Goal: Information Seeking & Learning: Learn about a topic

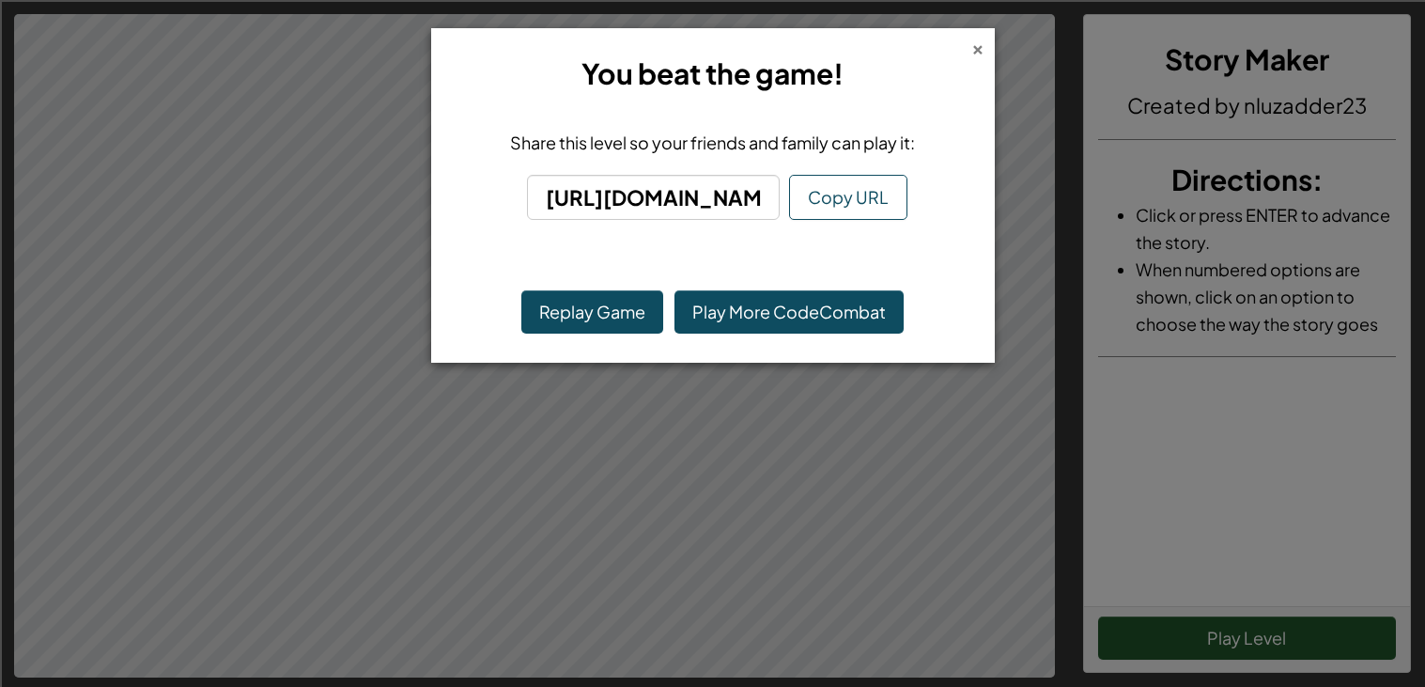
click at [979, 47] on div "×" at bounding box center [977, 47] width 13 height 20
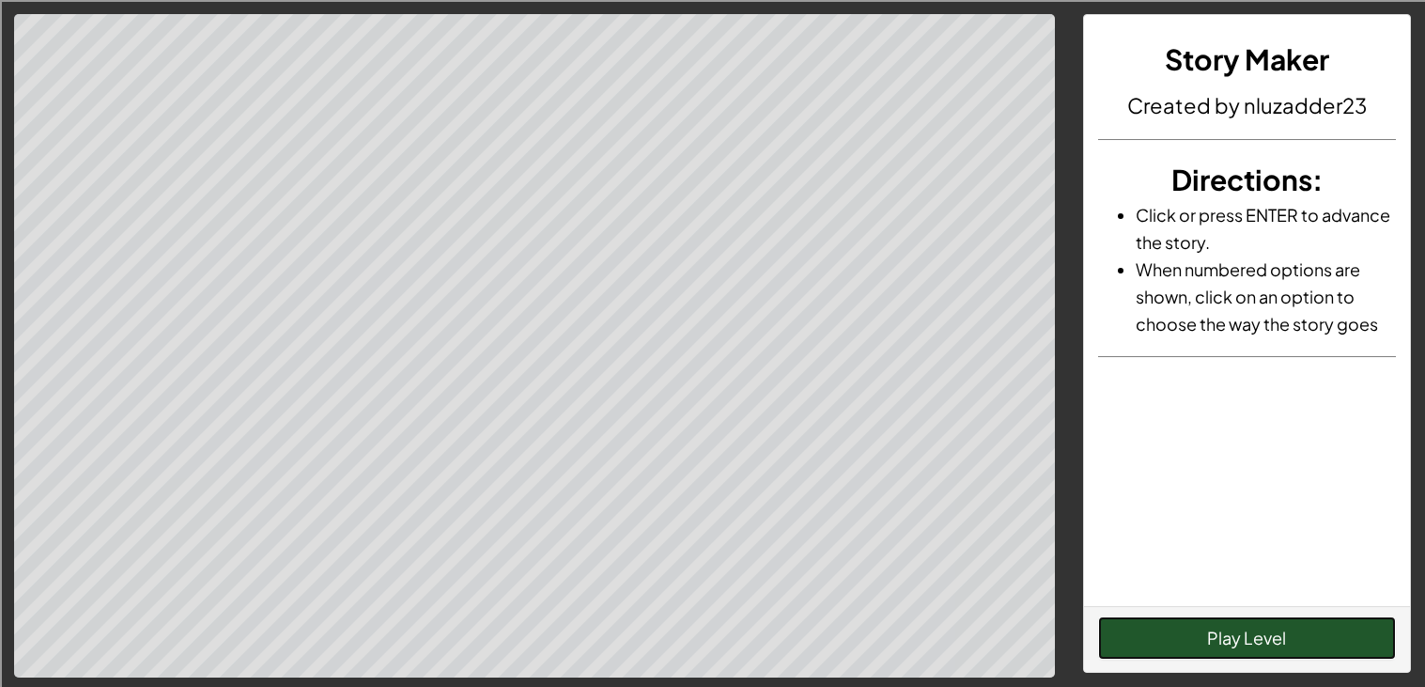
click at [1178, 644] on button "Play Level" at bounding box center [1247, 637] width 298 height 43
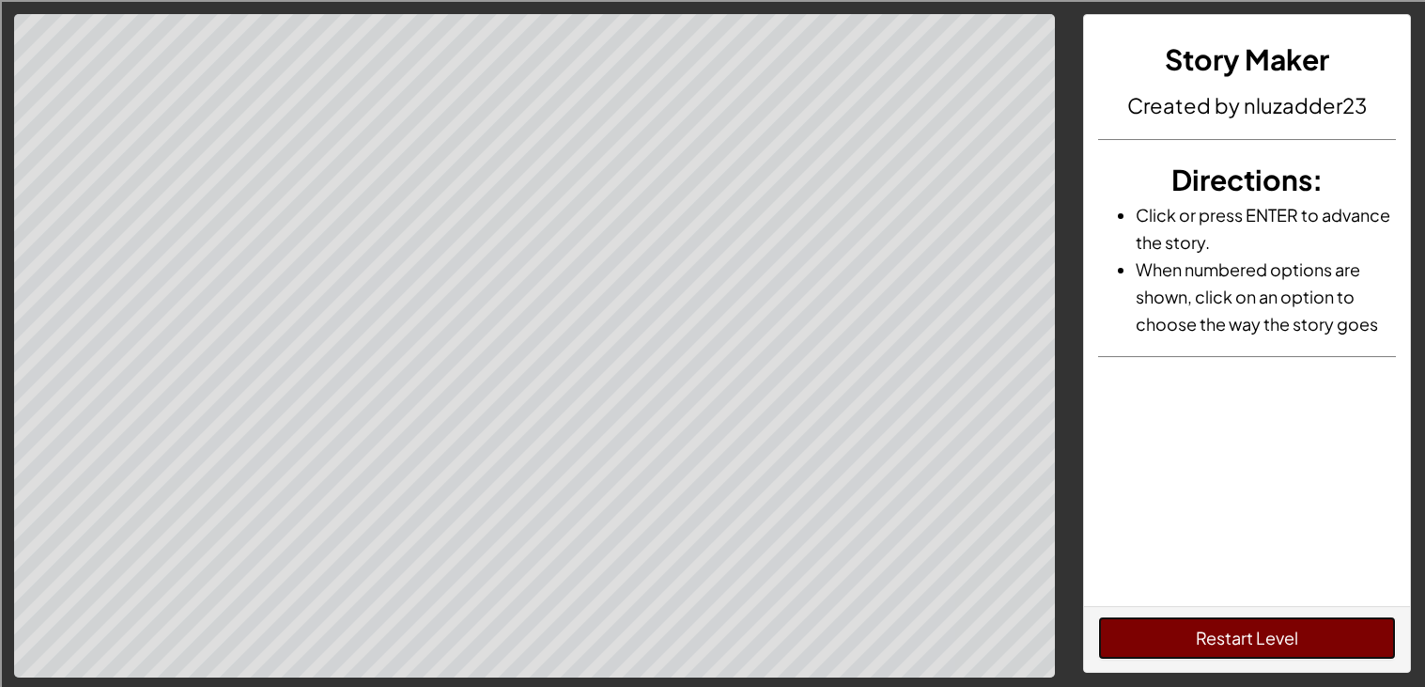
click at [1178, 644] on button "Restart Level" at bounding box center [1247, 637] width 298 height 43
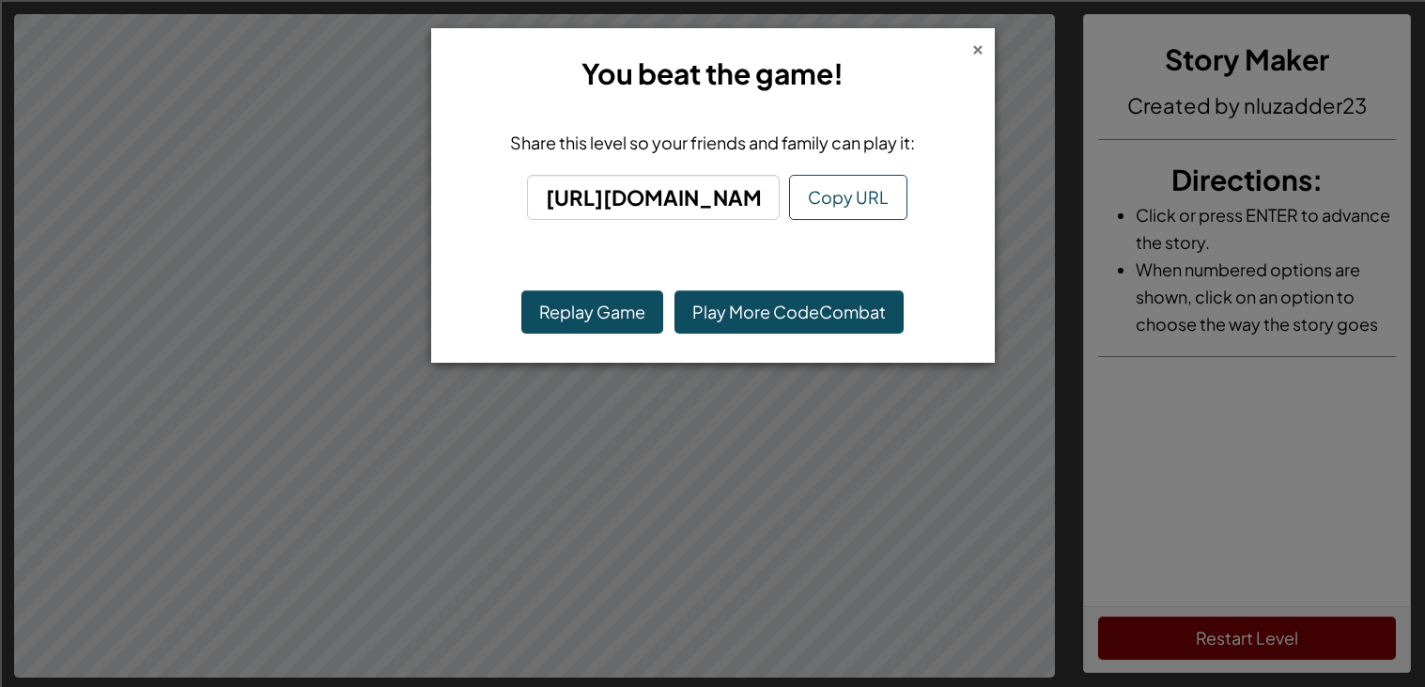
click at [974, 48] on div "×" at bounding box center [977, 47] width 13 height 20
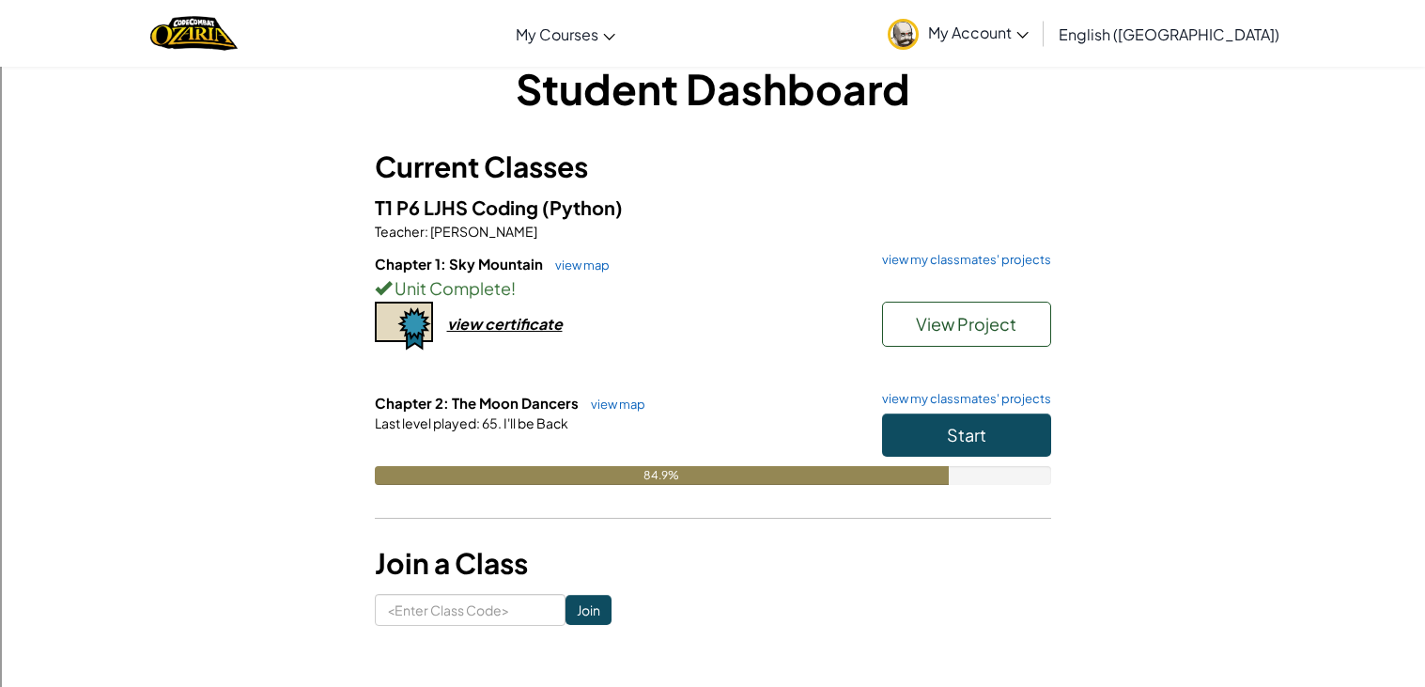
scroll to position [33, 0]
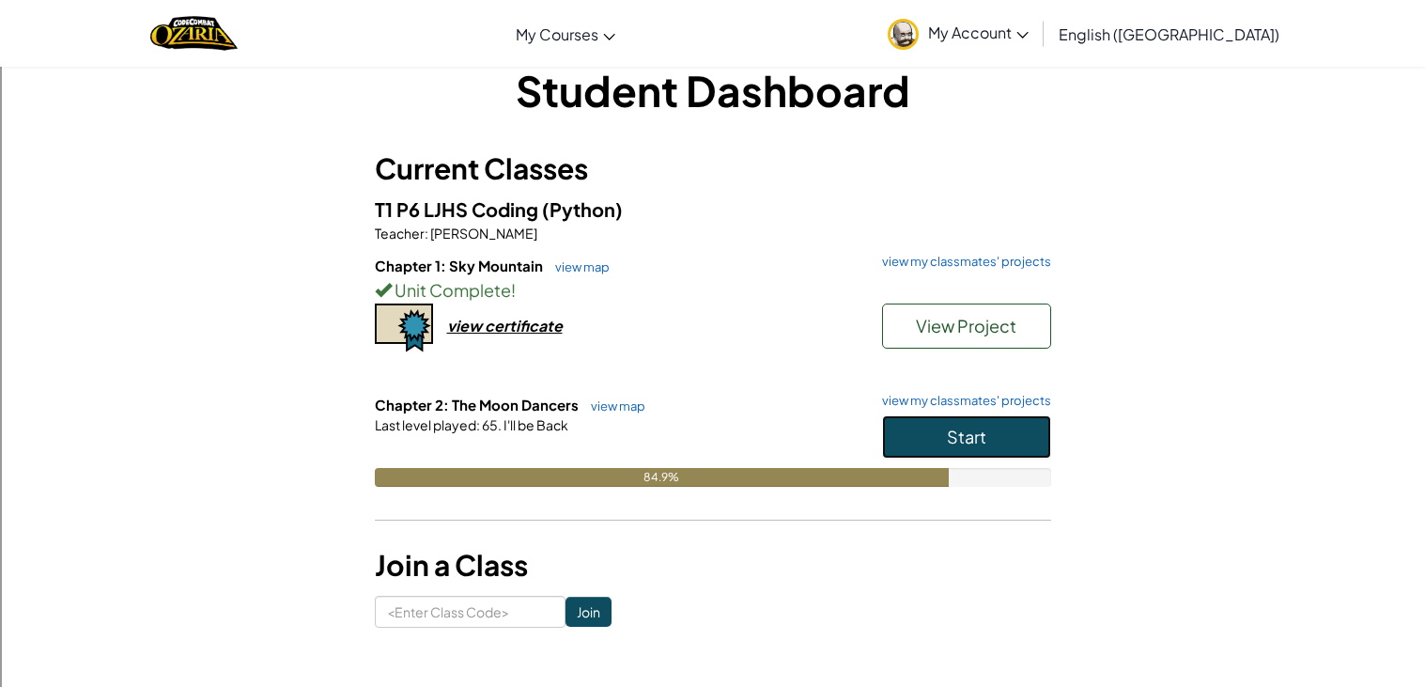
click at [937, 425] on button "Start" at bounding box center [966, 436] width 169 height 43
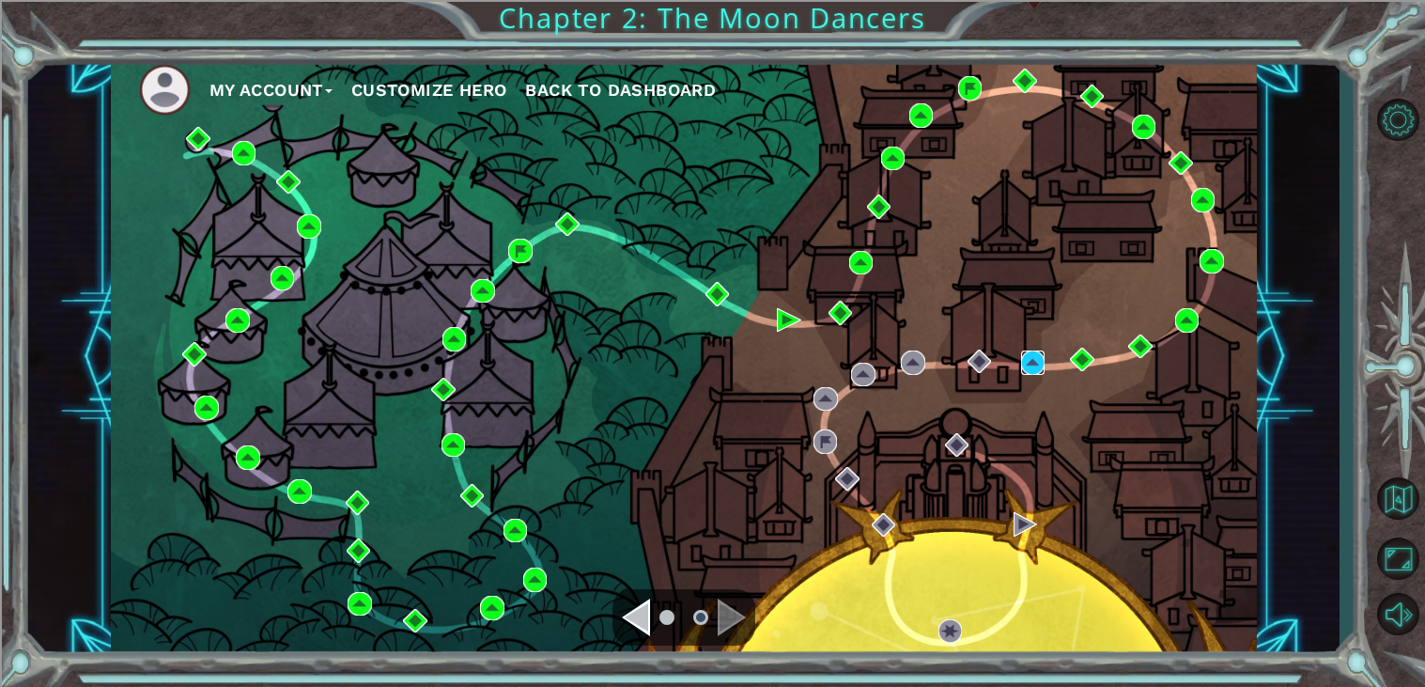
click at [1031, 358] on img at bounding box center [1033, 362] width 24 height 24
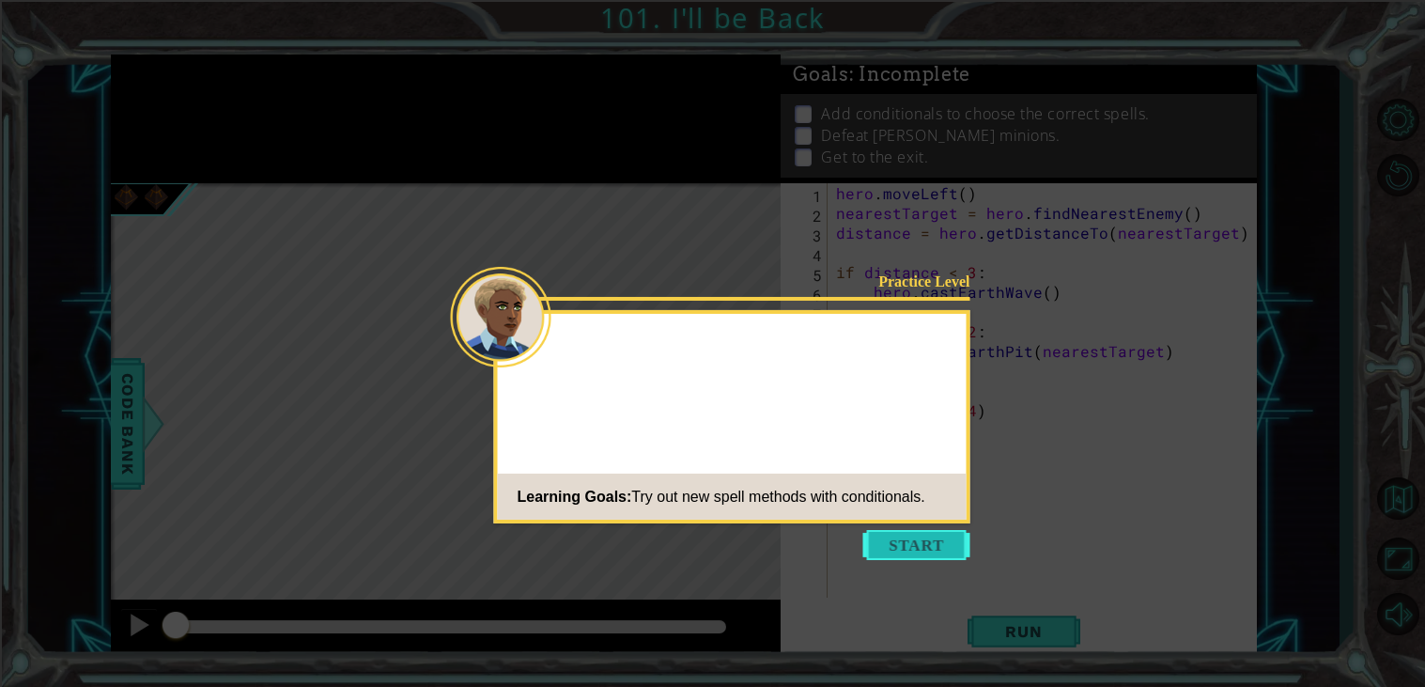
click at [901, 547] on button "Start" at bounding box center [916, 545] width 107 height 30
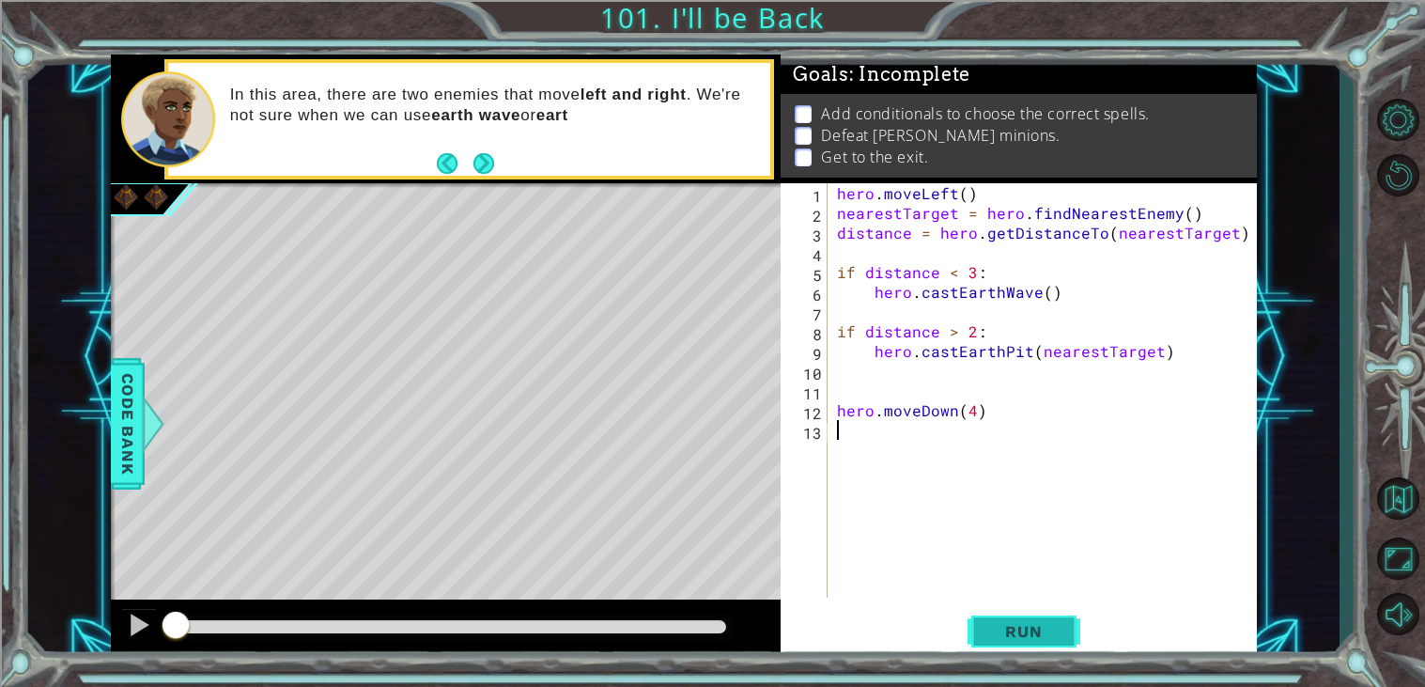
click at [1060, 646] on button "Run" at bounding box center [1024, 632] width 113 height 48
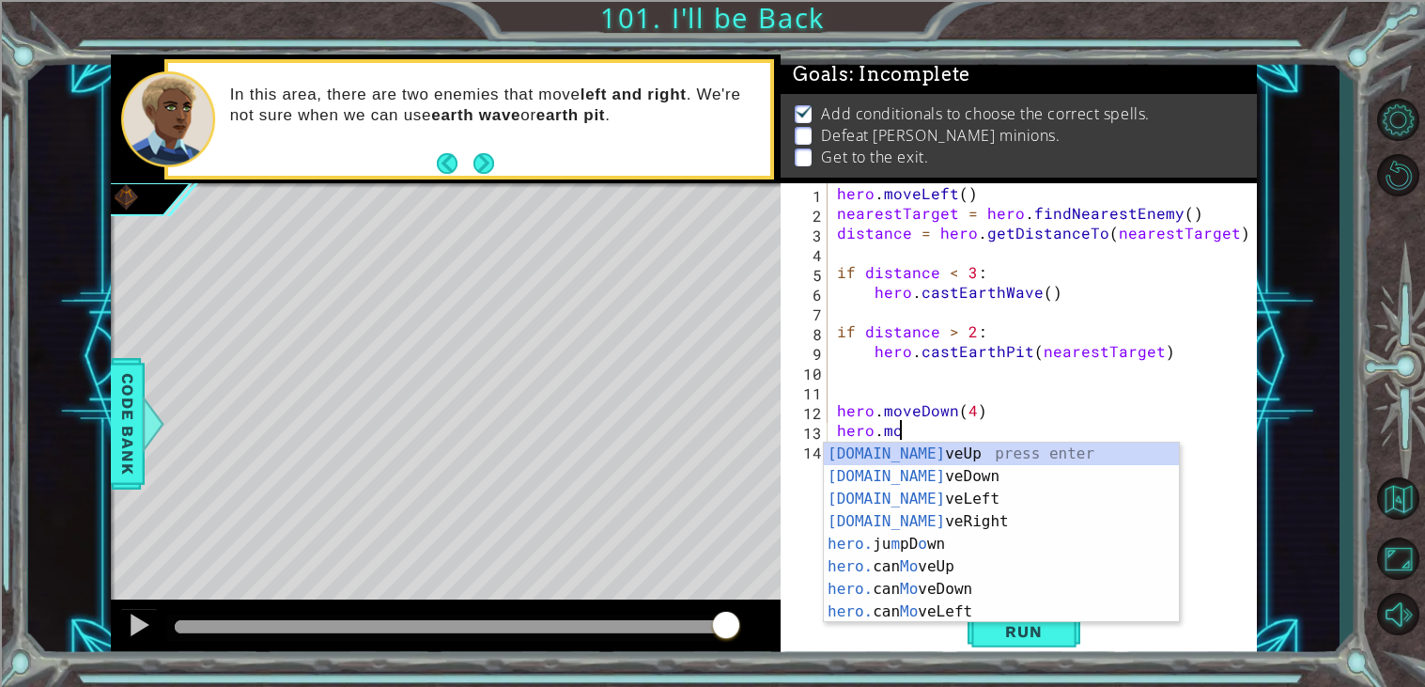
scroll to position [0, 3]
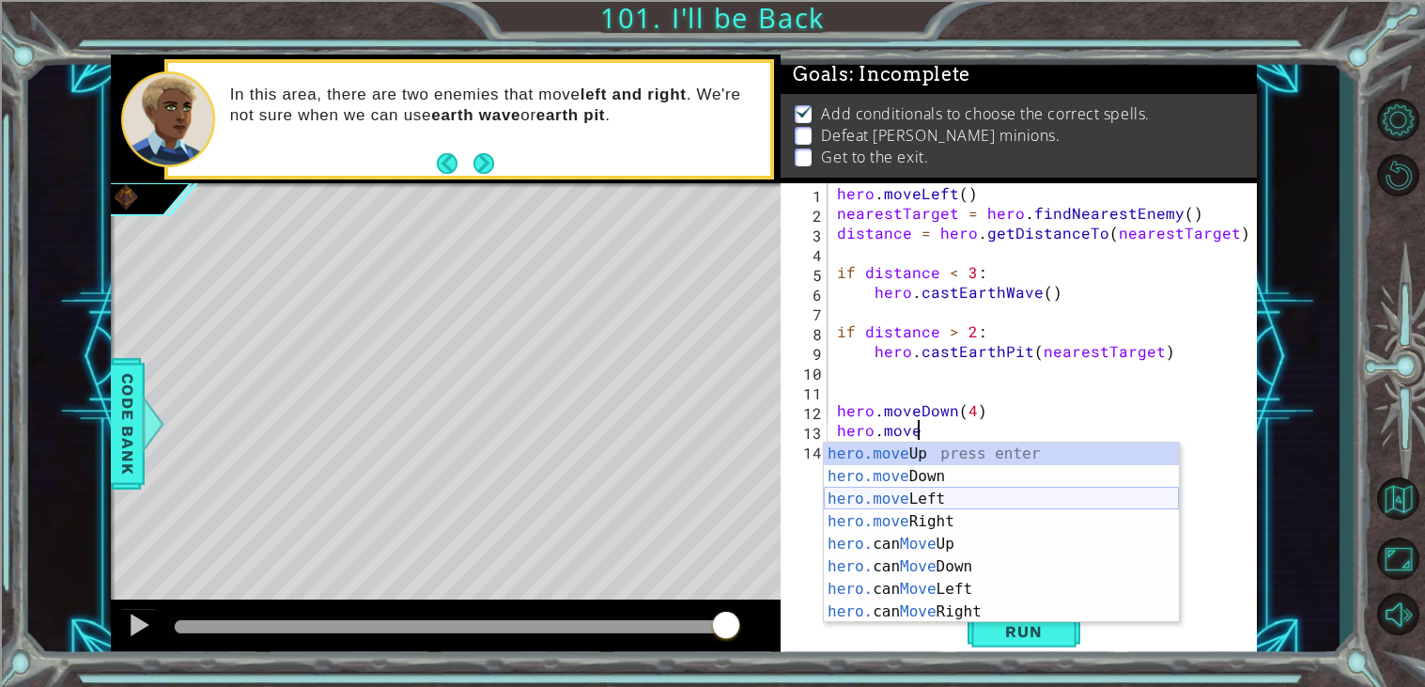
click at [1000, 493] on div "hero.move Up press enter hero.move Down press enter hero.move Left press enter …" at bounding box center [1001, 554] width 355 height 225
type textarea "hero.moveLeft(1)"
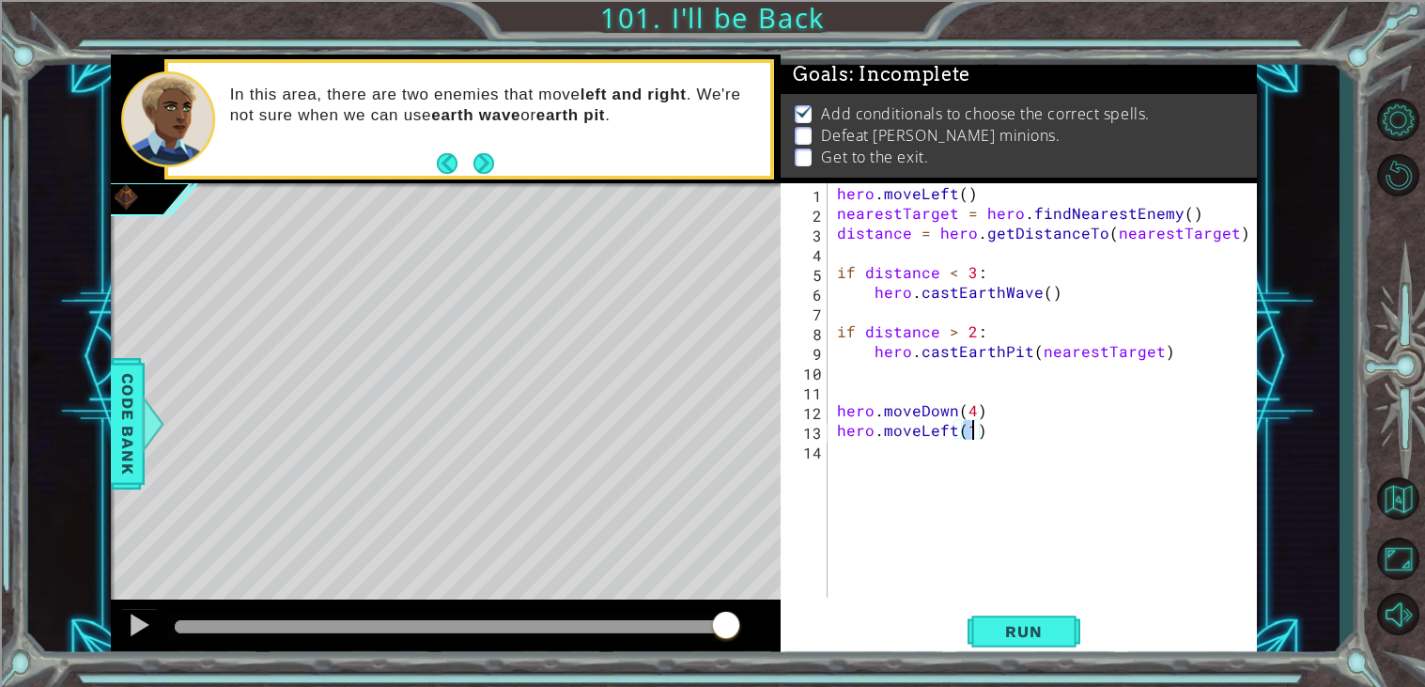
click at [872, 457] on div "hero . moveLeft ( ) nearestTarget = hero . findNearestEnemy ( ) distance = hero…" at bounding box center [1047, 410] width 428 height 454
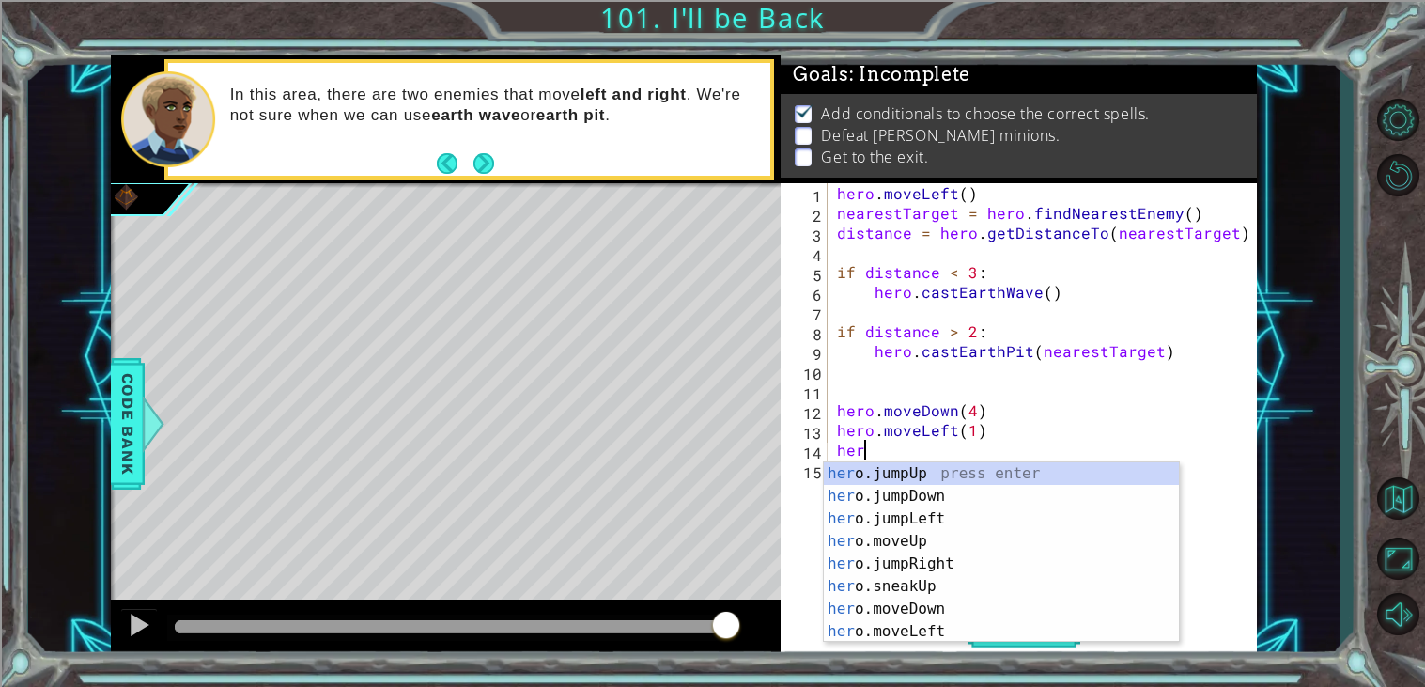
scroll to position [0, 1]
click at [837, 208] on div "hero . moveLeft ( ) nearestTarget = hero . findNearestEnemy ( ) distance = hero…" at bounding box center [1047, 410] width 428 height 454
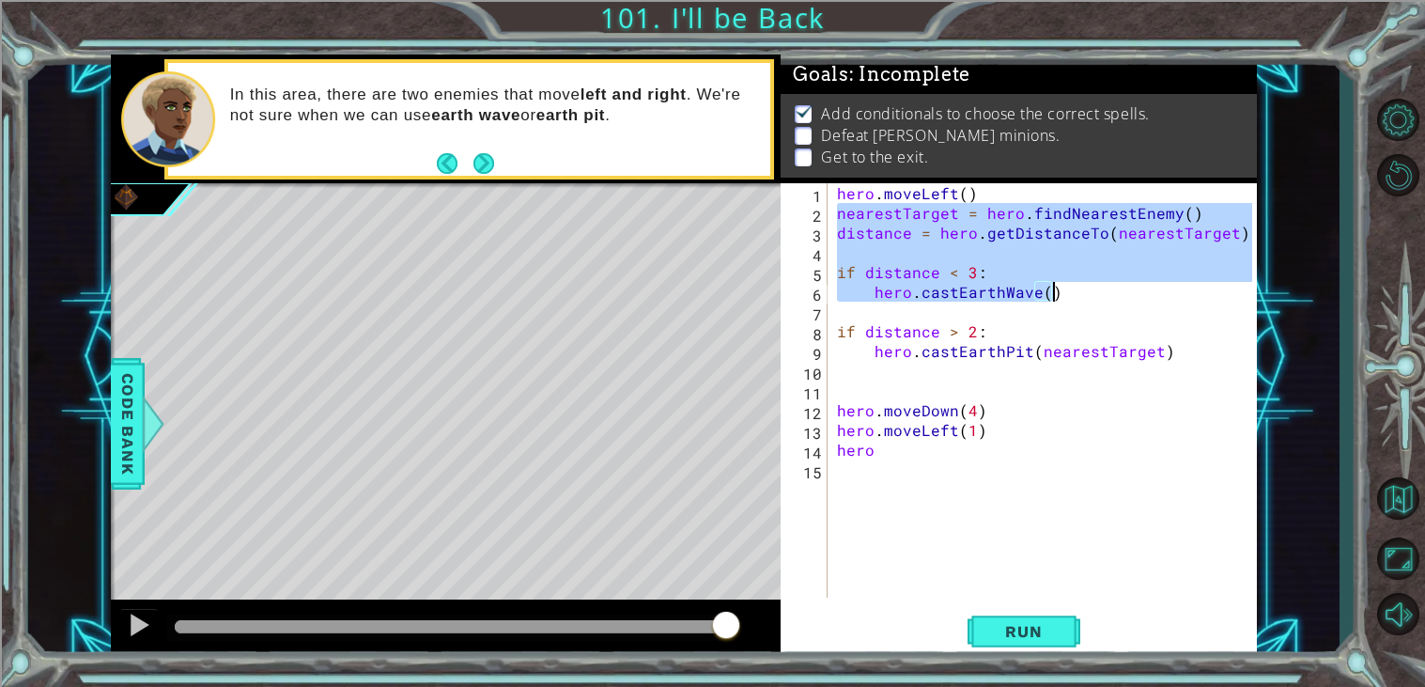
drag, startPoint x: 837, startPoint y: 208, endPoint x: 1086, endPoint y: 295, distance: 263.8
click at [1086, 295] on div "hero . moveLeft ( ) nearestTarget = hero . findNearestEnemy ( ) distance = hero…" at bounding box center [1047, 410] width 428 height 454
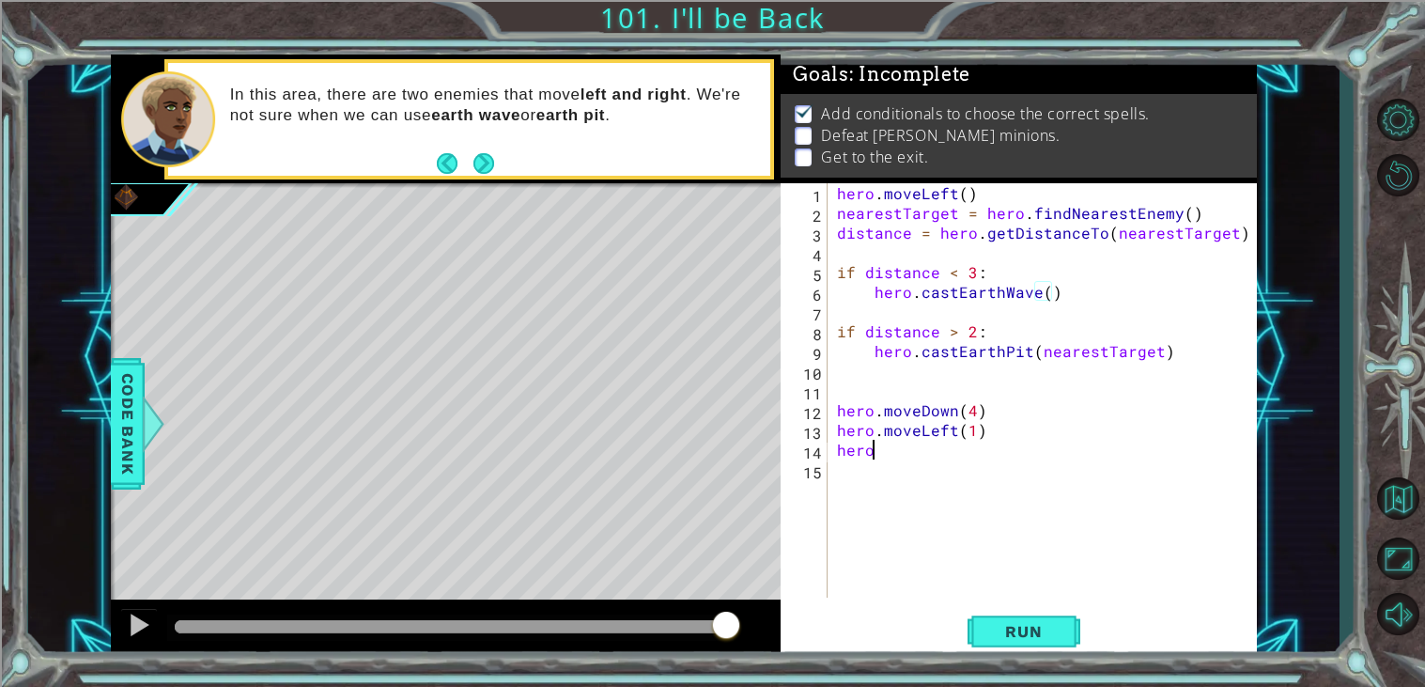
click at [894, 450] on div "hero . moveLeft ( ) nearestTarget = hero . findNearestEnemy ( ) distance = hero…" at bounding box center [1047, 410] width 428 height 454
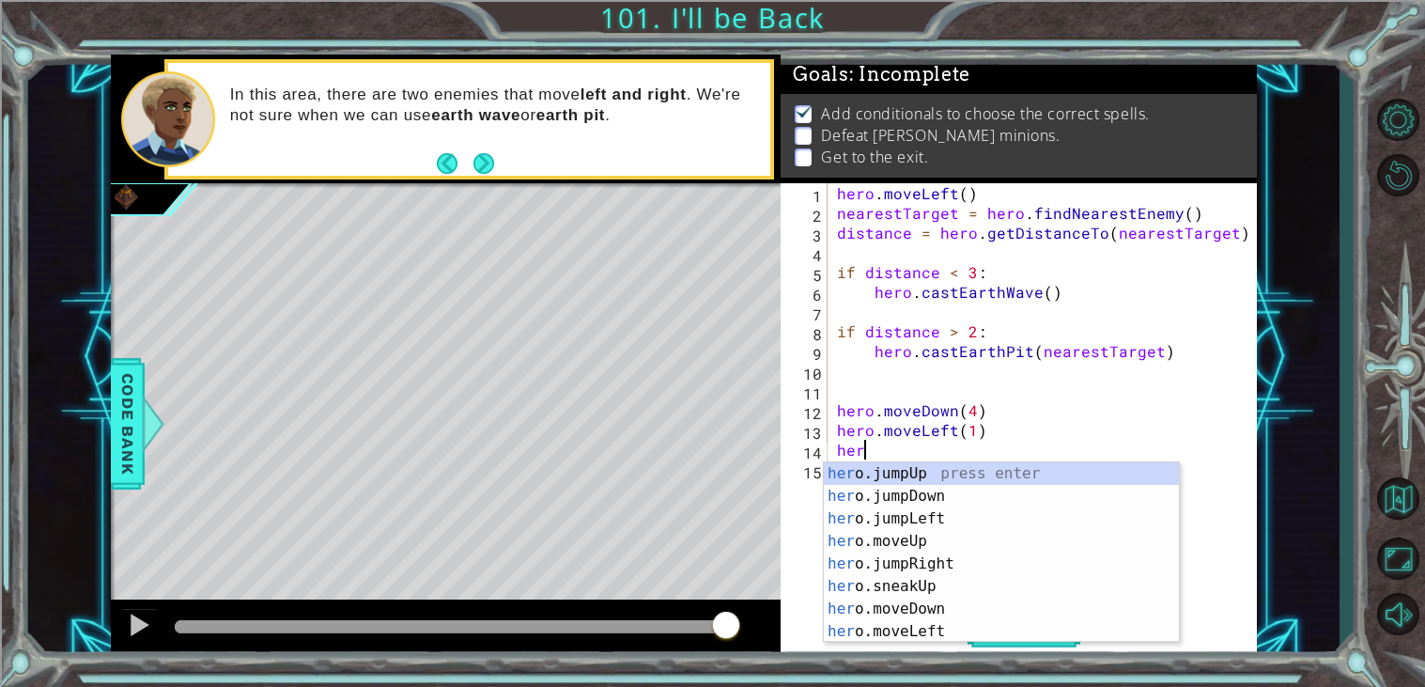
scroll to position [0, 0]
type textarea "h"
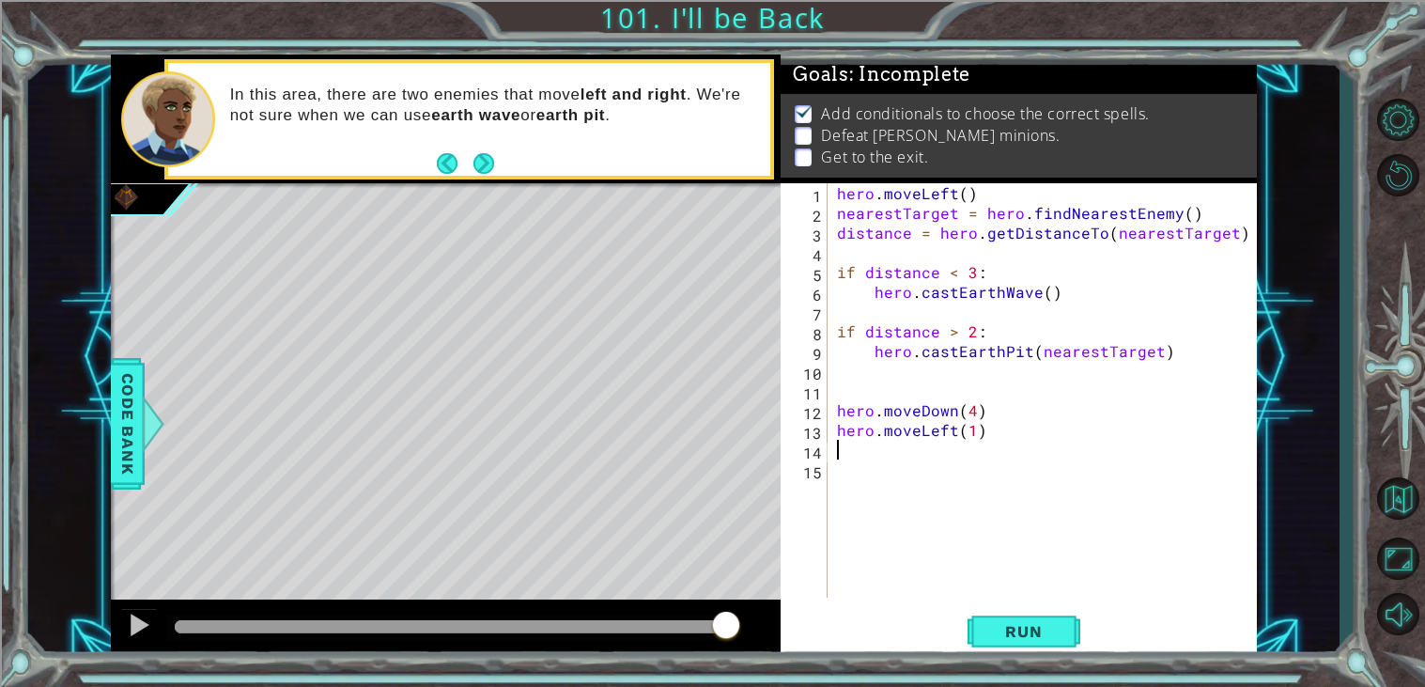
paste textarea "hero.castEarthWave()"
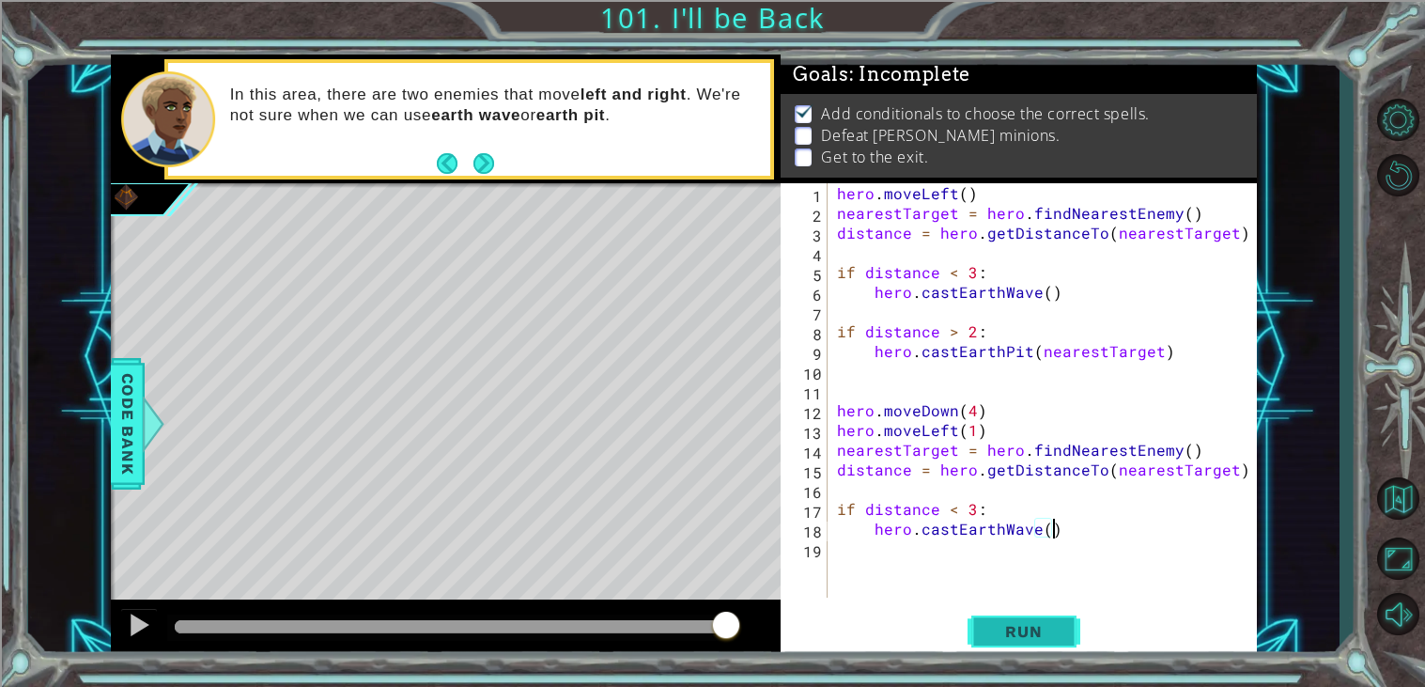
click at [1036, 626] on span "Run" at bounding box center [1023, 631] width 74 height 19
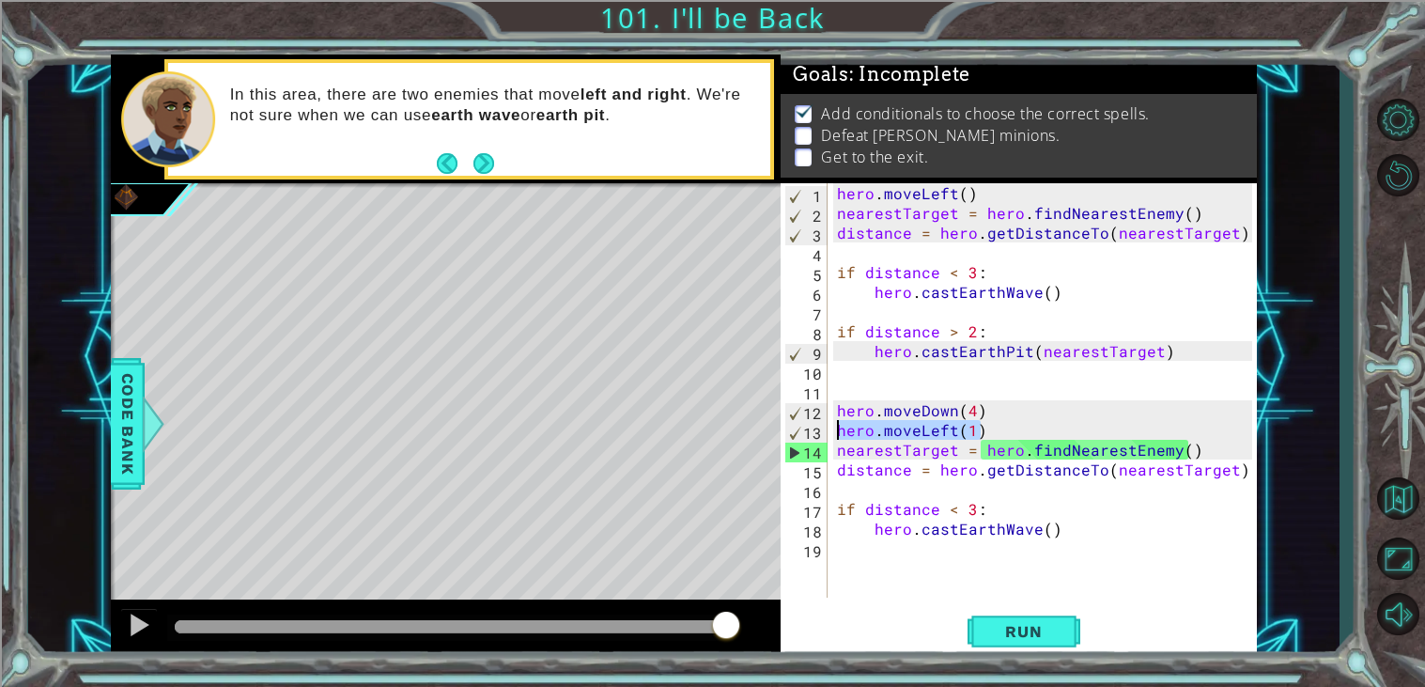
drag, startPoint x: 985, startPoint y: 426, endPoint x: 821, endPoint y: 432, distance: 164.5
click at [821, 432] on div "hero.castEarthWave() 1 2 3 4 5 6 7 8 9 10 11 12 13 14 15 16 17 18 19 hero . mov…" at bounding box center [1017, 390] width 472 height 414
type textarea "hero.moveLeft(1)"
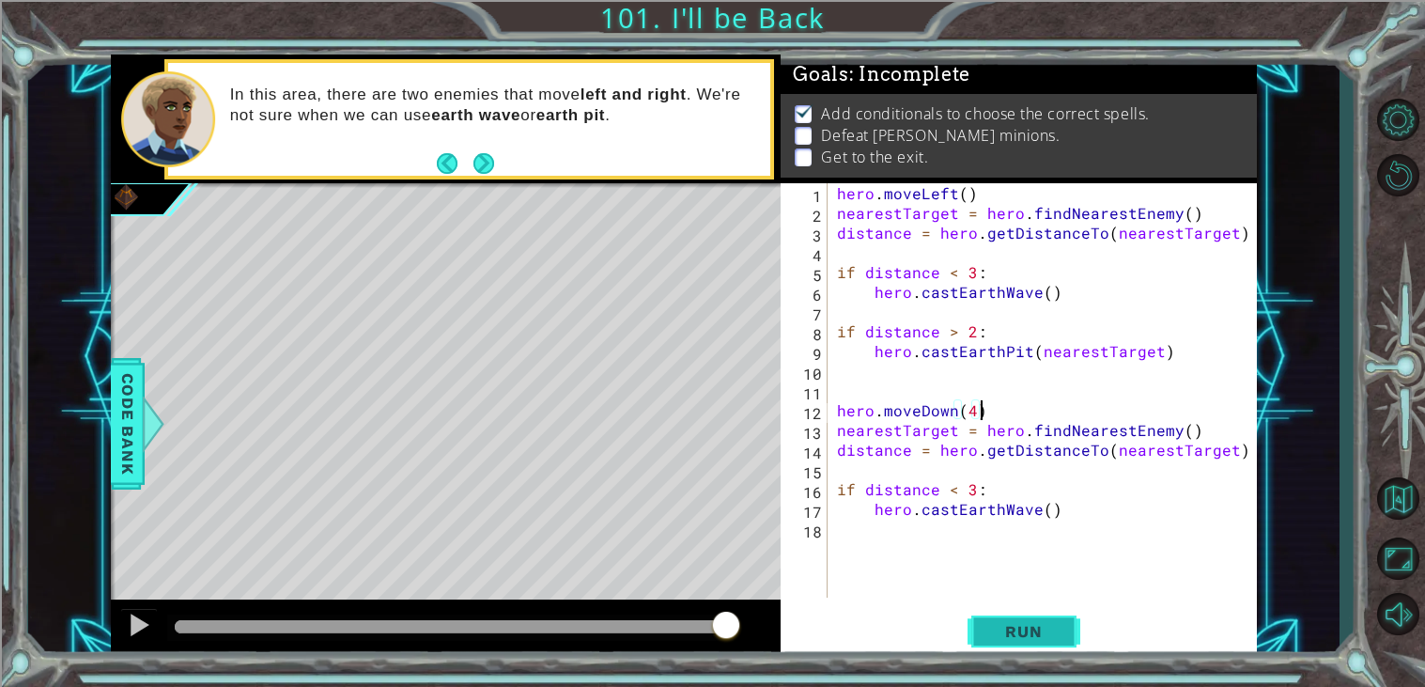
click at [1005, 612] on button "Run" at bounding box center [1024, 632] width 113 height 48
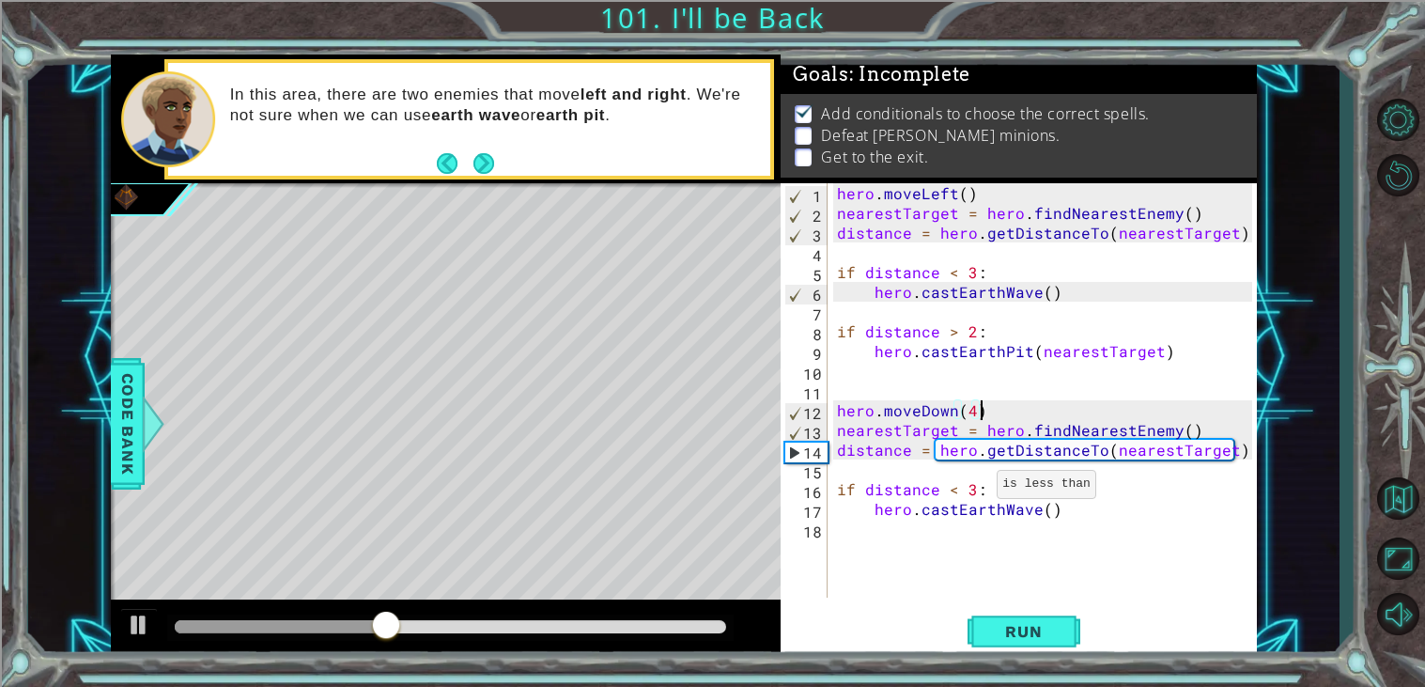
click at [973, 488] on div "hero . moveLeft ( ) nearestTarget = hero . findNearestEnemy ( ) distance = hero…" at bounding box center [1047, 410] width 428 height 454
type textarea "if distance < 6:"
click at [1035, 643] on button "Run" at bounding box center [1024, 632] width 113 height 48
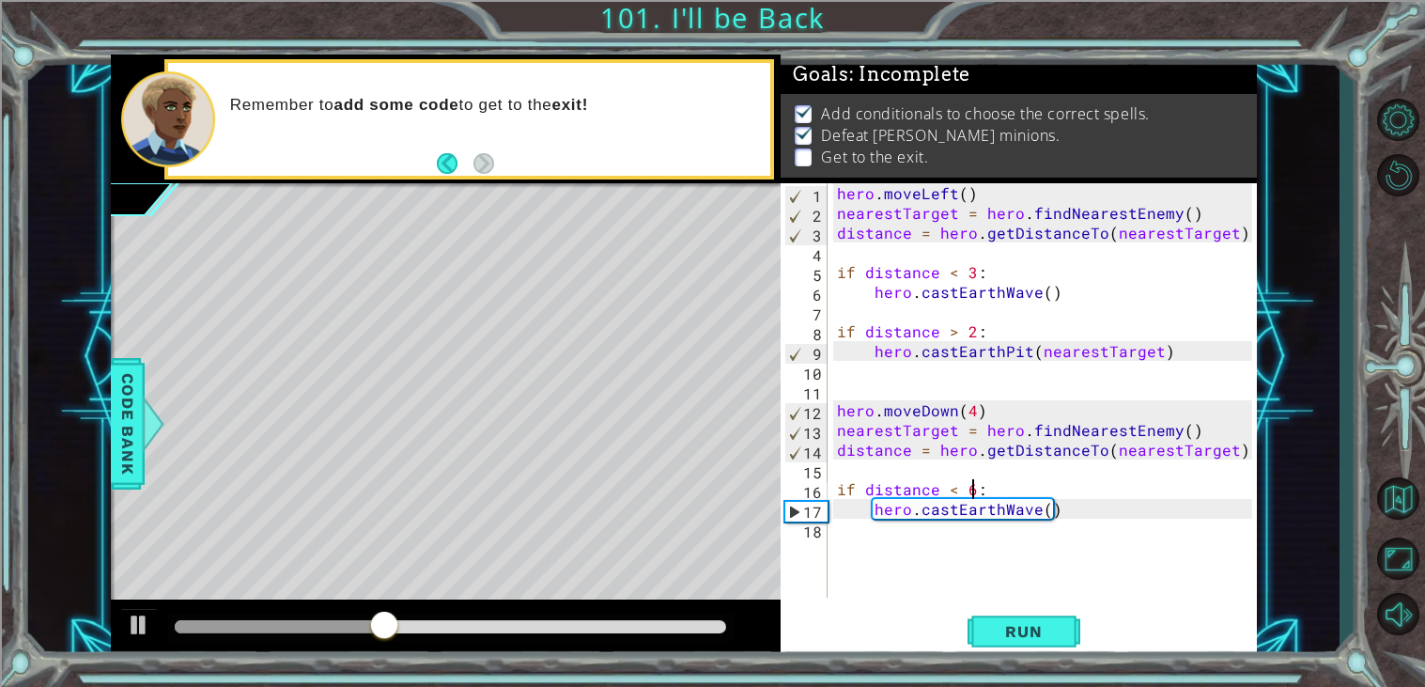
click at [864, 548] on div "hero . moveLeft ( ) nearestTarget = hero . findNearestEnemy ( ) distance = hero…" at bounding box center [1047, 410] width 428 height 454
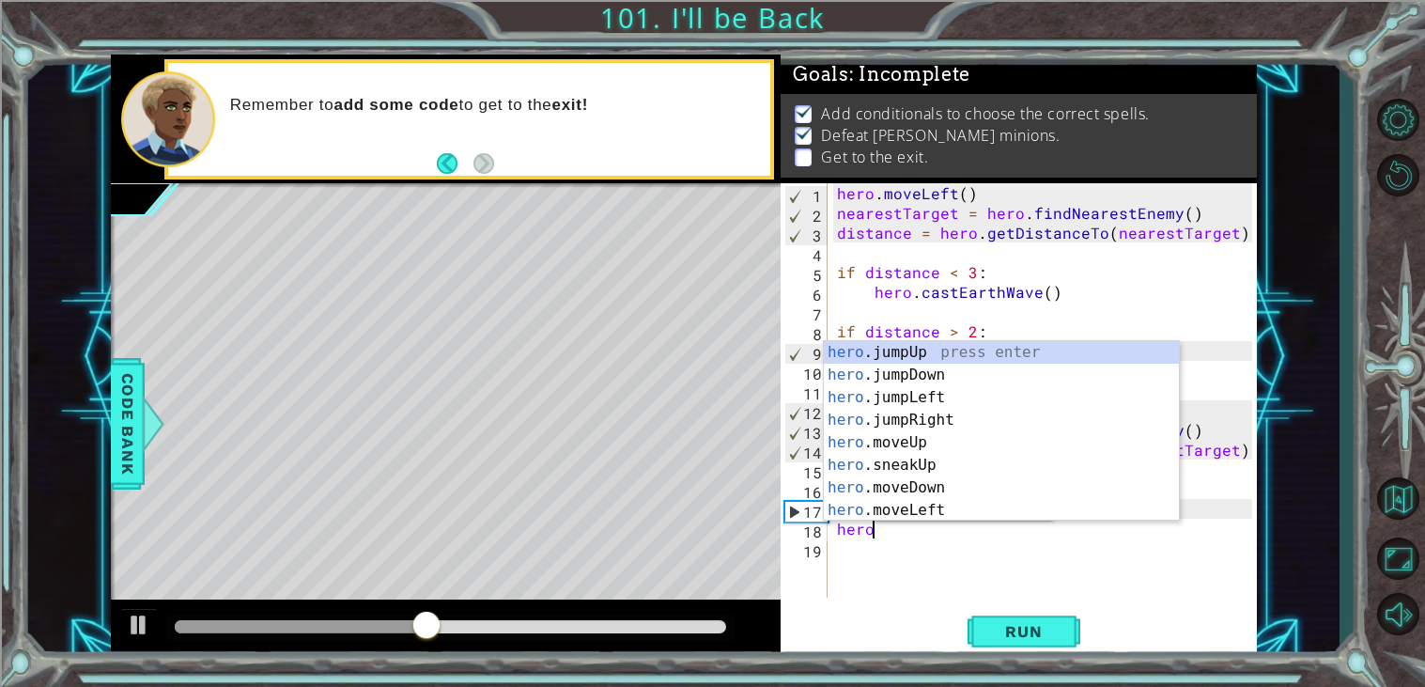
scroll to position [0, 1]
click at [968, 503] on div "hero .jumpUp press enter hero .jumpDown press enter hero .jumpLeft press enter …" at bounding box center [1001, 453] width 355 height 225
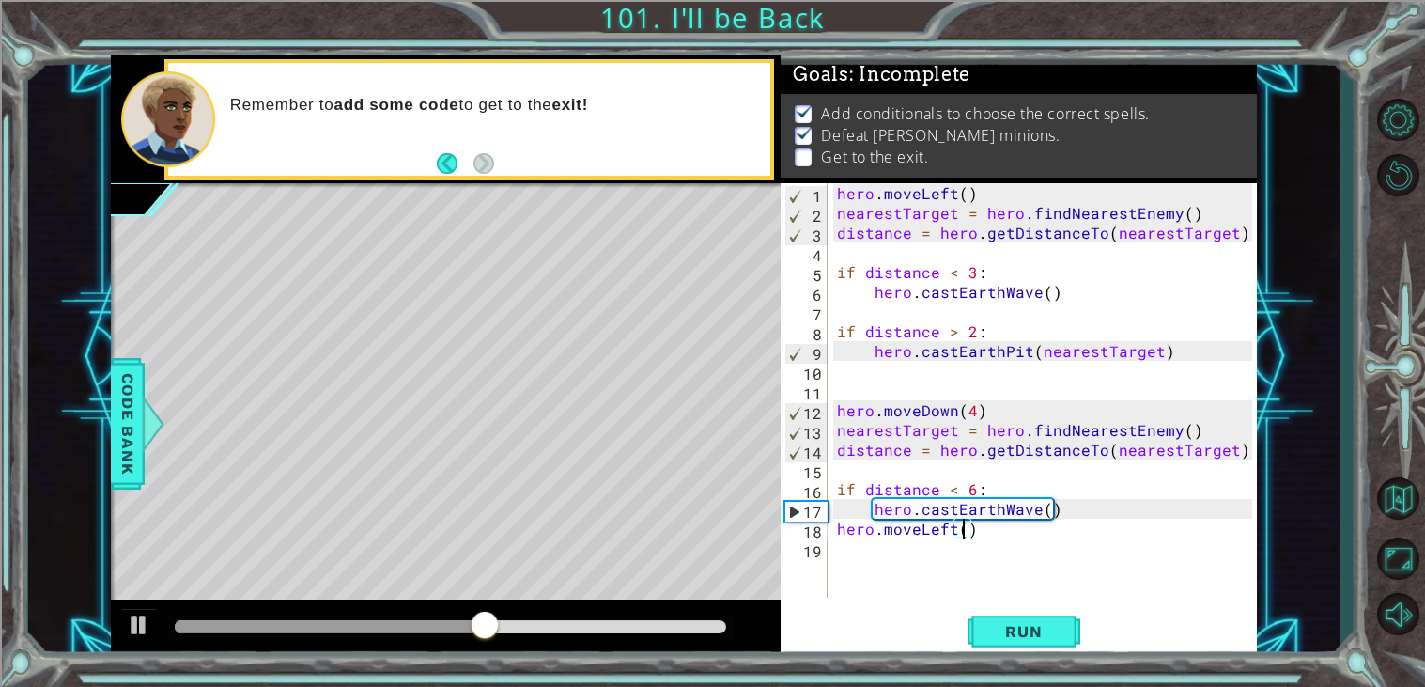
type textarea "hero.moveLeft(3)"
click at [880, 555] on div "hero . moveLeft ( ) nearestTarget = hero . findNearestEnemy ( ) distance = hero…" at bounding box center [1047, 410] width 428 height 454
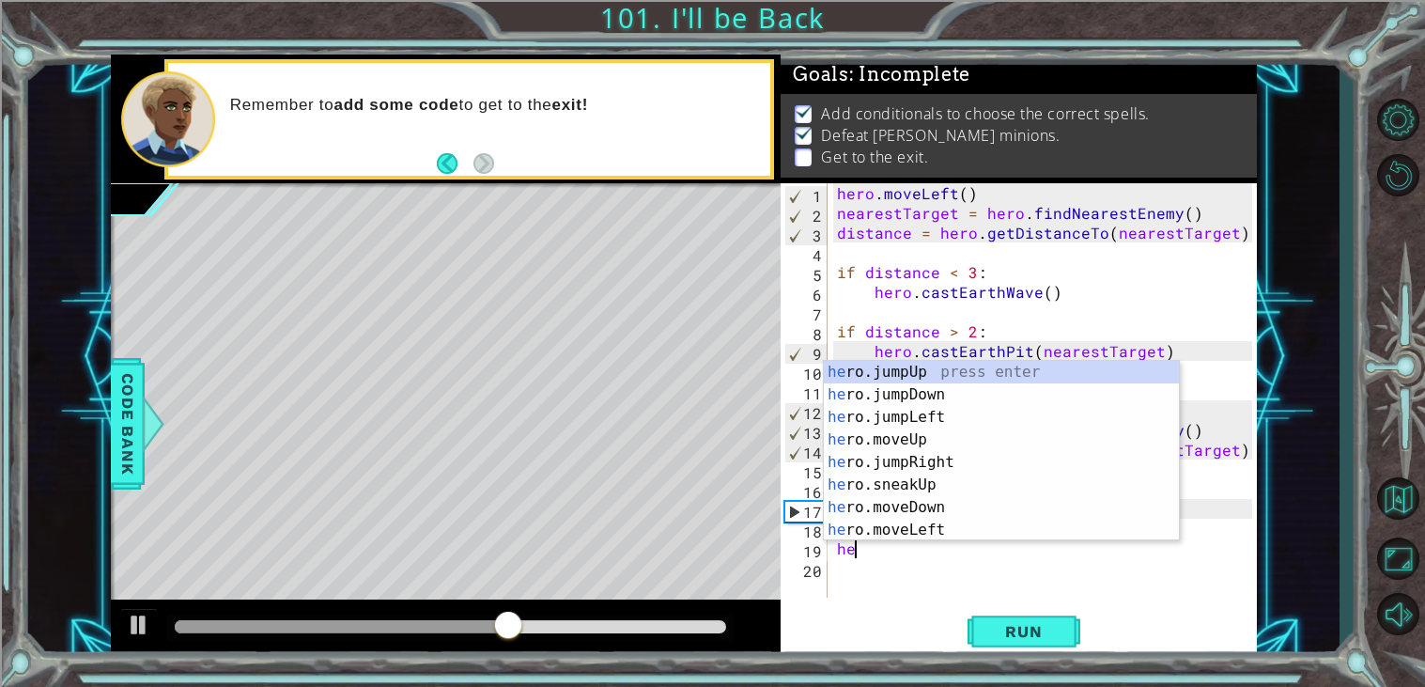
type textarea "hero"
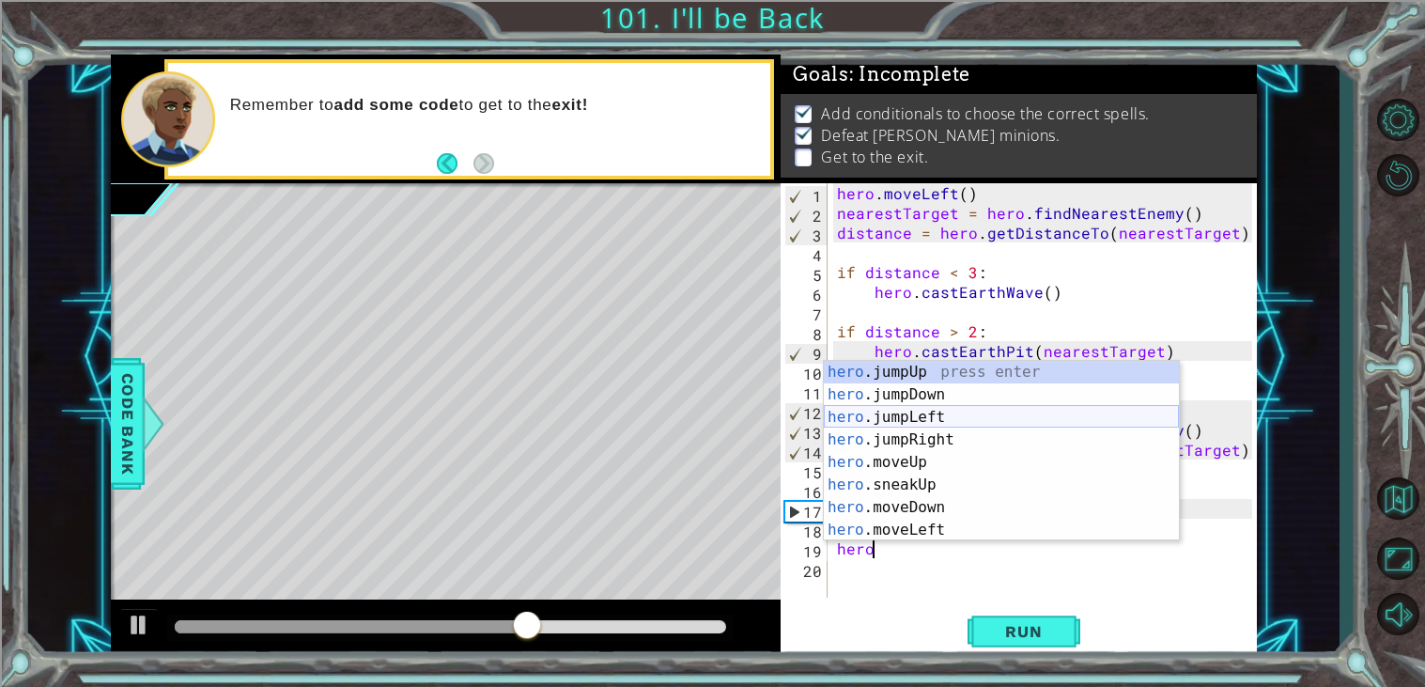
click at [925, 413] on div "hero .jumpUp press enter hero .jumpDown press enter hero .jumpLeft press enter …" at bounding box center [1001, 473] width 355 height 225
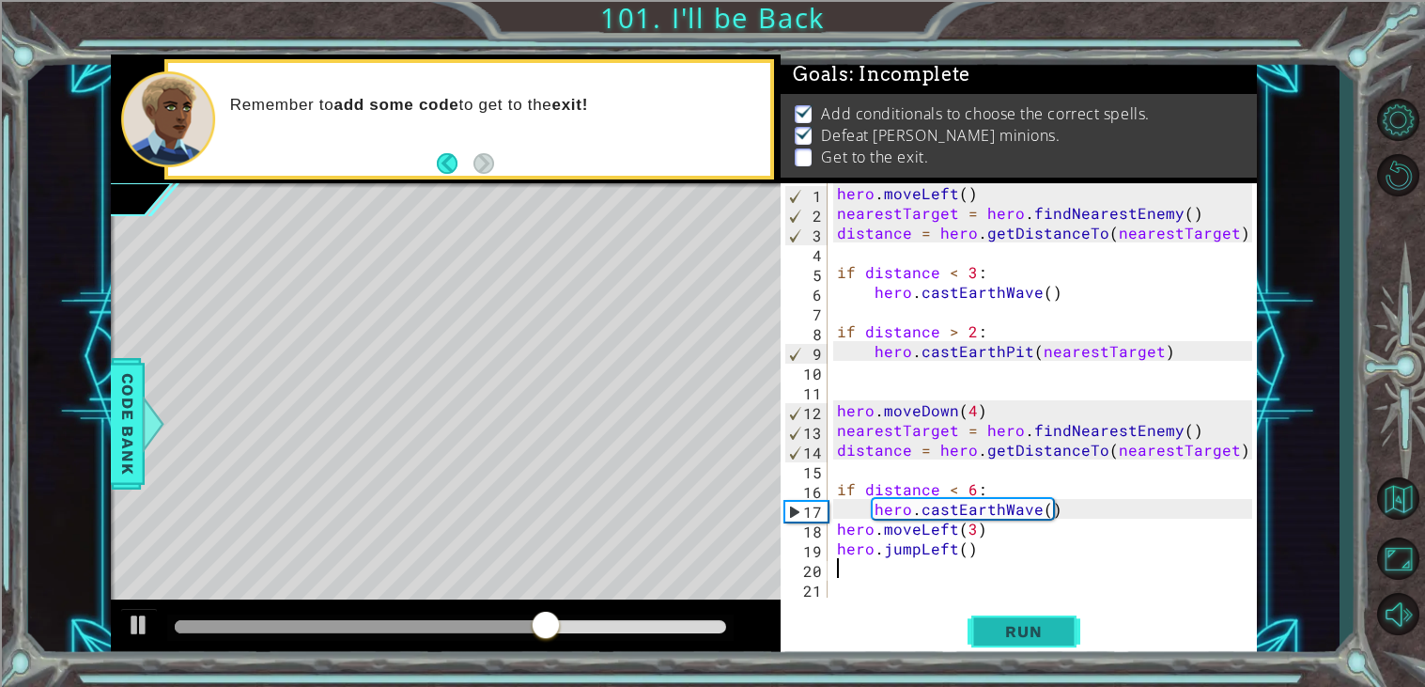
click at [1015, 625] on span "Run" at bounding box center [1023, 631] width 74 height 19
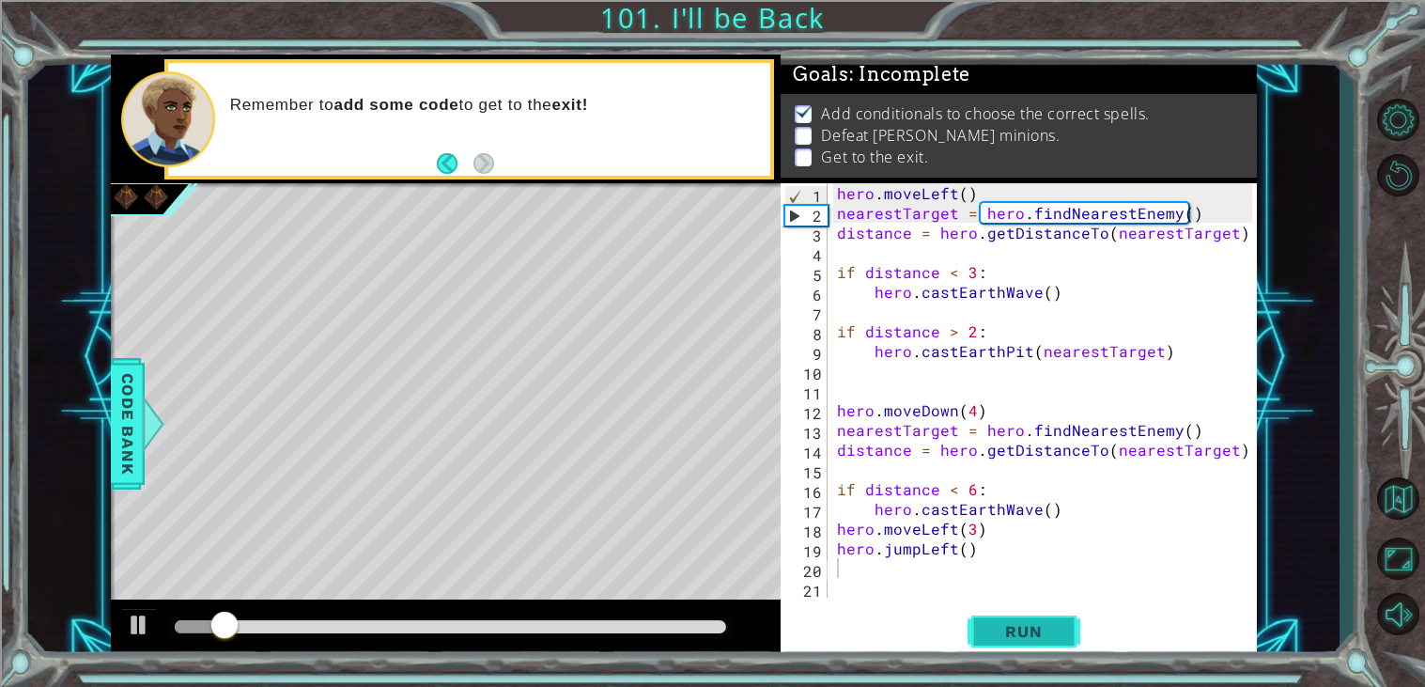
click at [1015, 625] on span "Run" at bounding box center [1023, 631] width 74 height 19
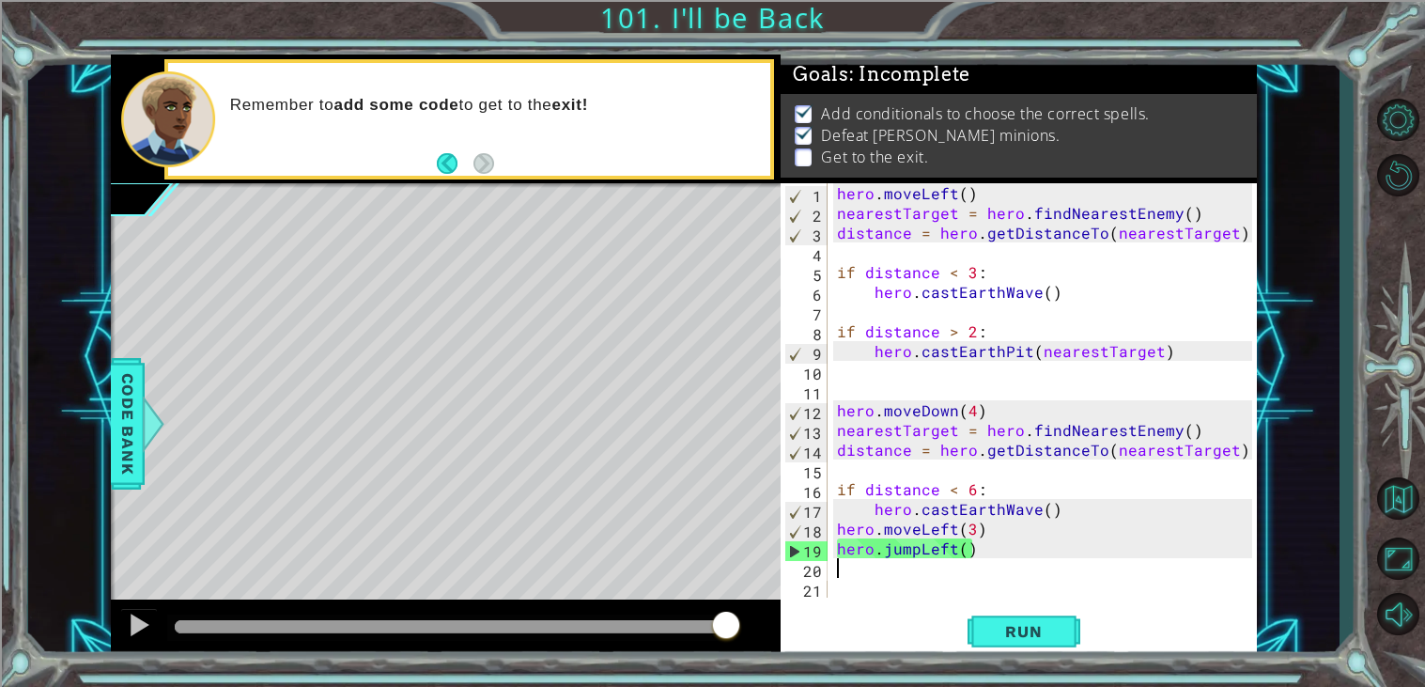
click at [974, 526] on div "hero . moveLeft ( ) nearestTarget = hero . findNearestEnemy ( ) distance = hero…" at bounding box center [1047, 410] width 428 height 454
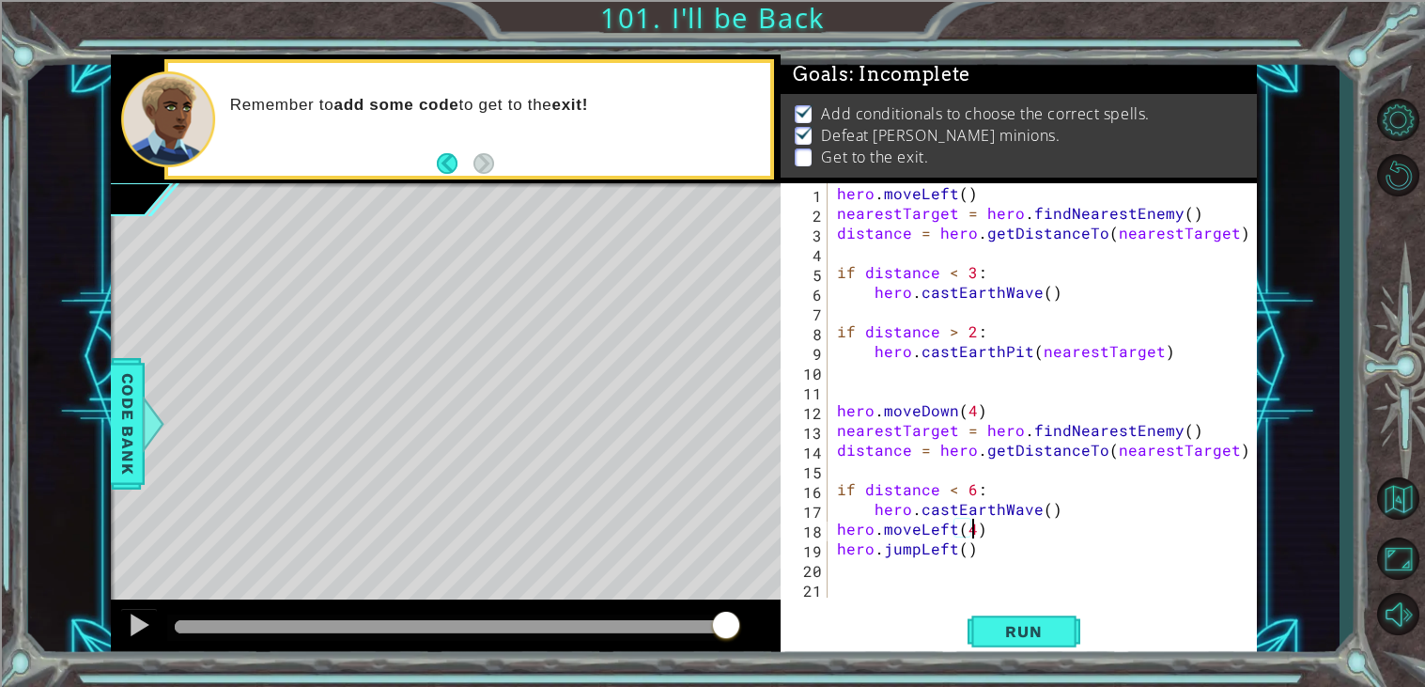
scroll to position [0, 7]
type textarea "hero.moveLeft(4)"
click at [1019, 622] on span "Run" at bounding box center [1023, 631] width 74 height 19
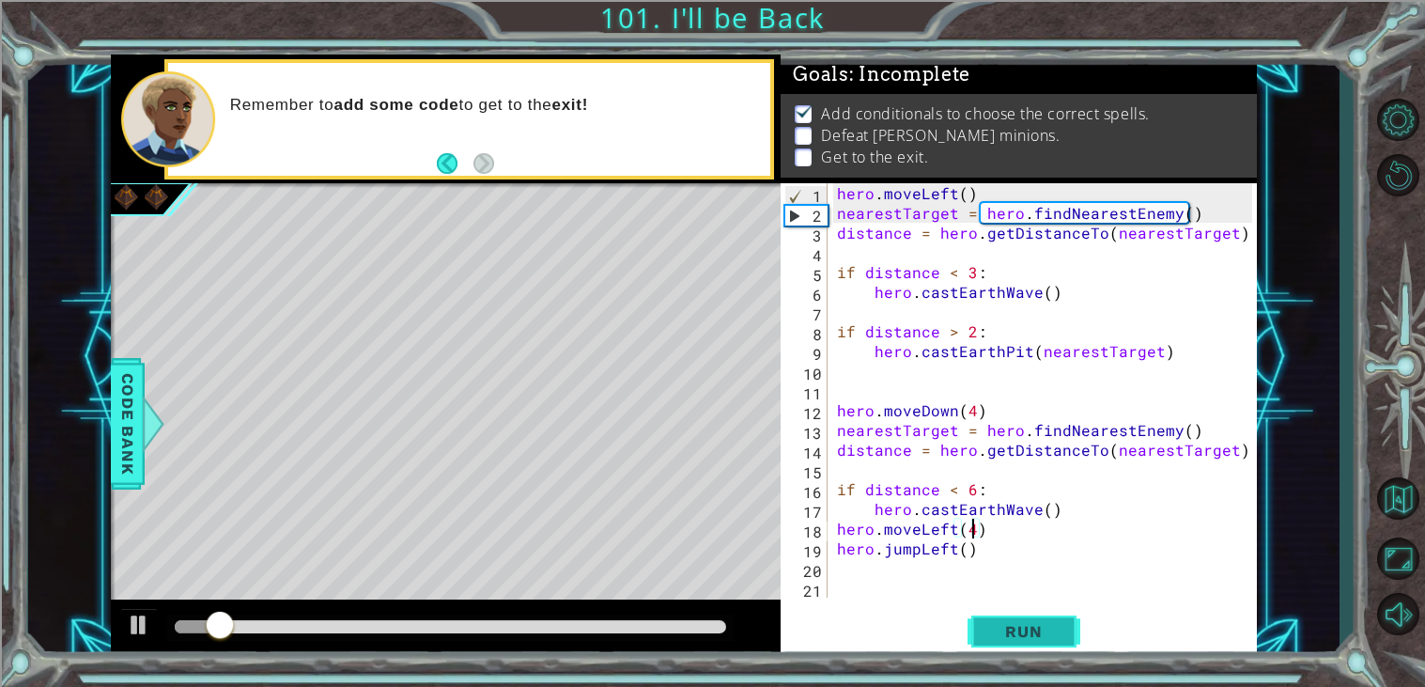
click at [1019, 622] on span "Run" at bounding box center [1023, 631] width 74 height 19
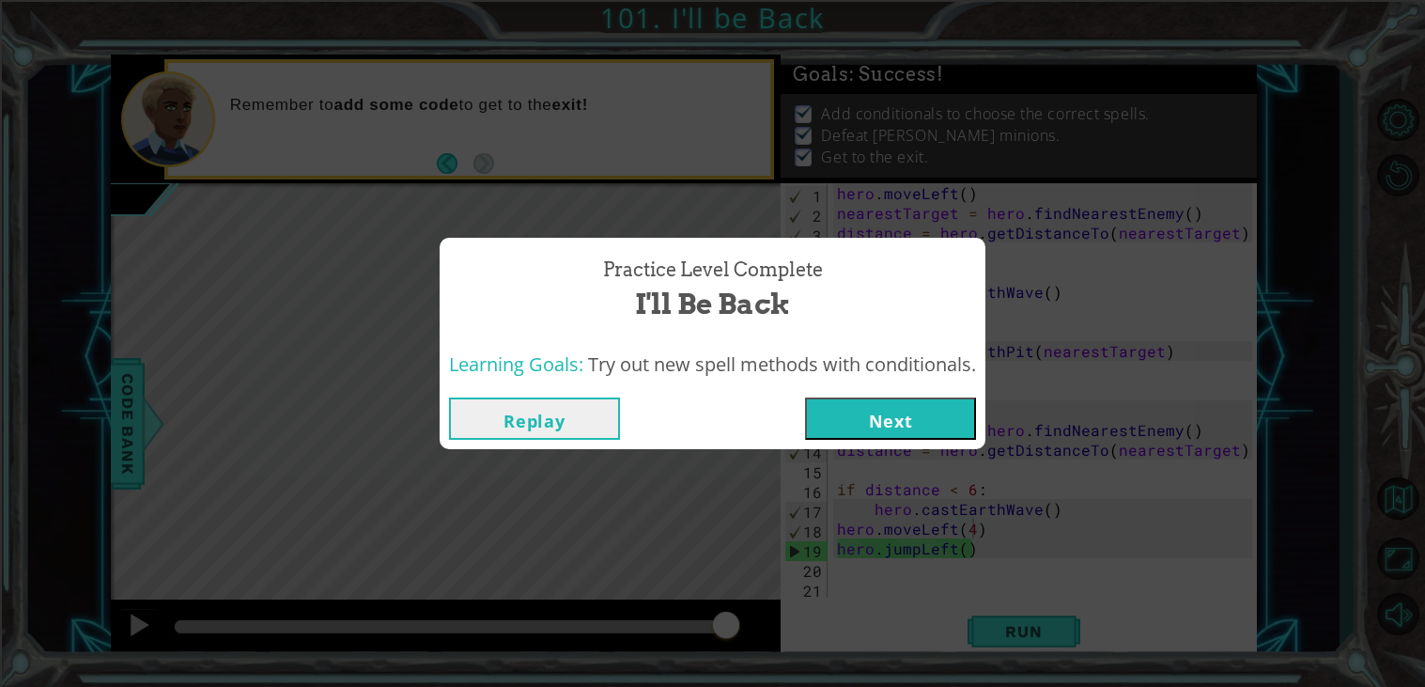
click at [891, 439] on button "Next" at bounding box center [890, 418] width 171 height 42
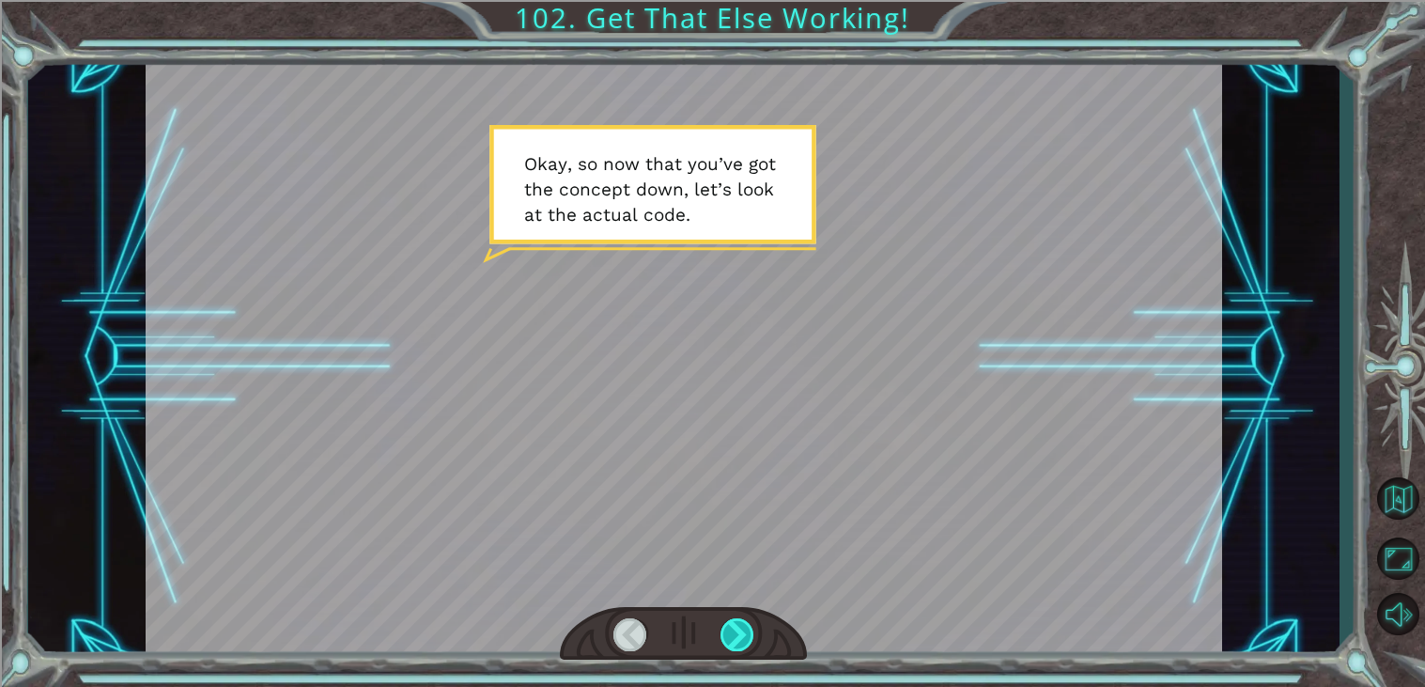
click at [747, 628] on div at bounding box center [737, 634] width 34 height 33
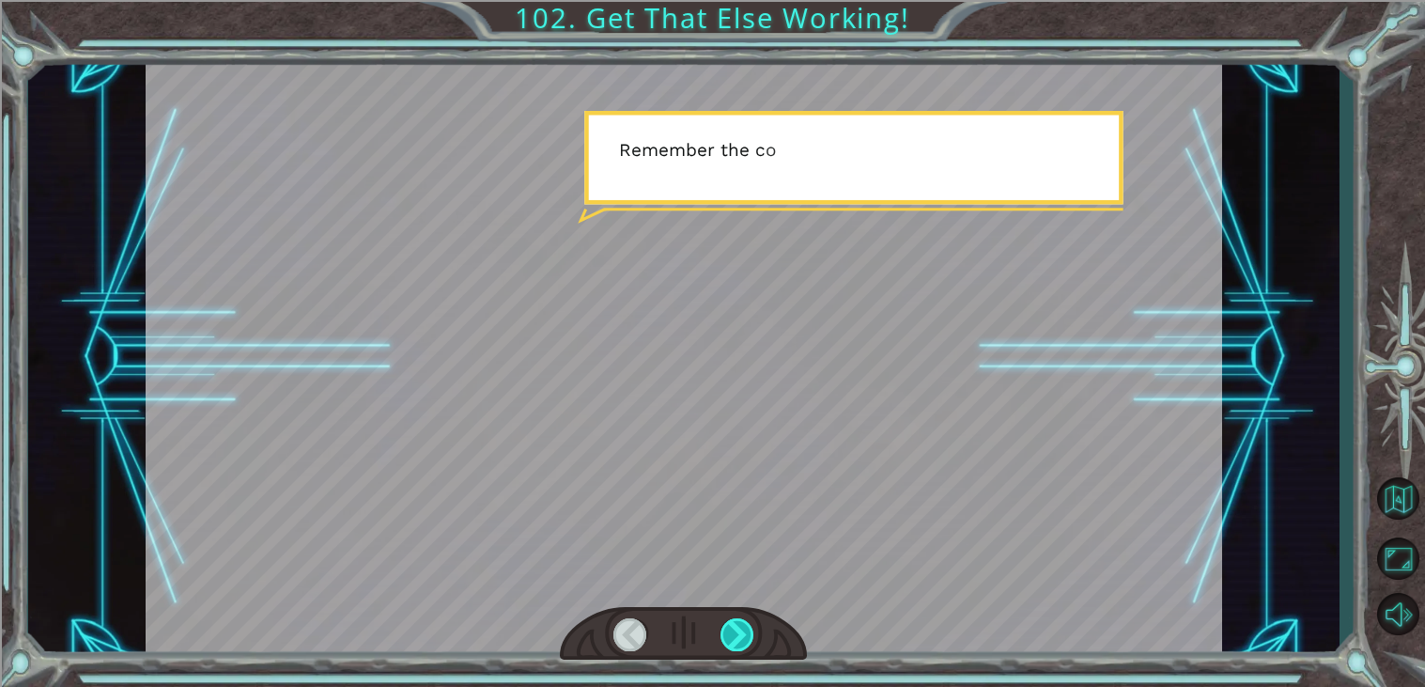
click at [747, 628] on div at bounding box center [737, 634] width 34 height 33
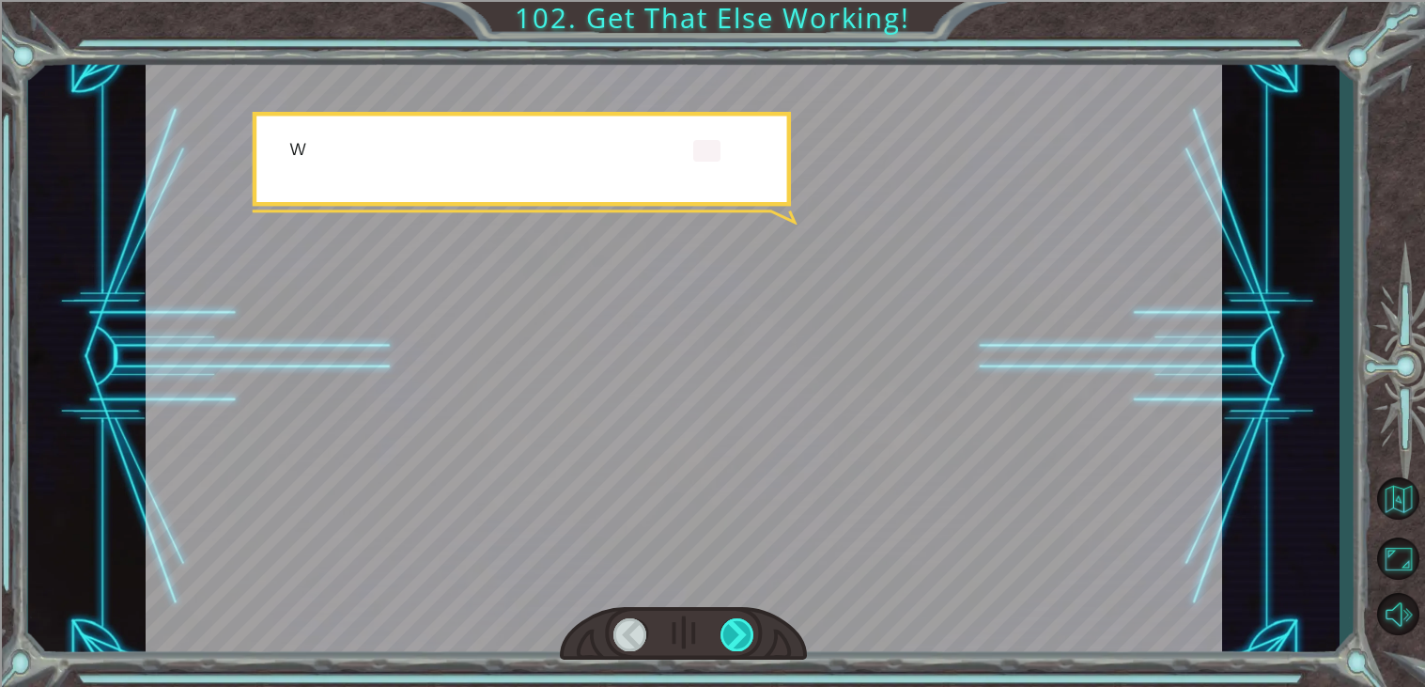
click at [747, 628] on div at bounding box center [737, 634] width 34 height 33
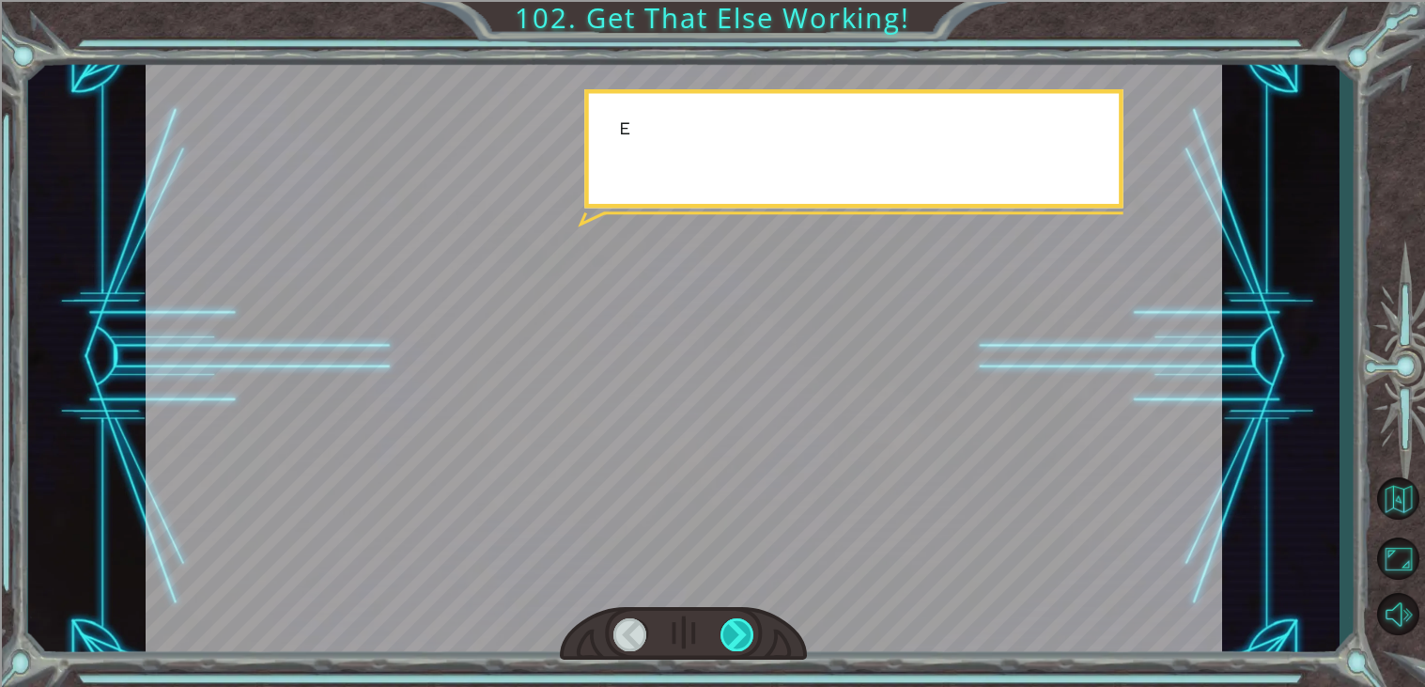
click at [747, 628] on div at bounding box center [737, 634] width 34 height 33
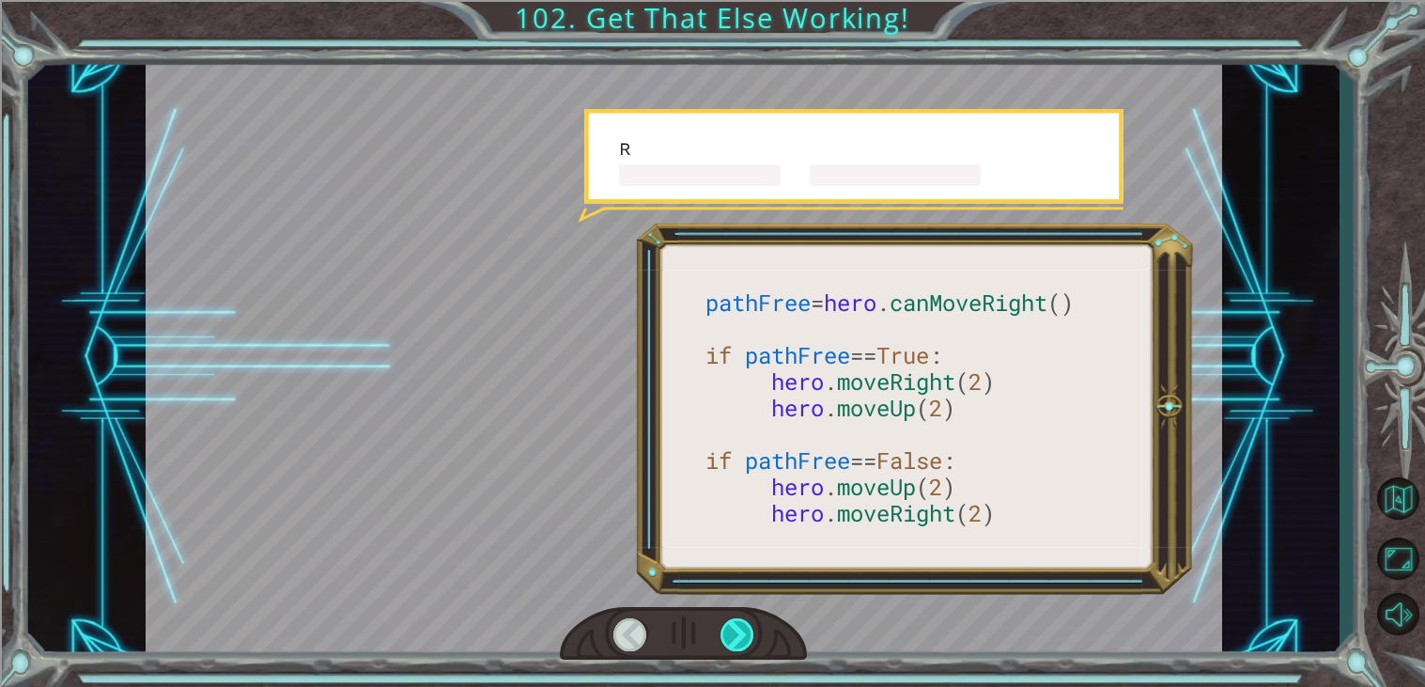
click at [747, 628] on div at bounding box center [737, 634] width 34 height 33
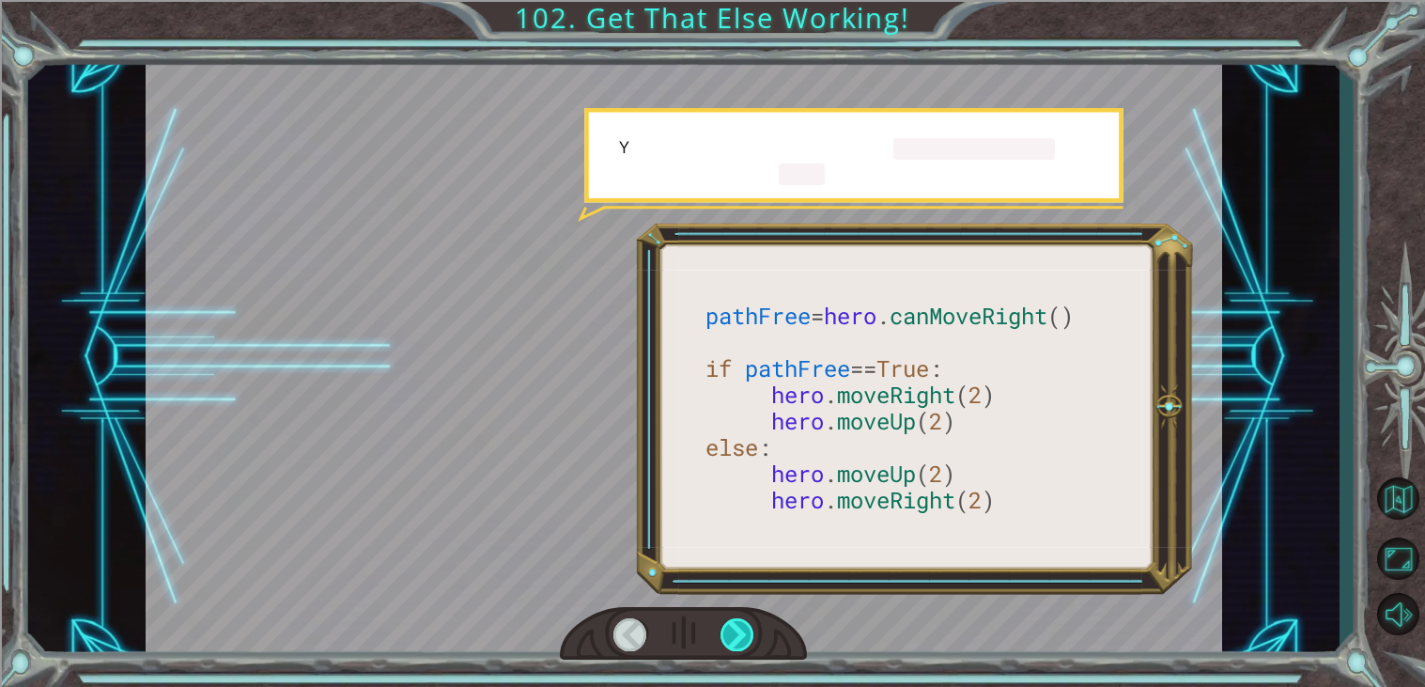
click at [747, 628] on div at bounding box center [737, 634] width 34 height 33
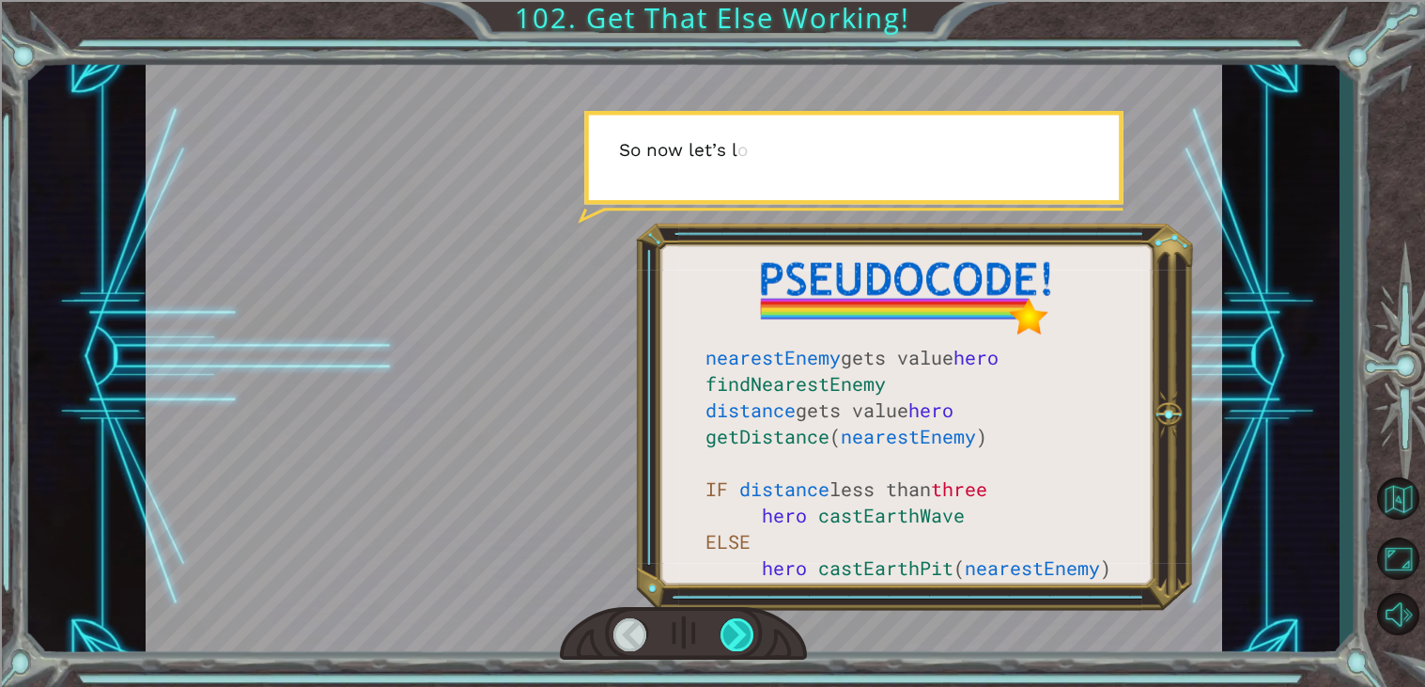
click at [747, 628] on div at bounding box center [737, 634] width 34 height 33
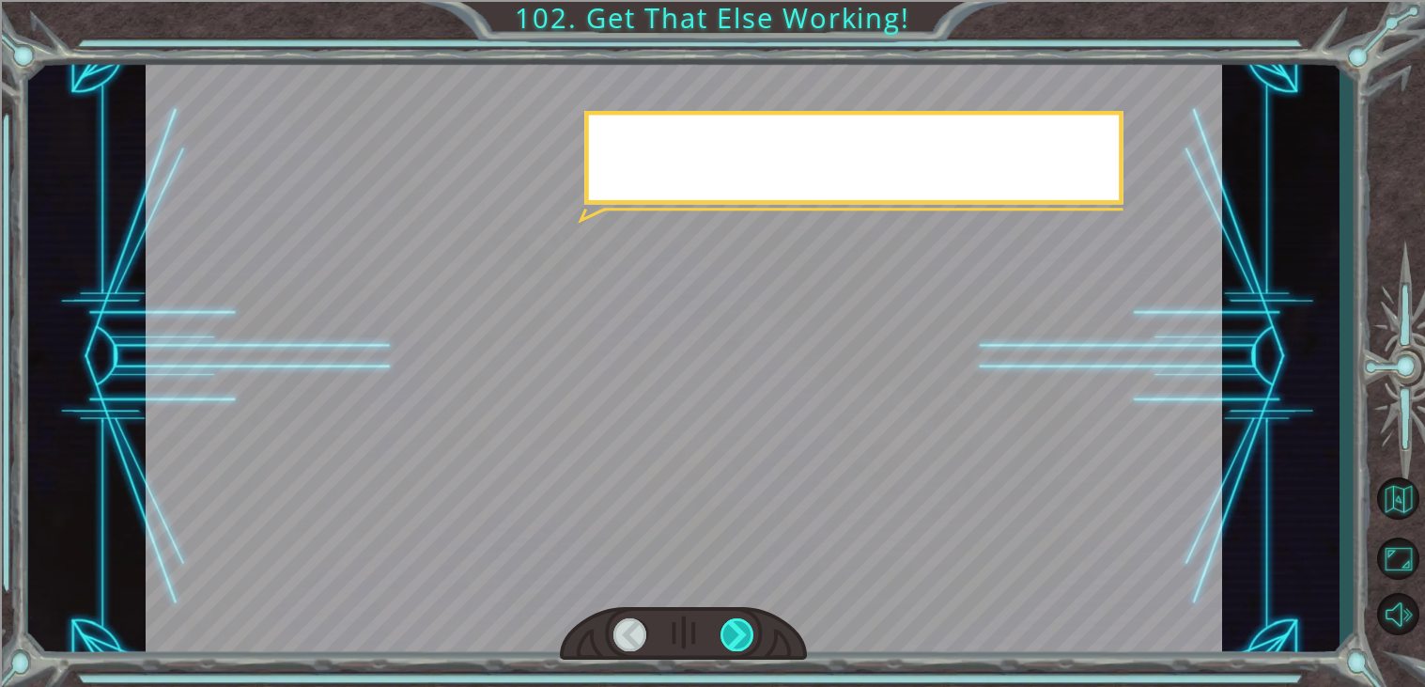
click at [747, 628] on div at bounding box center [737, 634] width 34 height 33
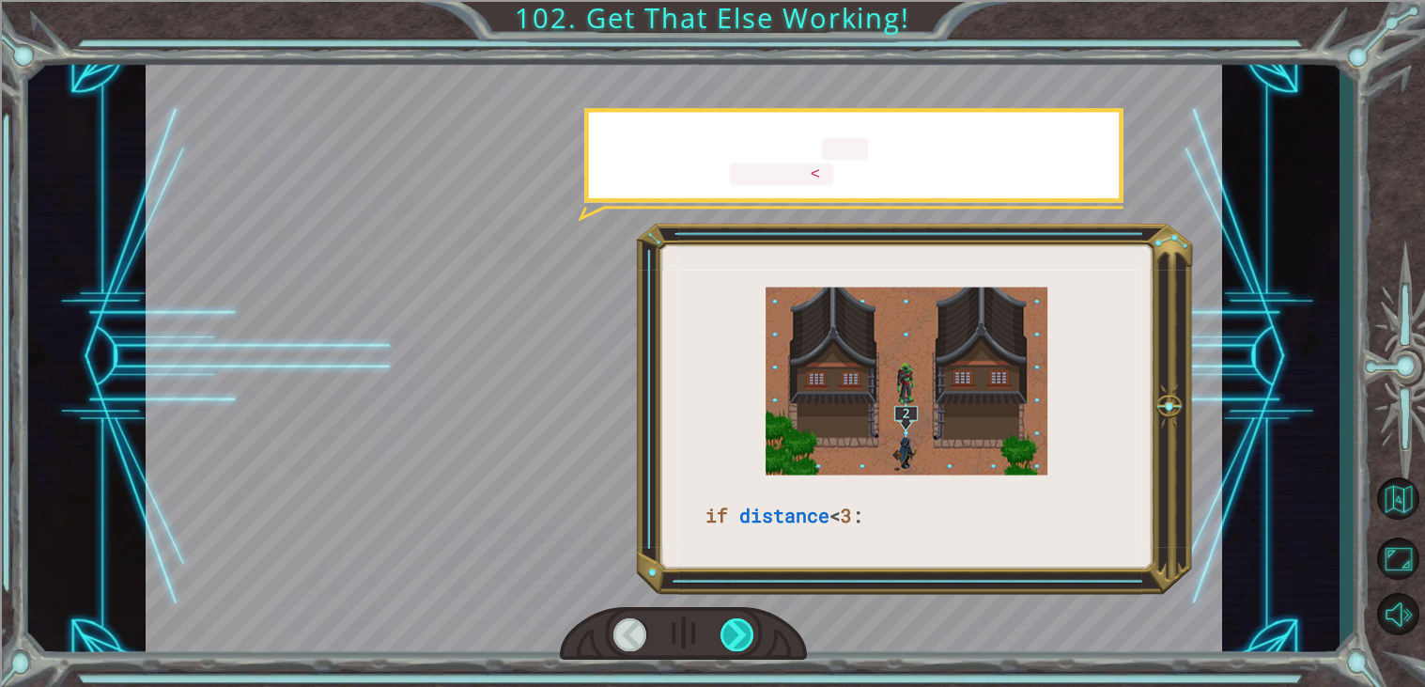
click at [747, 628] on div at bounding box center [737, 634] width 34 height 33
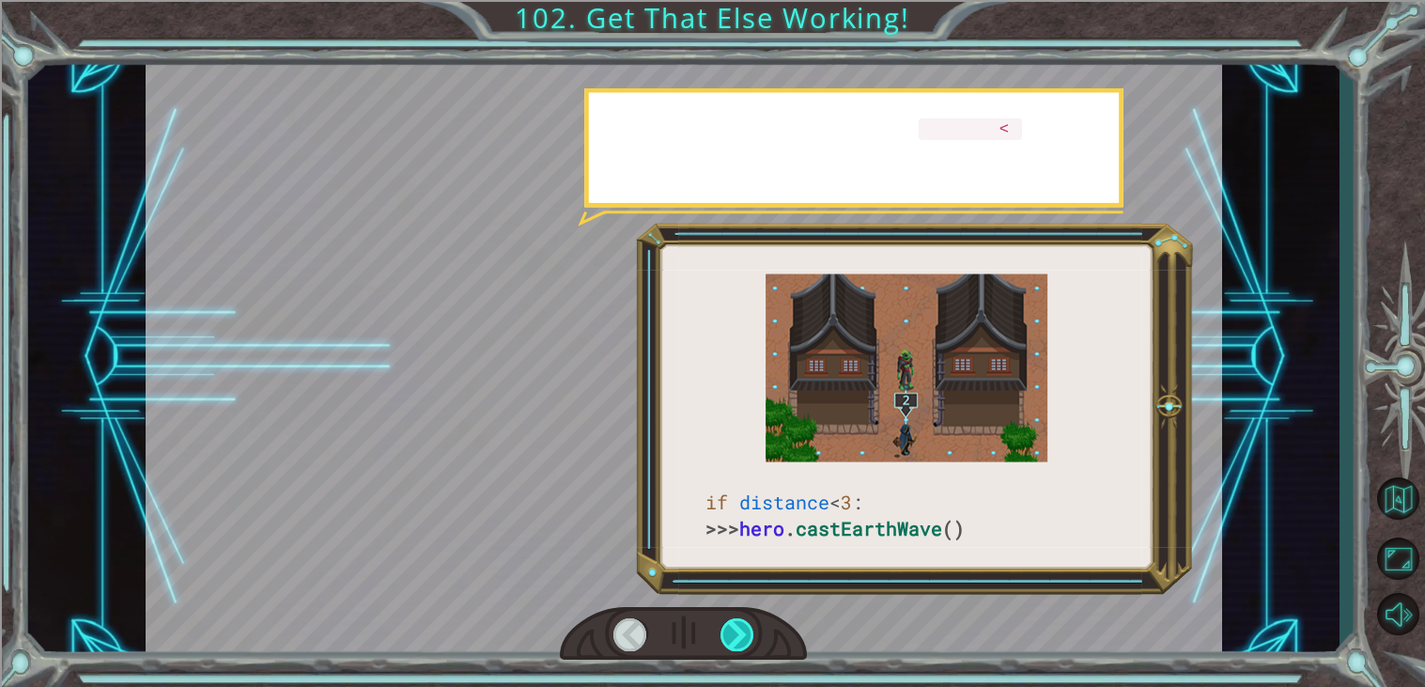
click at [747, 628] on div at bounding box center [737, 634] width 34 height 33
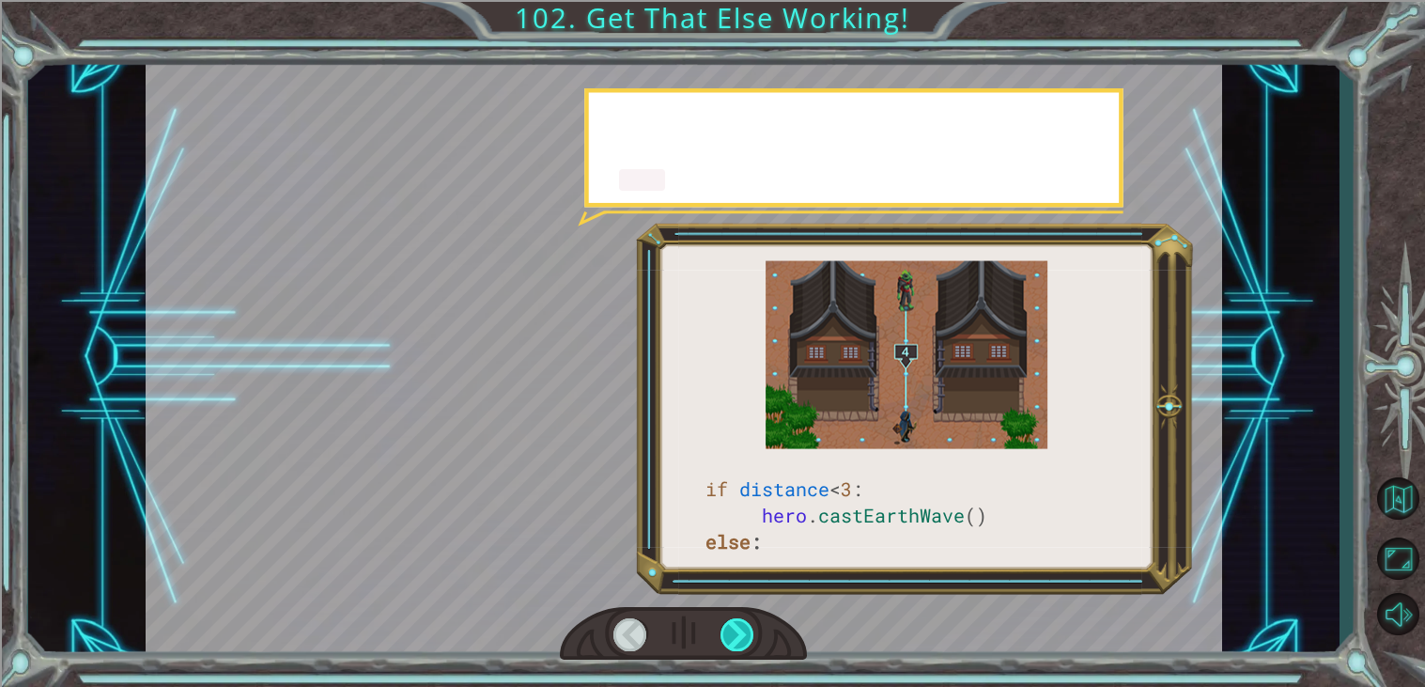
click at [747, 628] on div at bounding box center [737, 634] width 34 height 33
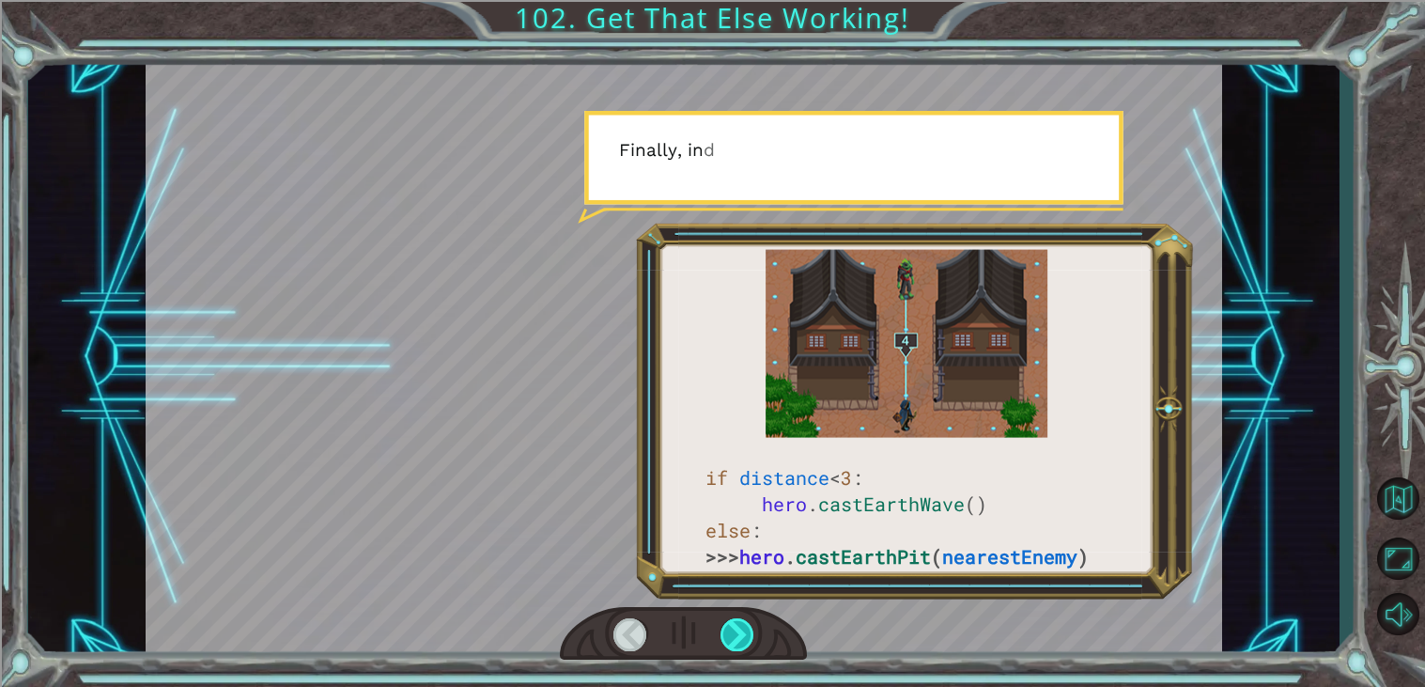
click at [747, 628] on div at bounding box center [737, 634] width 34 height 33
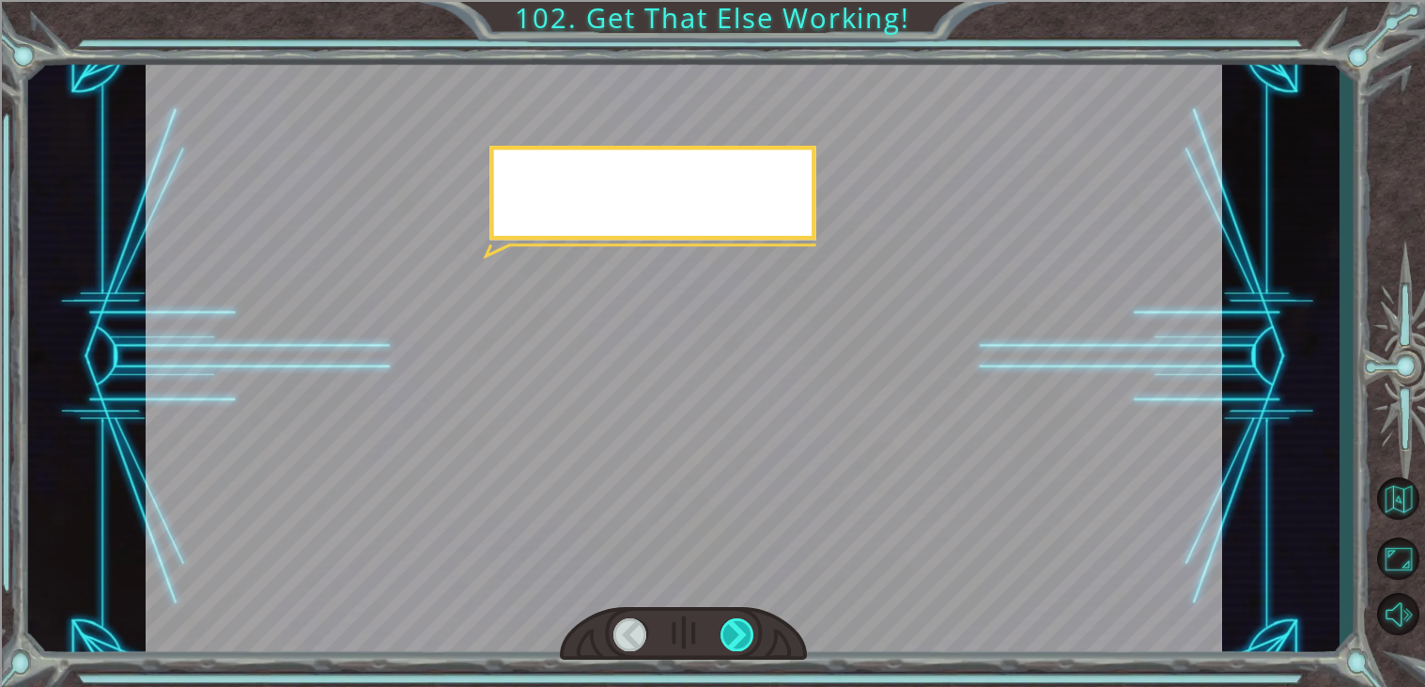
click at [747, 628] on div at bounding box center [737, 634] width 34 height 33
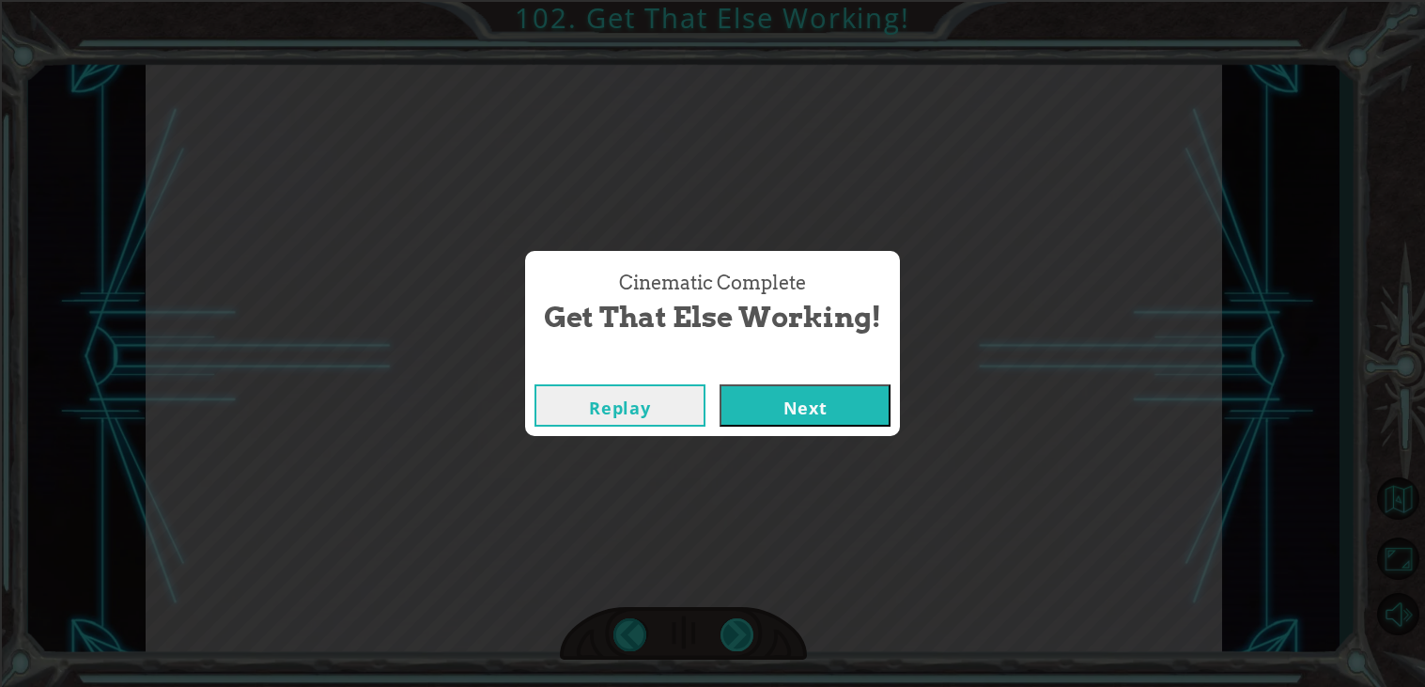
click at [747, 628] on div "Cinematic Complete Get That Else Working! Replay Next" at bounding box center [712, 343] width 1425 height 687
click at [817, 404] on button "Next" at bounding box center [805, 405] width 171 height 42
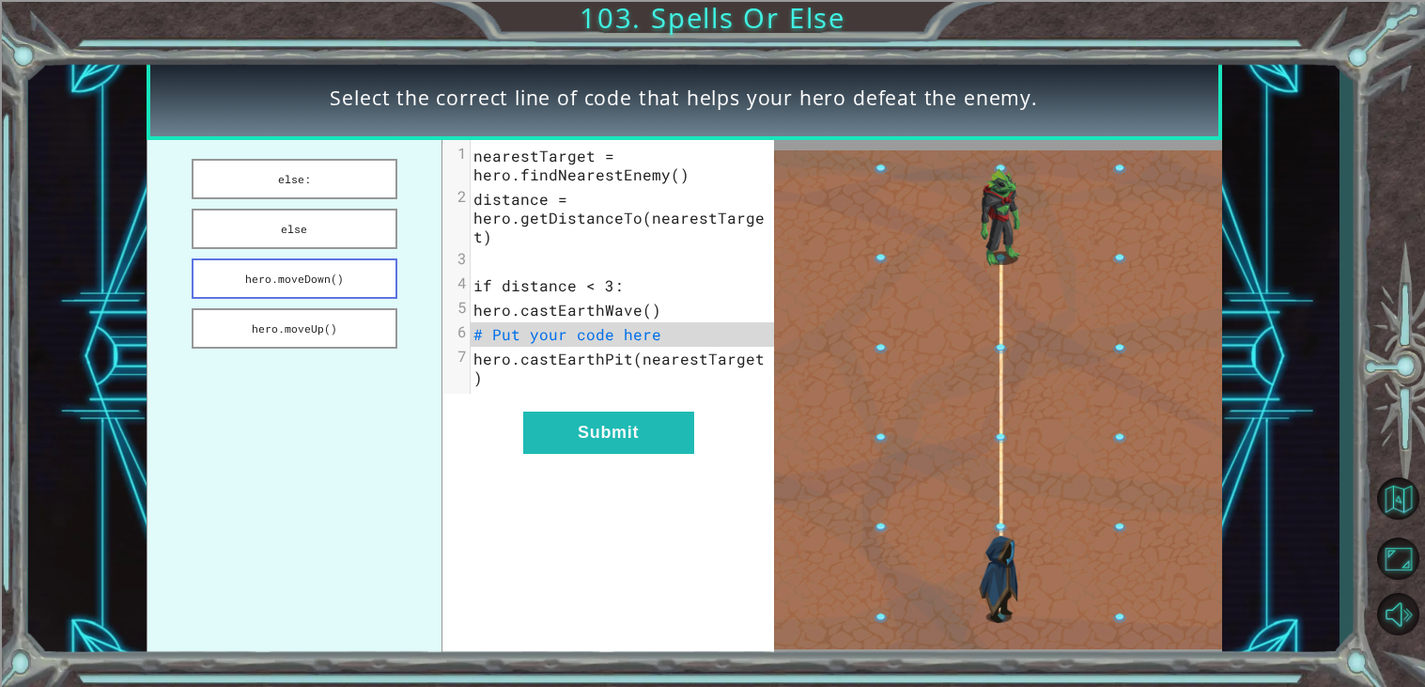
click at [318, 266] on button "hero.moveDown()" at bounding box center [295, 278] width 206 height 40
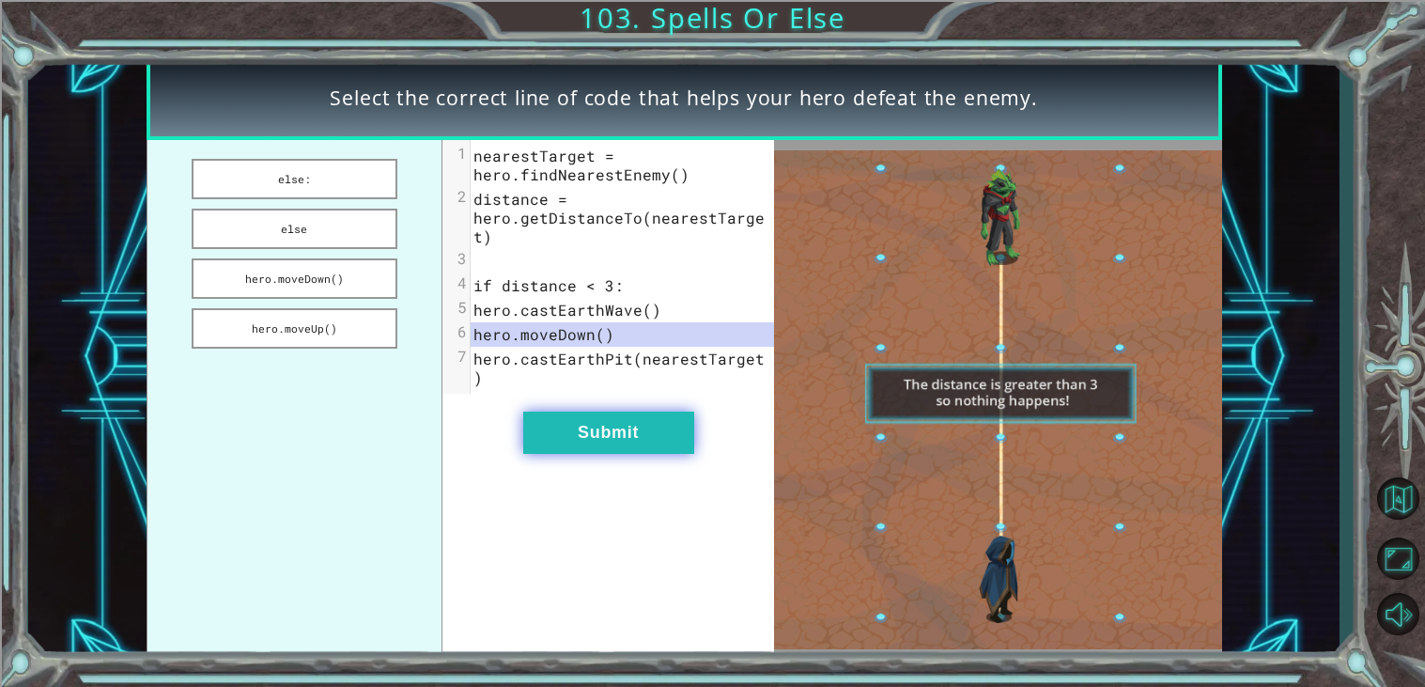
click at [589, 423] on button "Submit" at bounding box center [608, 432] width 171 height 42
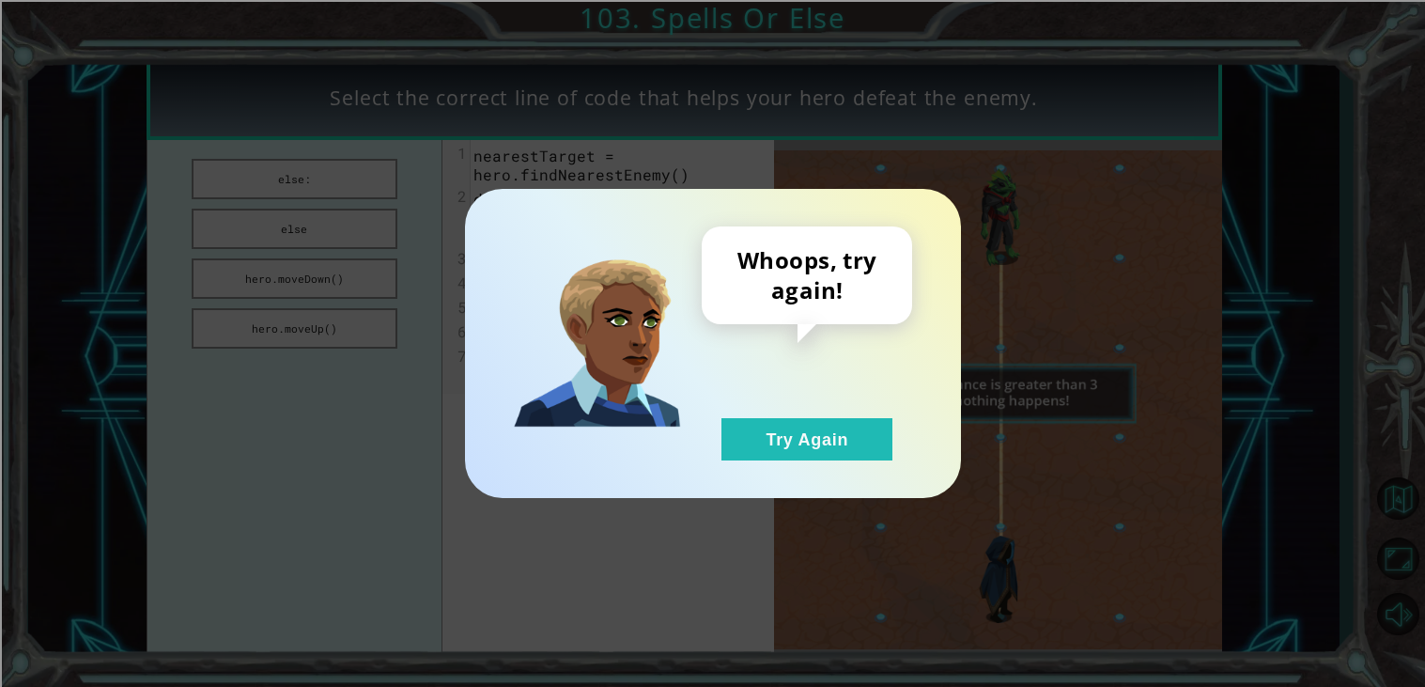
click at [757, 408] on div "Whoops, try again! Try Again" at bounding box center [807, 343] width 210 height 234
click at [773, 444] on button "Try Again" at bounding box center [806, 439] width 171 height 42
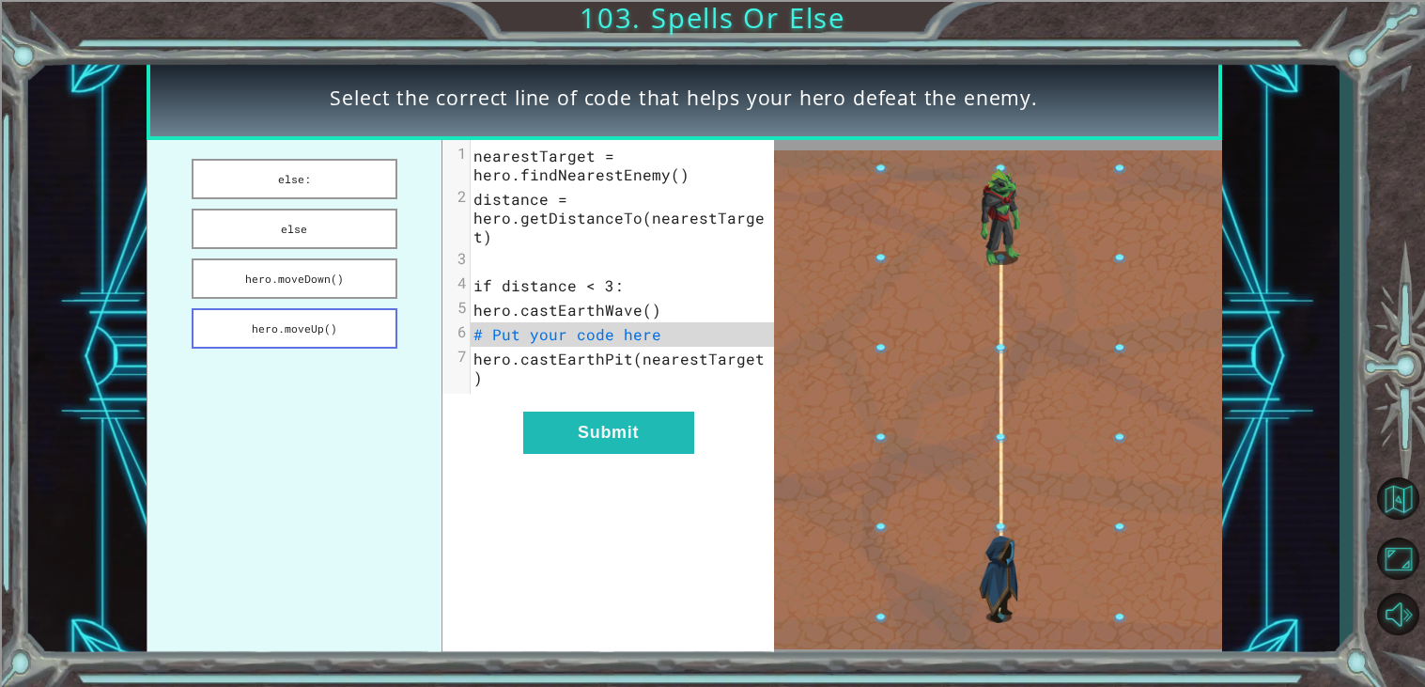
click at [250, 323] on button "hero.moveUp()" at bounding box center [295, 328] width 206 height 40
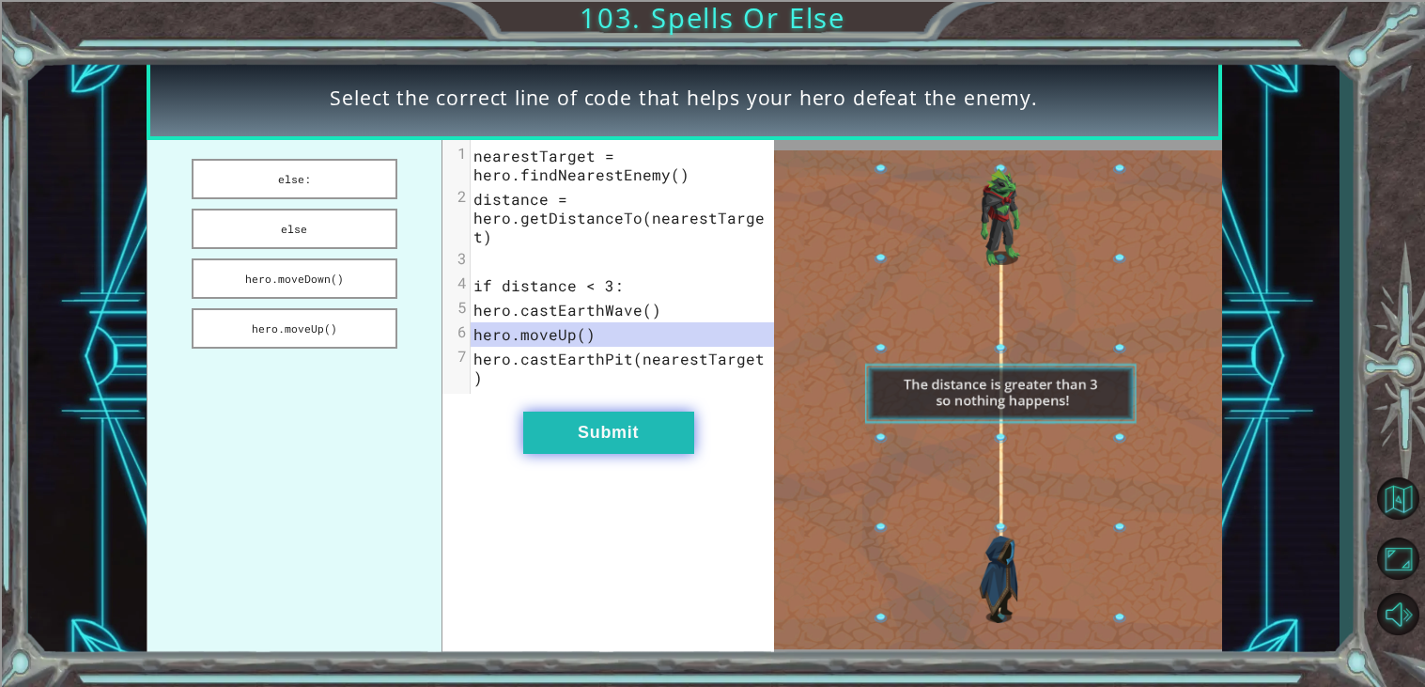
click at [570, 411] on button "Submit" at bounding box center [608, 432] width 171 height 42
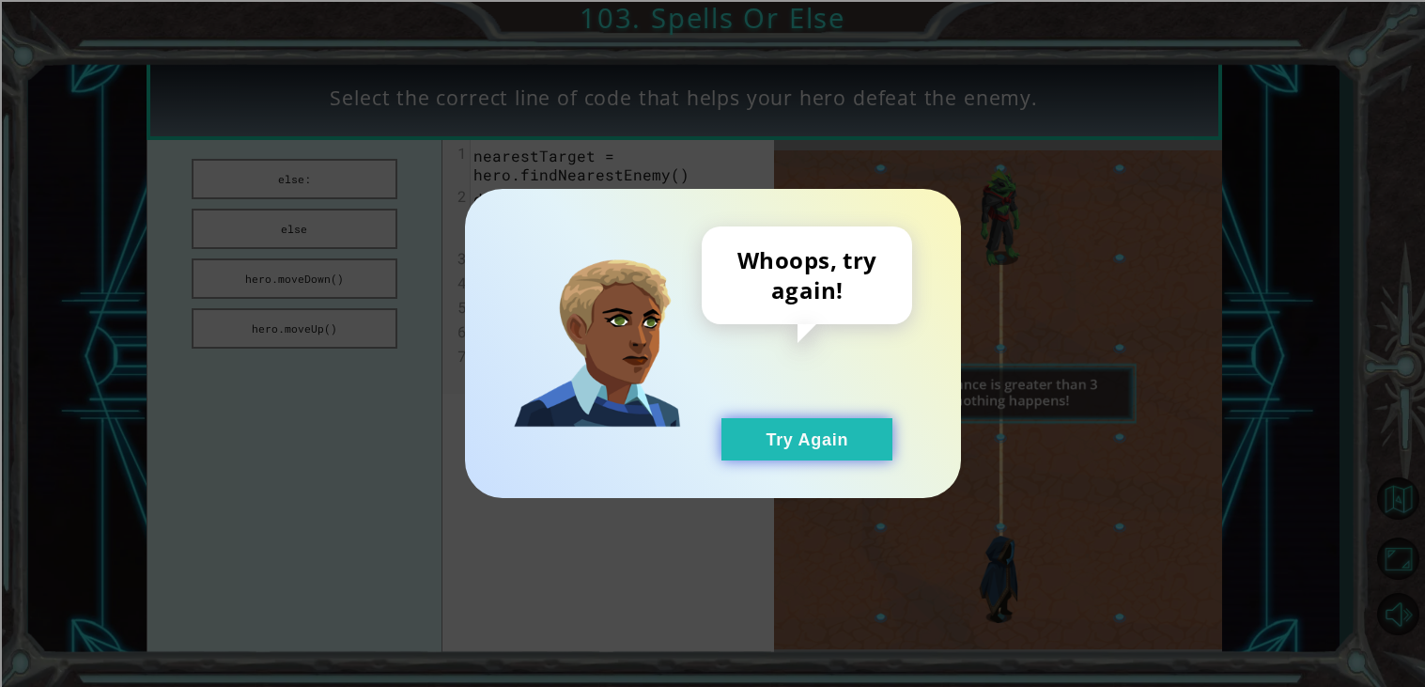
click at [756, 441] on button "Try Again" at bounding box center [806, 439] width 171 height 42
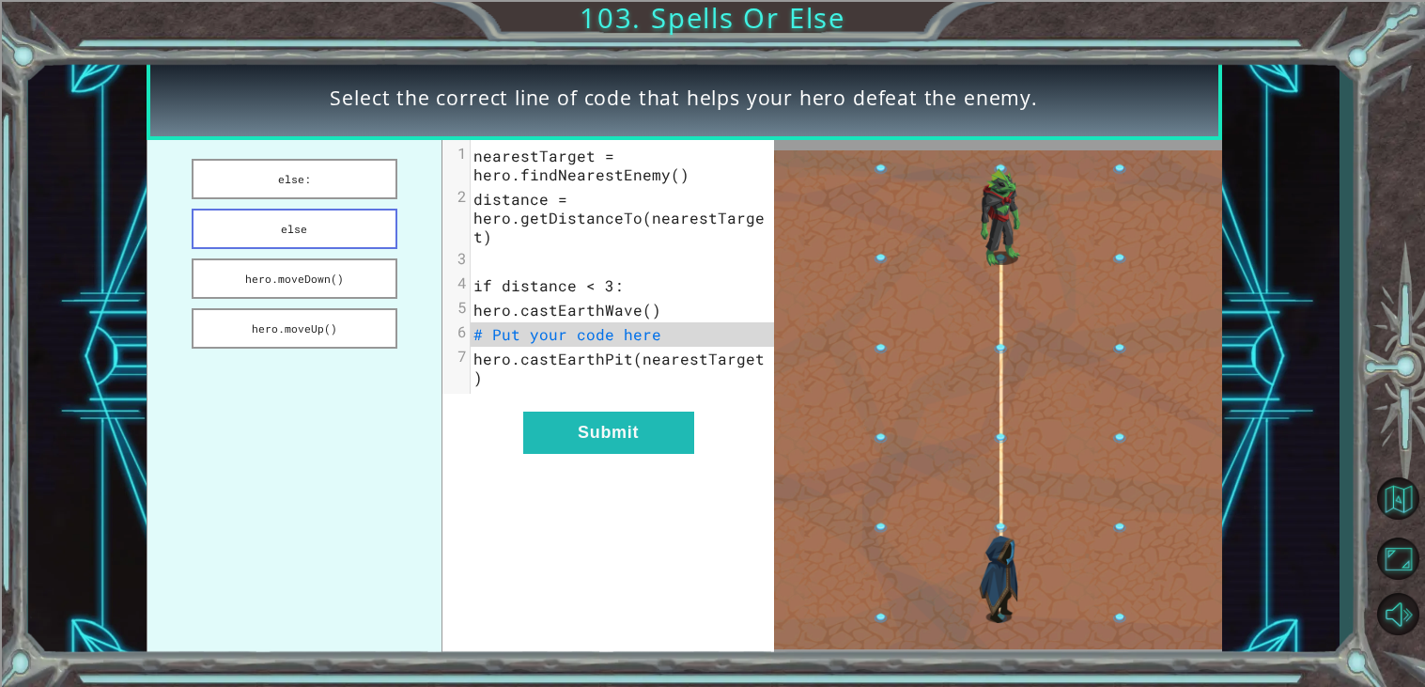
click at [241, 219] on button "else" at bounding box center [295, 229] width 206 height 40
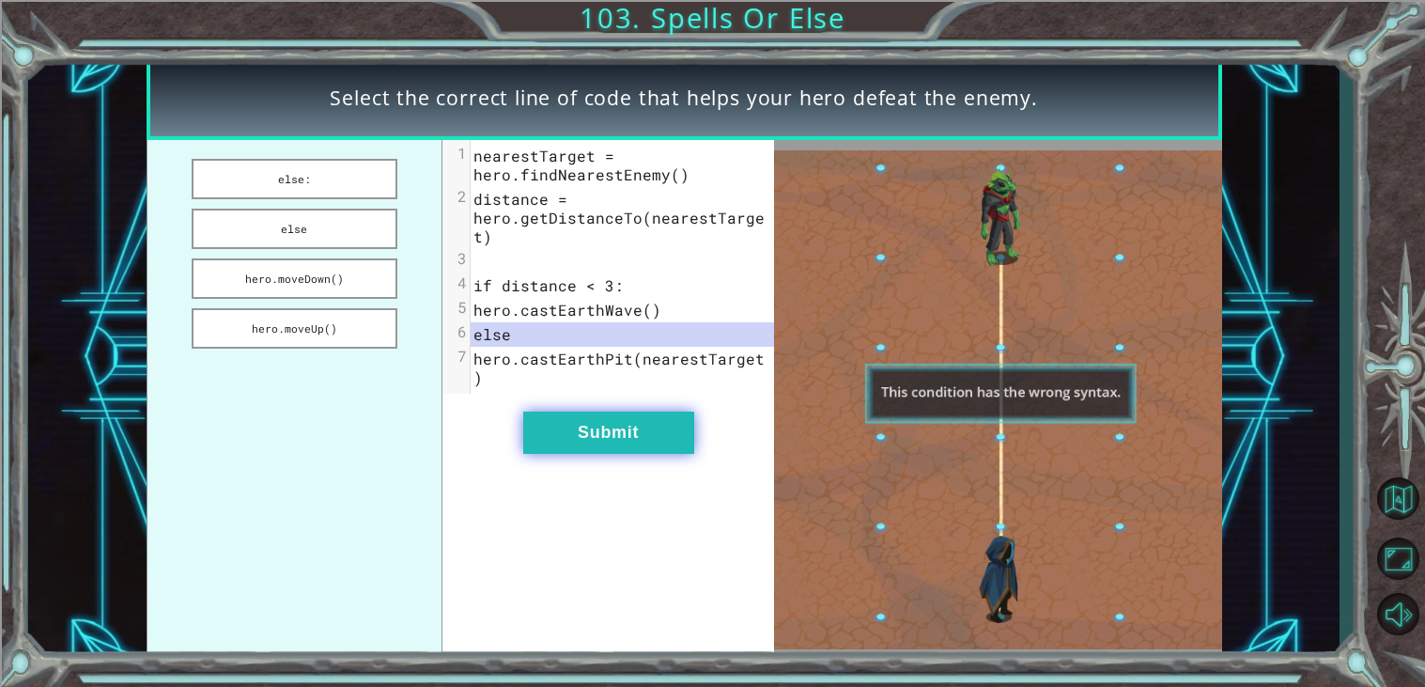
click at [628, 430] on button "Submit" at bounding box center [608, 432] width 171 height 42
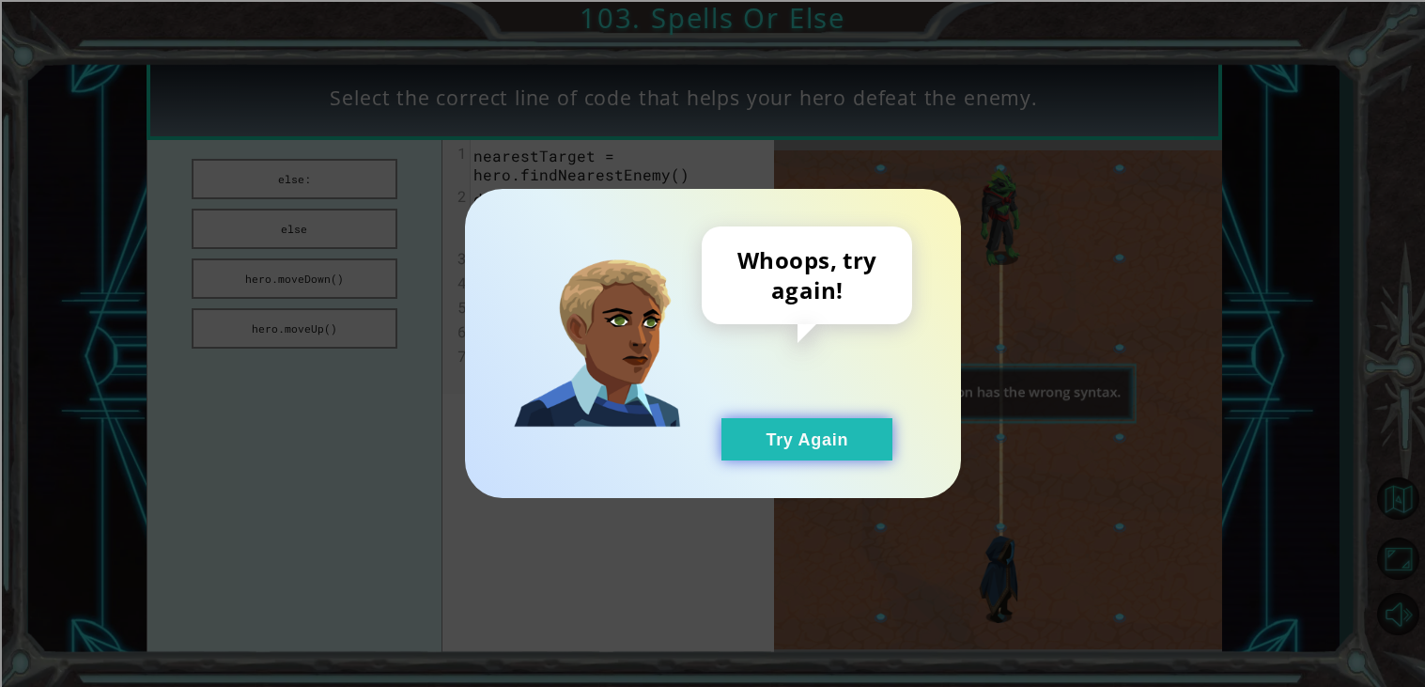
click at [798, 446] on button "Try Again" at bounding box center [806, 439] width 171 height 42
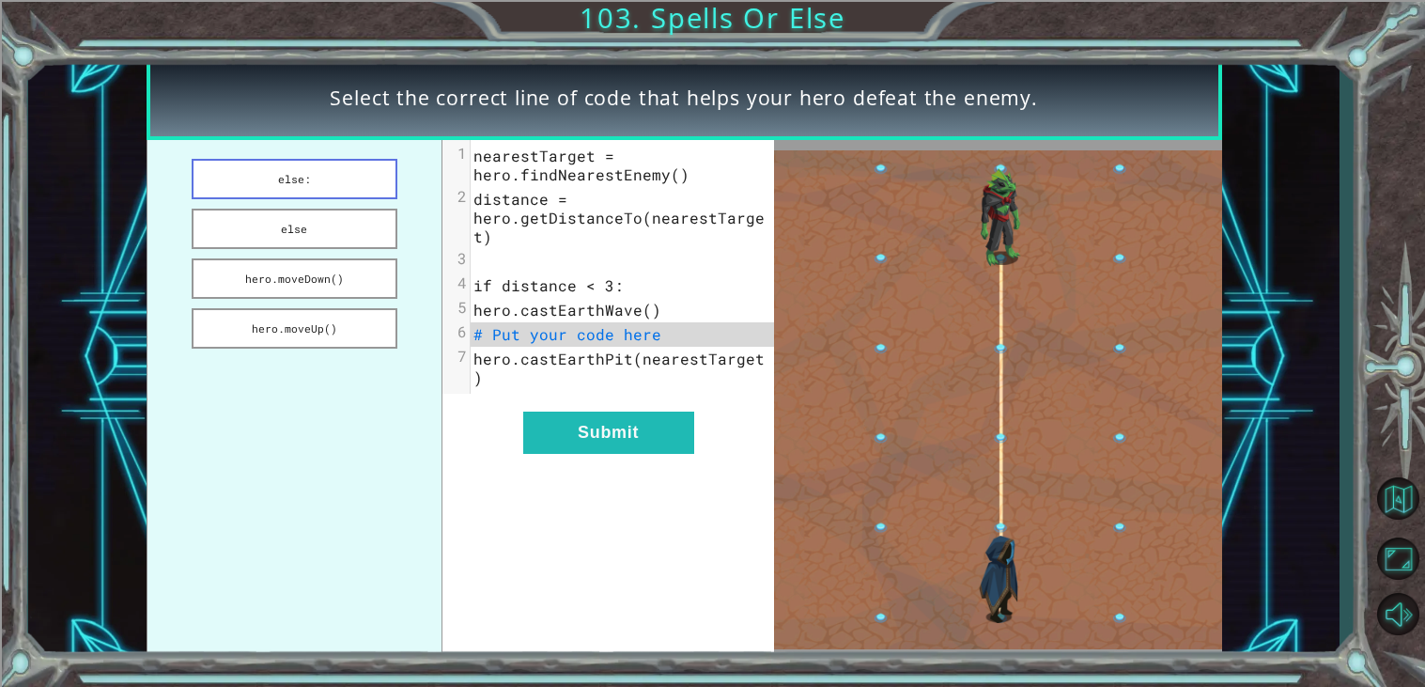
click at [240, 164] on button "else:" at bounding box center [295, 179] width 206 height 40
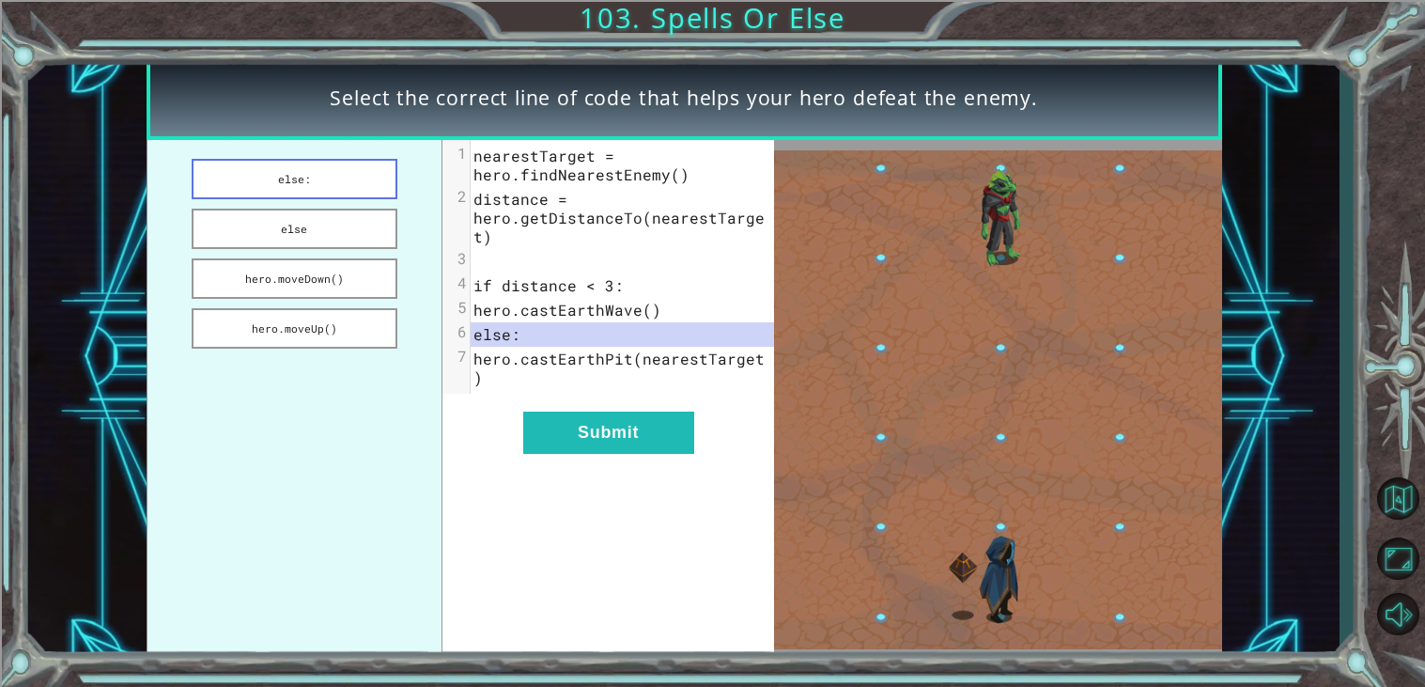
click at [225, 189] on button "else:" at bounding box center [295, 179] width 206 height 40
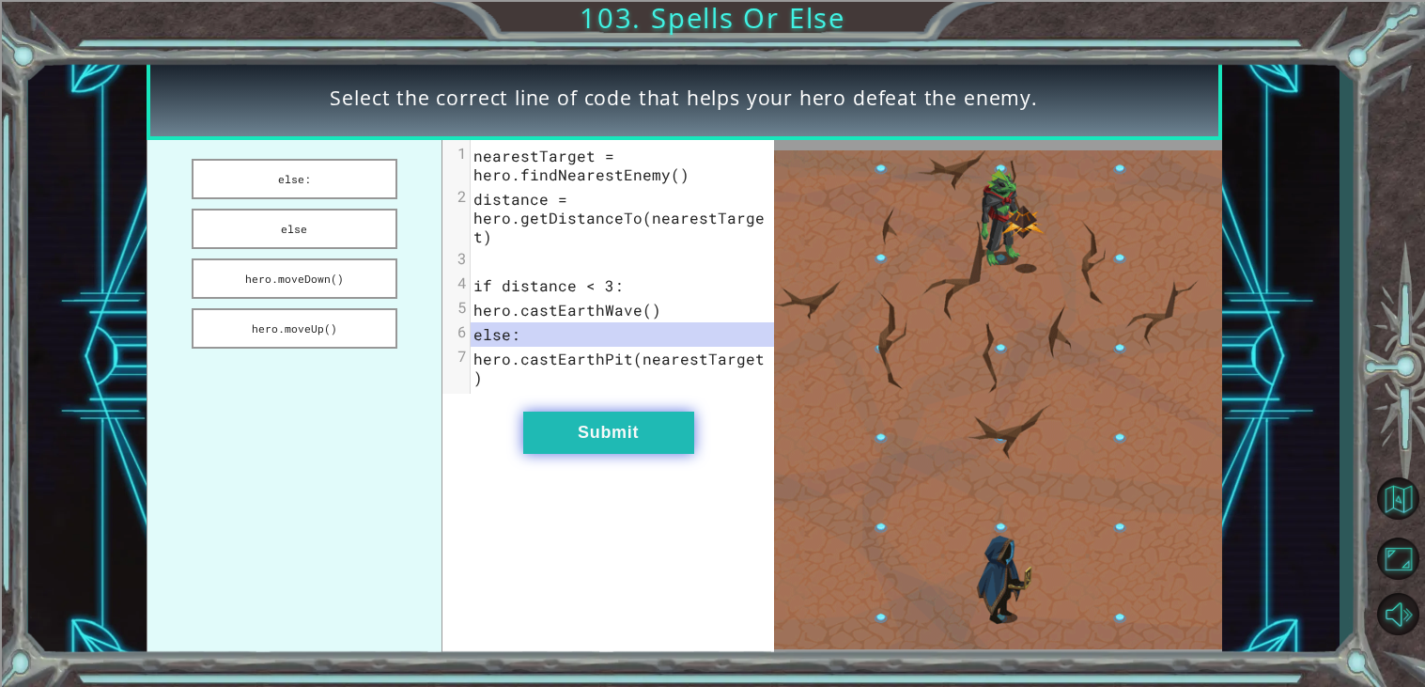
click at [612, 414] on button "Submit" at bounding box center [608, 432] width 171 height 42
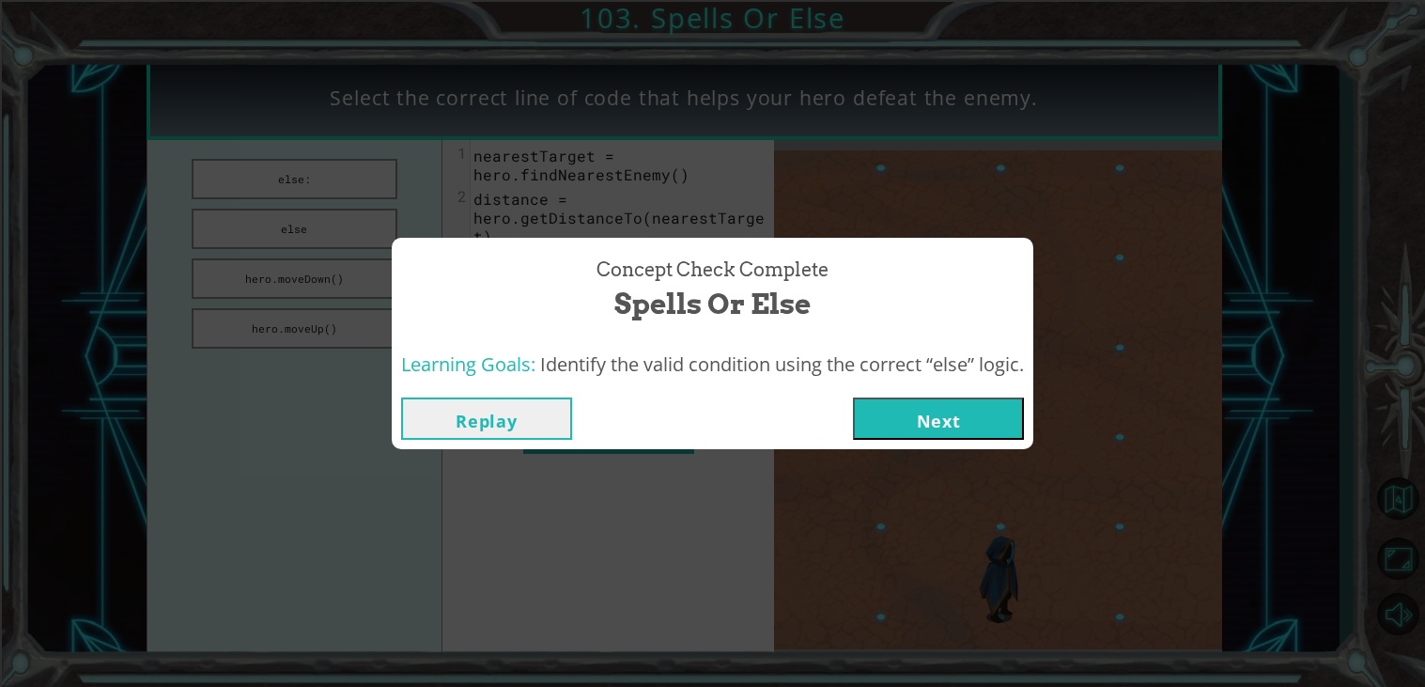
click at [939, 424] on button "Next" at bounding box center [938, 418] width 171 height 42
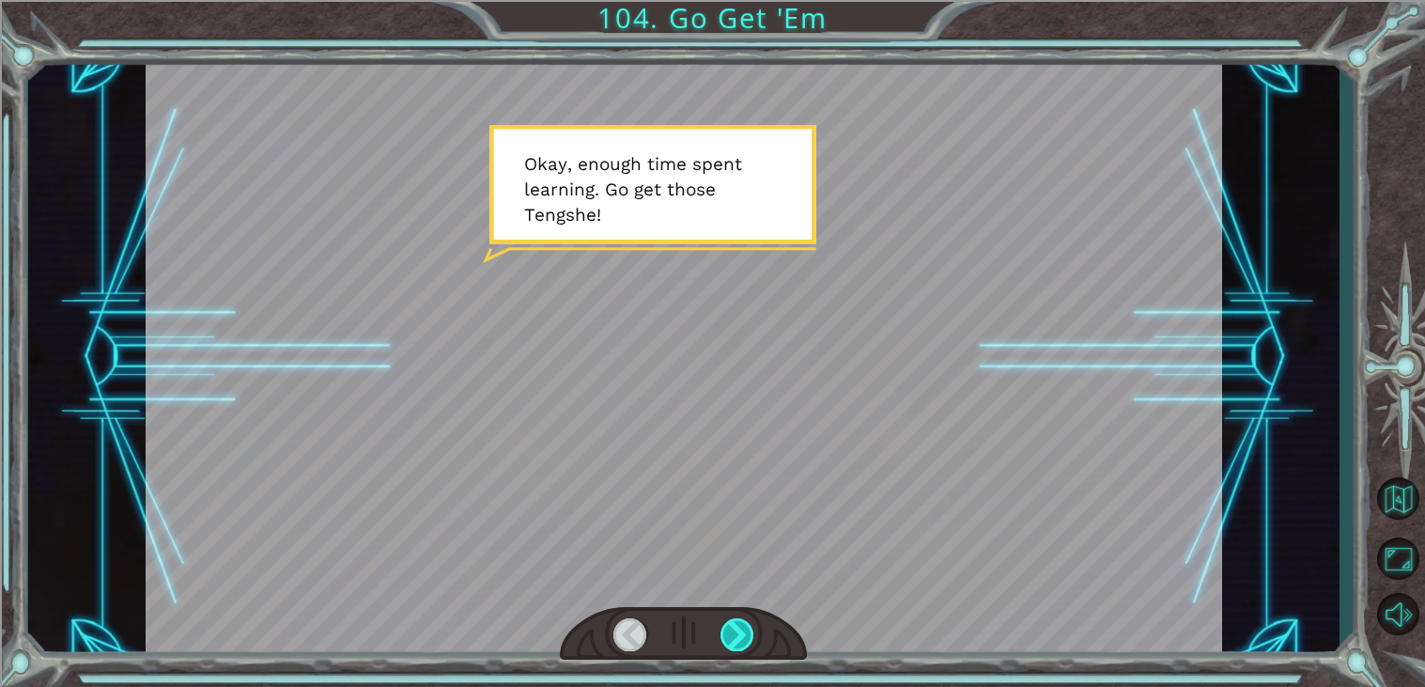
click at [745, 634] on div at bounding box center [737, 634] width 34 height 33
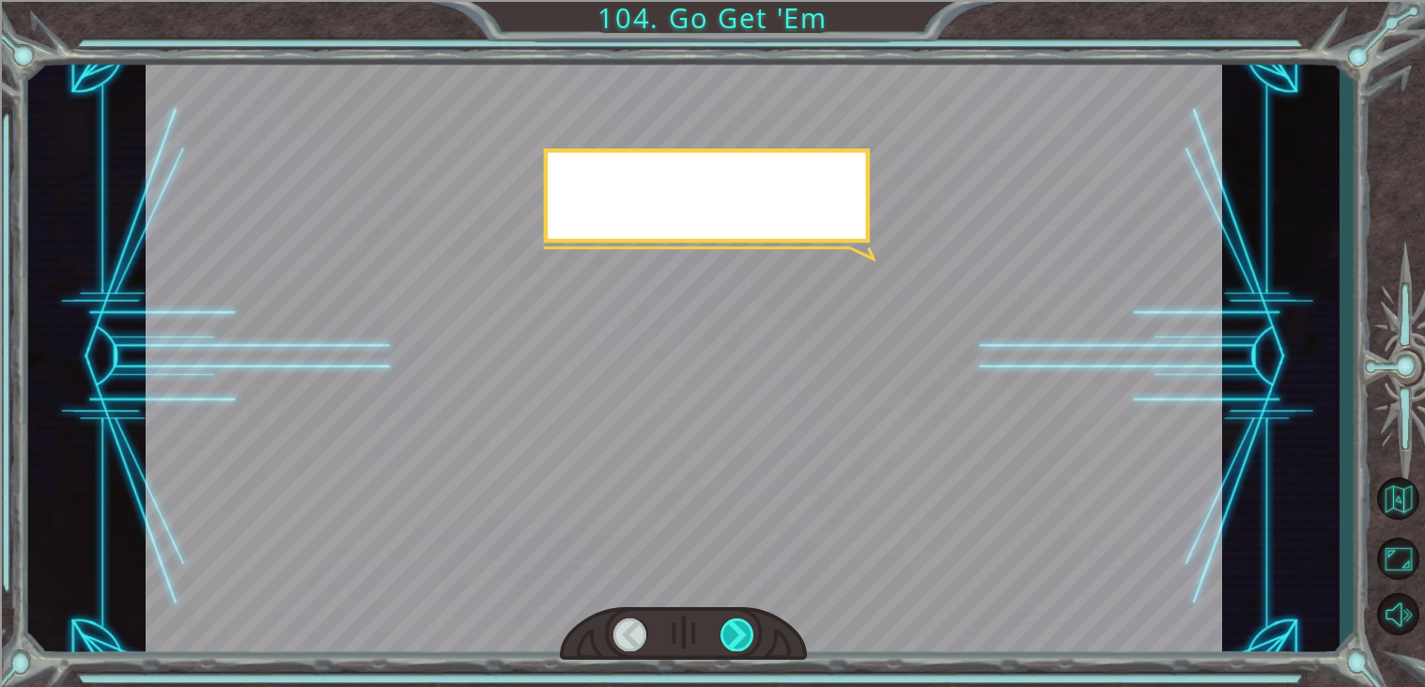
click at [745, 634] on div at bounding box center [737, 634] width 34 height 33
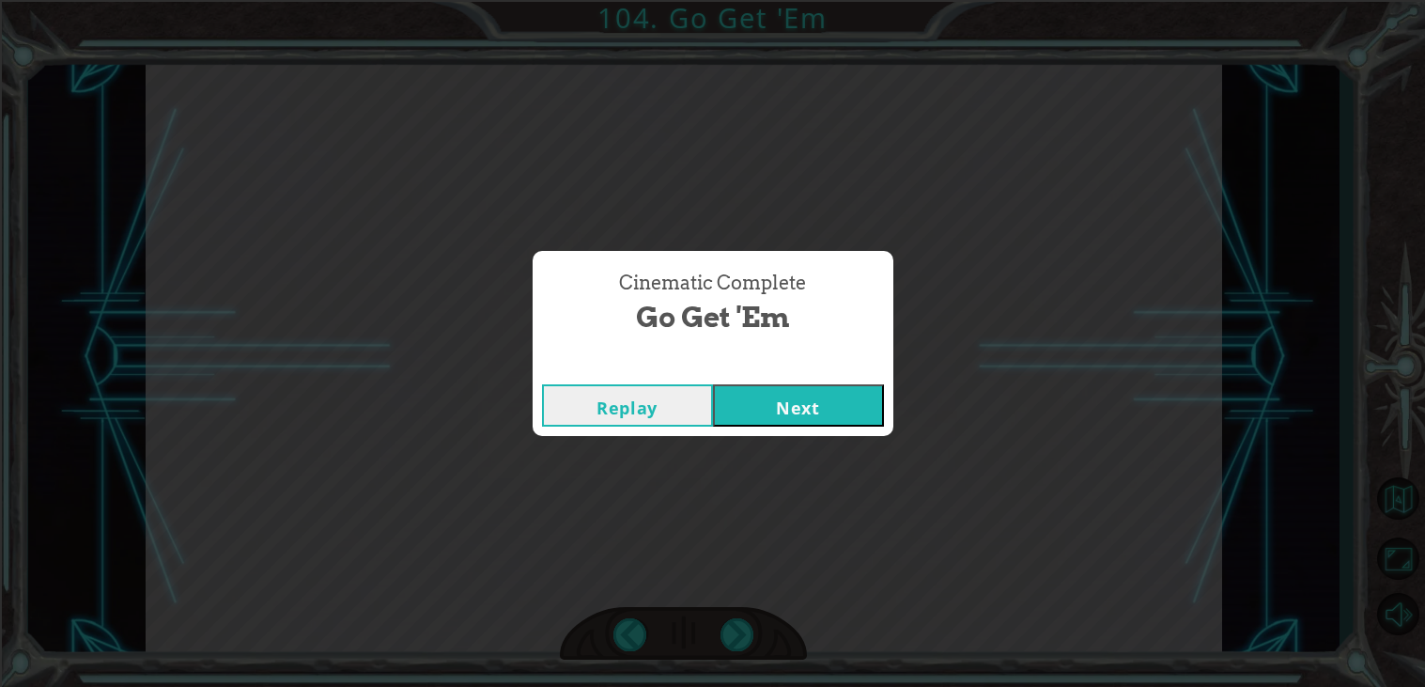
click at [848, 427] on div "Replay Next" at bounding box center [713, 405] width 361 height 61
click at [801, 404] on button "Next" at bounding box center [798, 405] width 171 height 42
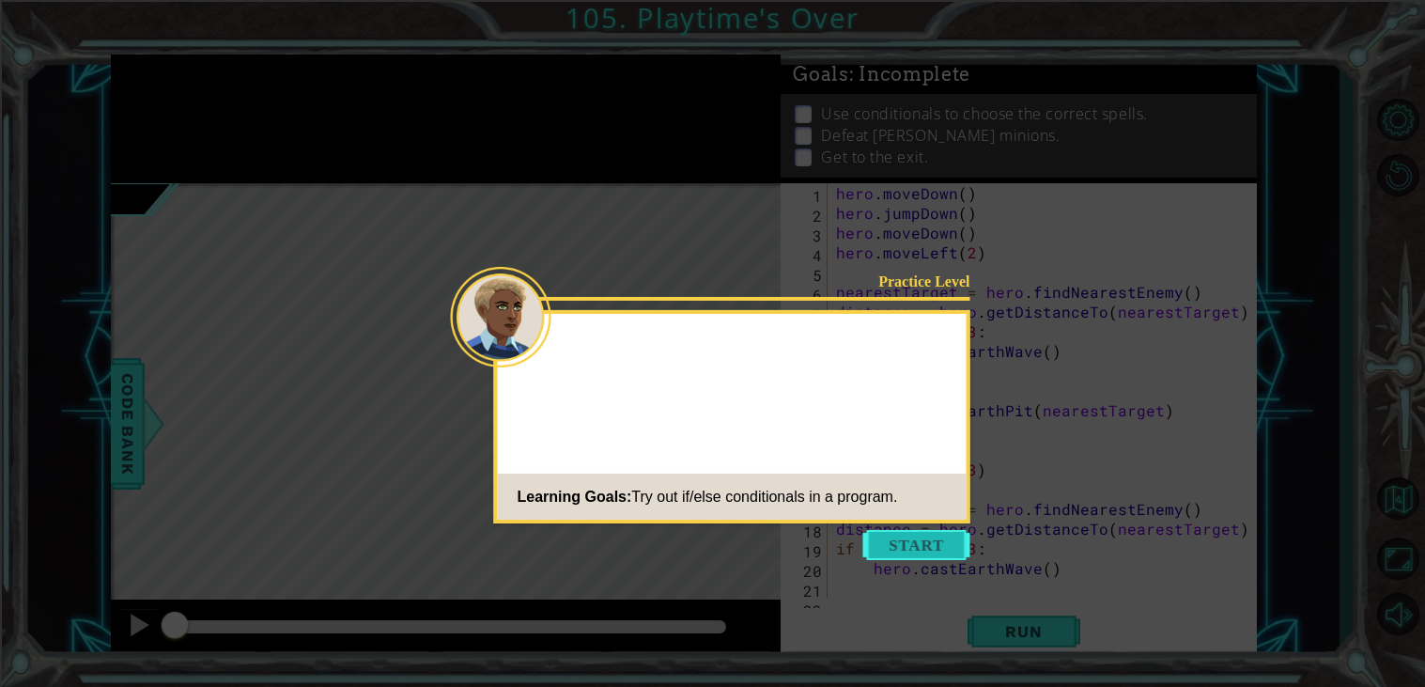
click at [922, 545] on button "Start" at bounding box center [916, 545] width 107 height 30
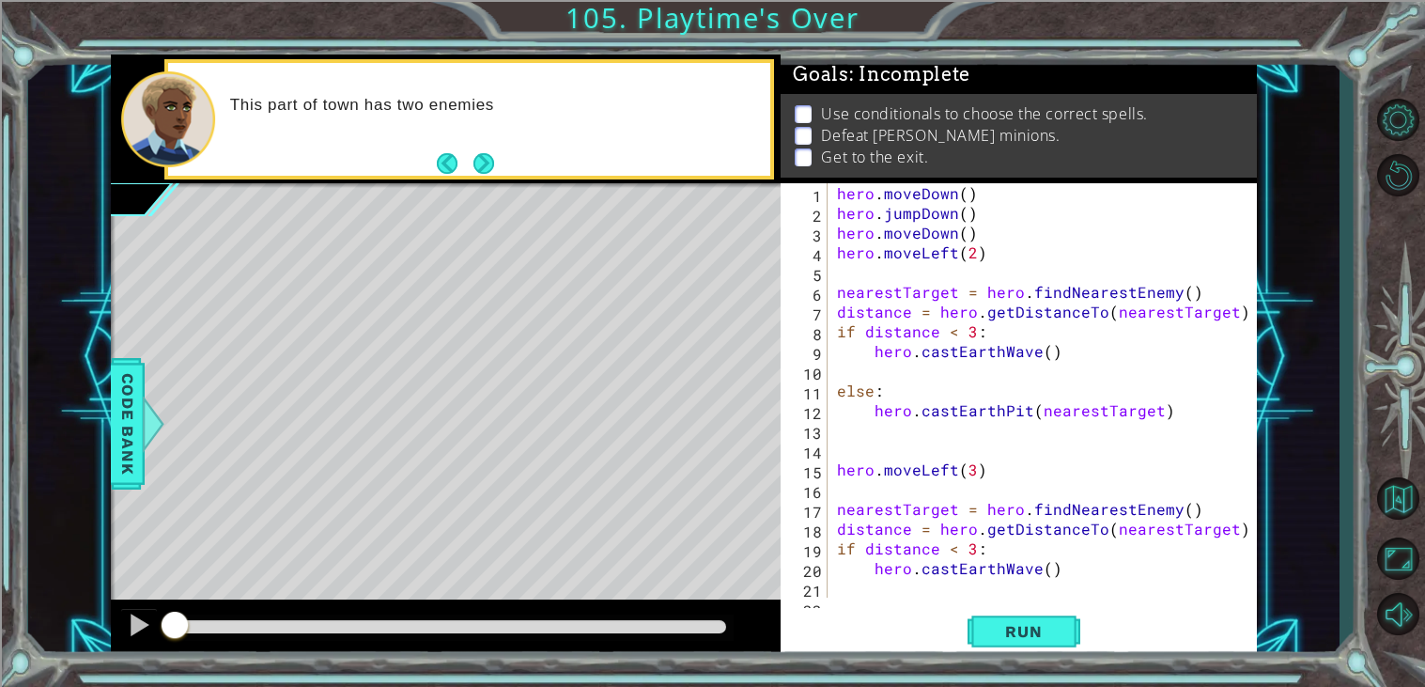
click at [1025, 659] on div "1 ההההההההההההההההההההההההההההההההההההההההההההההההההההההההההההההההההההההההההההה…" at bounding box center [712, 343] width 1425 height 687
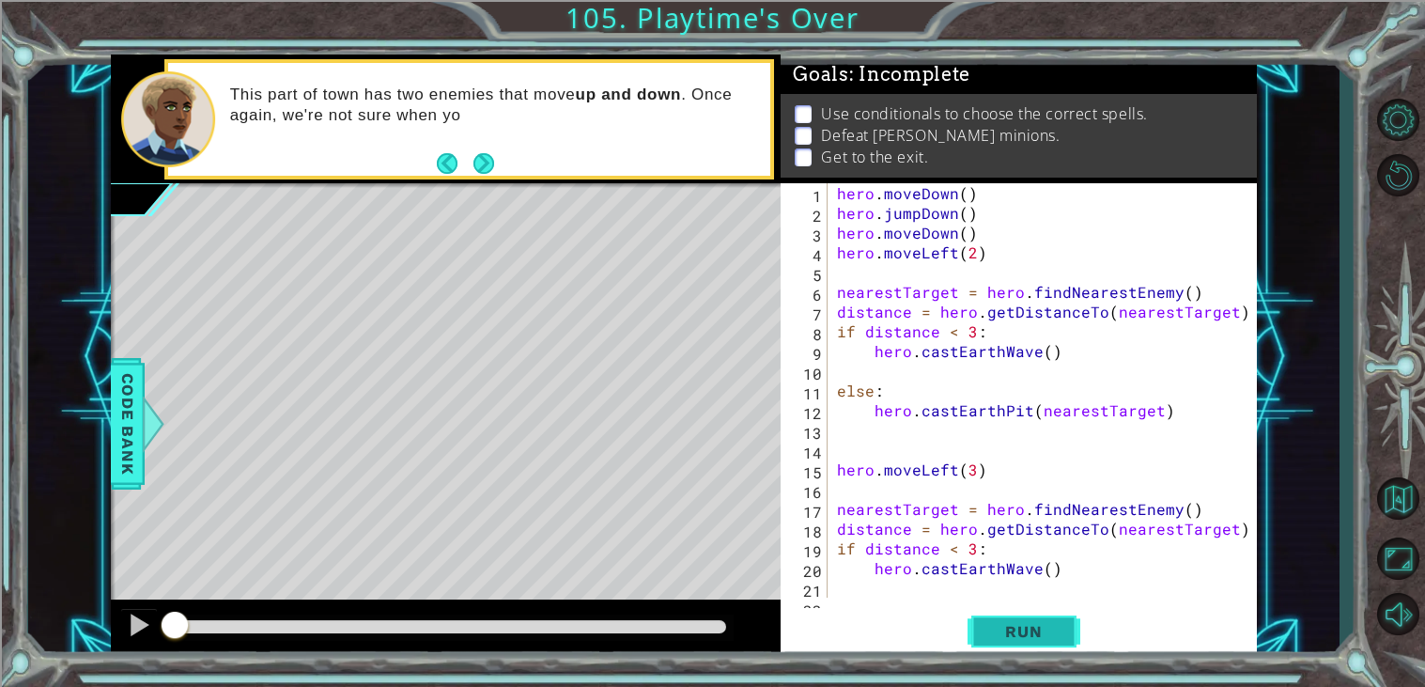
click at [1026, 644] on button "Run" at bounding box center [1024, 632] width 113 height 48
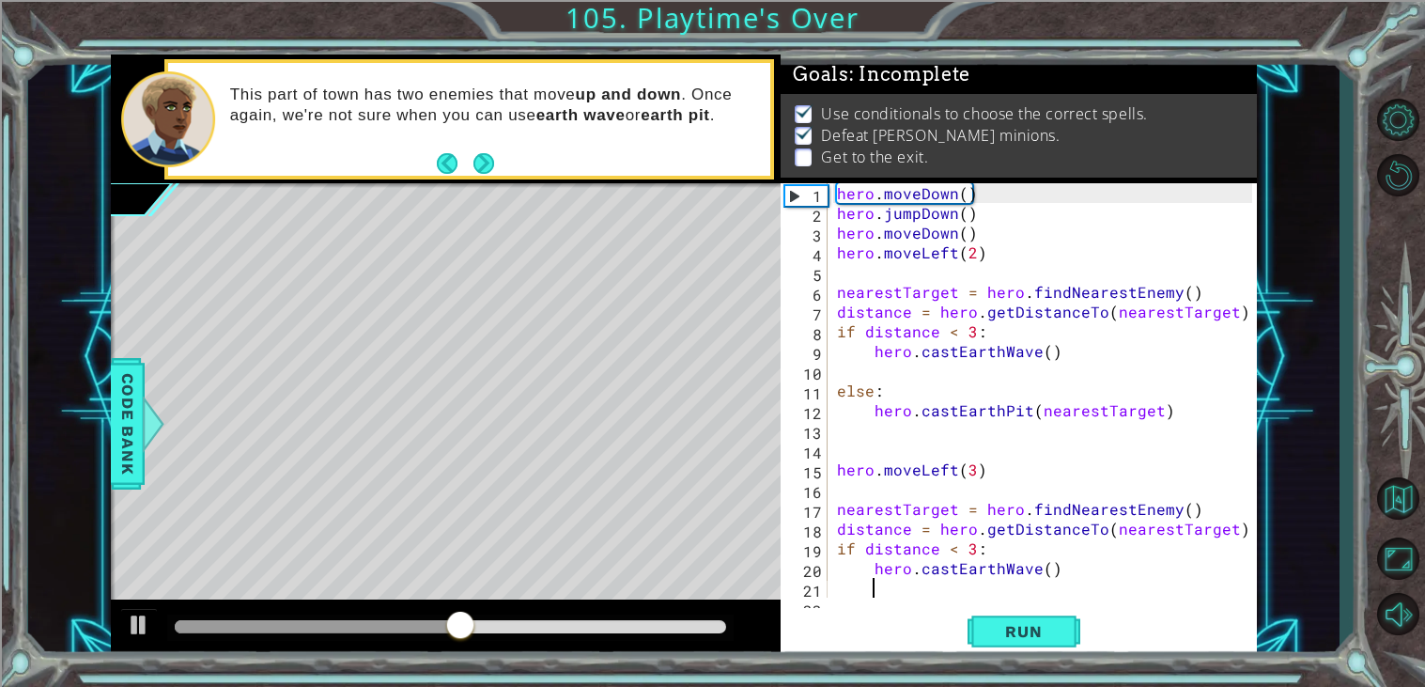
click at [875, 590] on div "hero . moveDown ( ) hero . jumpDown ( ) hero . moveDown ( ) hero . moveLeft ( 2…" at bounding box center [1047, 410] width 428 height 454
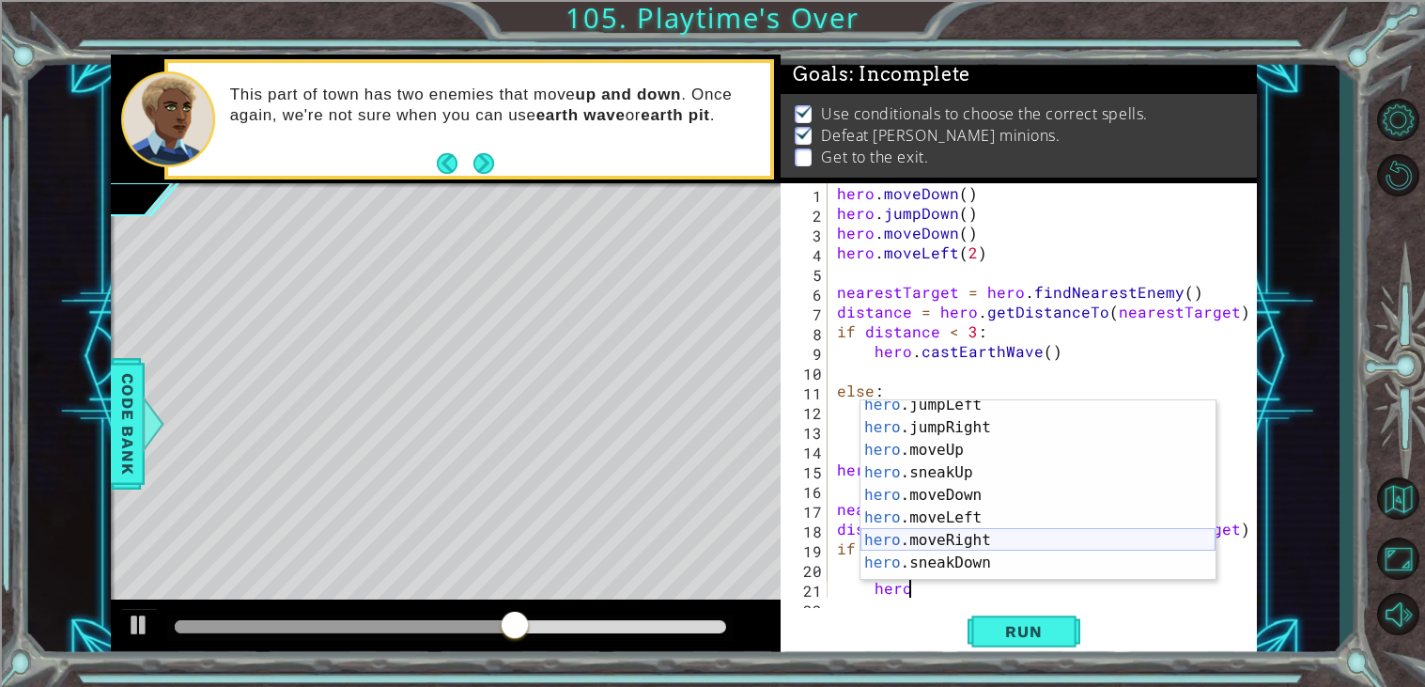
scroll to position [73, 0]
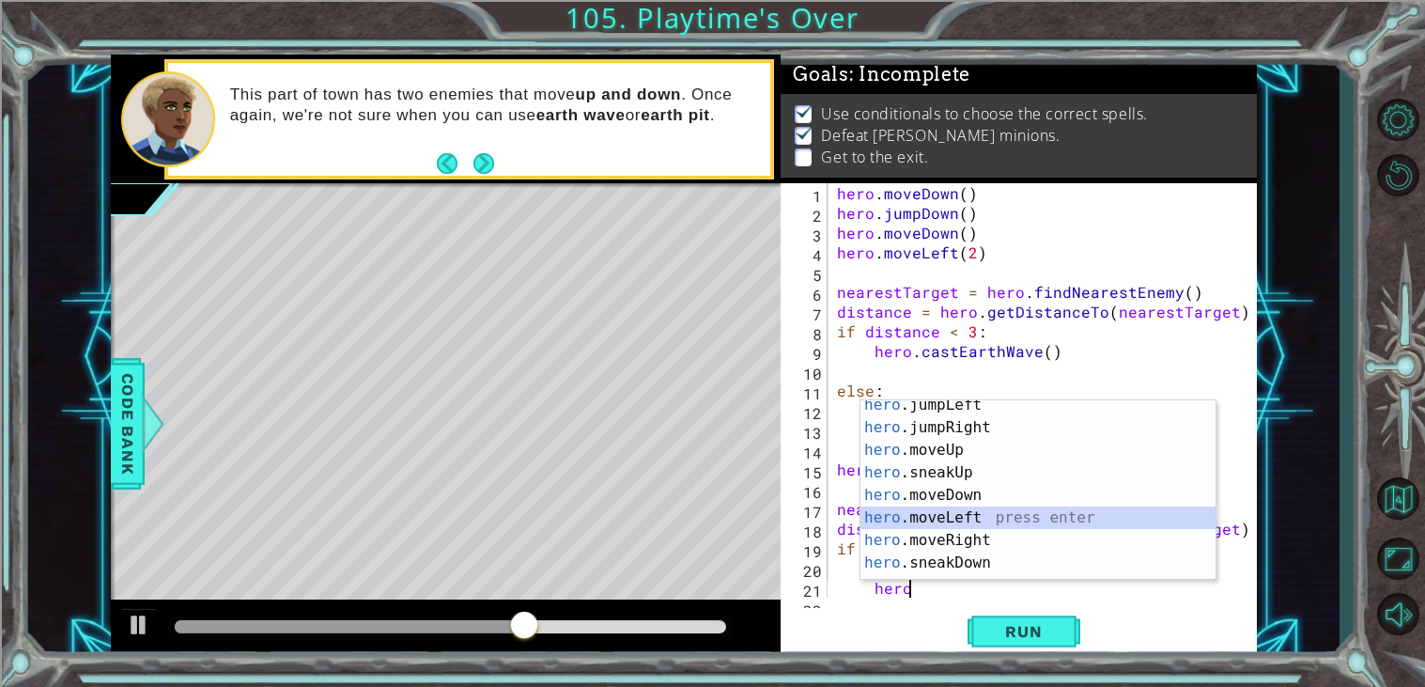
click at [1003, 518] on div "hero .jumpLeft press enter hero .jumpRight press enter hero .moveUp press enter…" at bounding box center [1037, 506] width 355 height 225
type textarea "hero.moveLeft(1)"
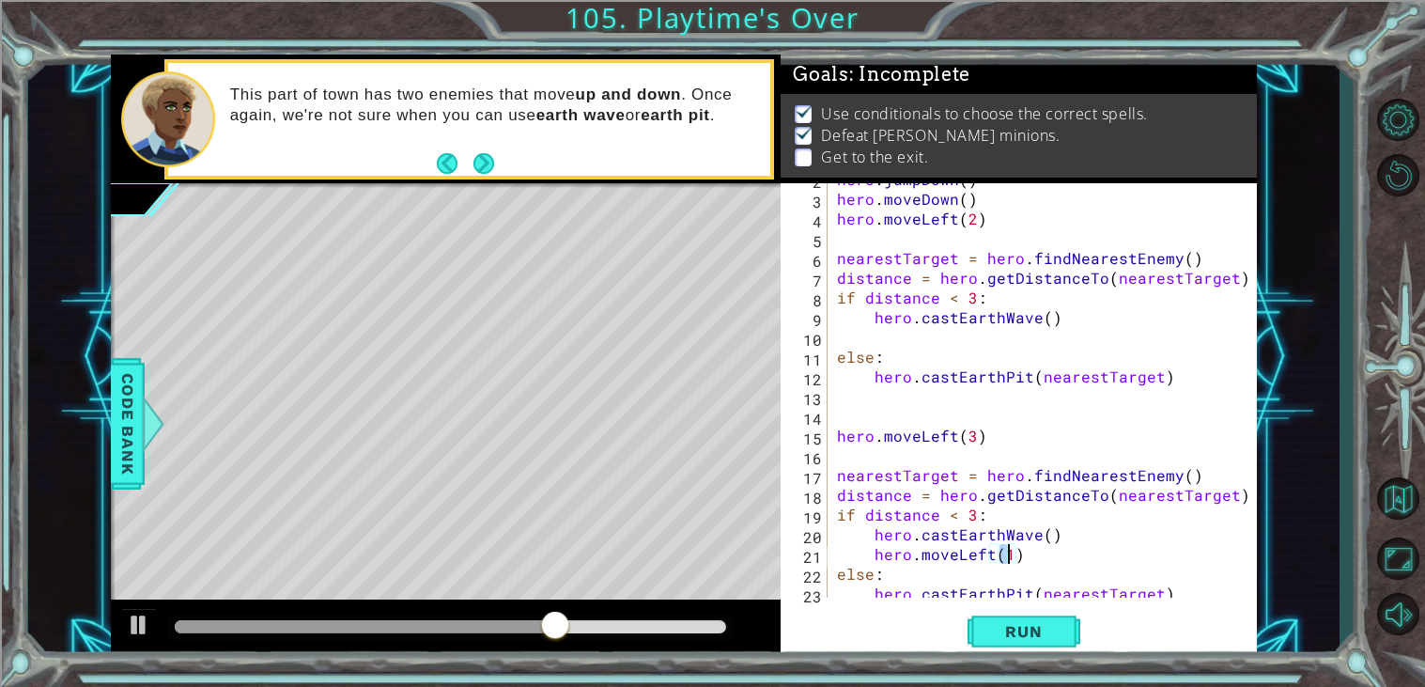
scroll to position [59, 0]
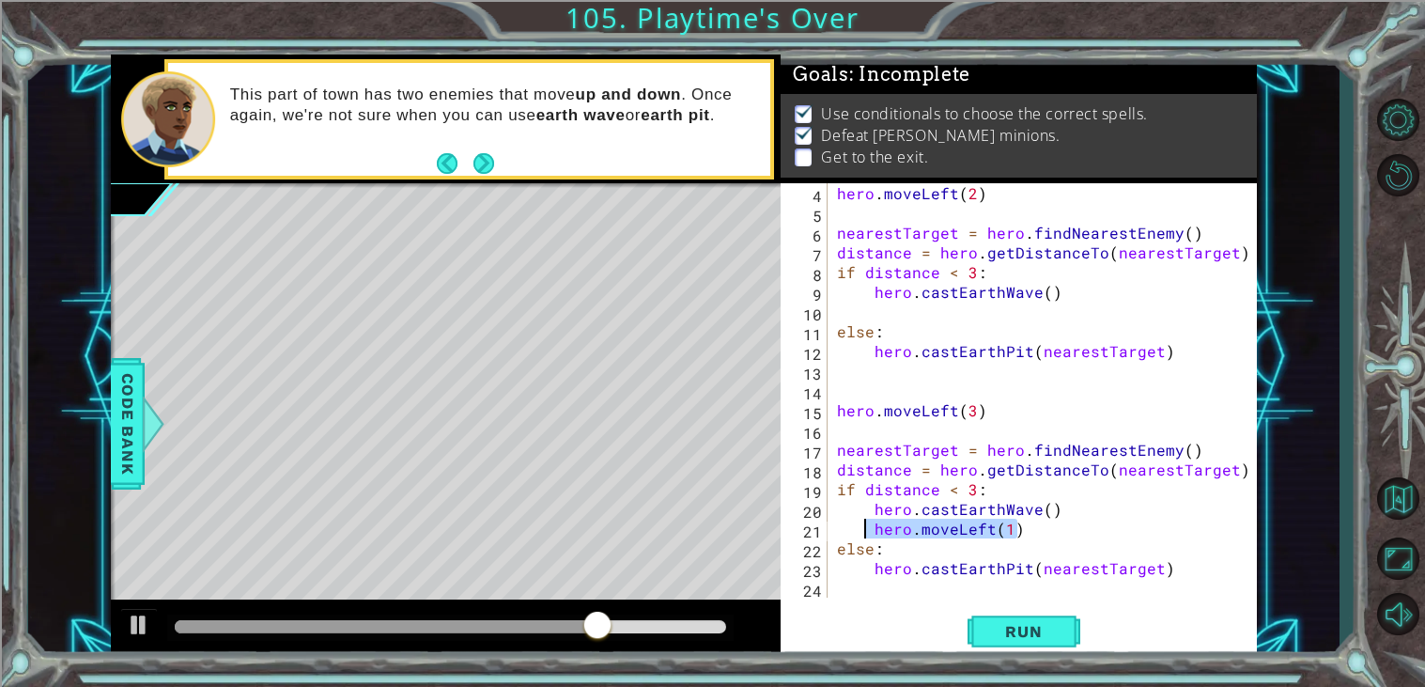
drag, startPoint x: 1040, startPoint y: 527, endPoint x: 864, endPoint y: 526, distance: 175.7
click at [864, 526] on div "hero . moveLeft ( 2 ) nearestTarget = hero . findNearestEnemy ( ) distance = he…" at bounding box center [1047, 410] width 428 height 454
click at [840, 583] on div "hero . moveLeft ( 2 ) nearestTarget = hero . findNearestEnemy ( ) distance = he…" at bounding box center [1047, 410] width 428 height 454
paste textarea "hero.moveLeft(1)"
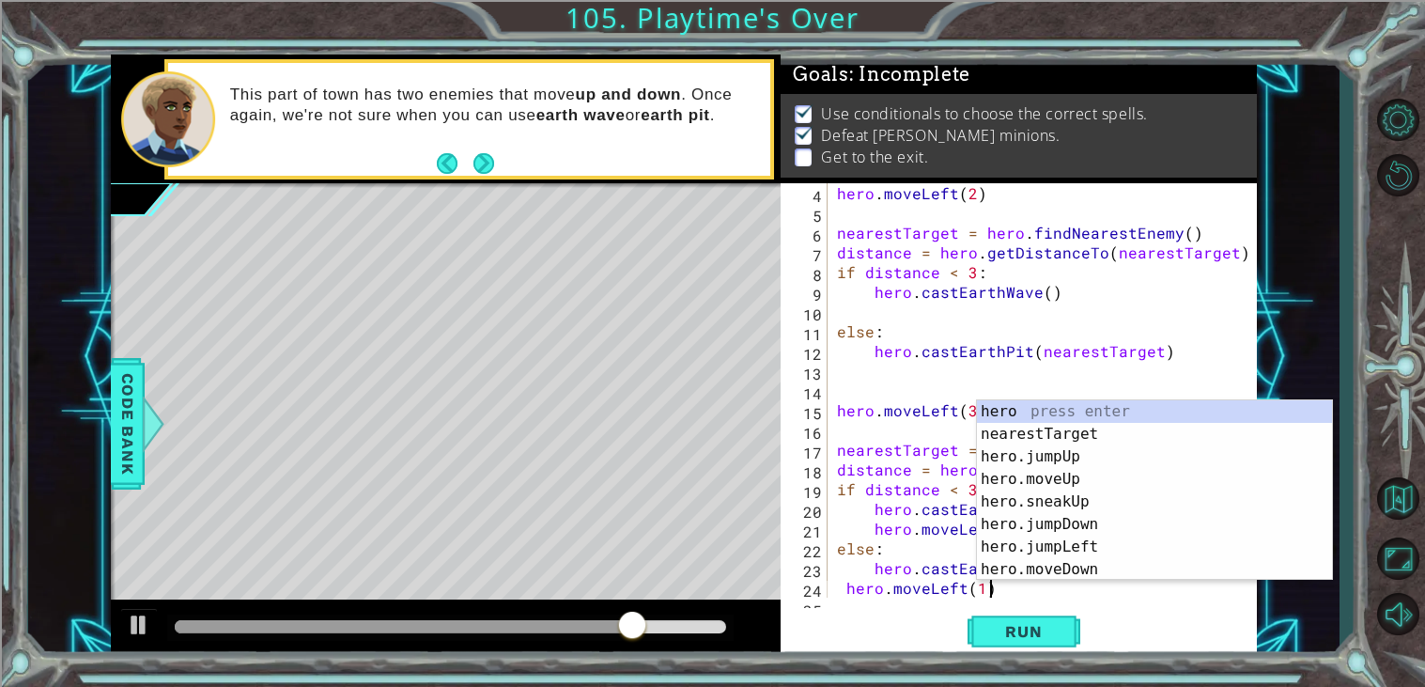
scroll to position [79, 0]
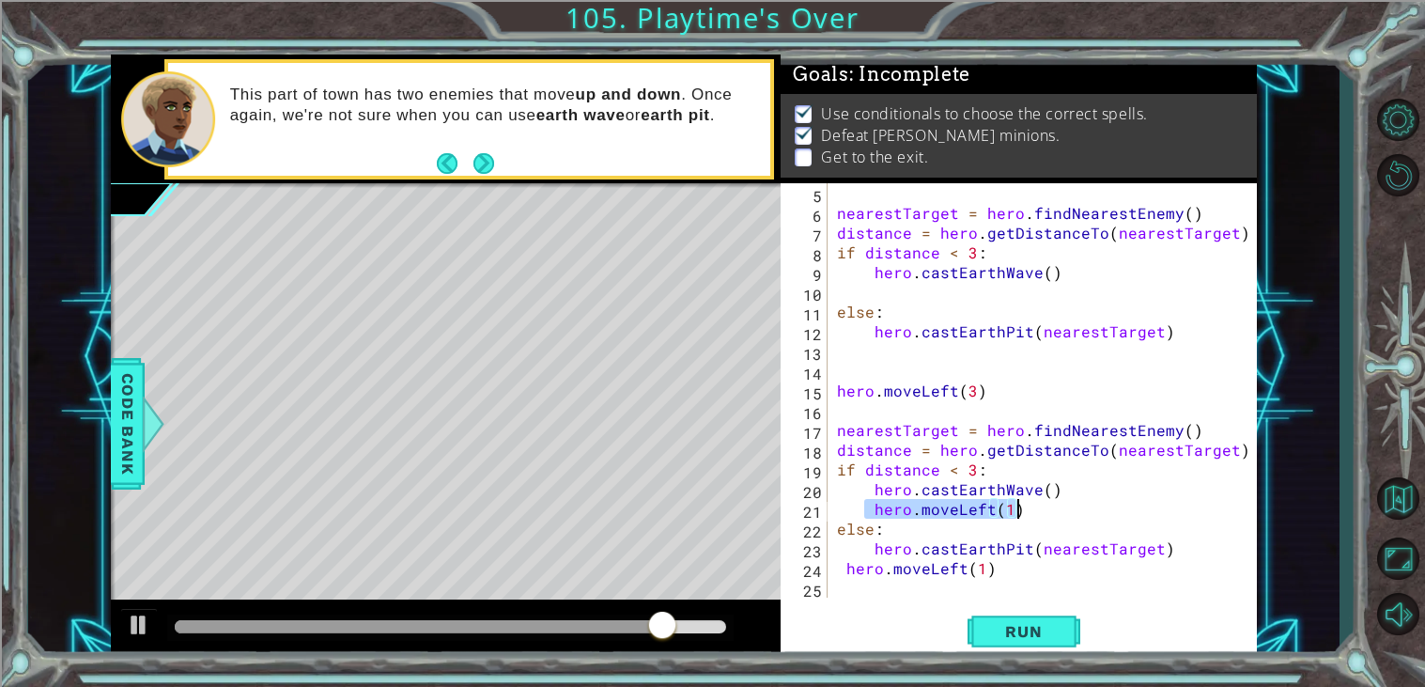
drag, startPoint x: 863, startPoint y: 506, endPoint x: 1033, endPoint y: 514, distance: 170.2
click at [1033, 514] on div "nearestTarget = hero . findNearestEnemy ( ) distance = hero . getDistanceTo ( n…" at bounding box center [1047, 410] width 428 height 454
type textarea "hero.moveLeft(1)"
click at [1019, 575] on div "nearestTarget = hero . findNearestEnemy ( ) distance = hero . getDistanceTo ( n…" at bounding box center [1047, 410] width 428 height 454
type textarea "hero.moveLeft(1)"
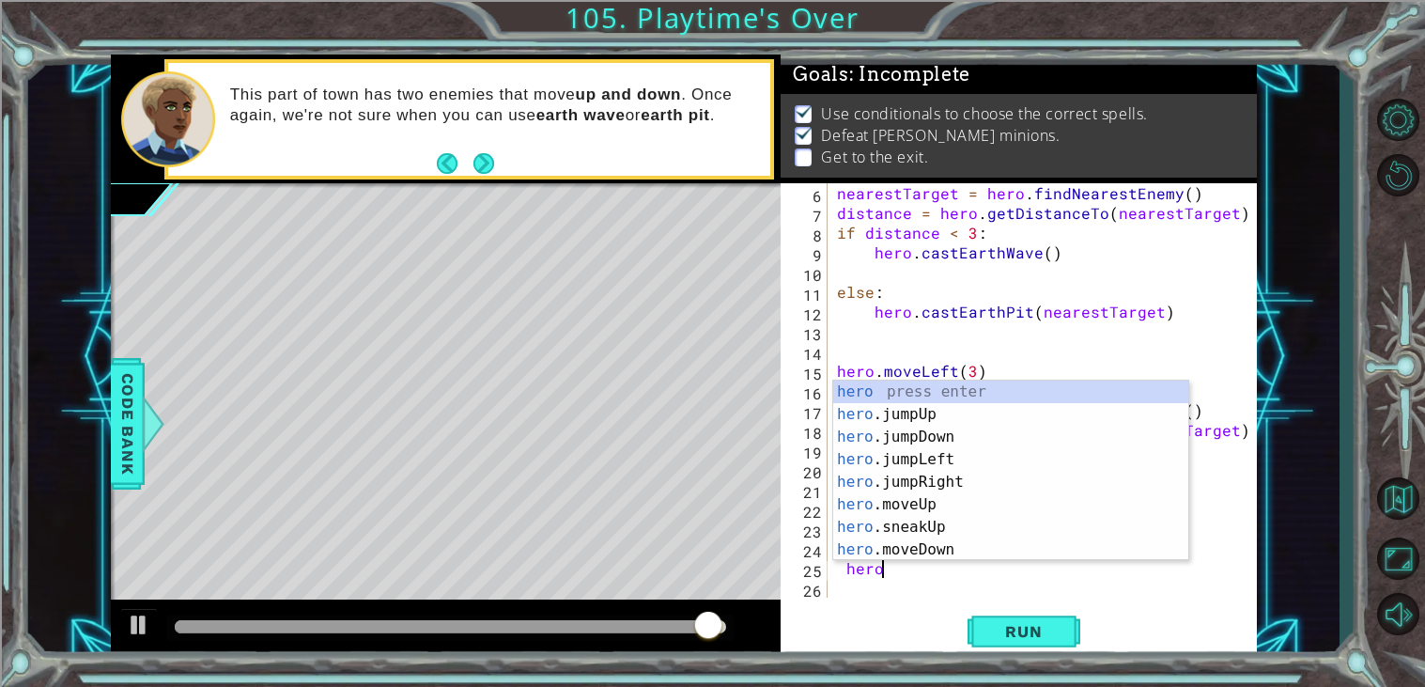
scroll to position [0, 1]
click at [960, 542] on div "hero press enter hero .jumpUp press enter hero .jumpDown press enter hero .jump…" at bounding box center [1010, 492] width 355 height 225
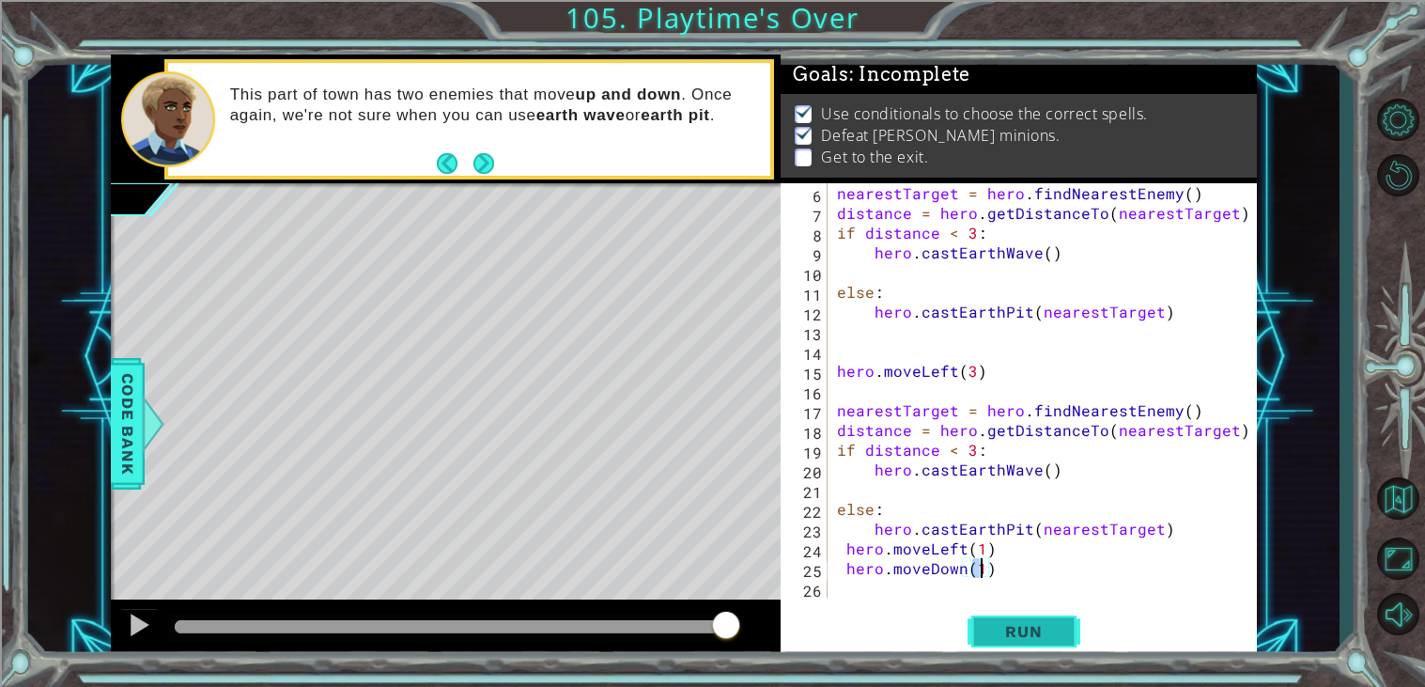
click at [1015, 647] on button "Run" at bounding box center [1024, 632] width 113 height 48
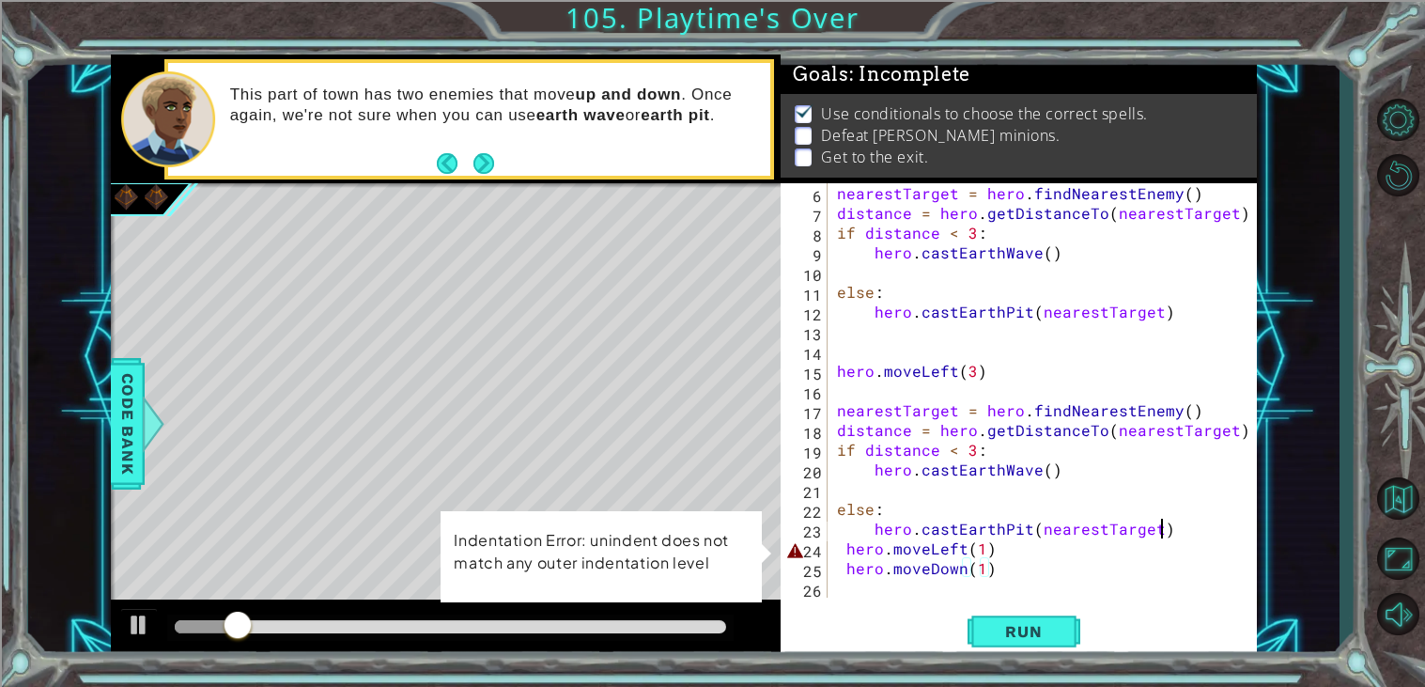
click at [1168, 525] on div "nearestTarget = hero . findNearestEnemy ( ) distance = hero . getDistanceTo ( n…" at bounding box center [1047, 410] width 428 height 454
type textarea "hero.castEarthPit(nearestTarget)"
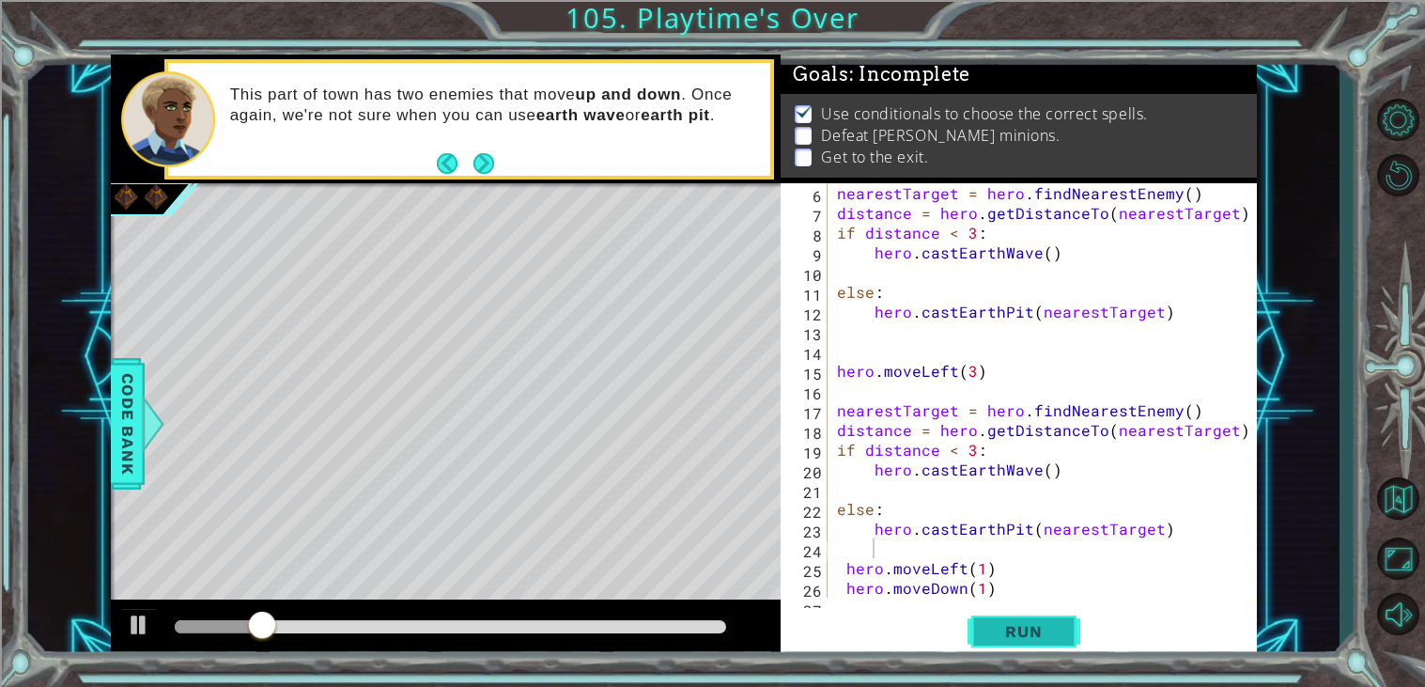
click at [1025, 626] on span "Run" at bounding box center [1023, 631] width 74 height 19
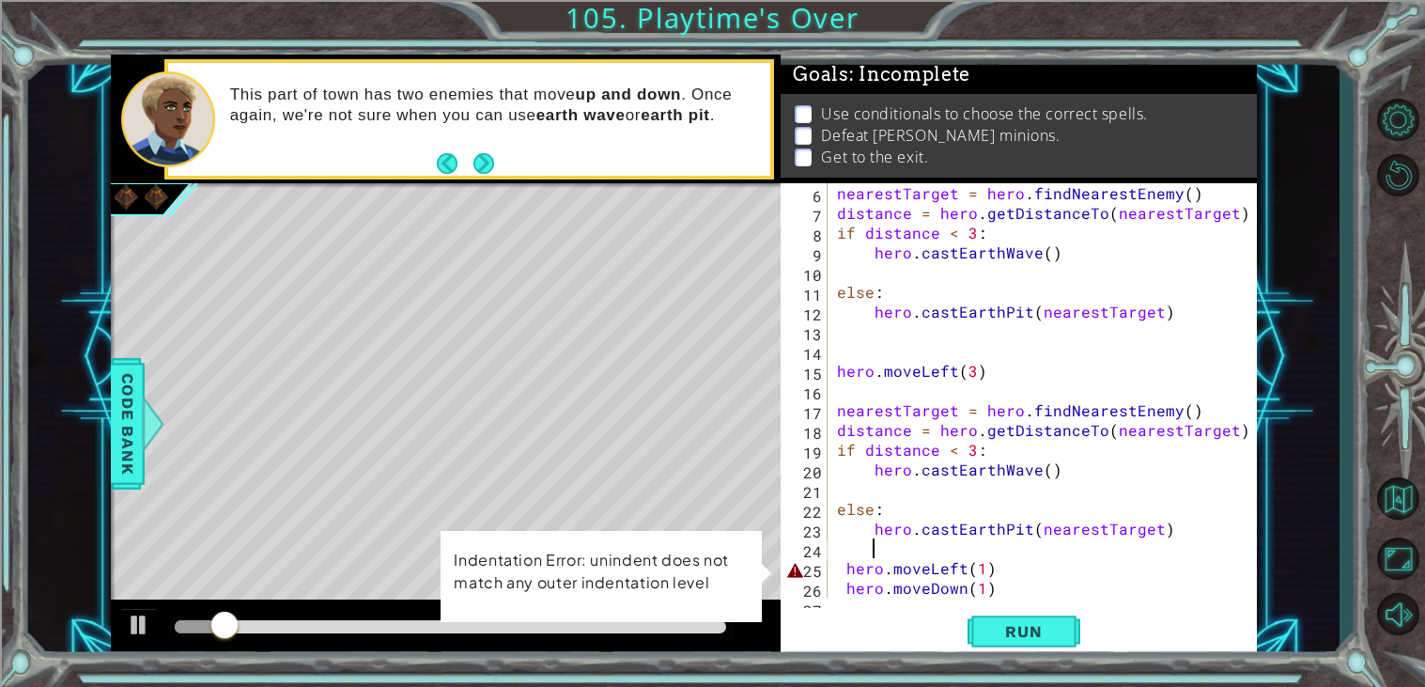
click at [992, 565] on div "nearestTarget = hero . findNearestEnemy ( ) distance = hero . getDistanceTo ( n…" at bounding box center [1047, 410] width 428 height 454
type textarea "hero.moveLeft(1)"
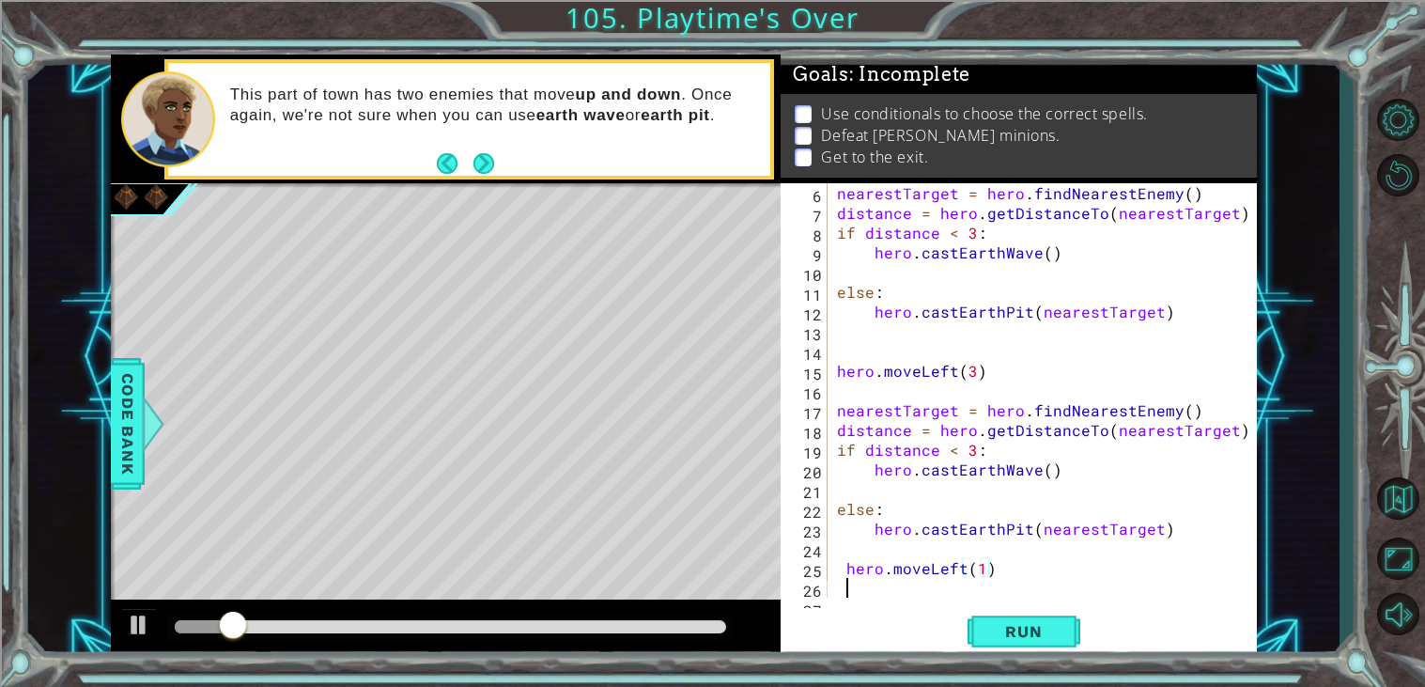
scroll to position [0, 0]
click at [1048, 625] on span "Run" at bounding box center [1023, 631] width 74 height 19
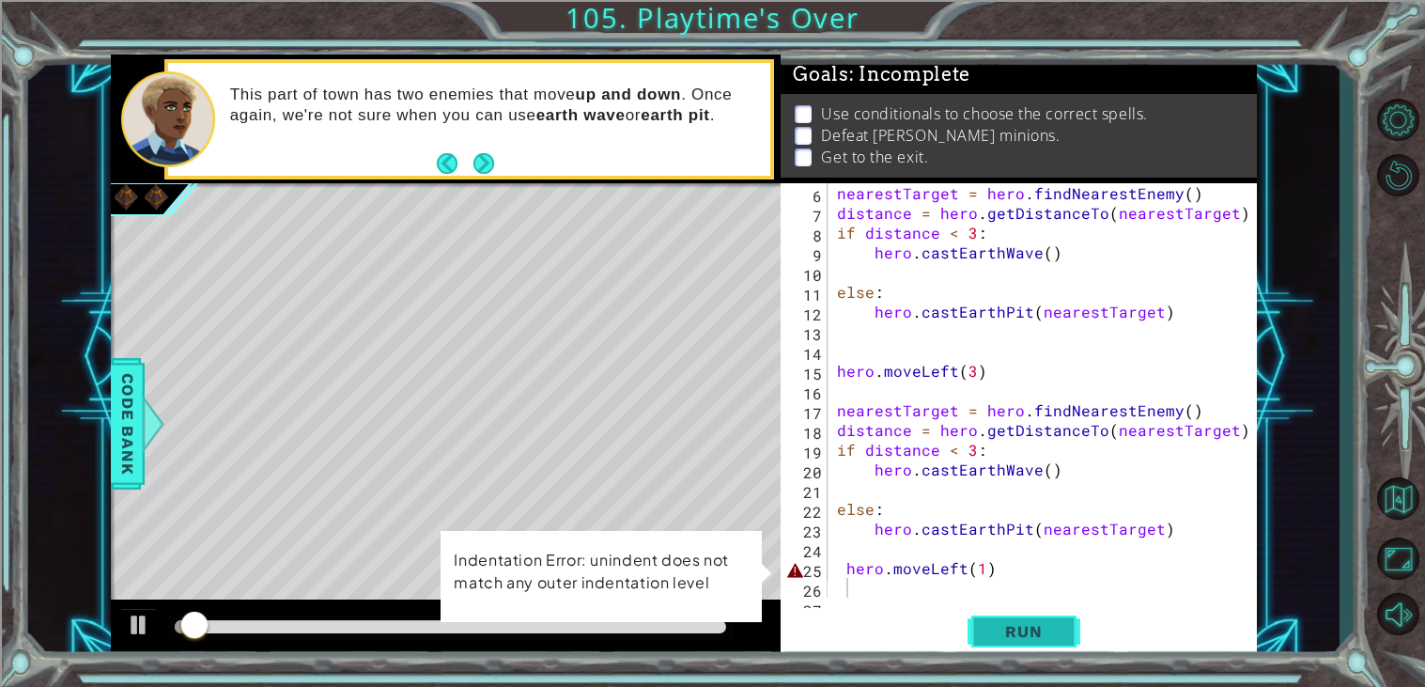
click at [1048, 625] on span "Run" at bounding box center [1023, 631] width 74 height 19
click at [865, 547] on div "nearestTarget = hero . findNearestEnemy ( ) distance = hero . getDistanceTo ( n…" at bounding box center [1047, 410] width 428 height 454
click at [835, 574] on div "nearestTarget = hero . findNearestEnemy ( ) distance = hero . getDistanceTo ( n…" at bounding box center [1047, 410] width 428 height 454
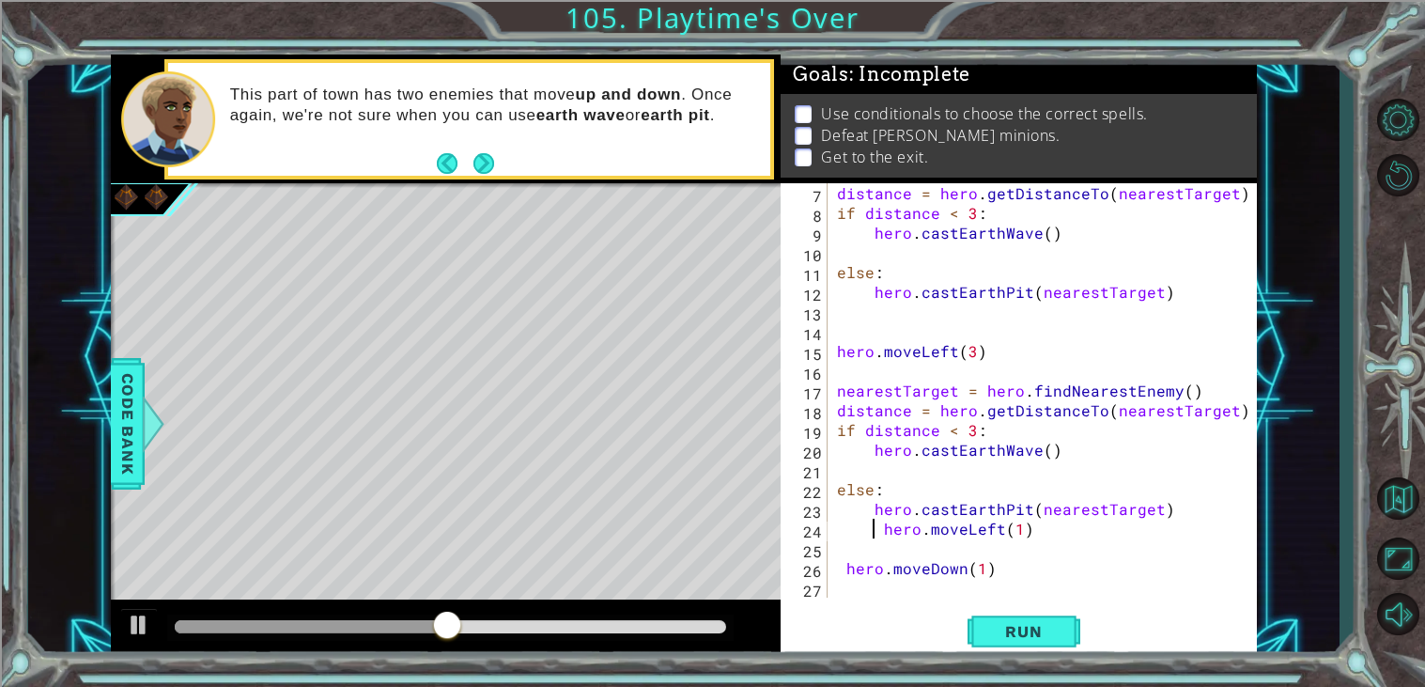
scroll to position [117, 0]
click at [835, 565] on div "distance = hero . getDistanceTo ( nearestTarget ) if distance < 3 : hero . cast…" at bounding box center [1047, 410] width 428 height 454
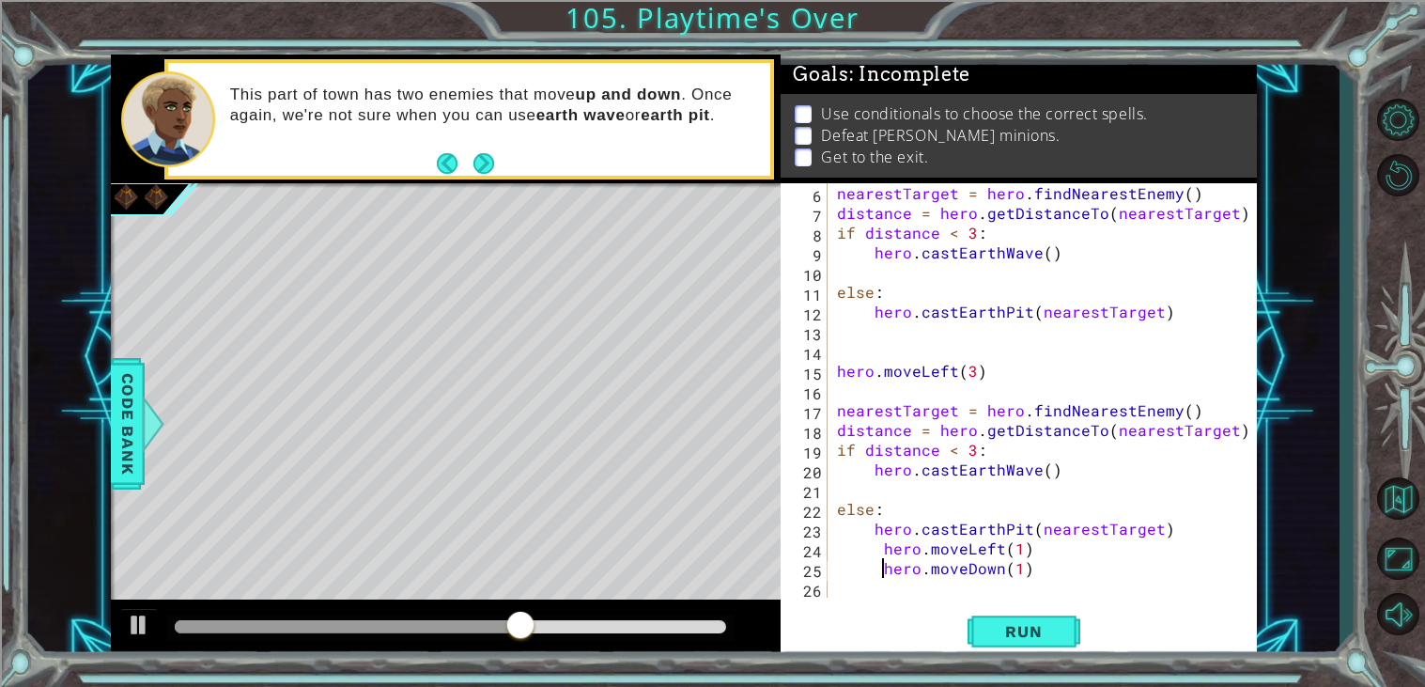
scroll to position [99, 0]
click at [1036, 625] on span "Run" at bounding box center [1023, 631] width 74 height 19
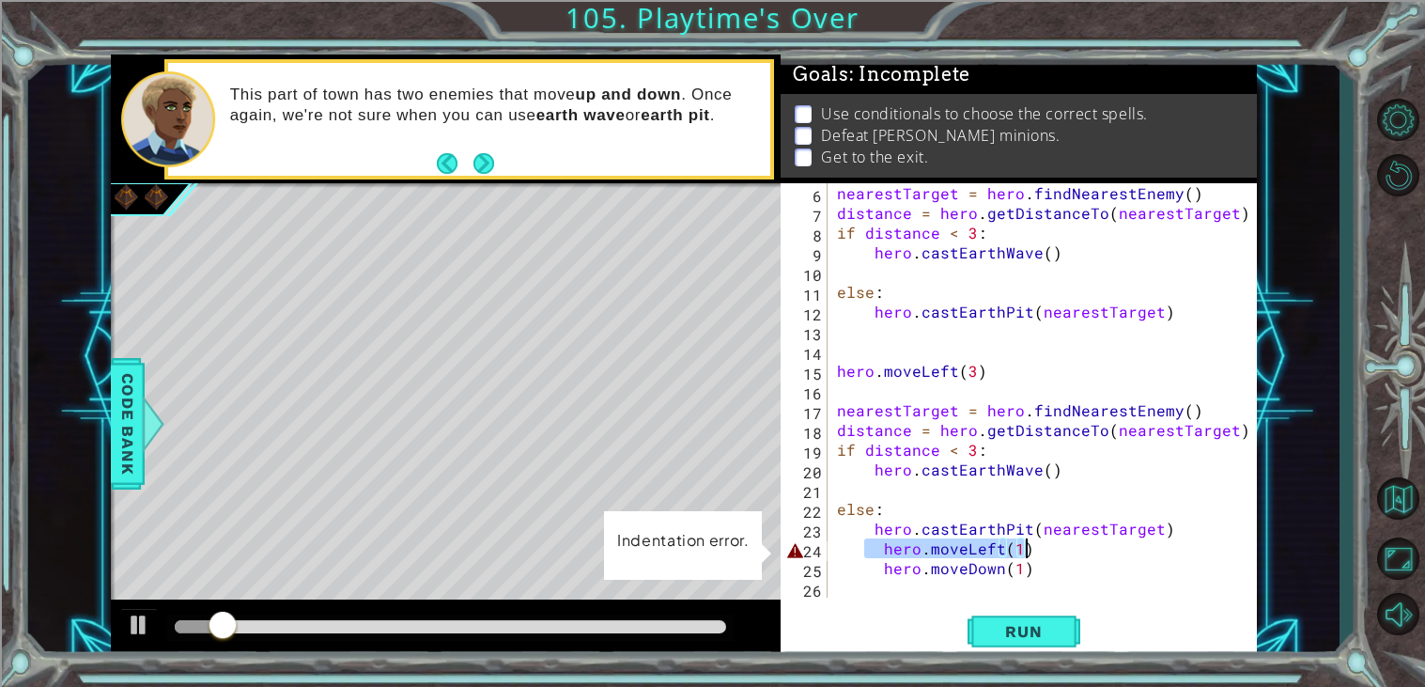
drag, startPoint x: 868, startPoint y: 544, endPoint x: 1034, endPoint y: 539, distance: 166.3
click at [1034, 539] on div "nearestTarget = hero . findNearestEnemy ( ) distance = hero . getDistanceTo ( n…" at bounding box center [1047, 410] width 428 height 454
type textarea "hero.moveLeft(1)"
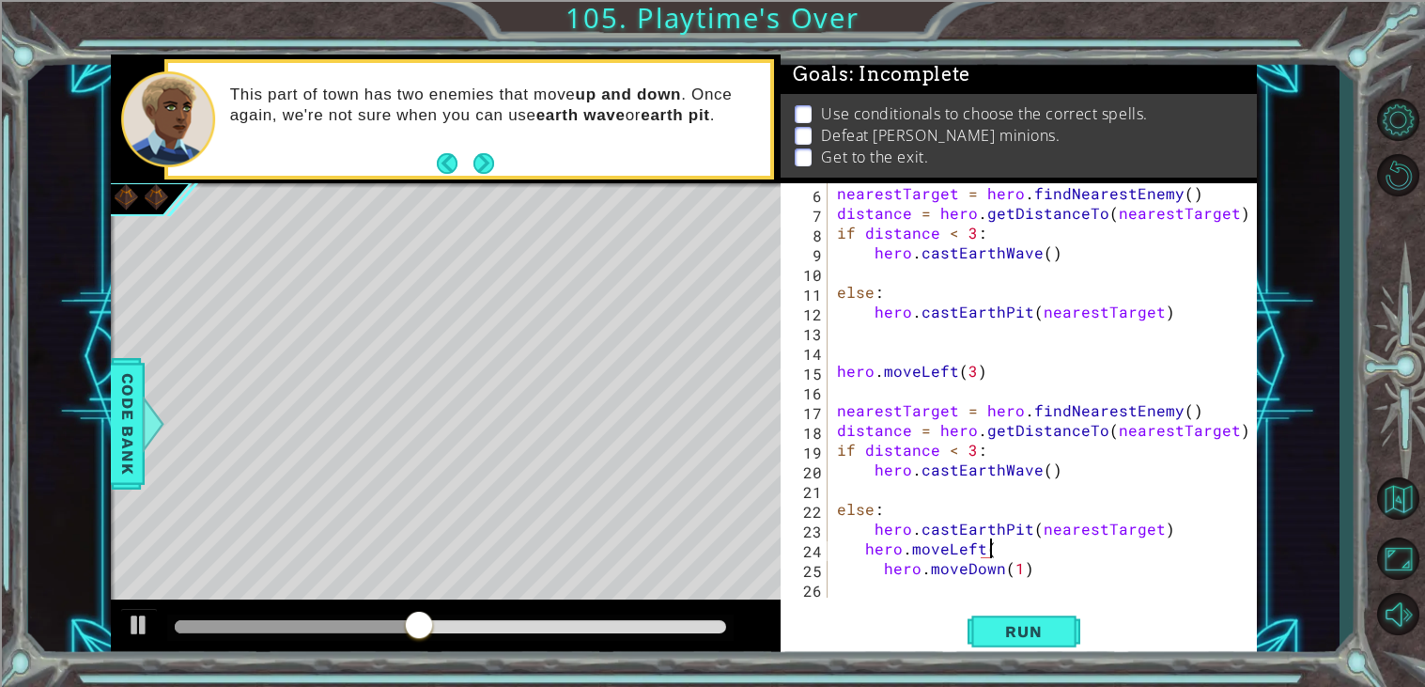
scroll to position [0, 8]
click at [1050, 624] on span "Run" at bounding box center [1023, 631] width 74 height 19
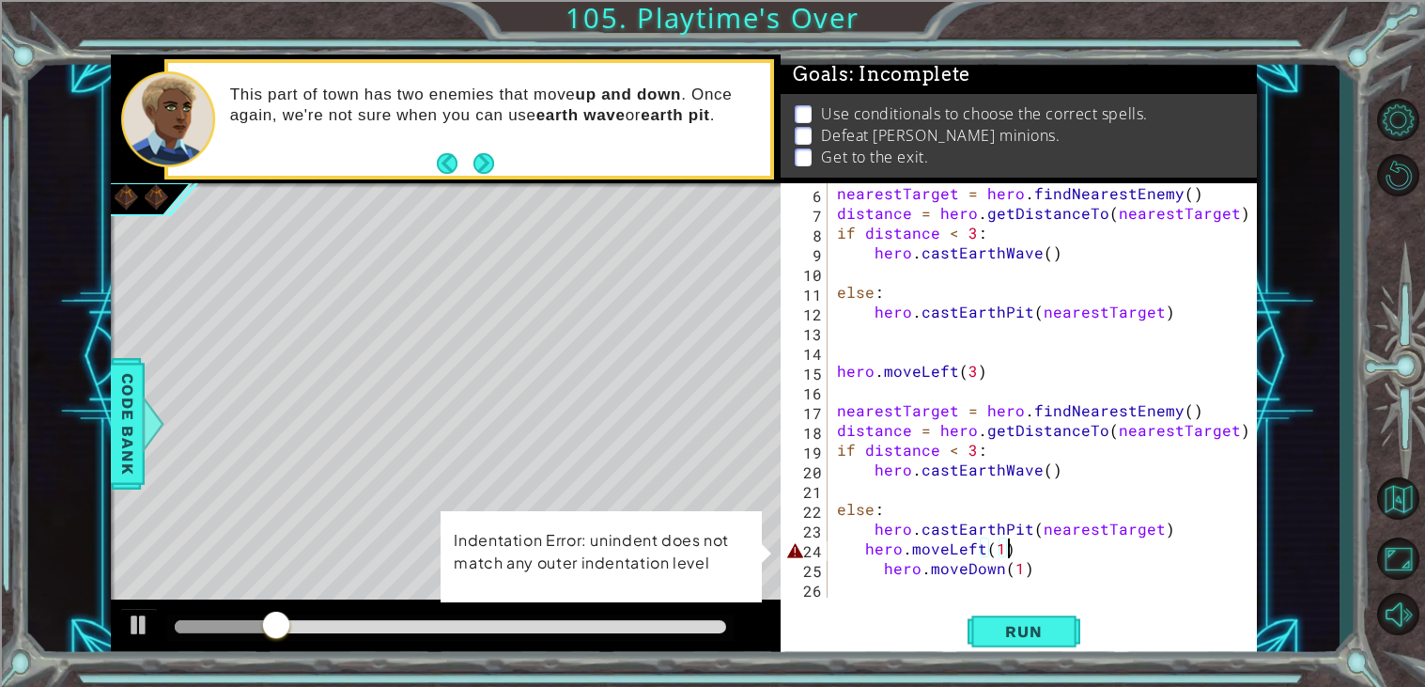
click at [875, 573] on div "nearestTarget = hero . findNearestEnemy ( ) distance = hero . getDistanceTo ( n…" at bounding box center [1047, 410] width 428 height 454
click at [882, 570] on div "nearestTarget = hero . findNearestEnemy ( ) distance = hero . getDistanceTo ( n…" at bounding box center [1047, 410] width 428 height 454
click at [859, 543] on div "nearestTarget = hero . findNearestEnemy ( ) distance = hero . getDistanceTo ( n…" at bounding box center [1047, 410] width 428 height 454
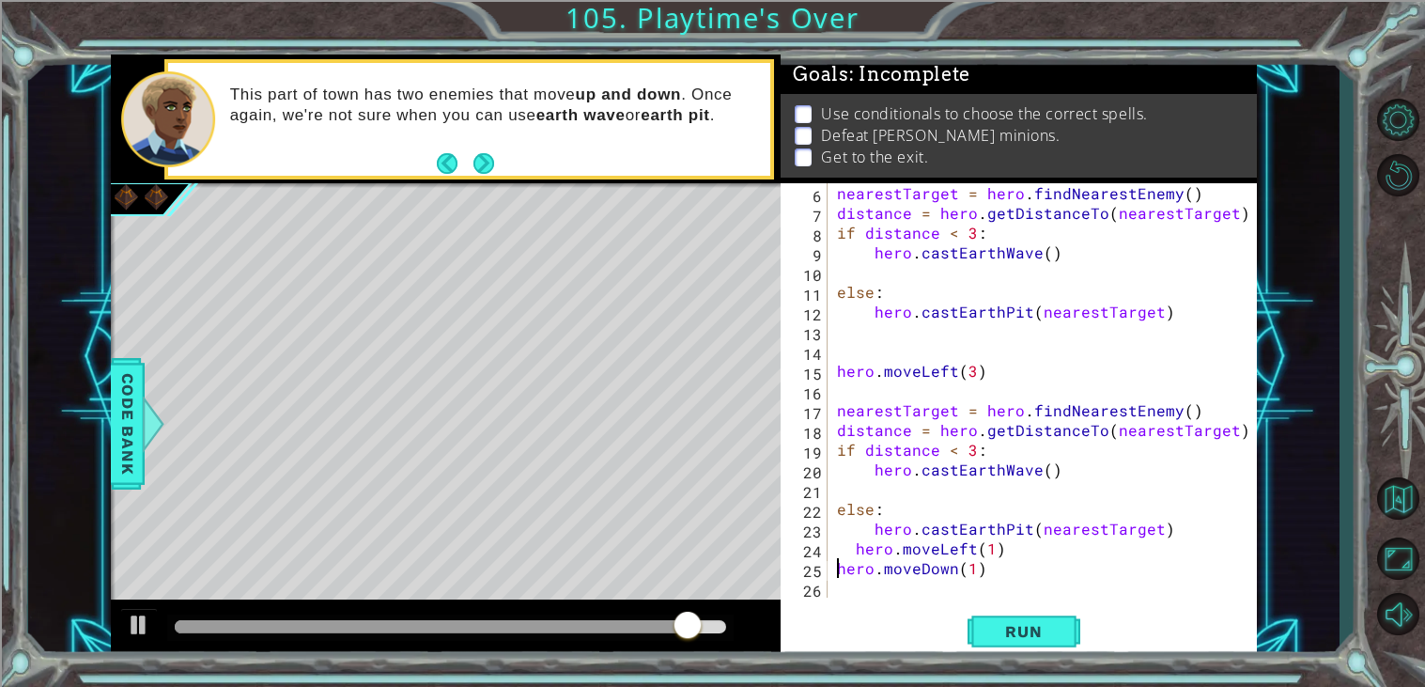
scroll to position [0, 7]
type textarea "hero.moveLeft(1)"
click at [1018, 624] on span "Run" at bounding box center [1023, 631] width 74 height 19
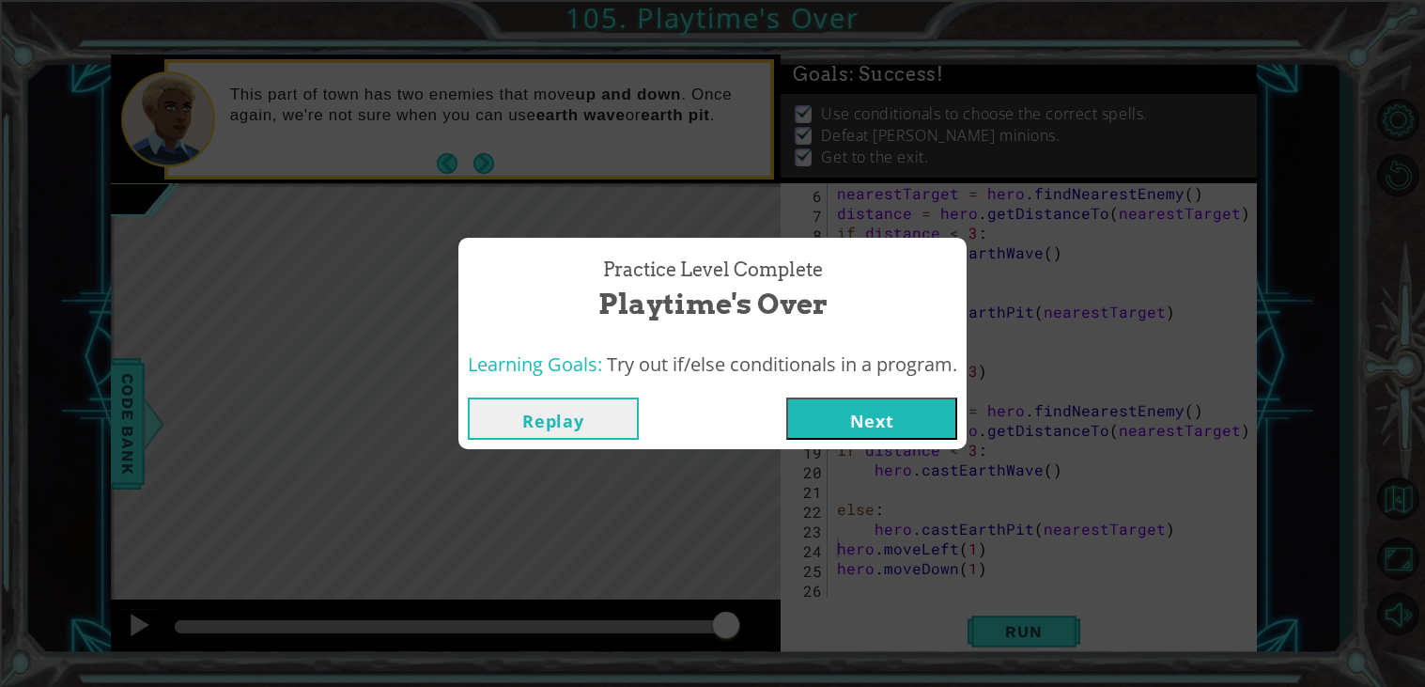
click at [849, 416] on button "Next" at bounding box center [871, 418] width 171 height 42
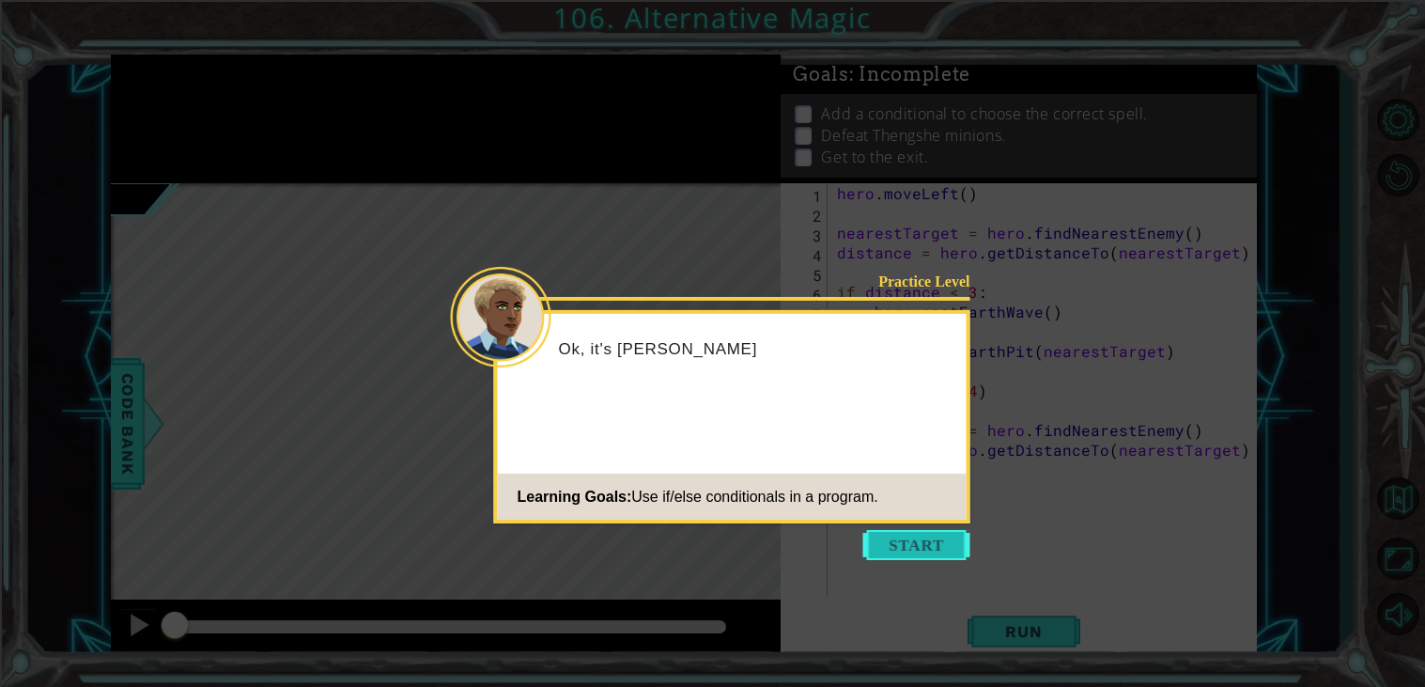
click at [925, 542] on button "Start" at bounding box center [916, 545] width 107 height 30
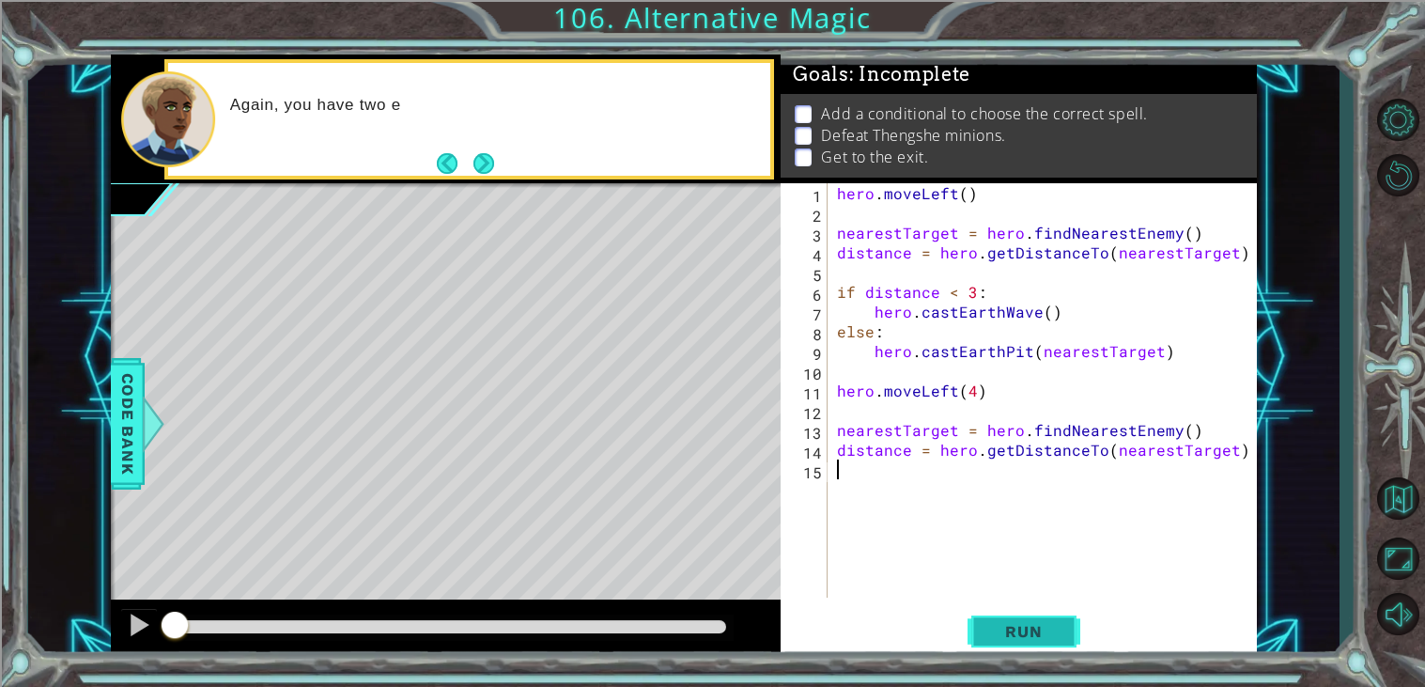
click at [1038, 649] on button "Run" at bounding box center [1024, 632] width 113 height 48
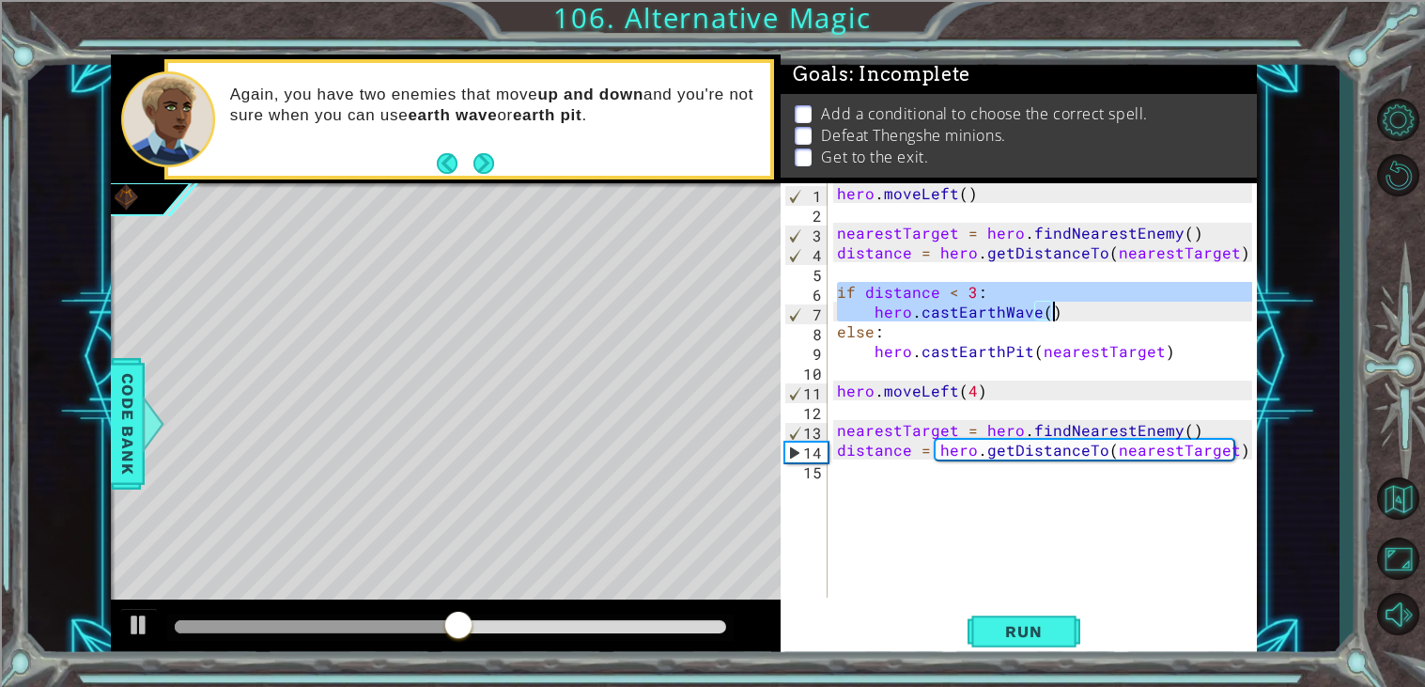
drag, startPoint x: 836, startPoint y: 291, endPoint x: 1068, endPoint y: 319, distance: 233.7
click at [1068, 319] on div "hero . moveLeft ( ) nearestTarget = hero . findNearestEnemy ( ) distance = hero…" at bounding box center [1047, 410] width 428 height 454
type textarea "C"
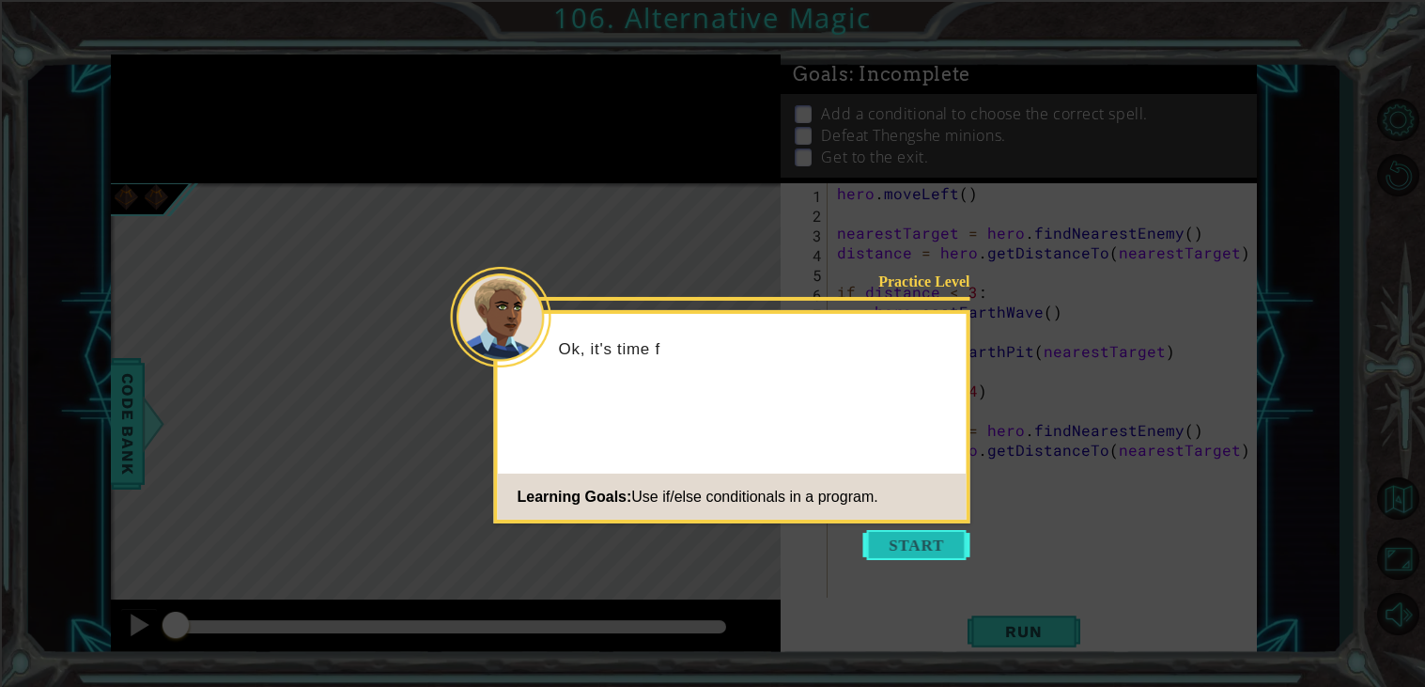
click at [917, 534] on button "Start" at bounding box center [916, 545] width 107 height 30
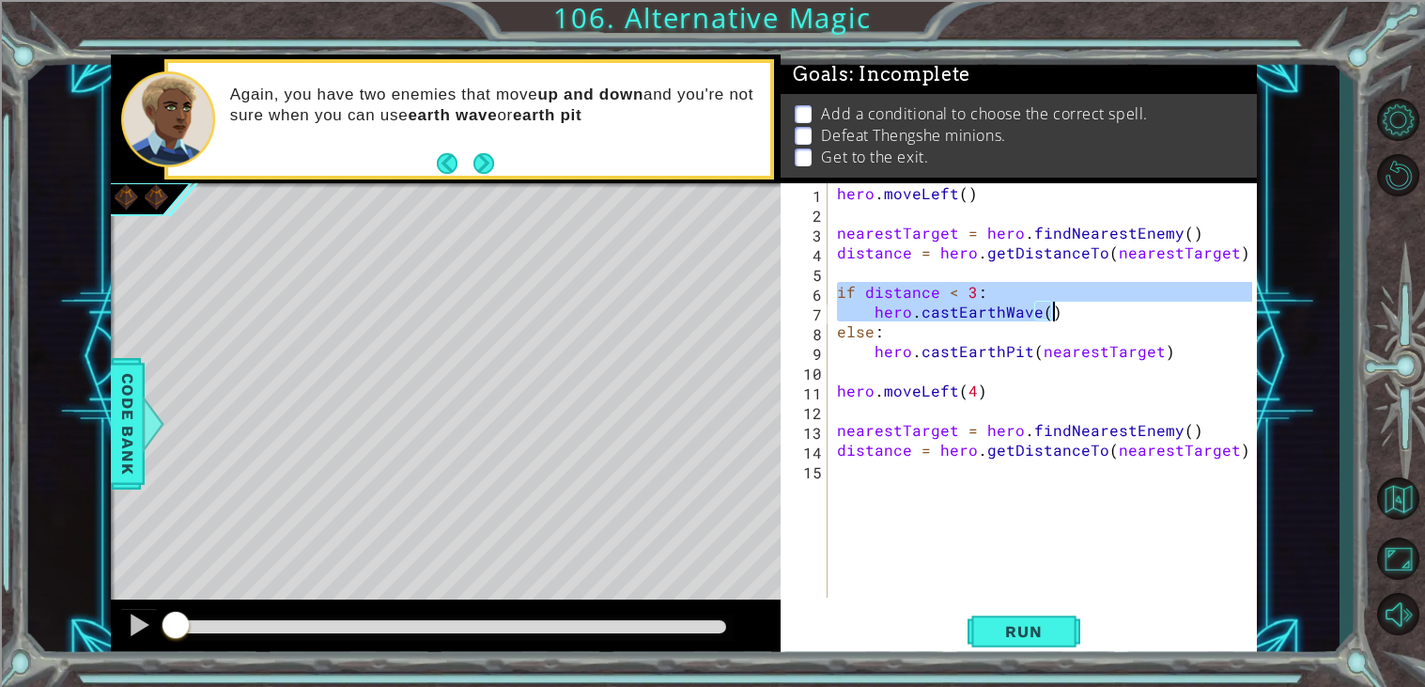
drag, startPoint x: 838, startPoint y: 291, endPoint x: 1057, endPoint y: 311, distance: 219.8
click at [1057, 311] on div "hero . moveLeft ( ) nearestTarget = hero . findNearestEnemy ( ) distance = hero…" at bounding box center [1047, 410] width 428 height 454
click at [1245, 452] on div "hero . moveLeft ( ) nearestTarget = hero . findNearestEnemy ( ) distance = hero…" at bounding box center [1047, 410] width 428 height 454
type textarea "distance = hero.getDistanceTo(nearestTarget)"
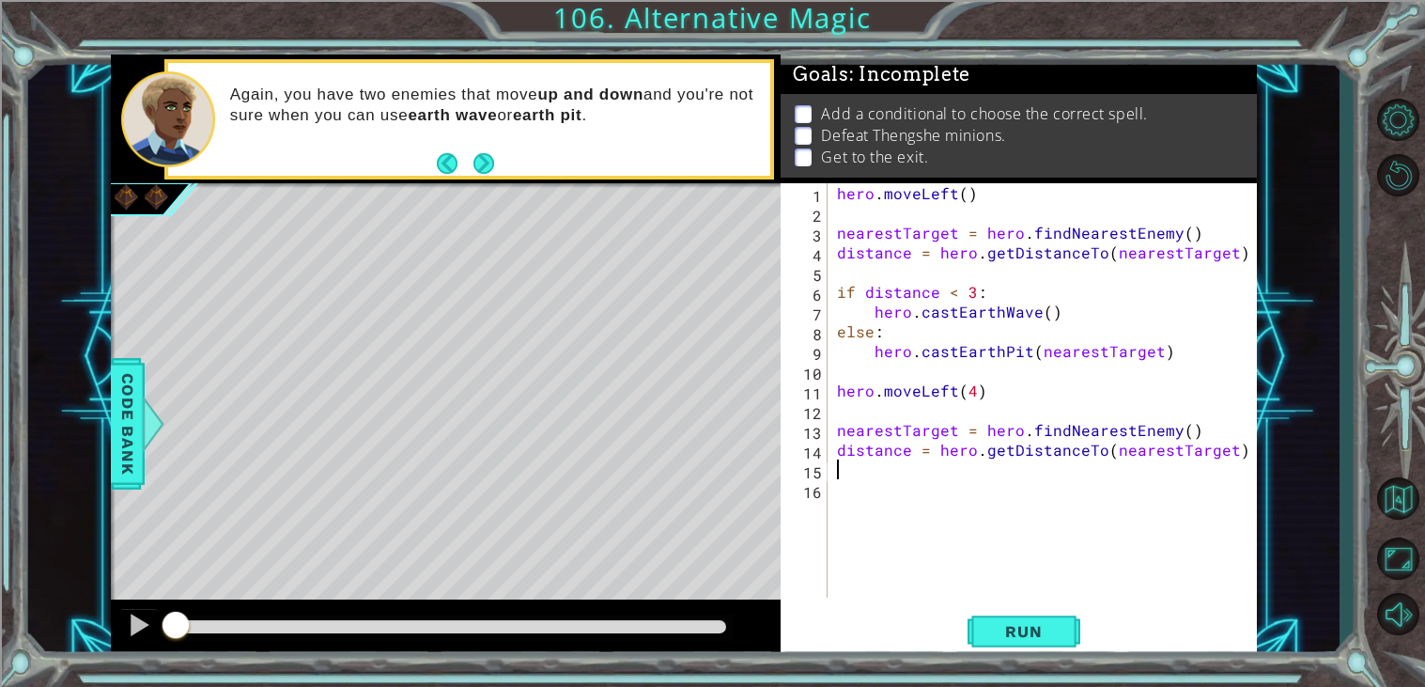
paste textarea "hero.moveLeft(1)"
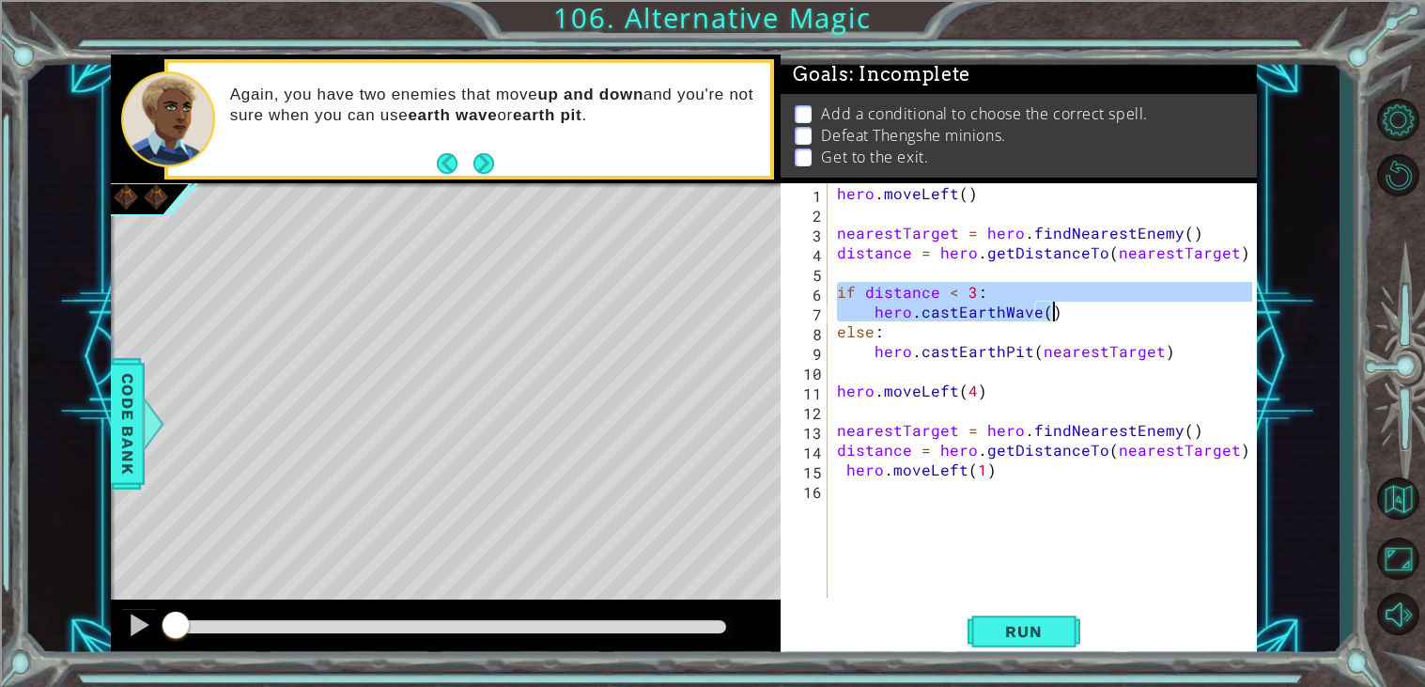
drag, startPoint x: 836, startPoint y: 287, endPoint x: 1058, endPoint y: 314, distance: 223.2
click at [1058, 314] on div "hero . moveLeft ( ) nearestTarget = hero . findNearestEnemy ( ) distance = hero…" at bounding box center [1047, 410] width 428 height 454
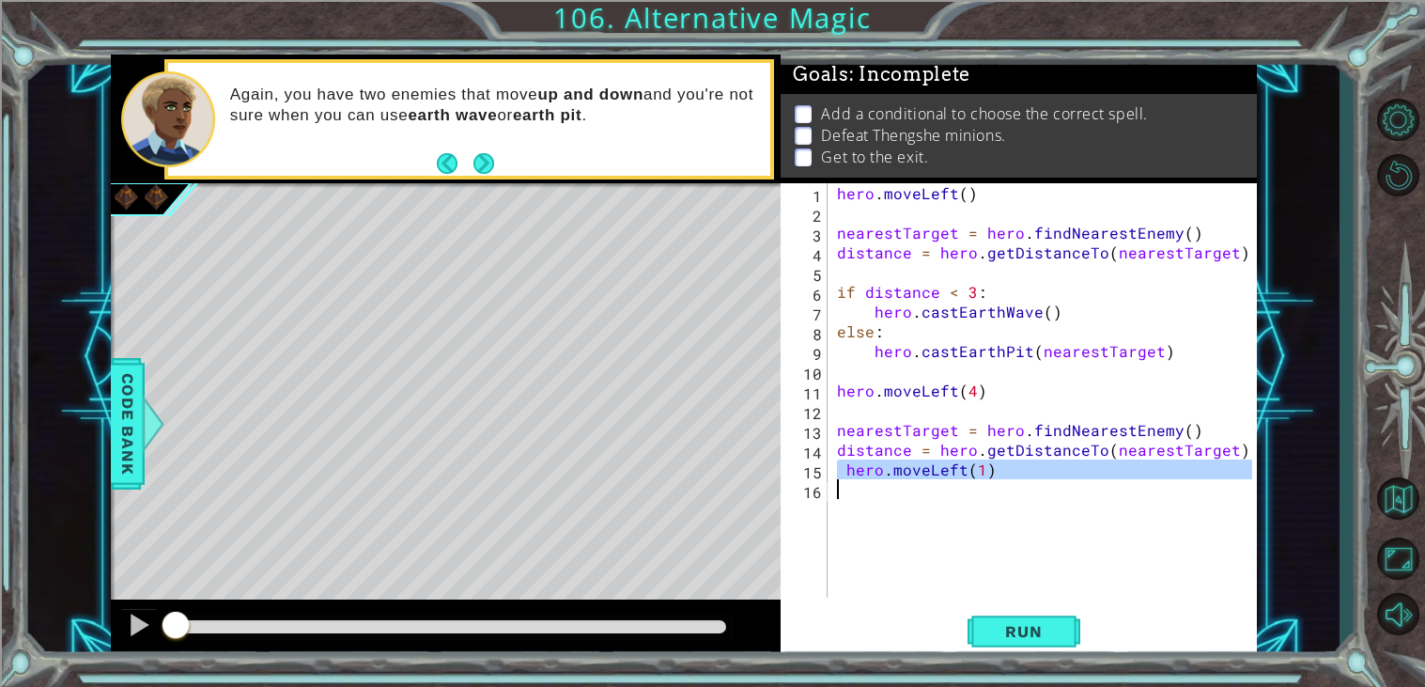
drag, startPoint x: 839, startPoint y: 475, endPoint x: 999, endPoint y: 482, distance: 159.8
click at [999, 482] on div "hero . moveLeft ( ) nearestTarget = hero . findNearestEnemy ( ) distance = hero…" at bounding box center [1047, 410] width 428 height 454
type textarea "hero.moveLeft(1)"
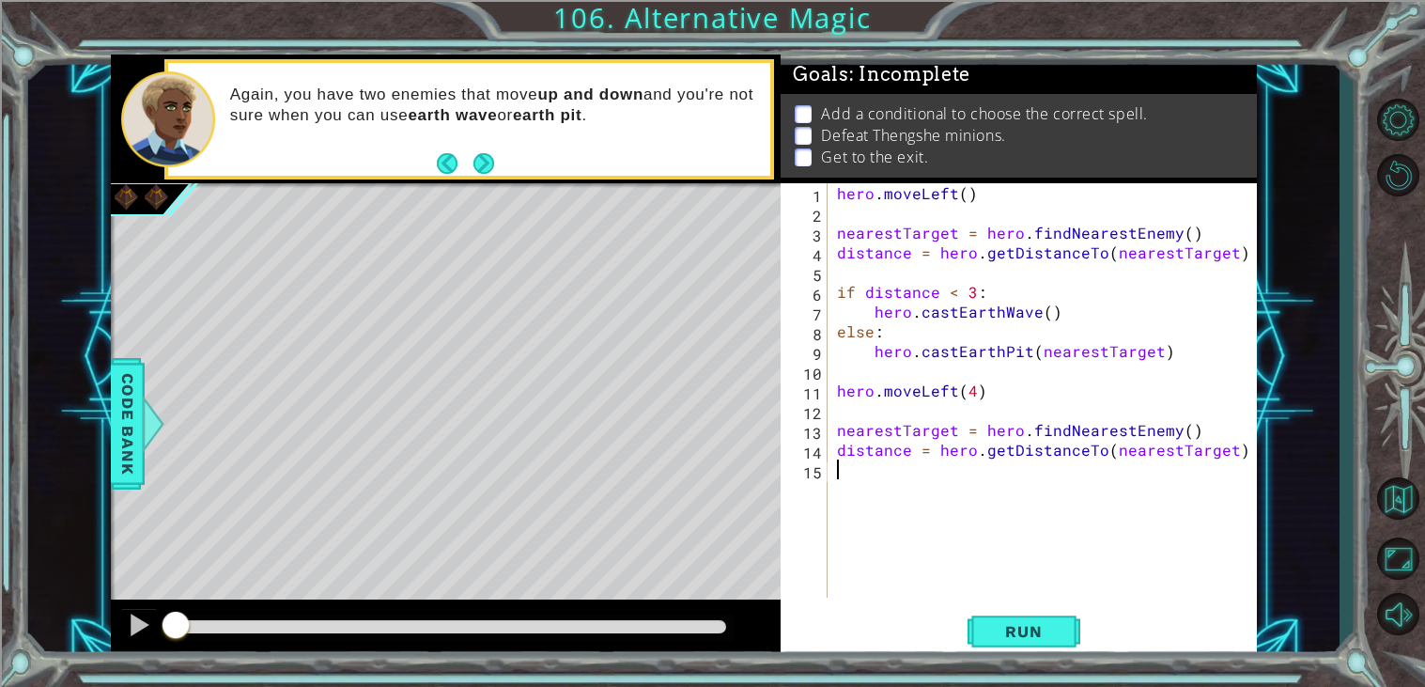
paste textarea "hero.castEarthWave()"
click at [873, 488] on div "hero . moveLeft ( ) nearestTarget = hero . findNearestEnemy ( ) distance = hero…" at bounding box center [1047, 410] width 428 height 454
click at [1016, 627] on span "Run" at bounding box center [1023, 631] width 74 height 19
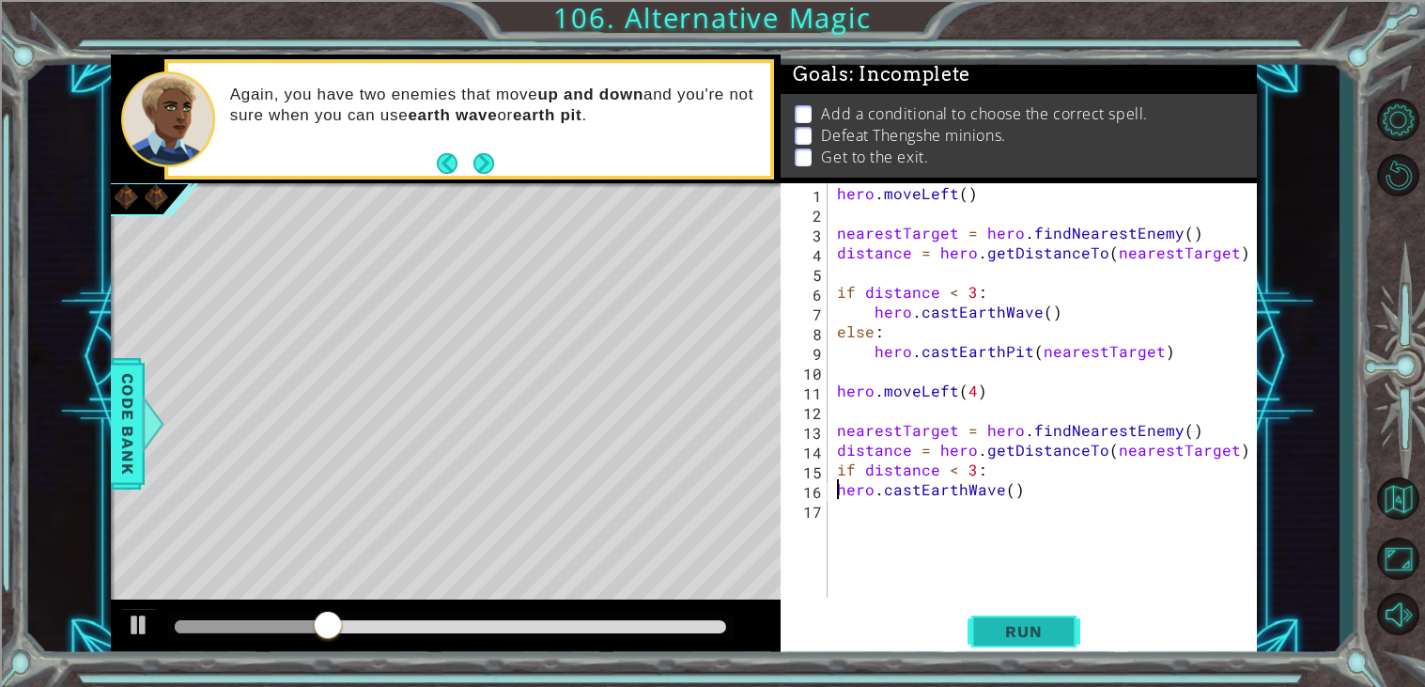
click at [1055, 617] on button "Run" at bounding box center [1024, 632] width 113 height 48
type textarea "hero.castEarthWave()"
click at [1051, 639] on span "Run" at bounding box center [1023, 631] width 74 height 19
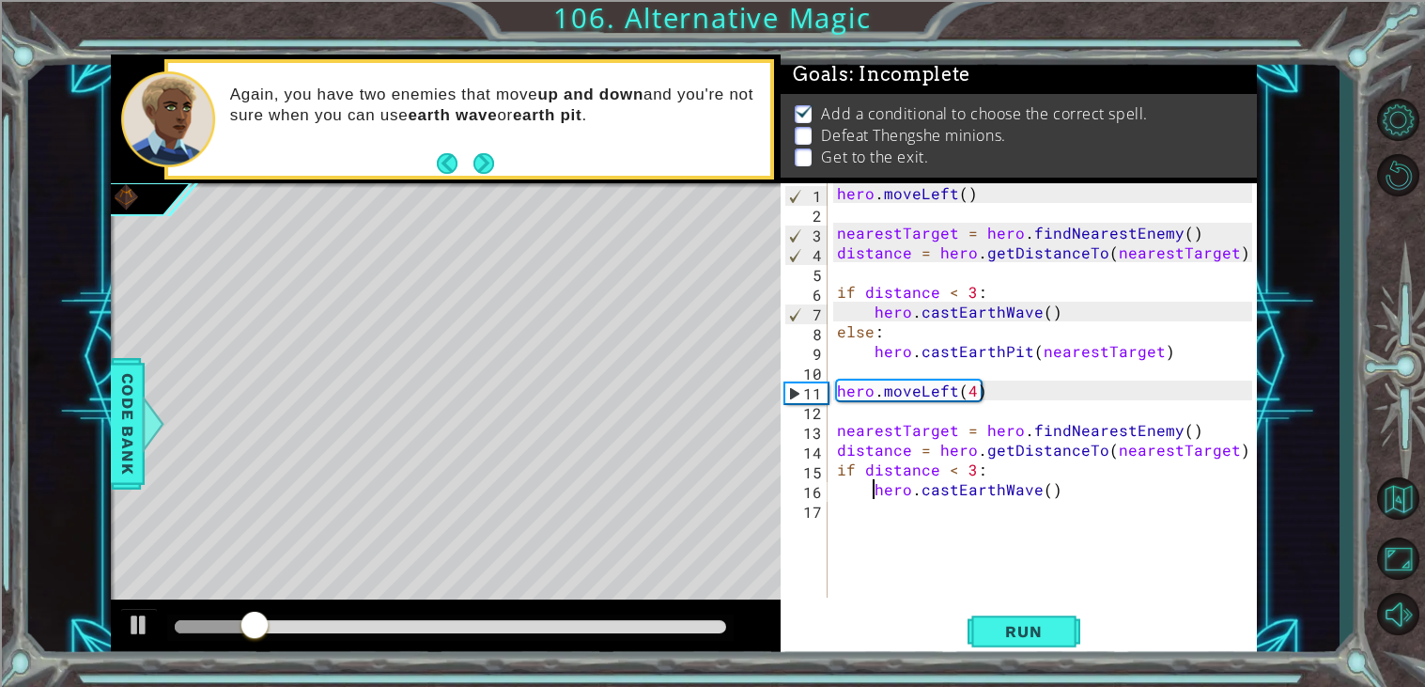
click at [1120, 504] on div "hero . moveLeft ( ) nearestTarget = hero . findNearestEnemy ( ) distance = hero…" at bounding box center [1047, 410] width 428 height 454
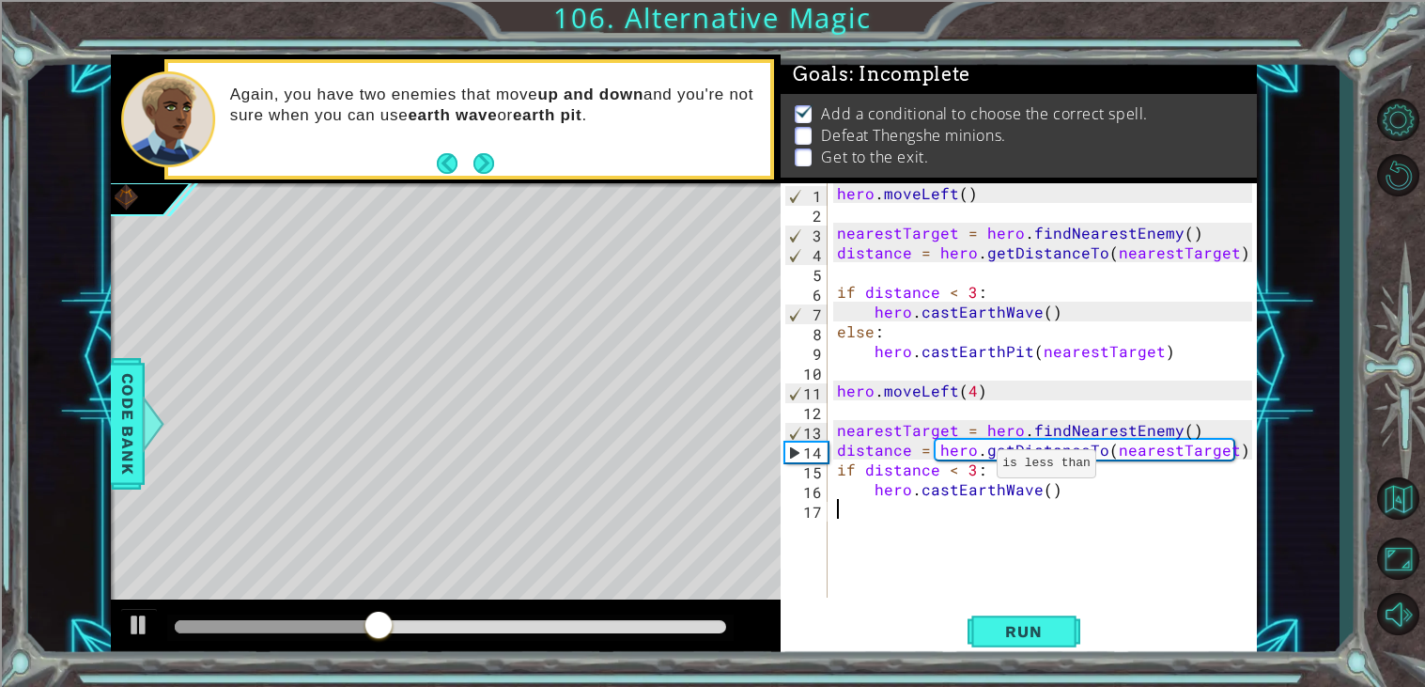
click at [971, 468] on div "hero . moveLeft ( ) nearestTarget = hero . findNearestEnemy ( ) distance = hero…" at bounding box center [1047, 410] width 428 height 454
type textarea "if distance < 9:"
click at [867, 513] on div "hero . moveLeft ( ) nearestTarget = hero . findNearestEnemy ( ) distance = hero…" at bounding box center [1047, 410] width 428 height 454
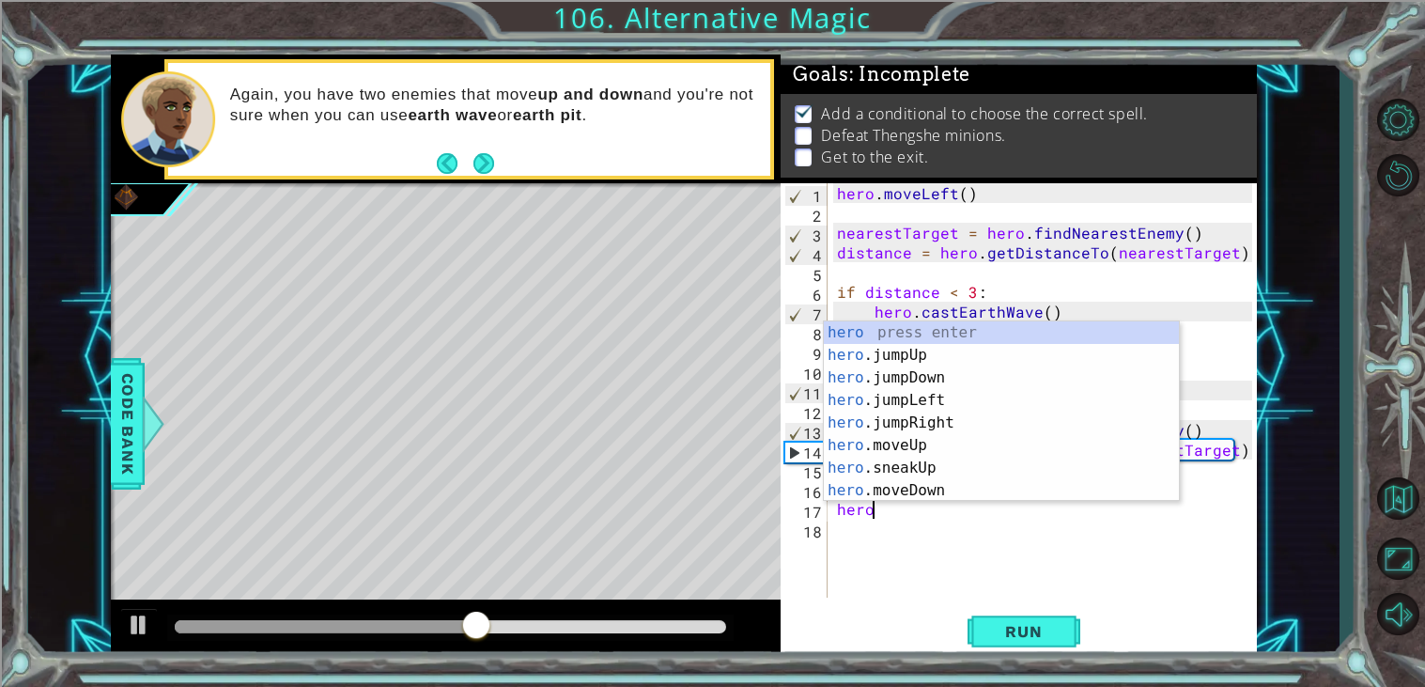
scroll to position [0, 1]
click at [971, 485] on div "hero. jumpUp press enter hero. jumpDown press enter hero. jumpLeft press enter …" at bounding box center [1001, 433] width 355 height 225
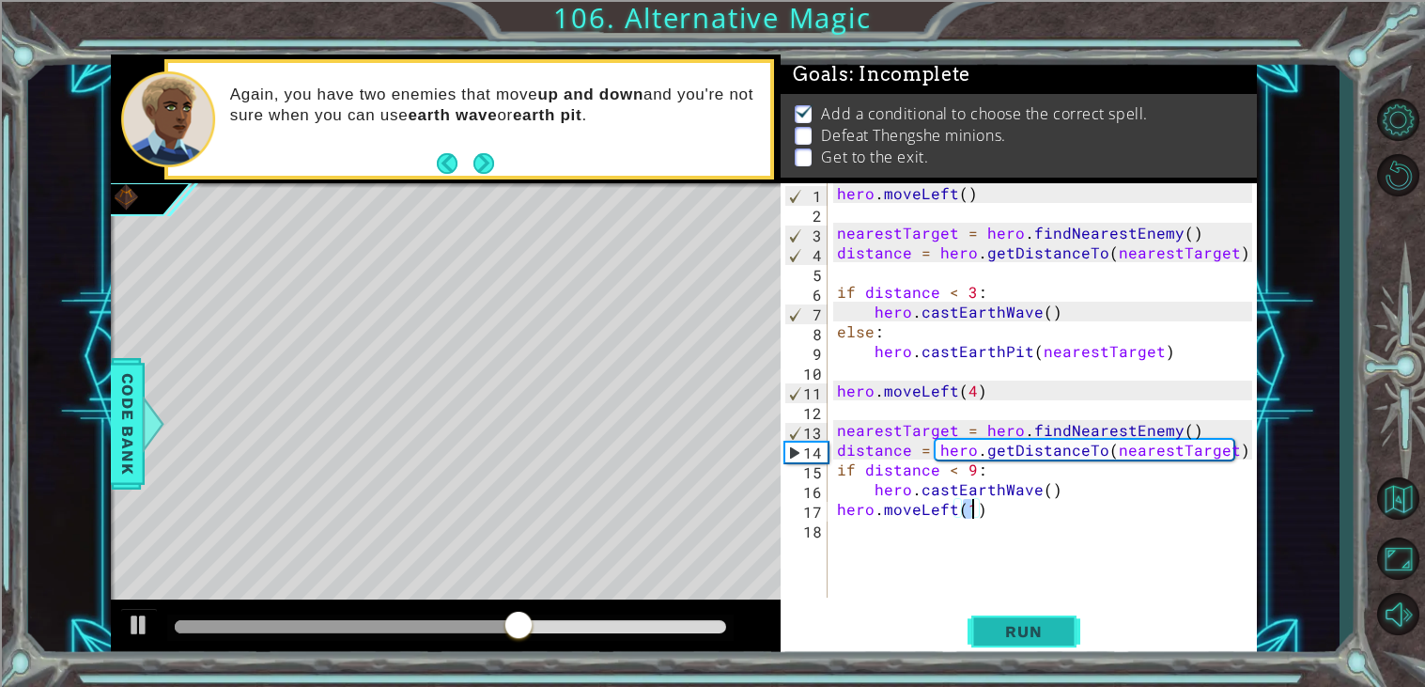
click at [1013, 629] on span "Run" at bounding box center [1023, 631] width 74 height 19
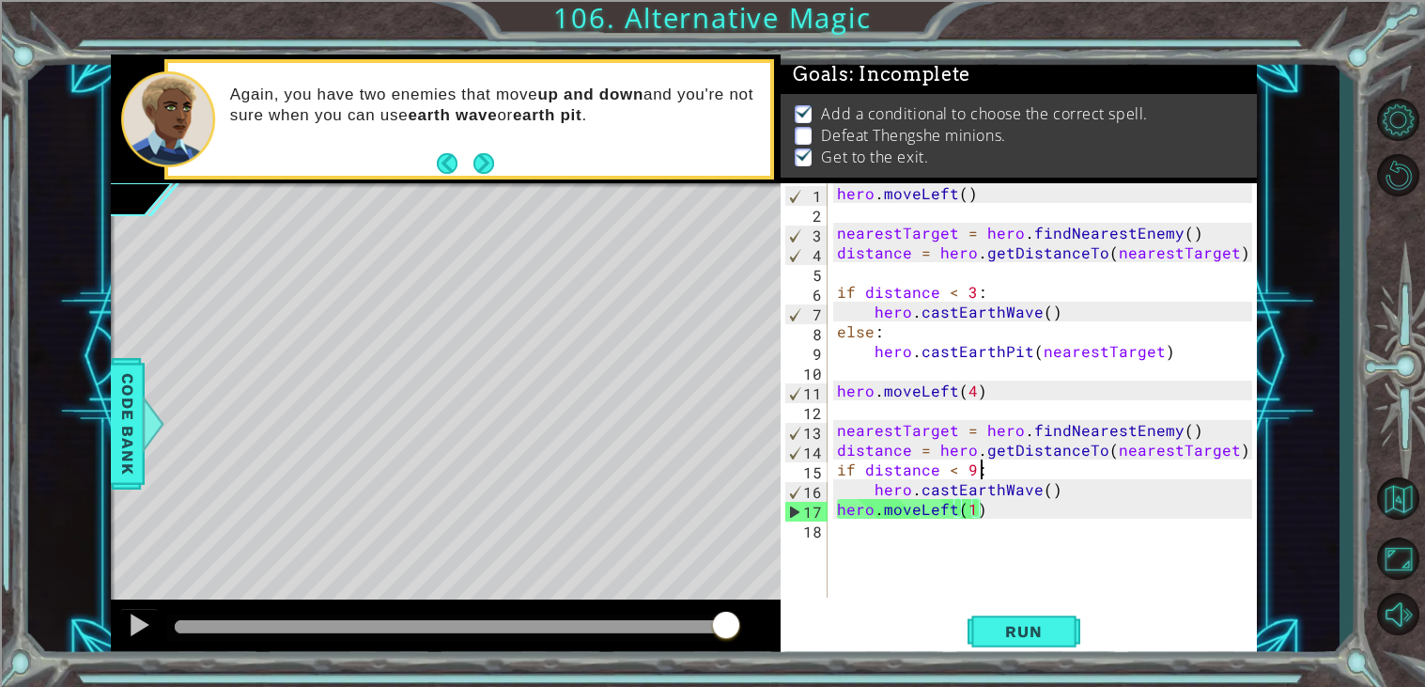
click at [1052, 472] on div "hero . moveLeft ( ) nearestTarget = hero . findNearestEnemy ( ) distance = hero…" at bounding box center [1047, 410] width 428 height 454
click at [1042, 490] on div "hero . moveLeft ( ) nearestTarget = hero . findNearestEnemy ( ) distance = hero…" at bounding box center [1047, 410] width 428 height 454
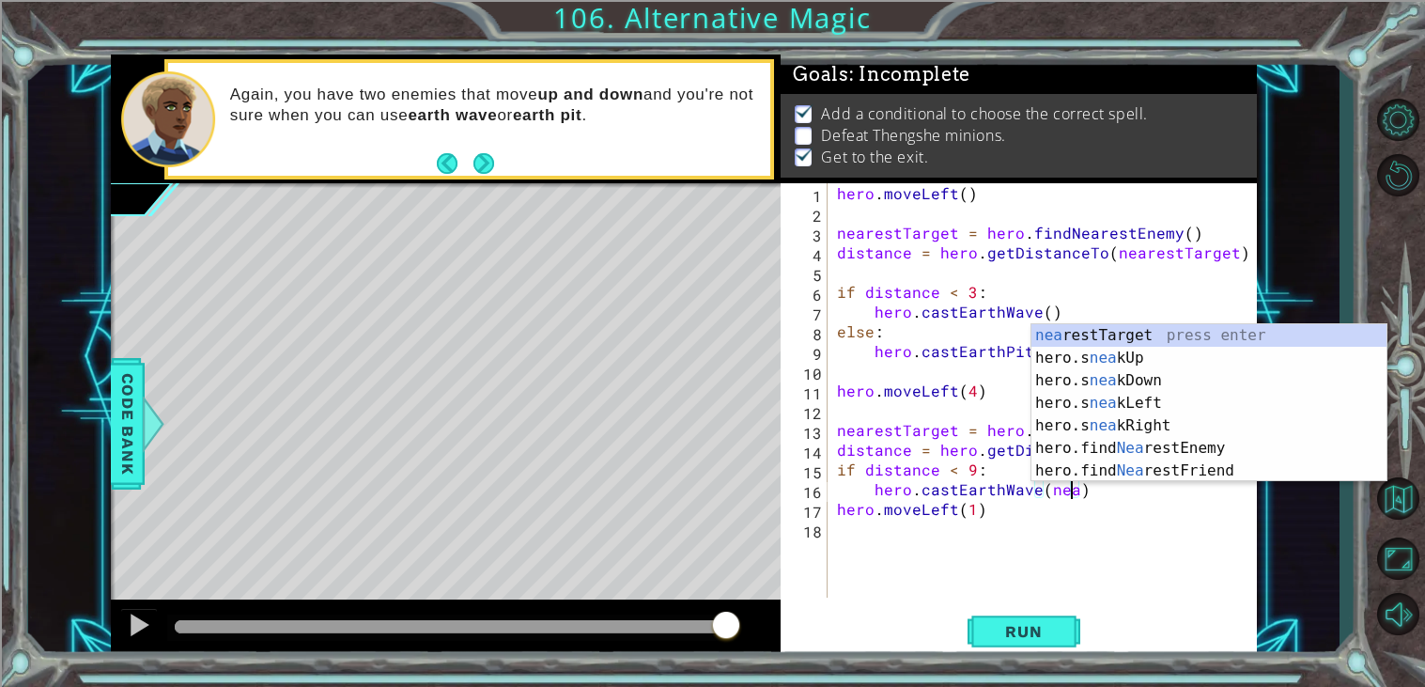
scroll to position [0, 13]
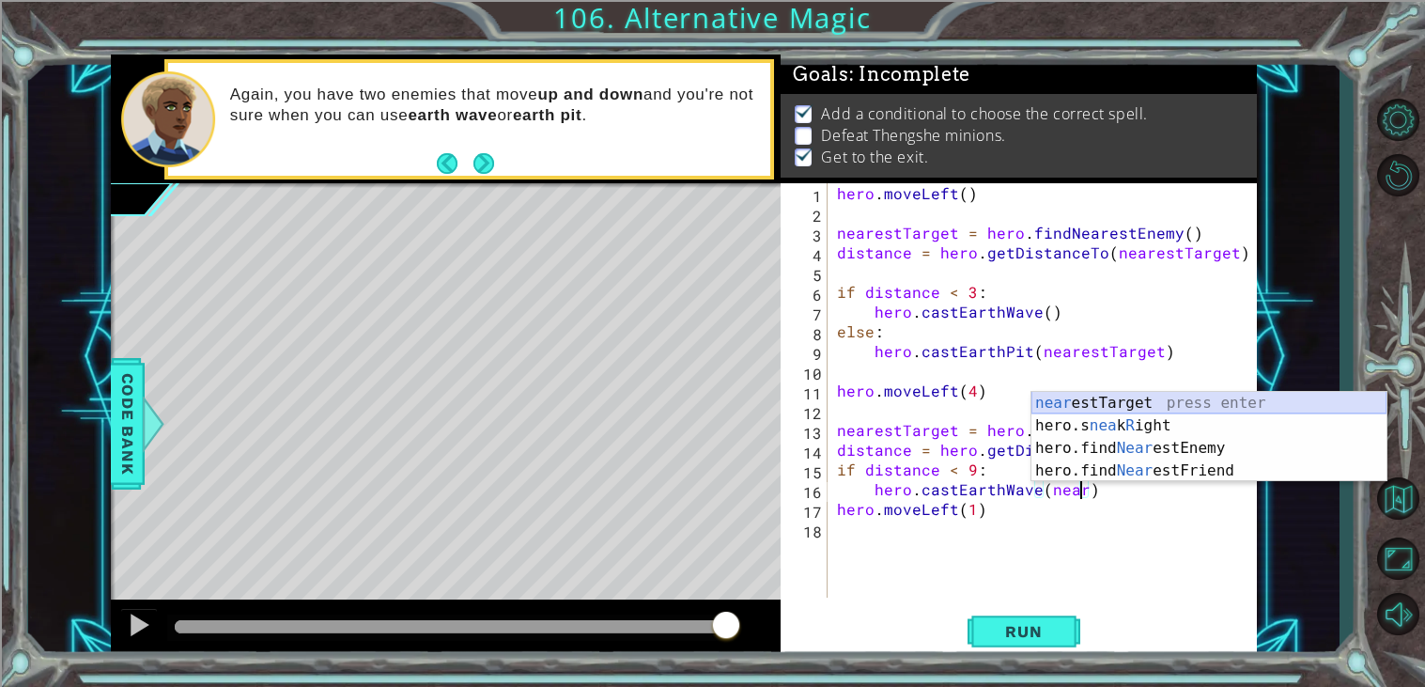
click at [1170, 394] on div "near estTarget press enter hero.s nea k R ight press enter hero.find Near estEn…" at bounding box center [1208, 459] width 355 height 135
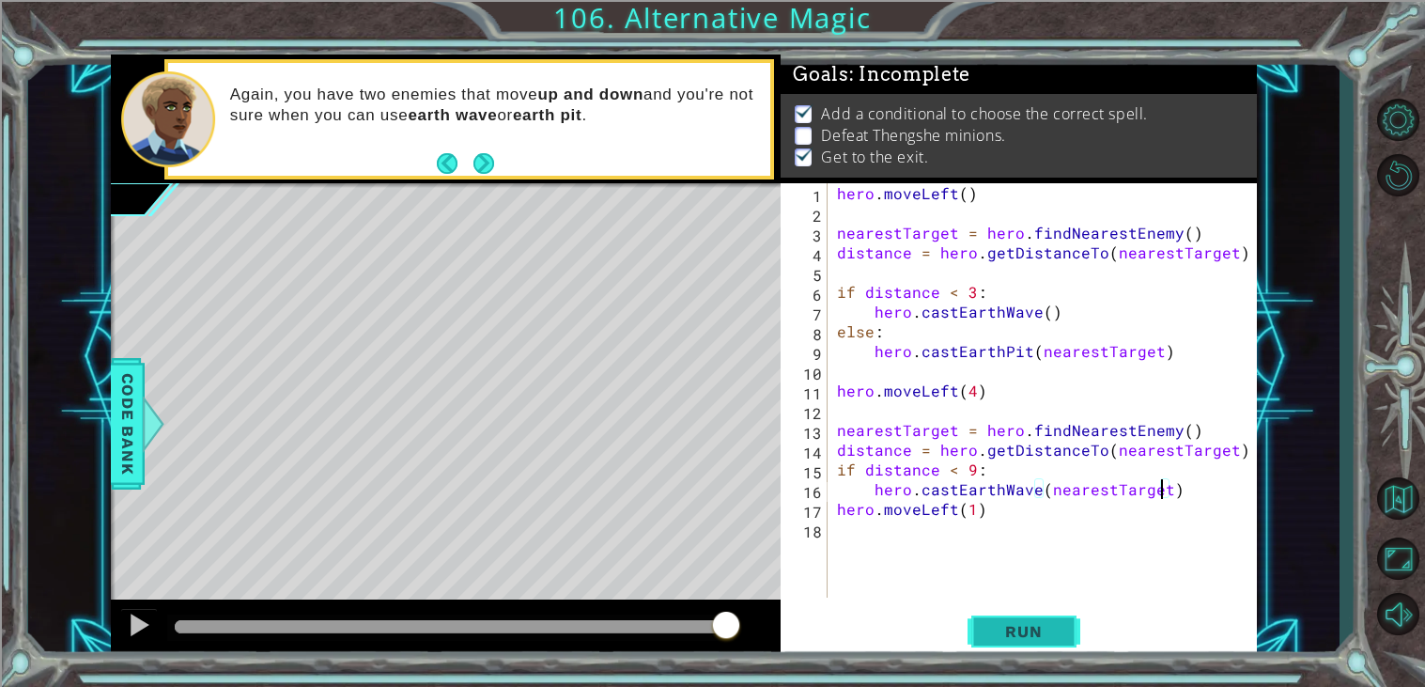
type textarea "hero.castEarthWave(nearestTarget)"
click at [1031, 626] on span "Run" at bounding box center [1023, 631] width 74 height 19
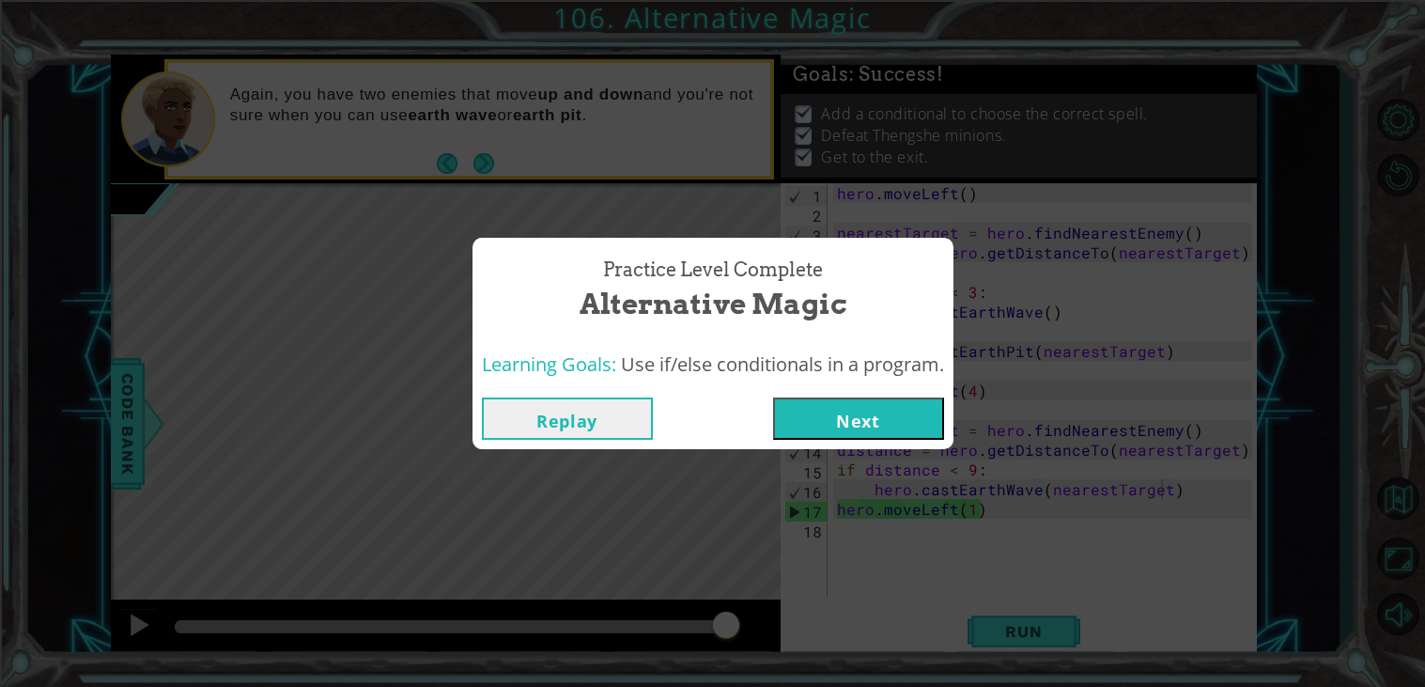
click at [902, 416] on button "Next" at bounding box center [858, 418] width 171 height 42
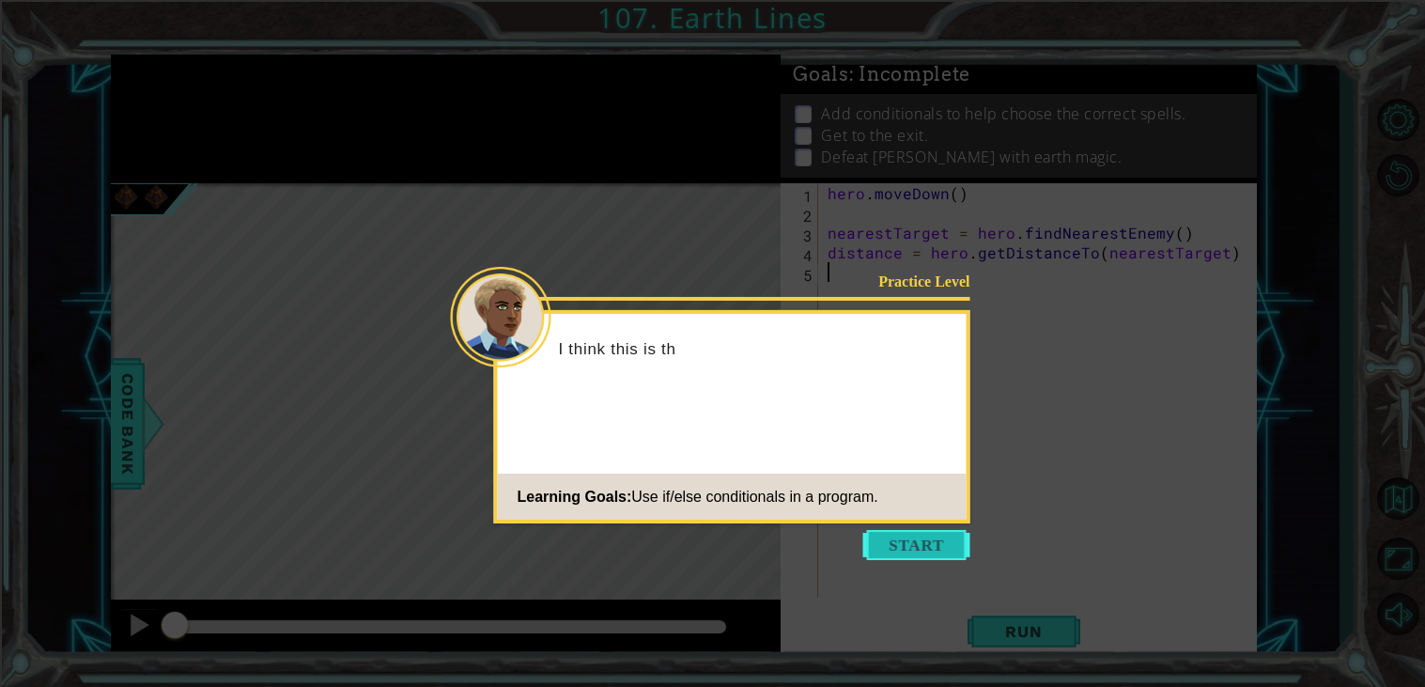
click at [915, 534] on button "Start" at bounding box center [916, 545] width 107 height 30
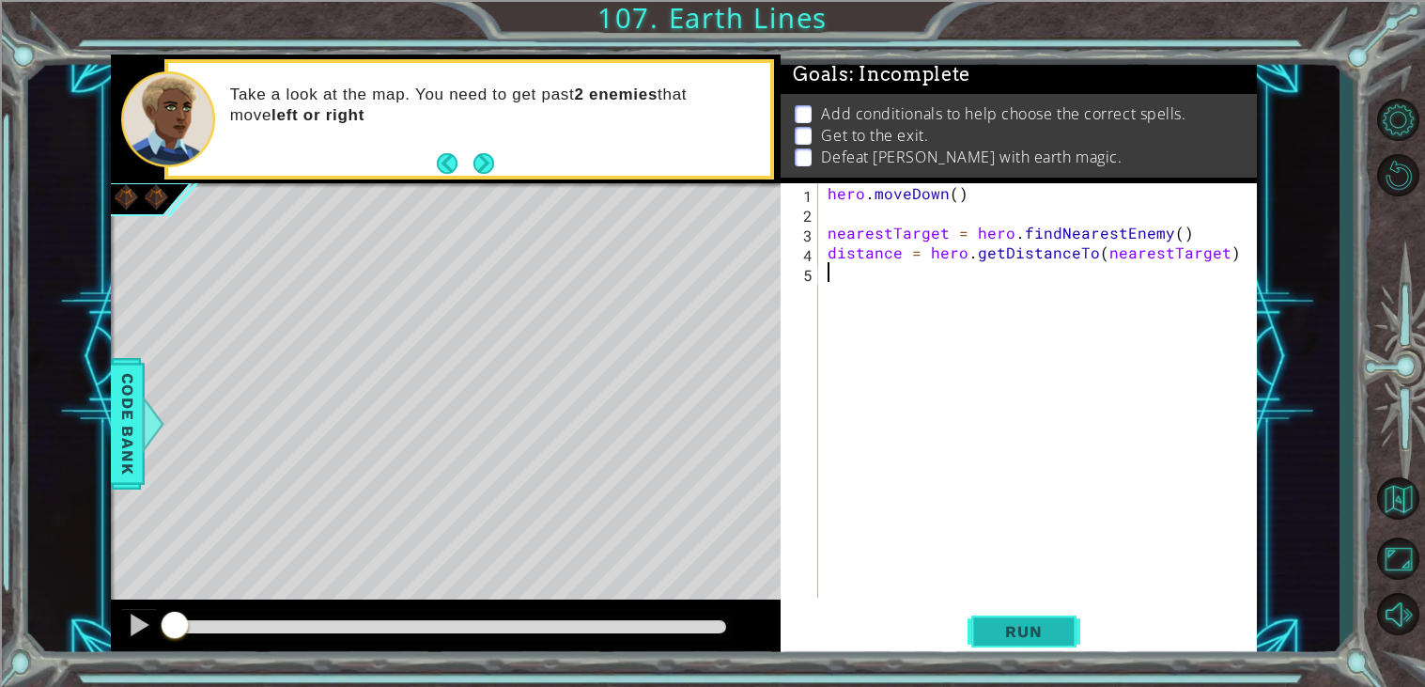
click at [1036, 642] on button "Run" at bounding box center [1024, 632] width 113 height 48
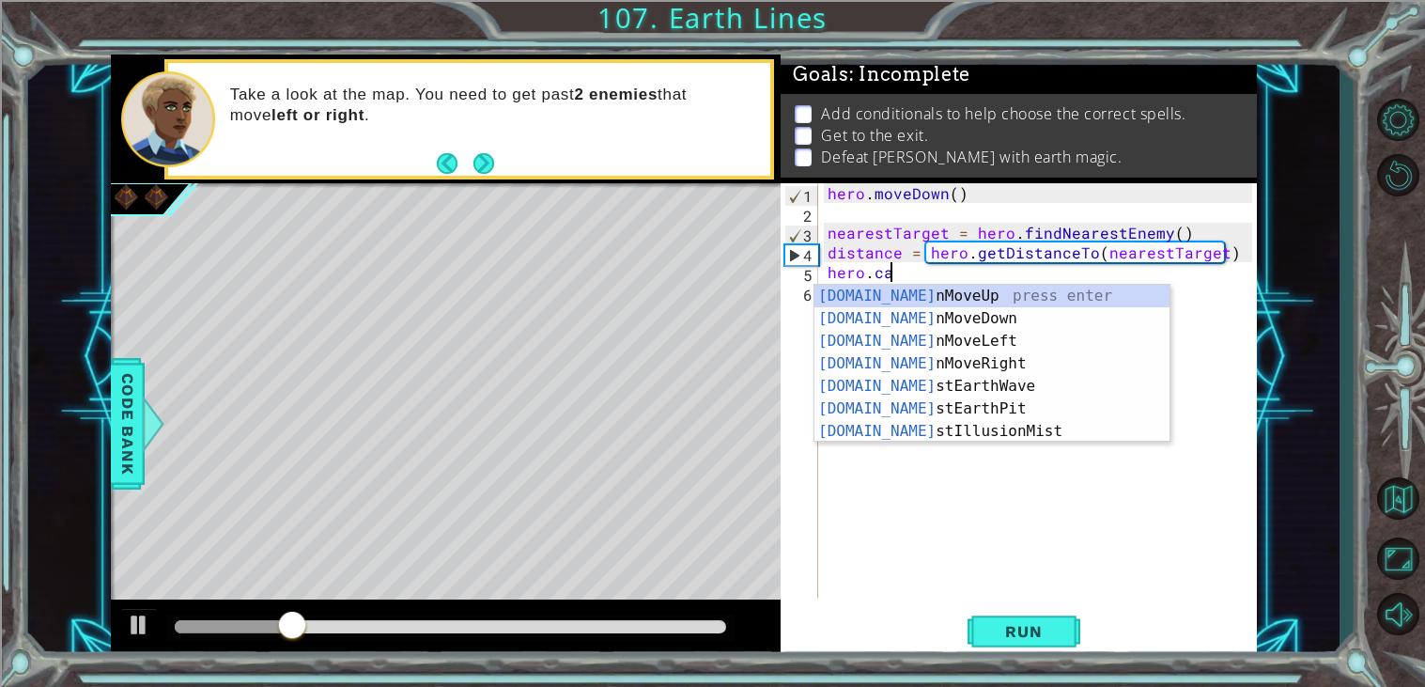
scroll to position [0, 3]
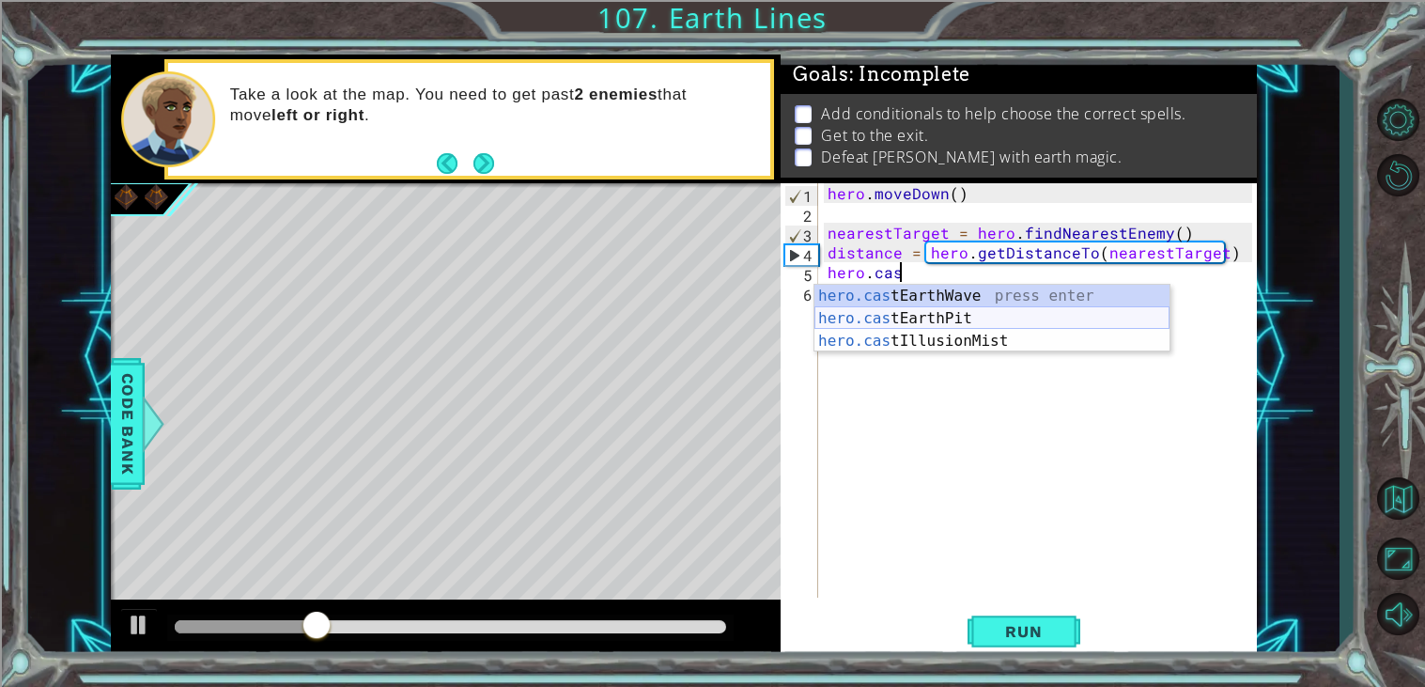
click at [899, 317] on div "hero.cas tEarthWave press enter hero.cas tEarthPit press enter hero.cas tIllusi…" at bounding box center [991, 341] width 355 height 113
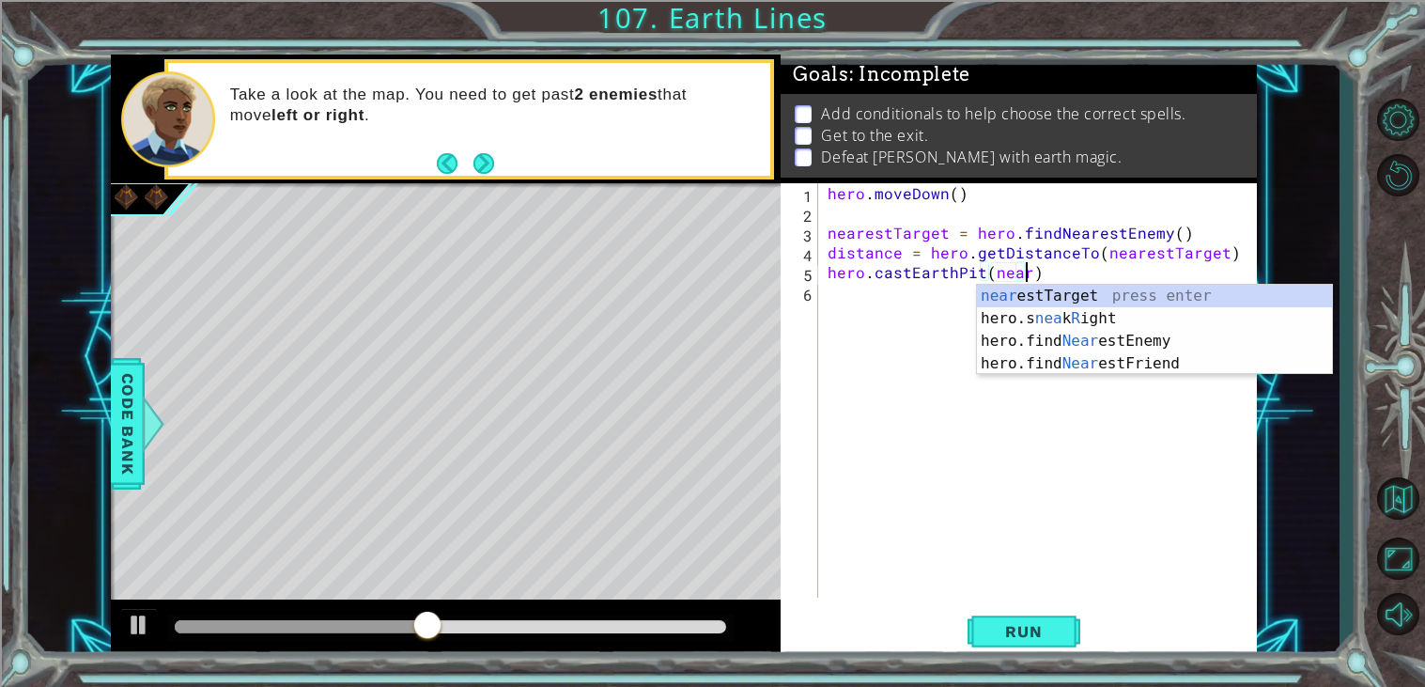
scroll to position [0, 11]
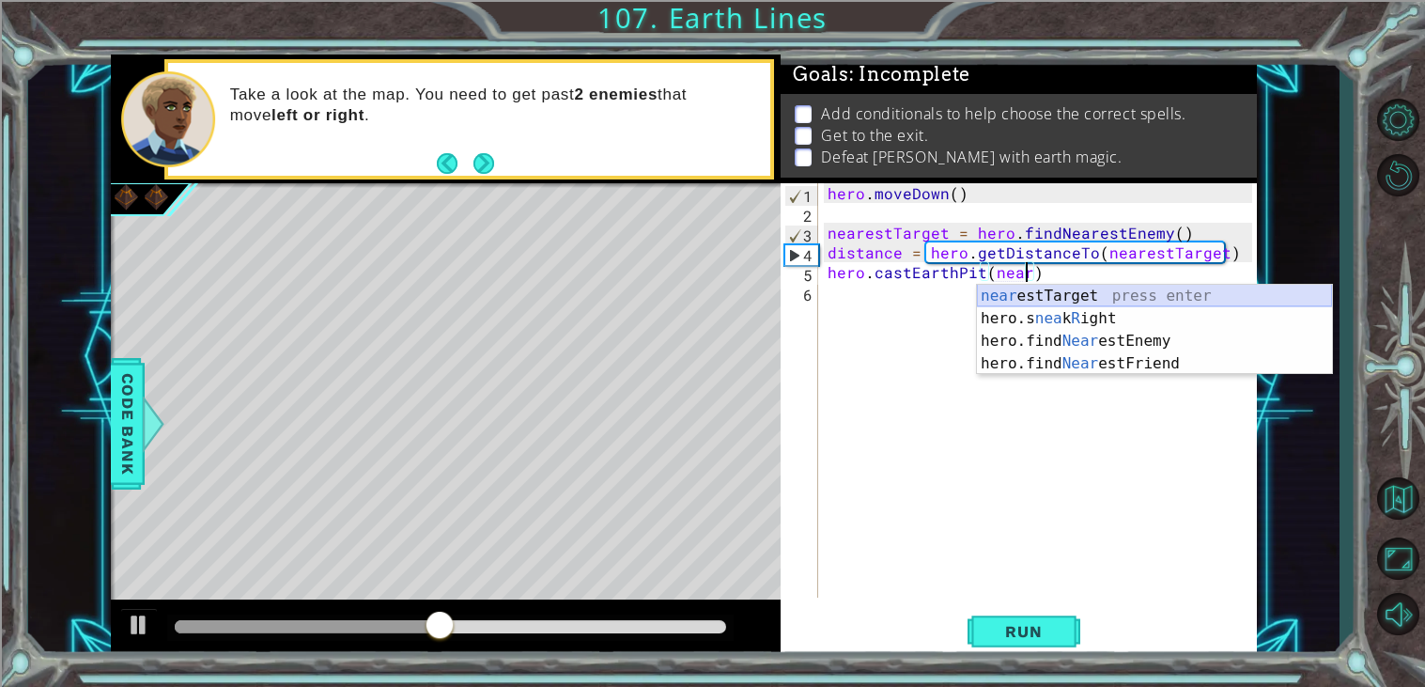
click at [1101, 291] on div "near estTarget press enter hero.s nea k R ight press enter hero.find Near estEn…" at bounding box center [1154, 352] width 355 height 135
type textarea "hero.castEarthPit(nearestTarget)"
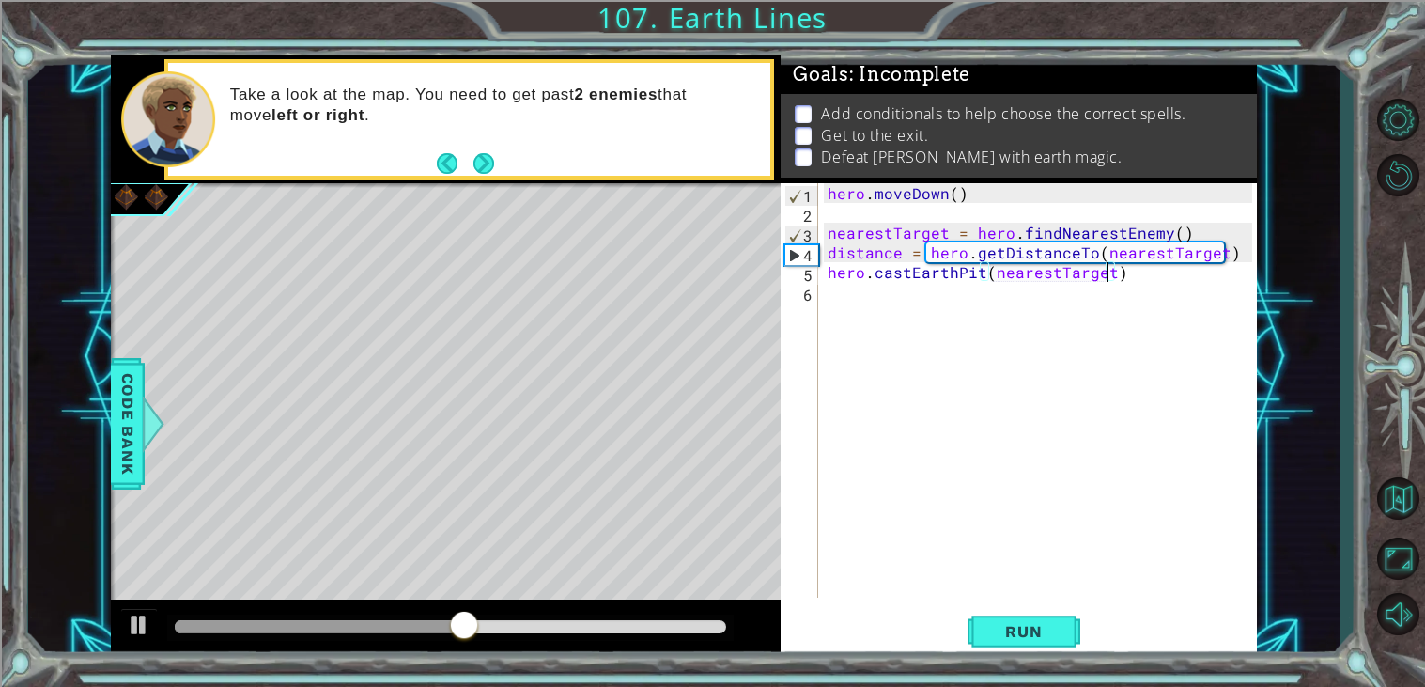
click at [858, 308] on div "hero . moveDown ( ) nearestTarget = hero . findNearestEnemy ( ) distance = hero…" at bounding box center [1043, 410] width 438 height 454
click at [1023, 641] on span "Run" at bounding box center [1023, 631] width 74 height 19
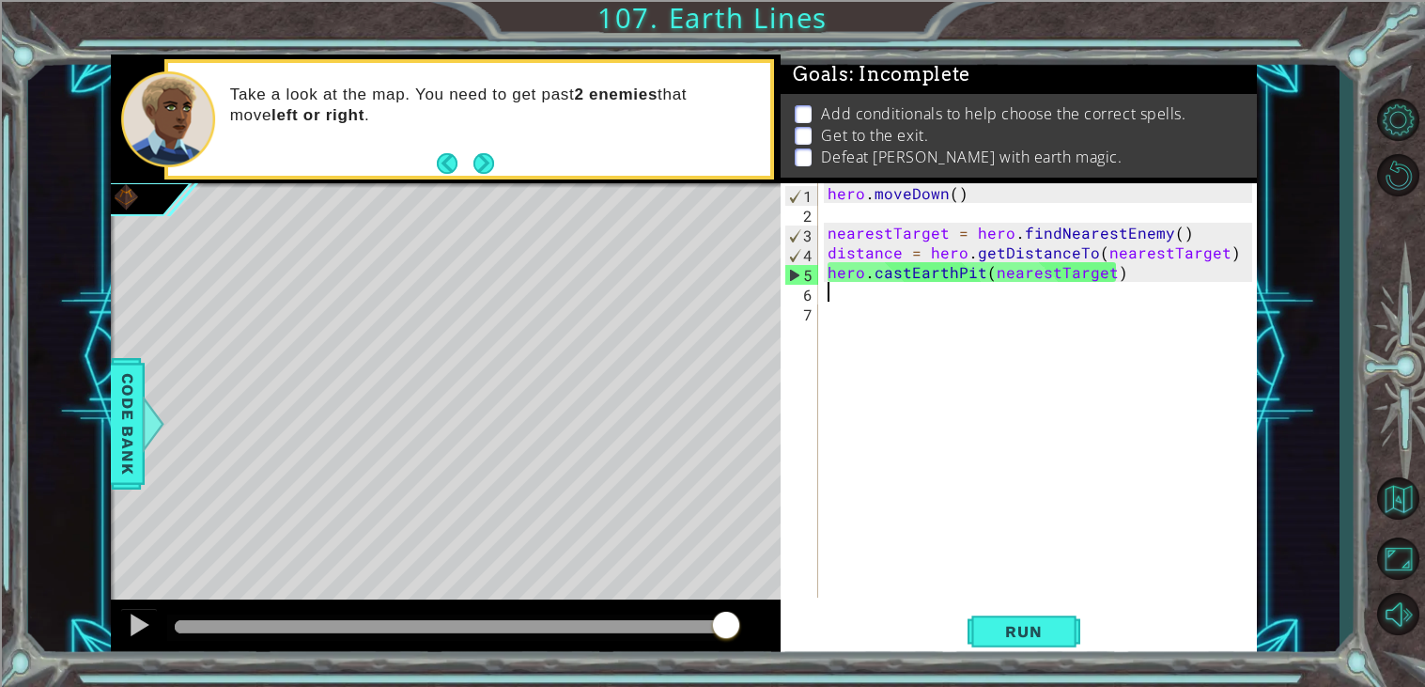
click at [839, 293] on div "hero . moveDown ( ) nearestTarget = hero . findNearestEnemy ( ) distance = hero…" at bounding box center [1043, 410] width 438 height 454
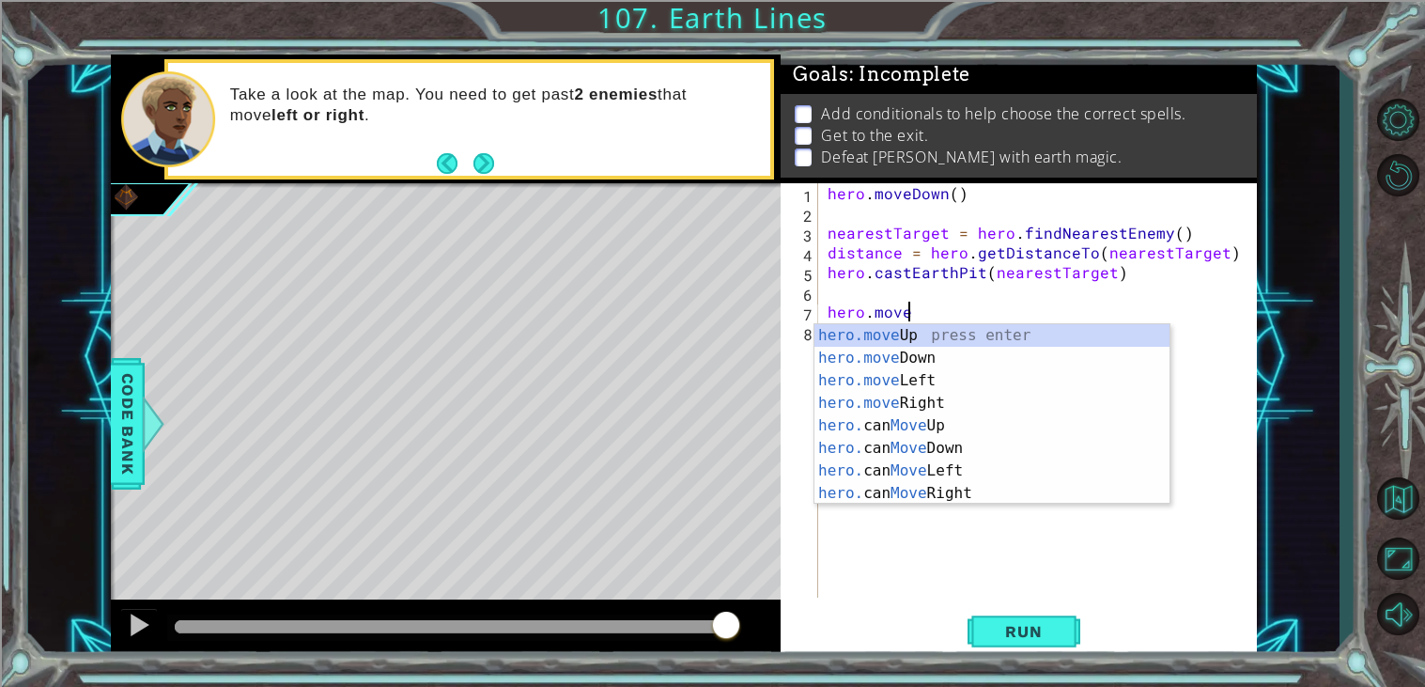
scroll to position [0, 4]
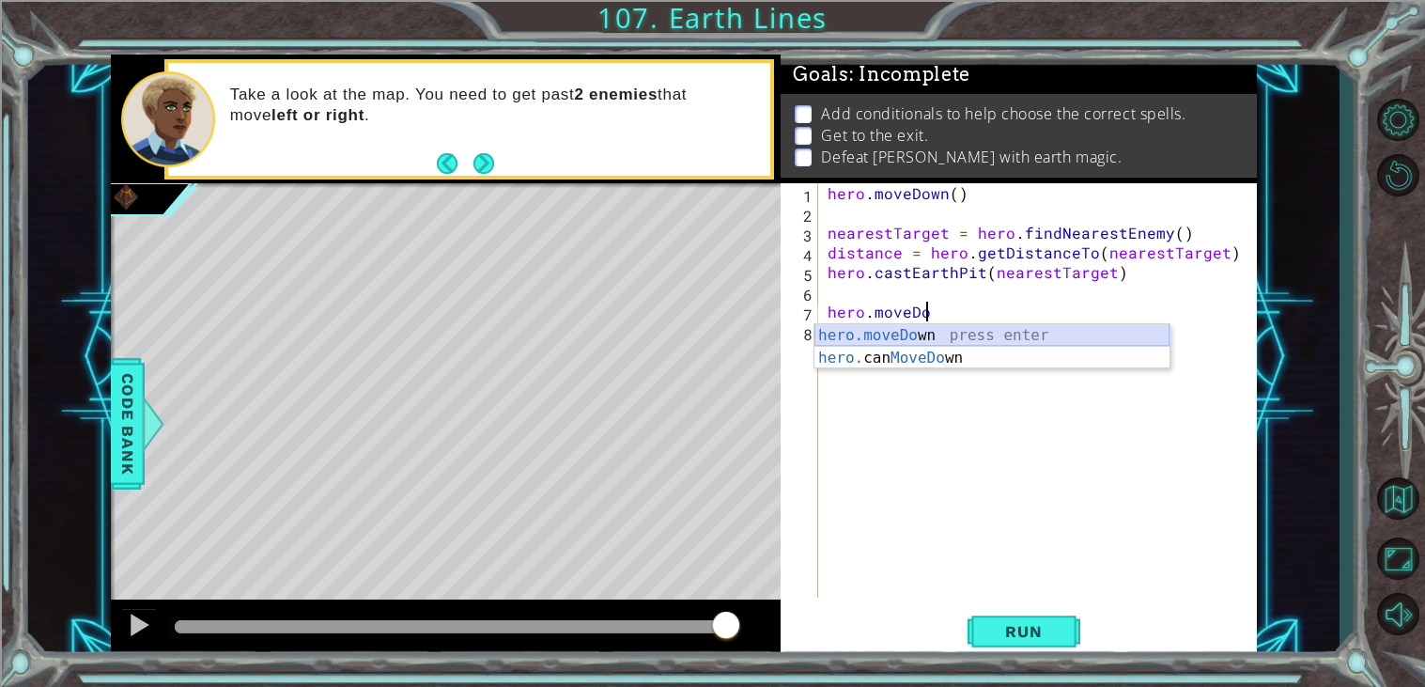
click at [1121, 330] on div "hero.moveDo wn press enter hero. can MoveDo wn press enter" at bounding box center [991, 369] width 355 height 90
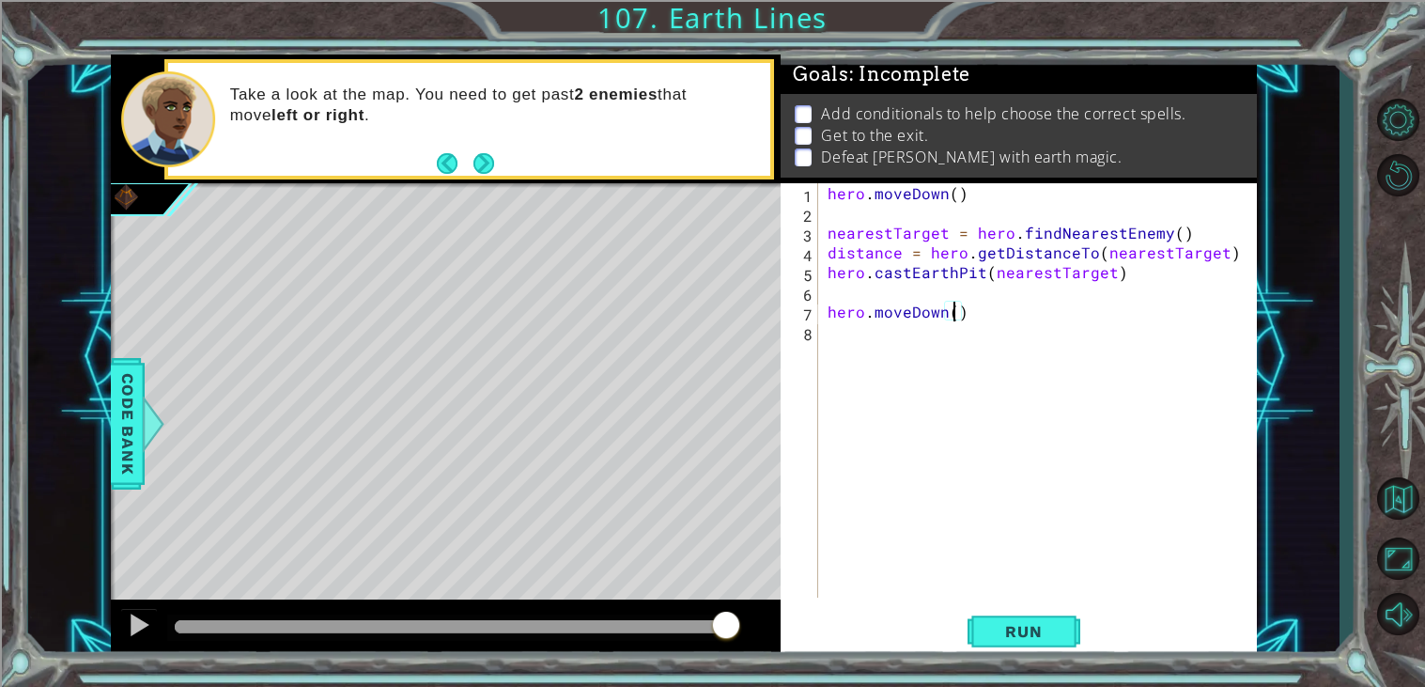
type textarea "hero.moveDown(4)"
click at [845, 340] on div "hero . moveDown ( ) nearestTarget = hero . findNearestEnemy ( ) distance = hero…" at bounding box center [1043, 410] width 438 height 454
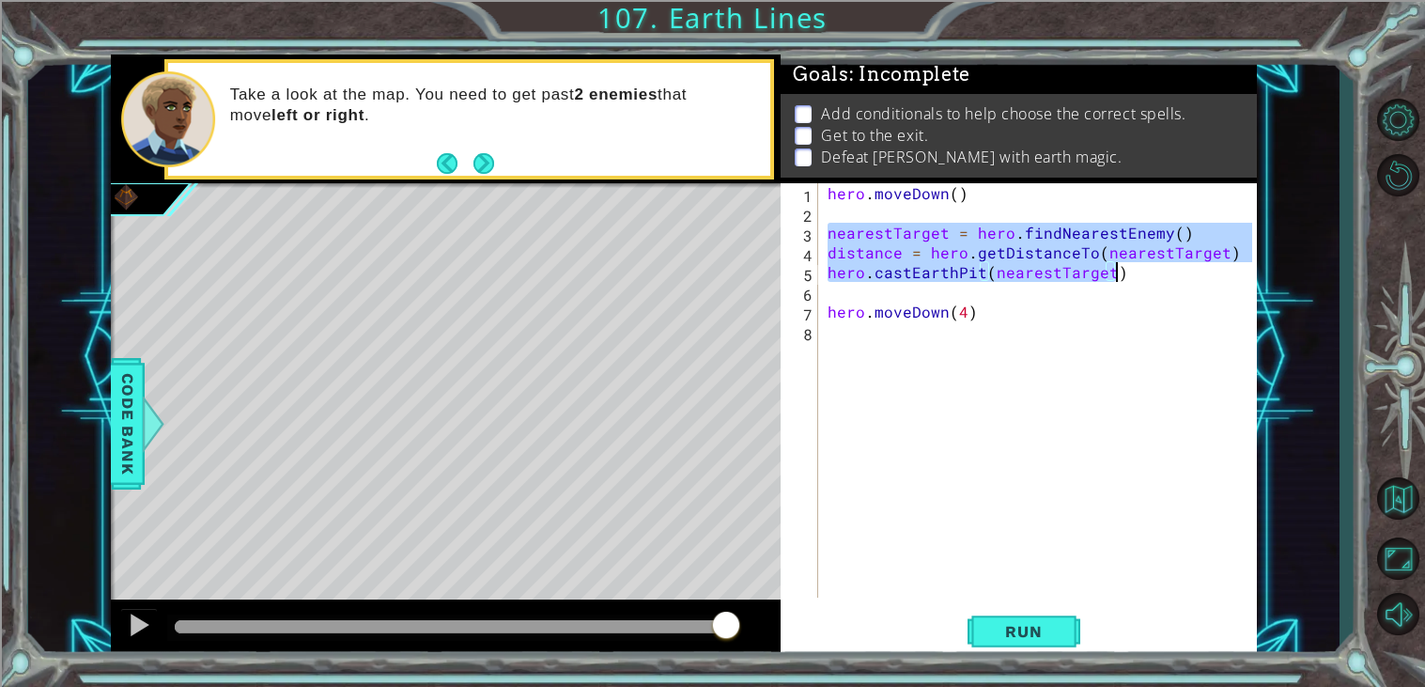
drag, startPoint x: 825, startPoint y: 232, endPoint x: 1128, endPoint y: 275, distance: 306.5
click at [1128, 275] on div "hero . moveDown ( ) nearestTarget = hero . findNearestEnemy ( ) distance = hero…" at bounding box center [1043, 410] width 438 height 454
type textarea "distance = hero.getDistanceTo(nearestTarget) hero.castEarthPit(nearestTarget)"
click at [851, 341] on div "hero . moveDown ( ) nearestTarget = hero . findNearestEnemy ( ) distance = hero…" at bounding box center [1043, 410] width 438 height 454
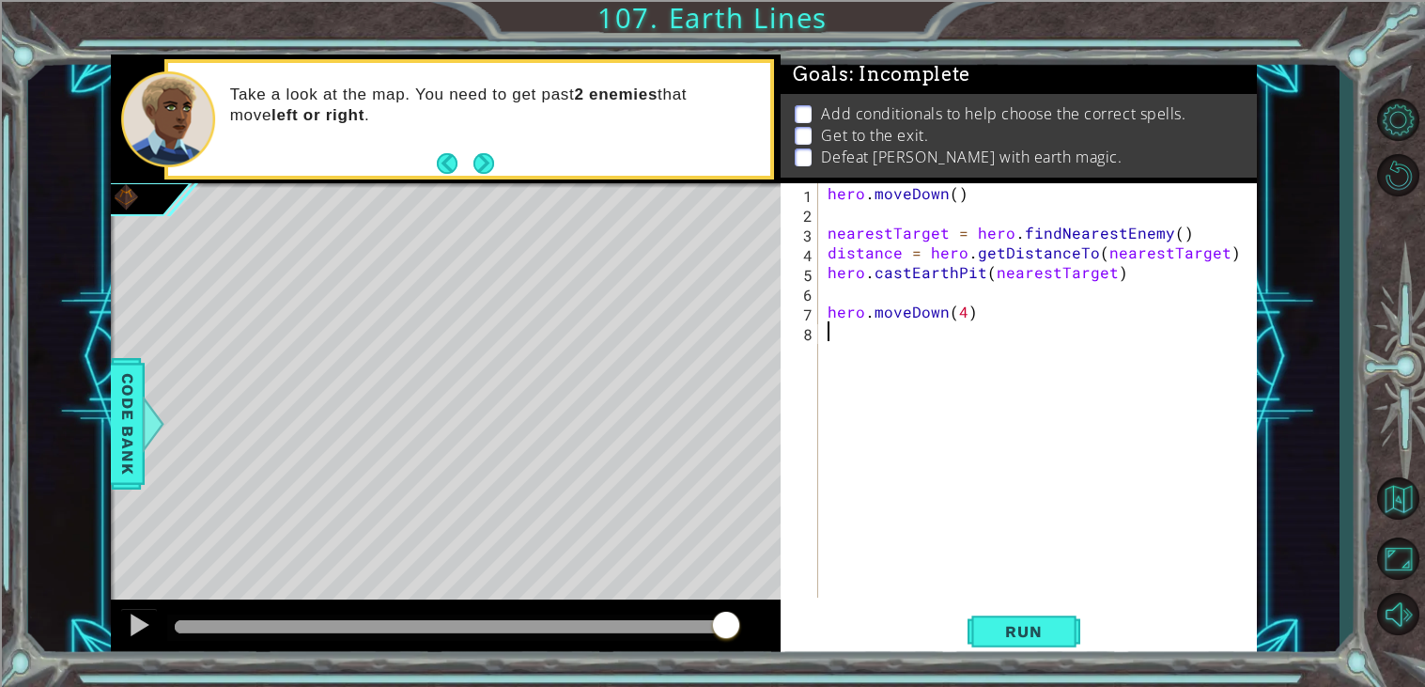
paste textarea "hero.castEarthPit(nearestTarget)"
type textarea "hero.castEarthPit(nearestTarget)"
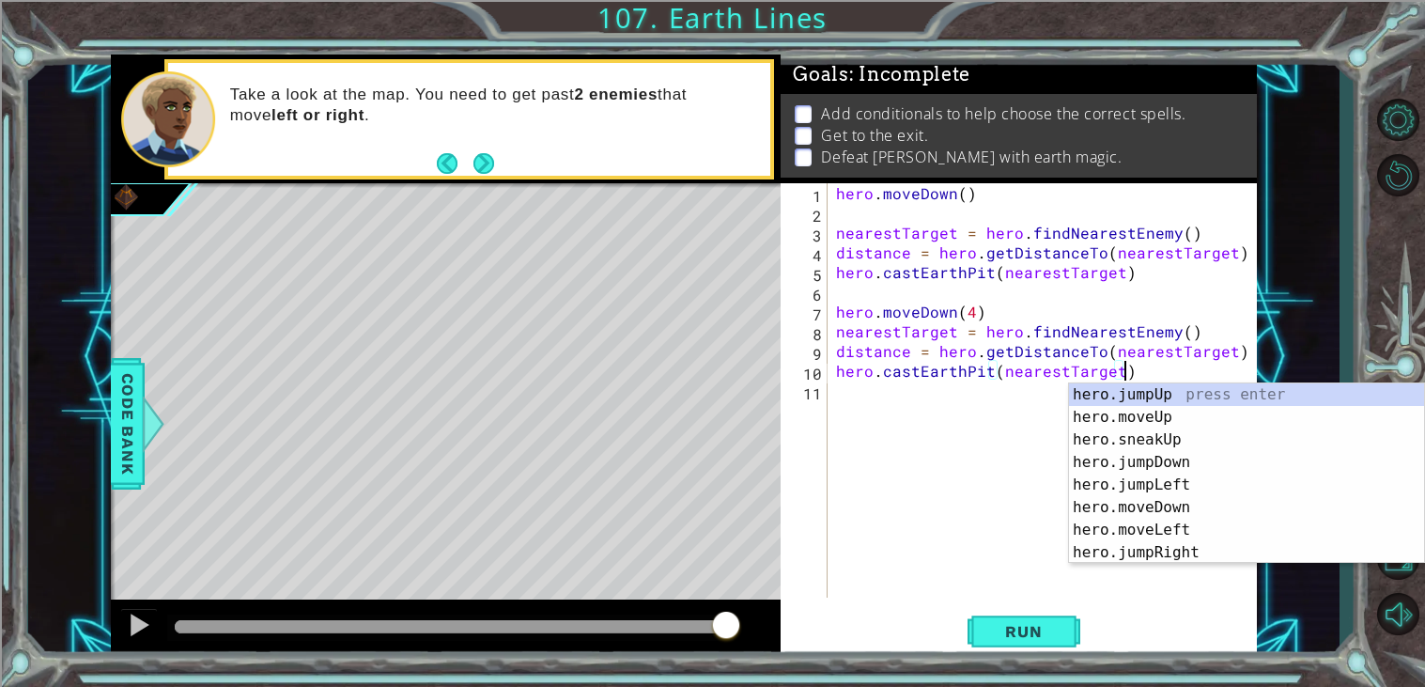
click at [852, 397] on div "hero . moveDown ( ) nearestTarget = hero . findNearestEnemy ( ) distance = hero…" at bounding box center [1046, 410] width 429 height 454
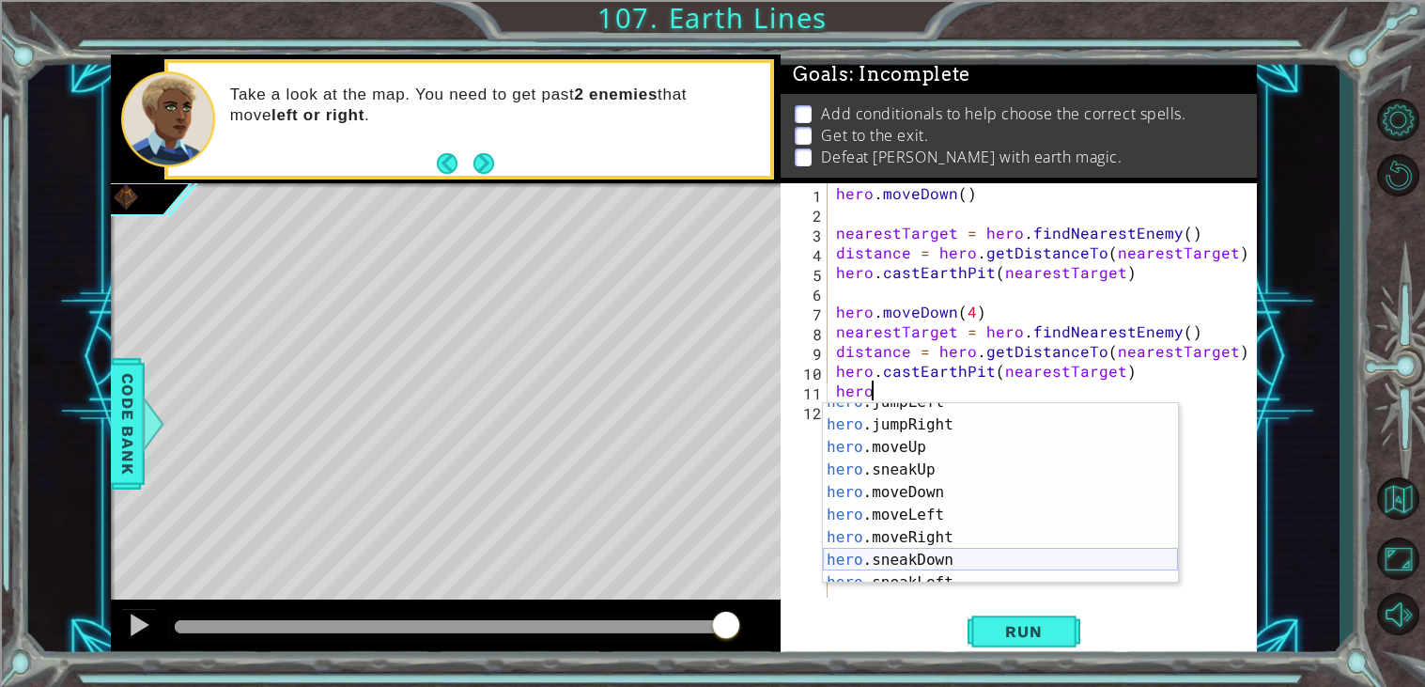
scroll to position [84, 0]
click at [959, 508] on div "hero .jumpLeft press enter hero .jumpRight press enter hero .moveUp press enter…" at bounding box center [1000, 499] width 355 height 225
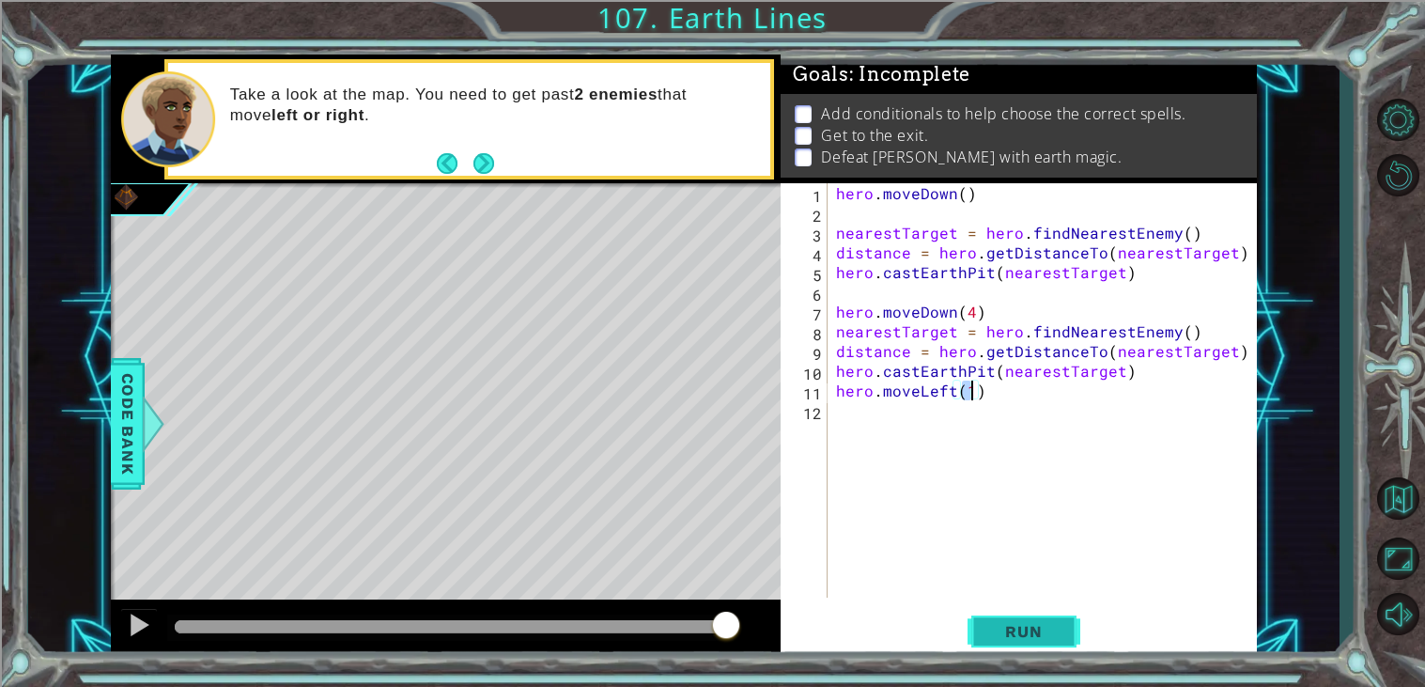
type textarea "hero.moveLeft(1)"
click at [1014, 643] on button "Run" at bounding box center [1024, 632] width 113 height 48
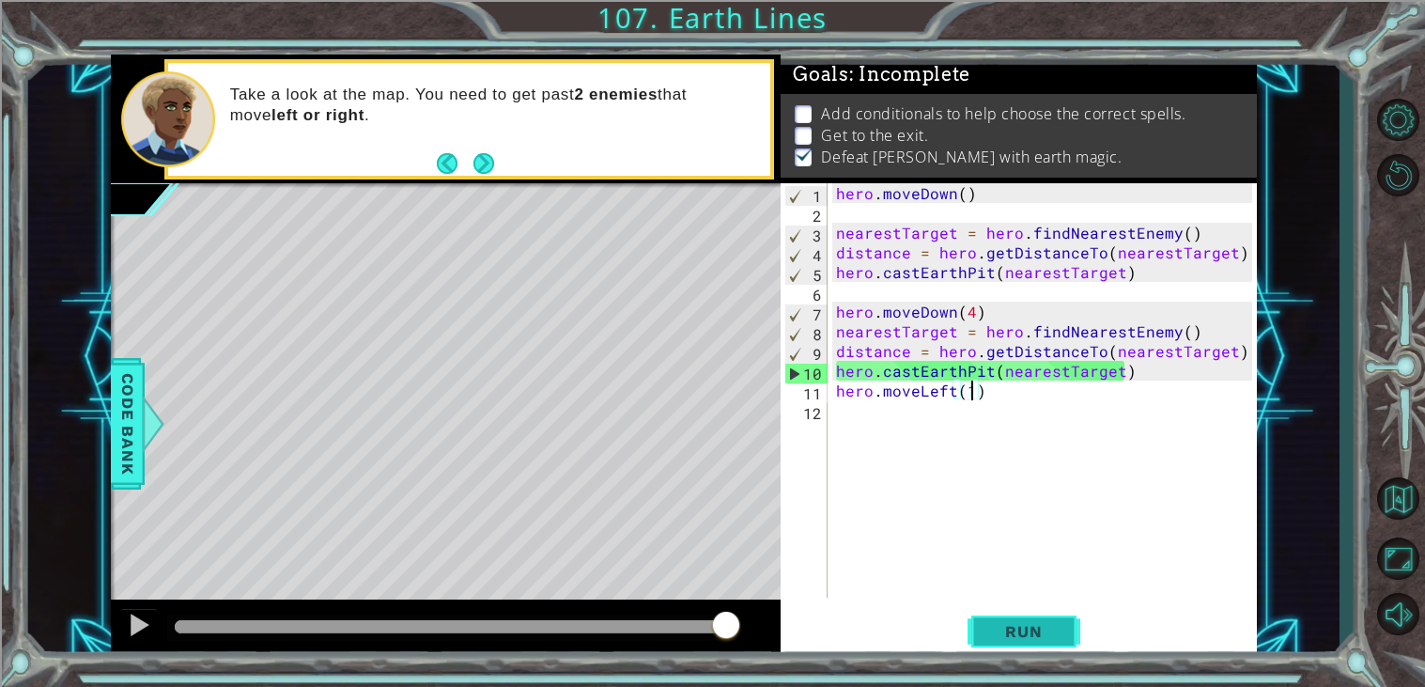
click at [1014, 643] on button "Run" at bounding box center [1024, 632] width 113 height 48
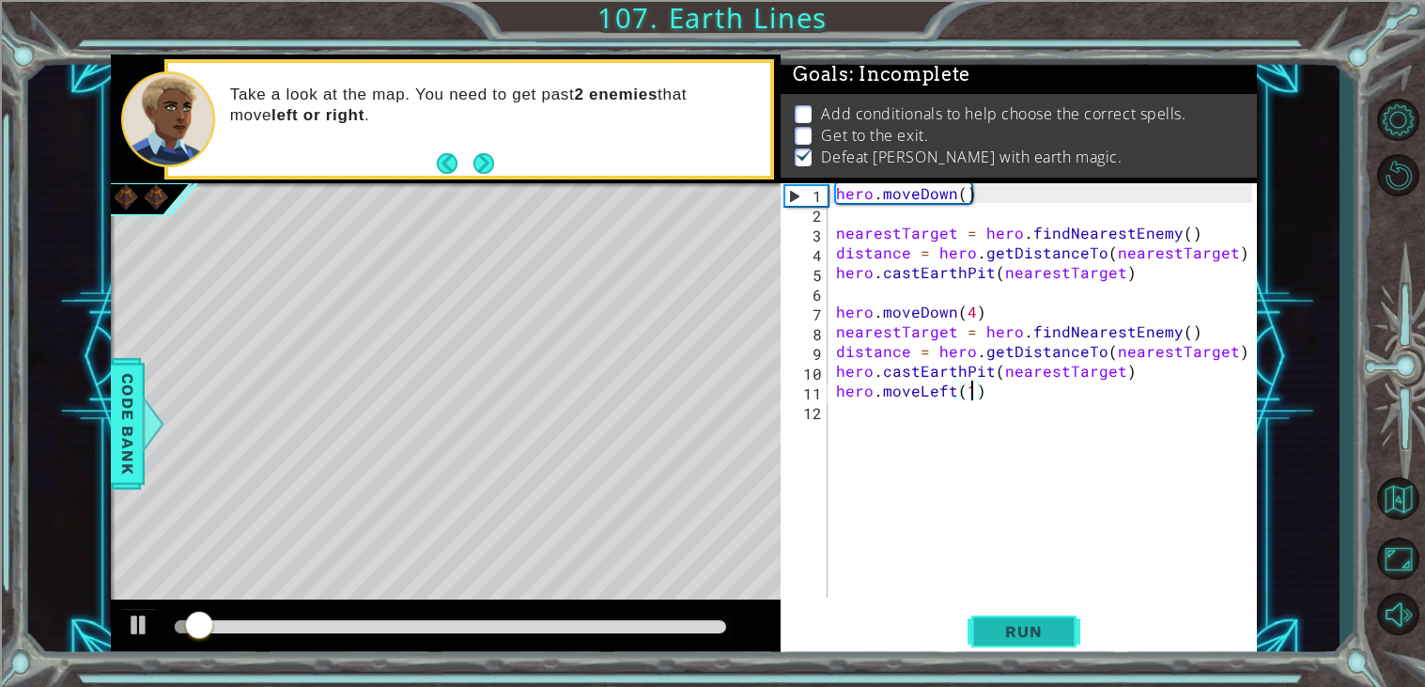
click at [1014, 643] on button "Run" at bounding box center [1024, 632] width 113 height 48
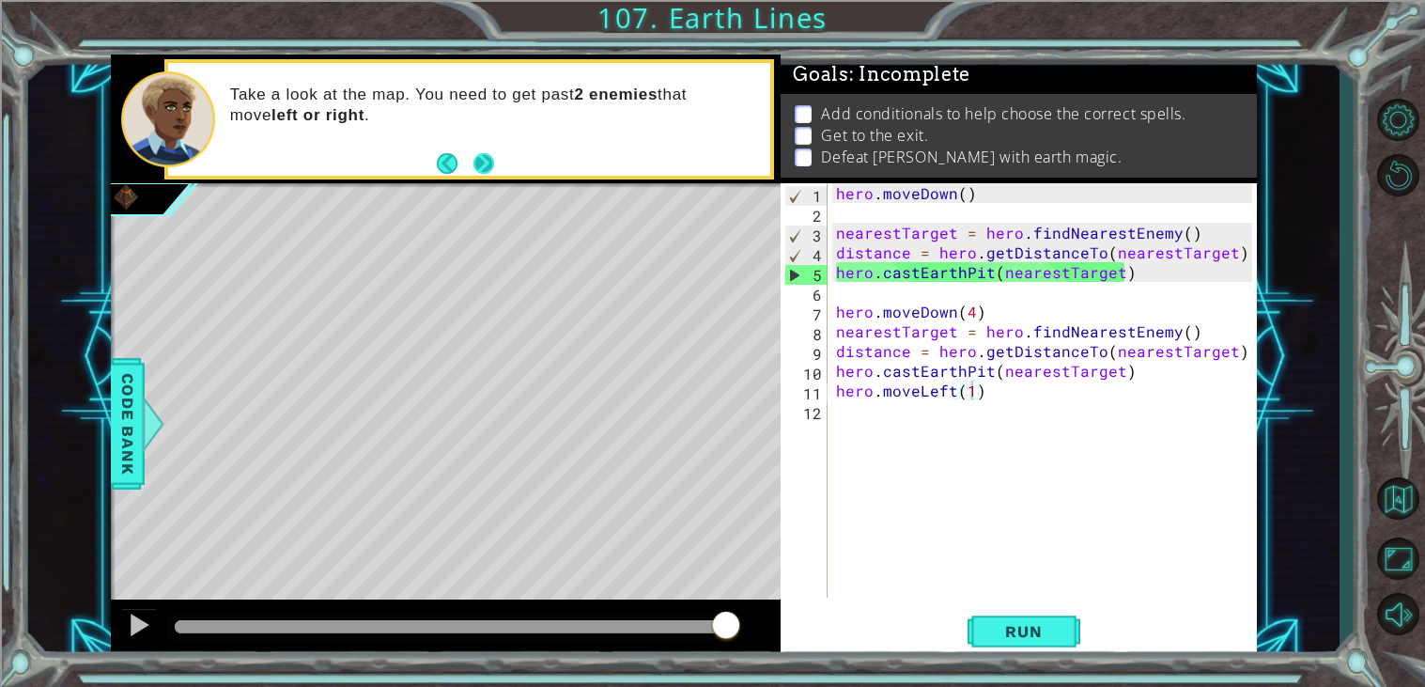
click at [481, 163] on button "Next" at bounding box center [482, 163] width 21 height 21
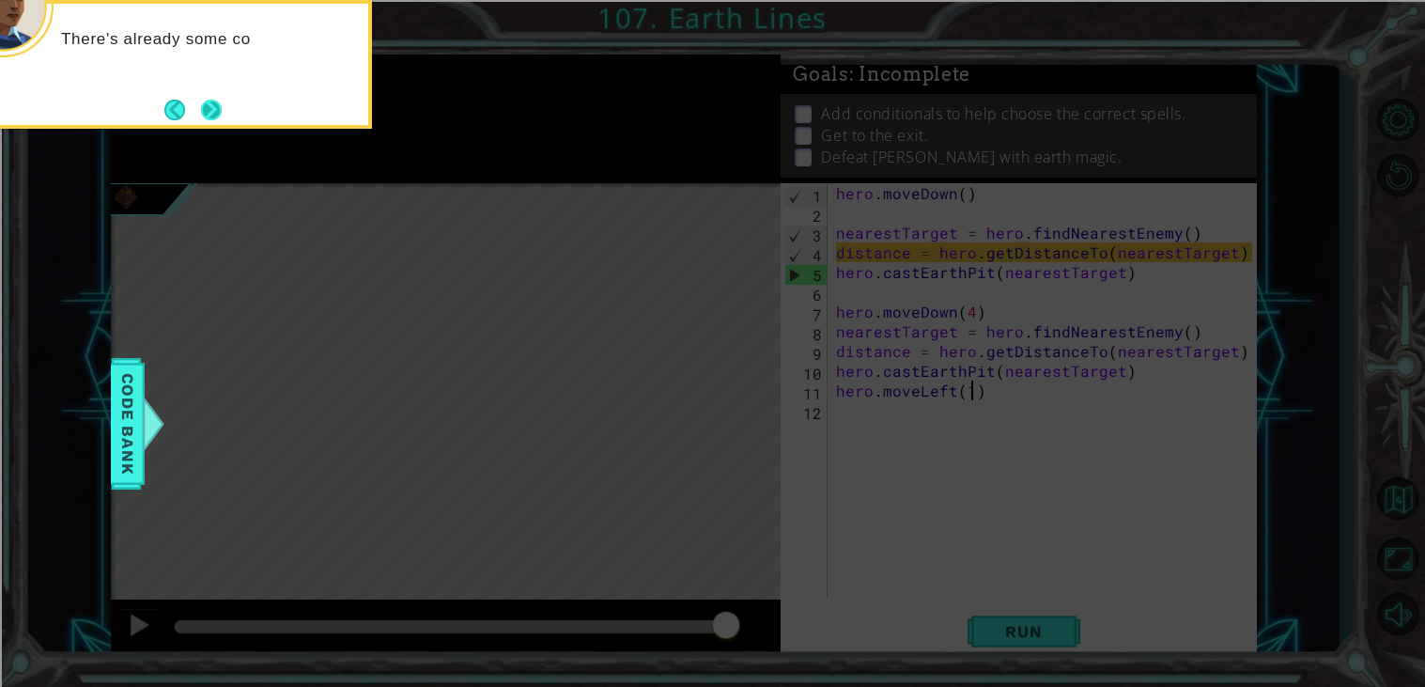
click at [211, 105] on button "Next" at bounding box center [211, 110] width 21 height 21
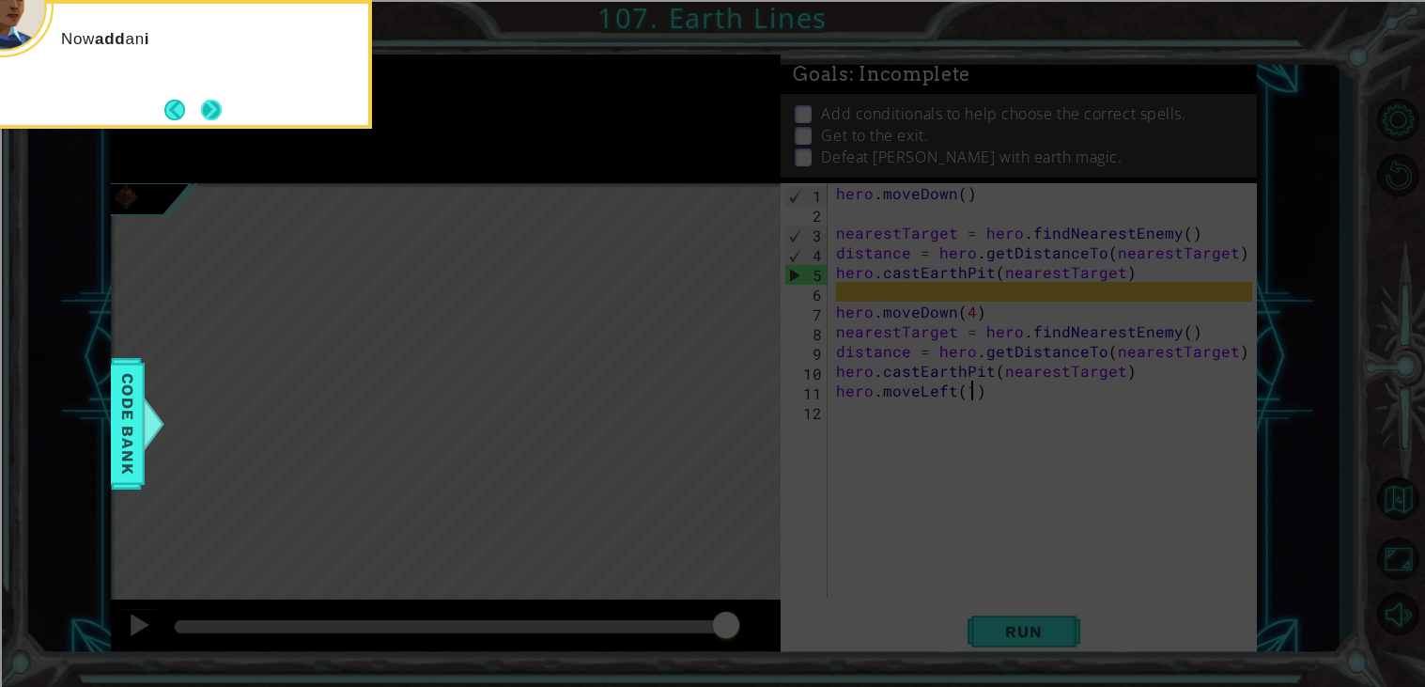
click at [219, 113] on button "Next" at bounding box center [211, 110] width 21 height 21
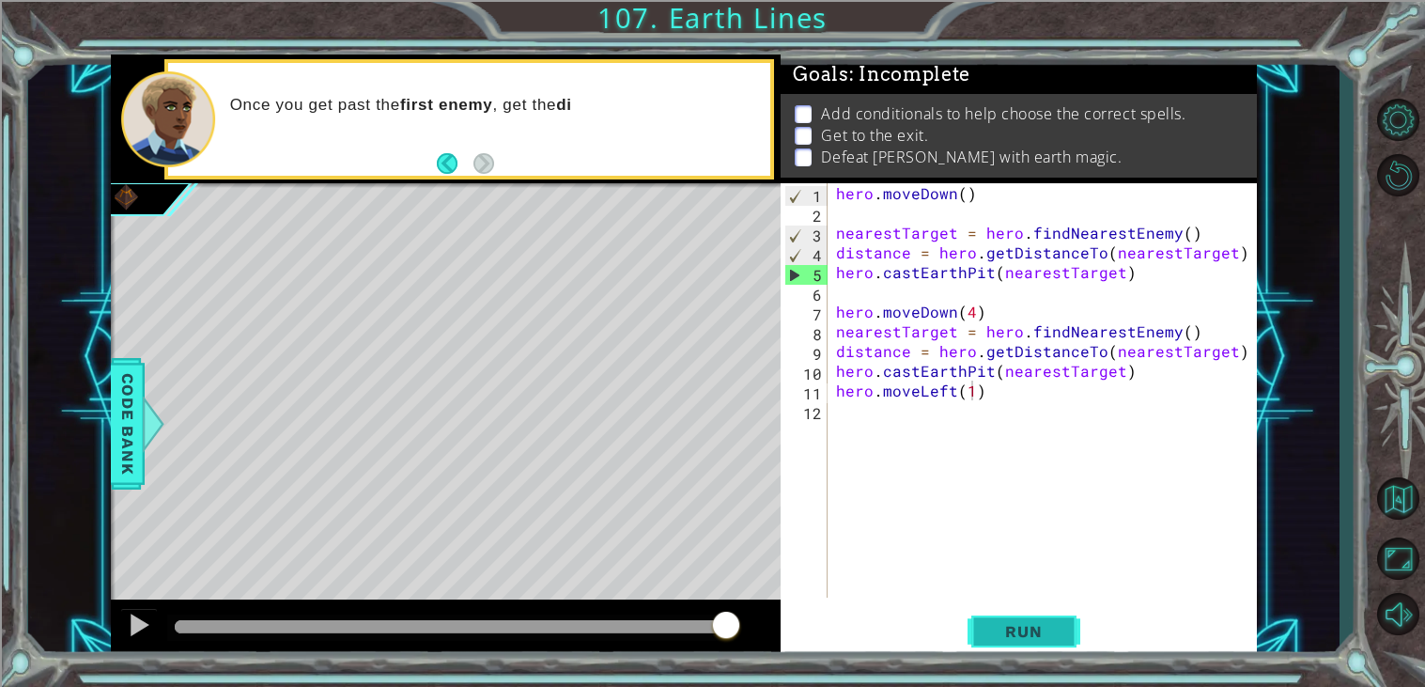
click at [1041, 634] on span "Run" at bounding box center [1023, 631] width 74 height 19
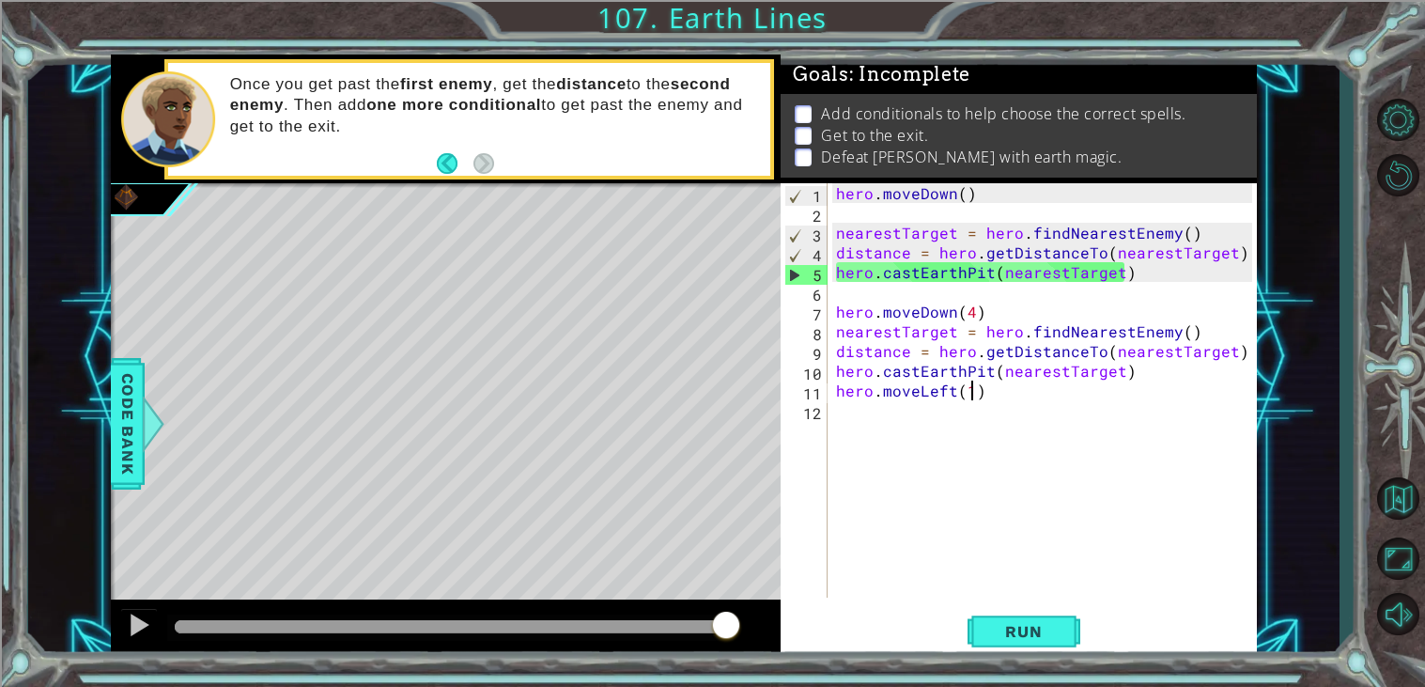
click at [891, 301] on div "hero . moveDown ( ) nearestTarget = hero . findNearestEnemy ( ) distance = hero…" at bounding box center [1046, 410] width 429 height 454
type textarea "hero.castEarthPit(nearestTarget)"
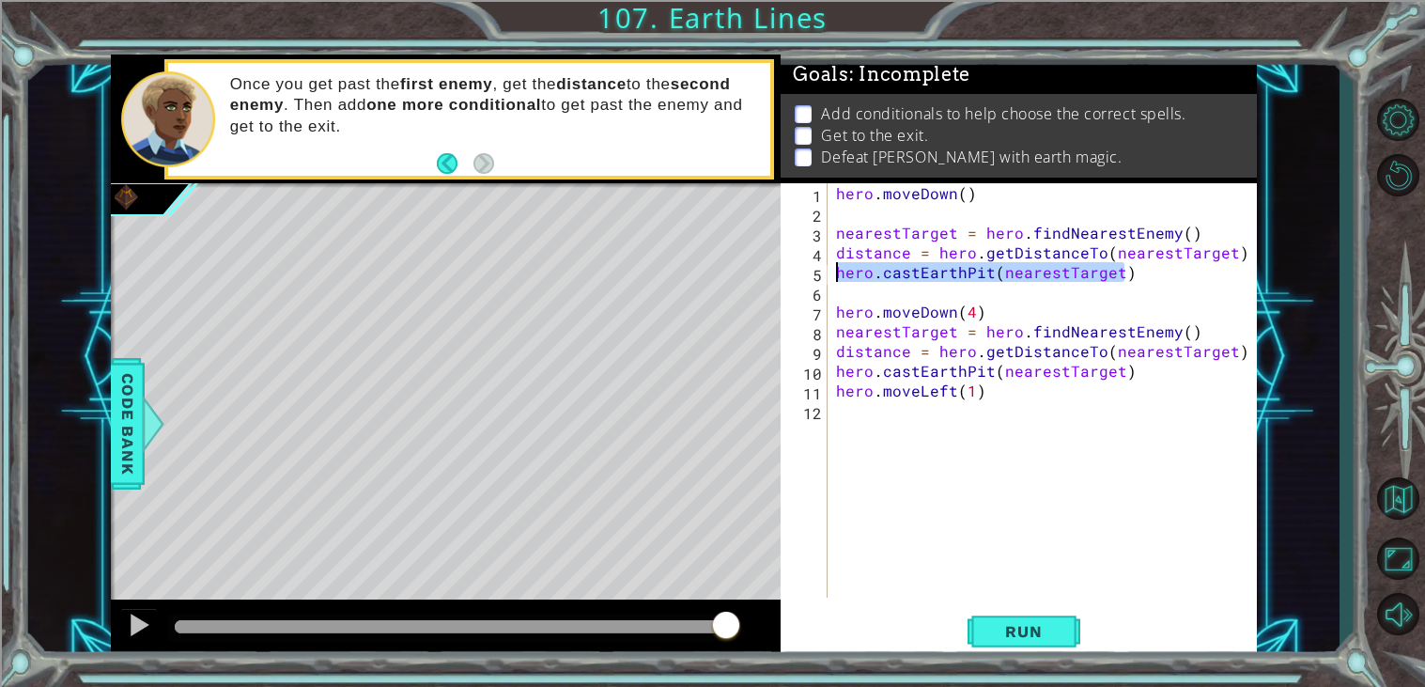
drag, startPoint x: 1129, startPoint y: 281, endPoint x: 834, endPoint y: 276, distance: 295.0
click at [834, 276] on div "hero . moveDown ( ) nearestTarget = hero . findNearestEnemy ( ) distance = hero…" at bounding box center [1046, 410] width 429 height 454
type textarea "hero.castEarthPit(nearestTarget)"
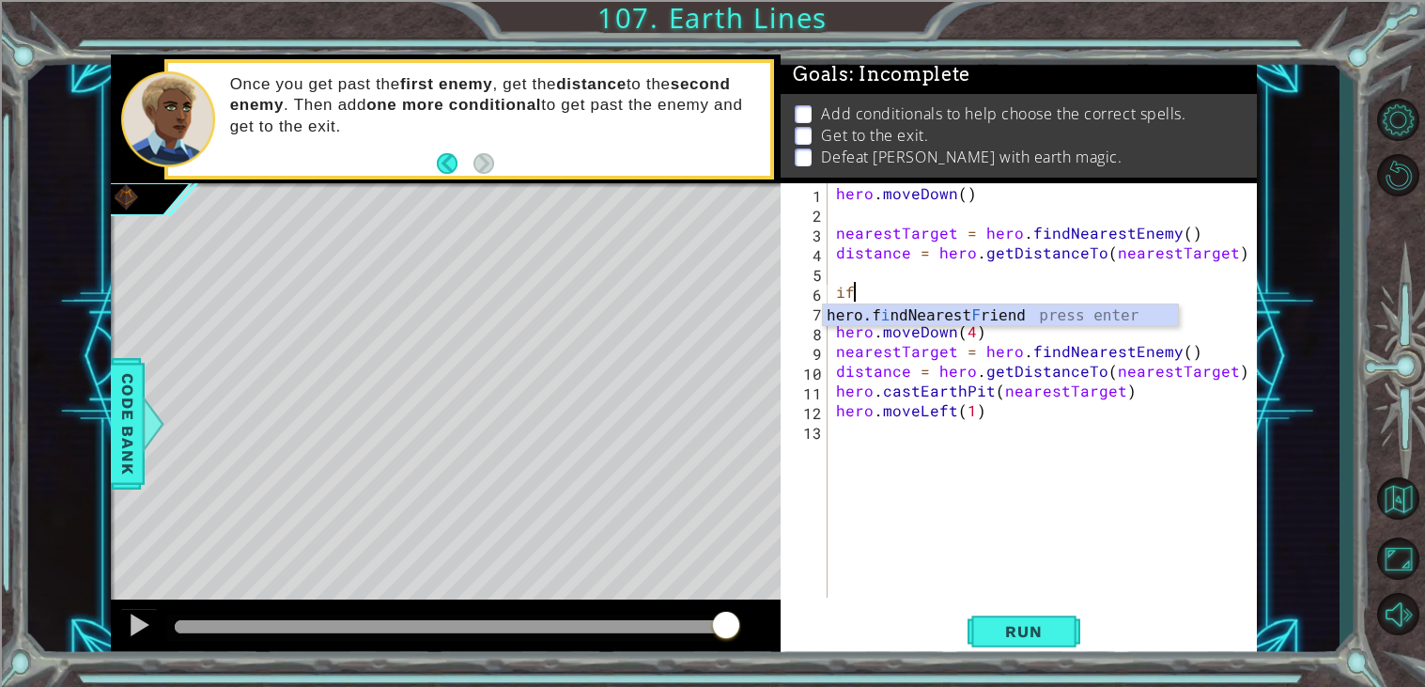
type textarea "i"
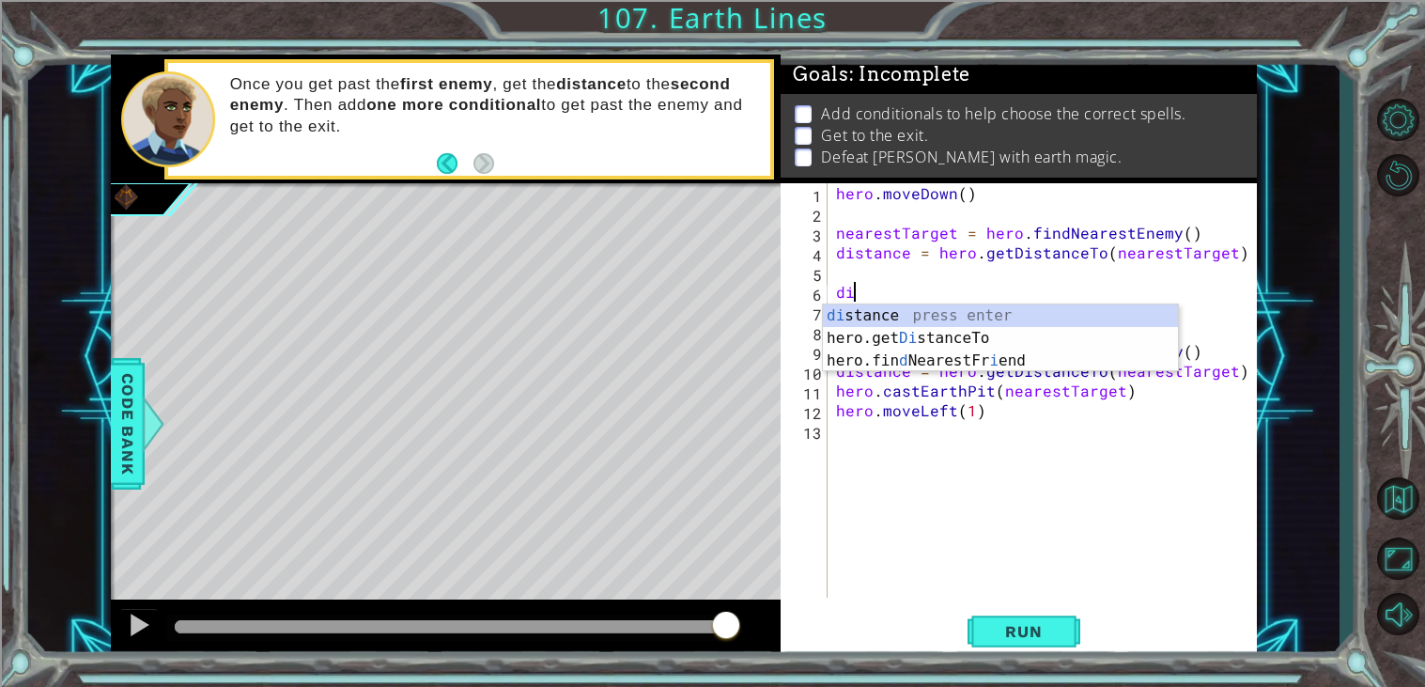
type textarea "d"
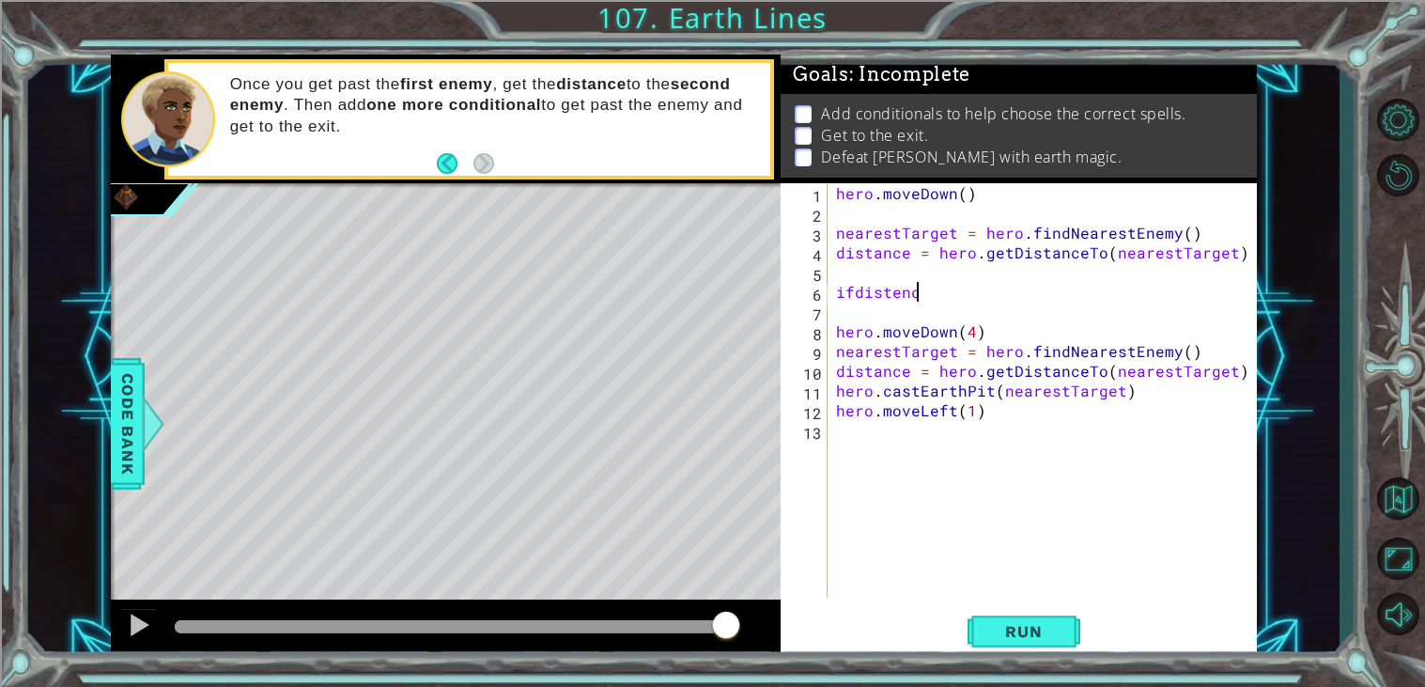
scroll to position [0, 4]
click at [857, 292] on div "hero . moveDown ( ) nearestTarget = hero . findNearestEnemy ( ) distance = hero…" at bounding box center [1046, 410] width 429 height 454
click at [952, 300] on div "hero . moveDown ( ) nearestTarget = hero . findNearestEnemy ( ) distance = hero…" at bounding box center [1046, 410] width 429 height 454
type textarea "if distence >3"
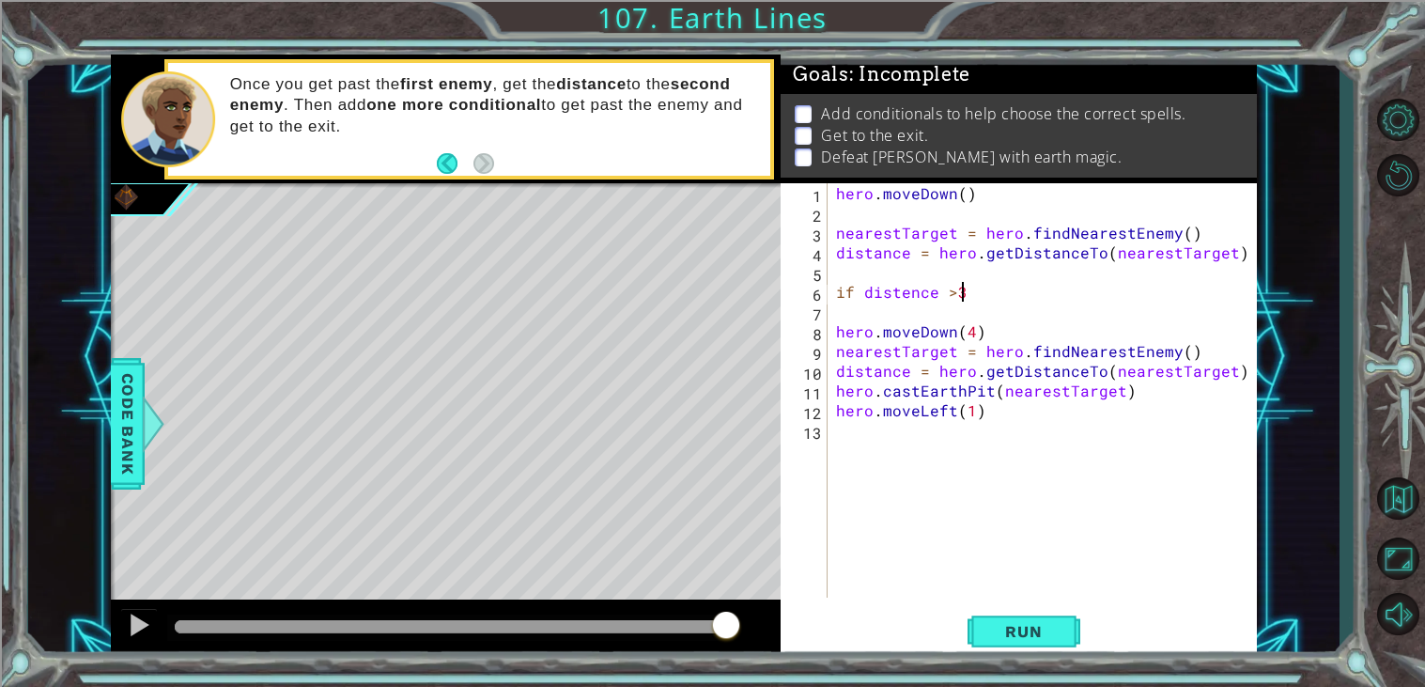
scroll to position [0, 0]
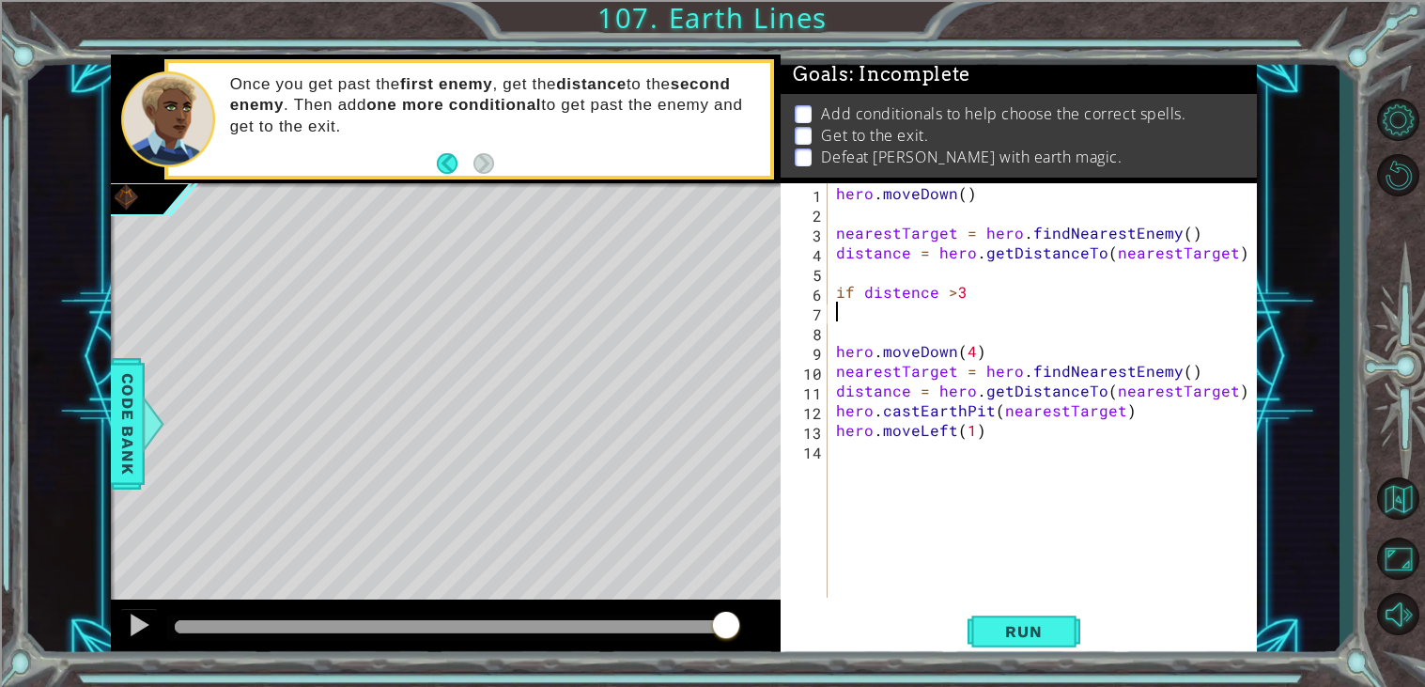
paste textarea "hero.castEarthPit(nearestTarget)"
click at [1007, 630] on span "Run" at bounding box center [1023, 631] width 74 height 19
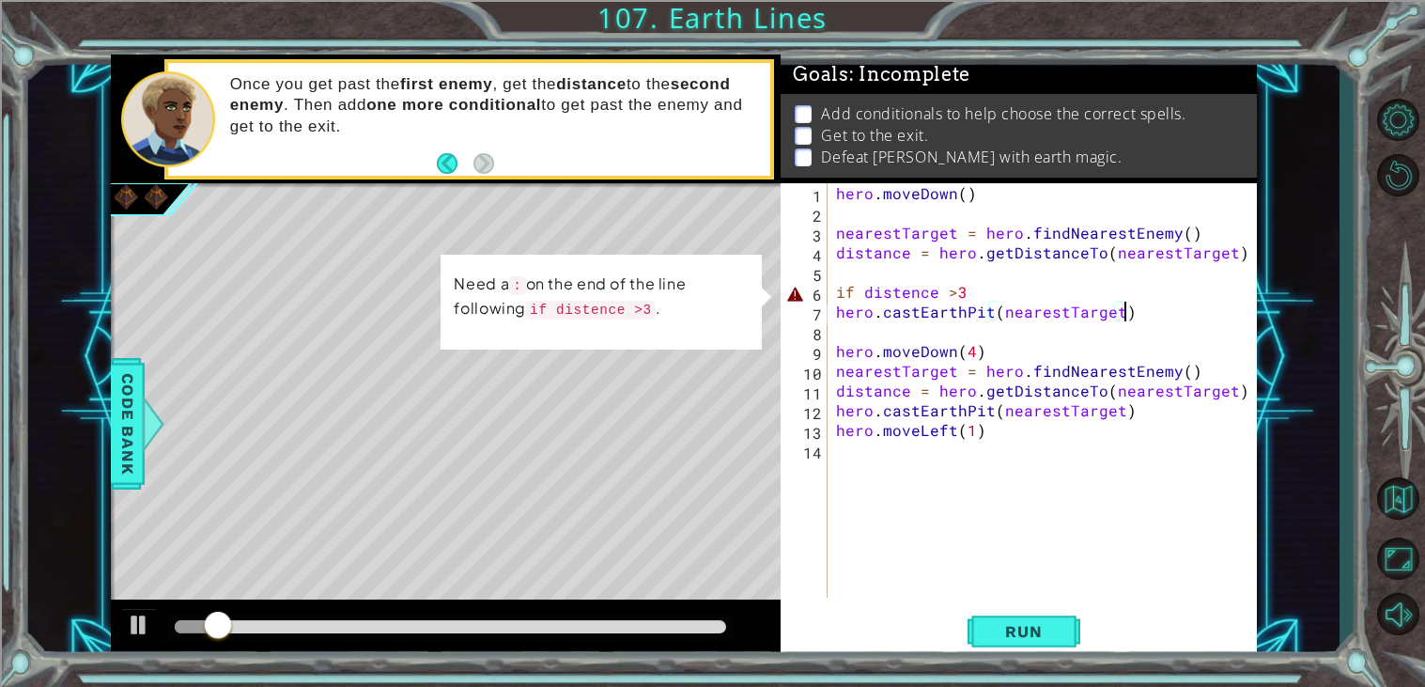
click at [940, 292] on div "hero . moveDown ( ) nearestTarget = hero . findNearestEnemy ( ) distance = hero…" at bounding box center [1046, 410] width 429 height 454
click at [972, 290] on div "hero . moveDown ( ) nearestTarget = hero . findNearestEnemy ( ) distance = hero…" at bounding box center [1046, 410] width 429 height 454
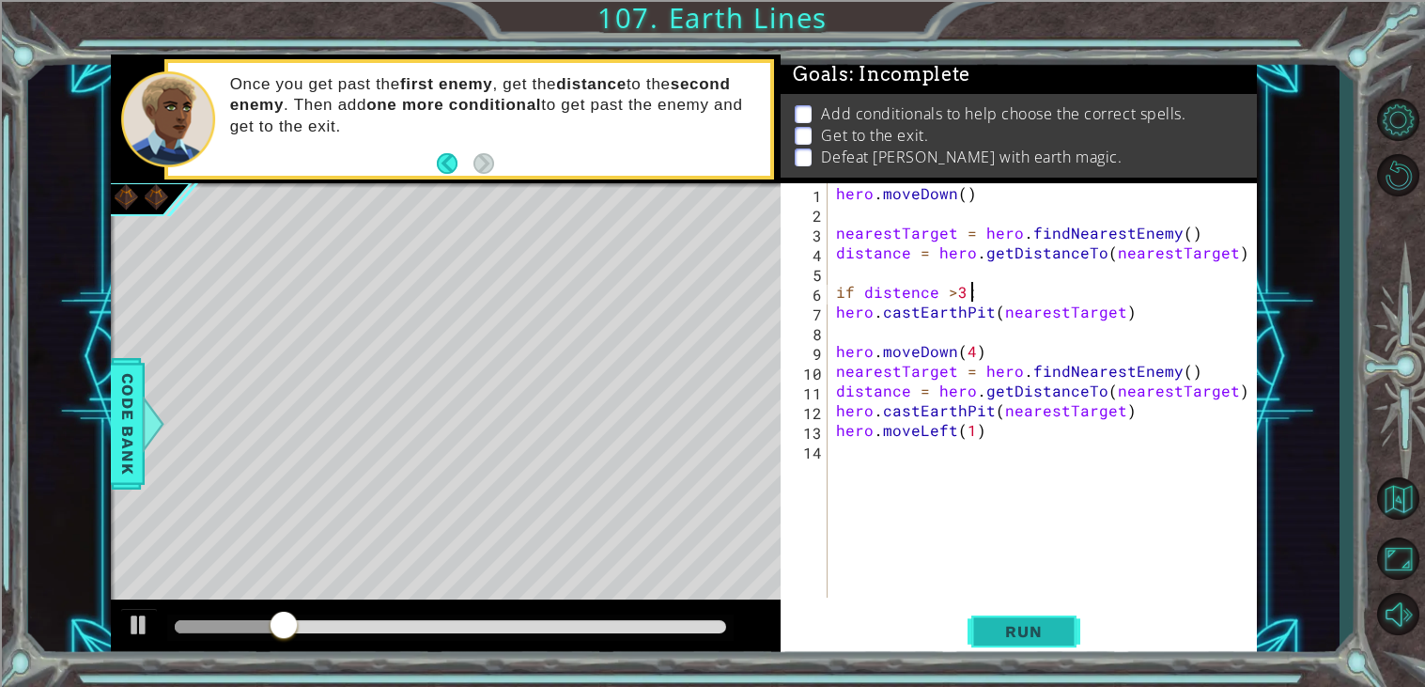
click at [1059, 639] on span "Run" at bounding box center [1023, 631] width 74 height 19
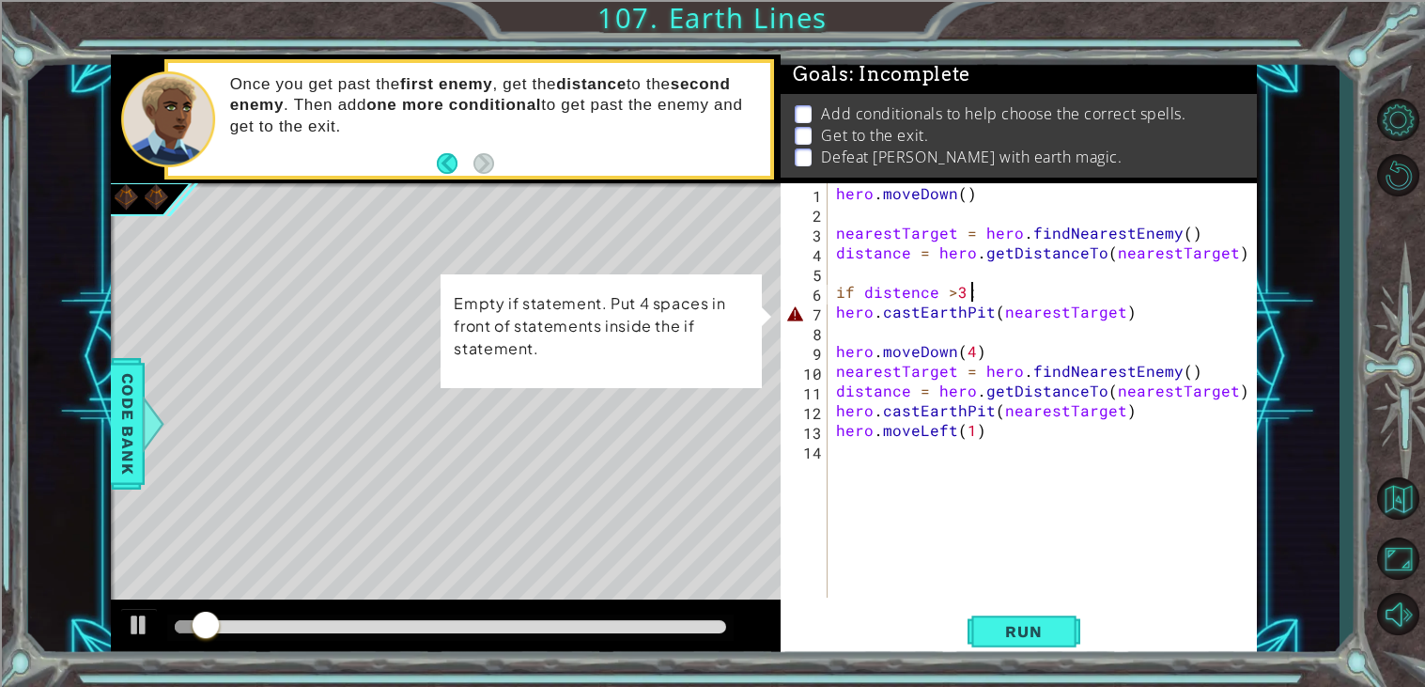
click at [833, 307] on div "hero . moveDown ( ) nearestTarget = hero . findNearestEnemy ( ) distance = hero…" at bounding box center [1046, 410] width 429 height 454
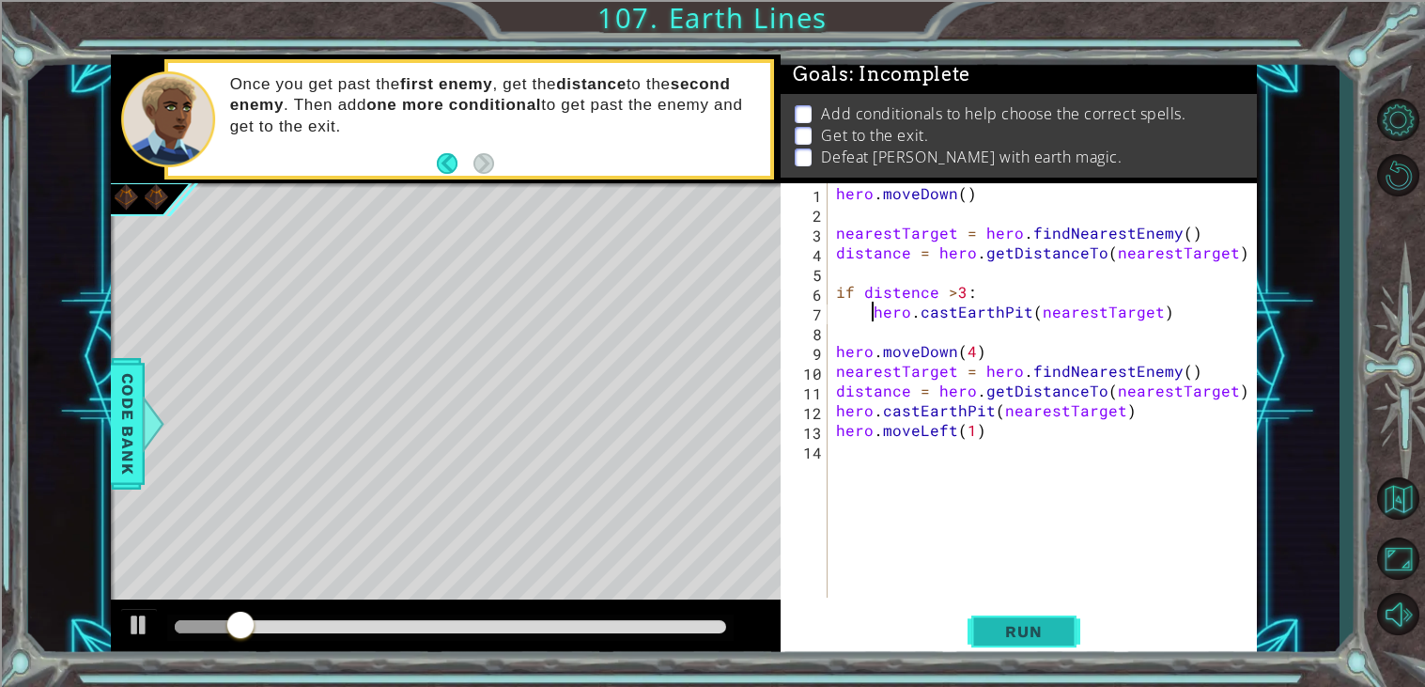
click at [1032, 635] on span "Run" at bounding box center [1023, 631] width 74 height 19
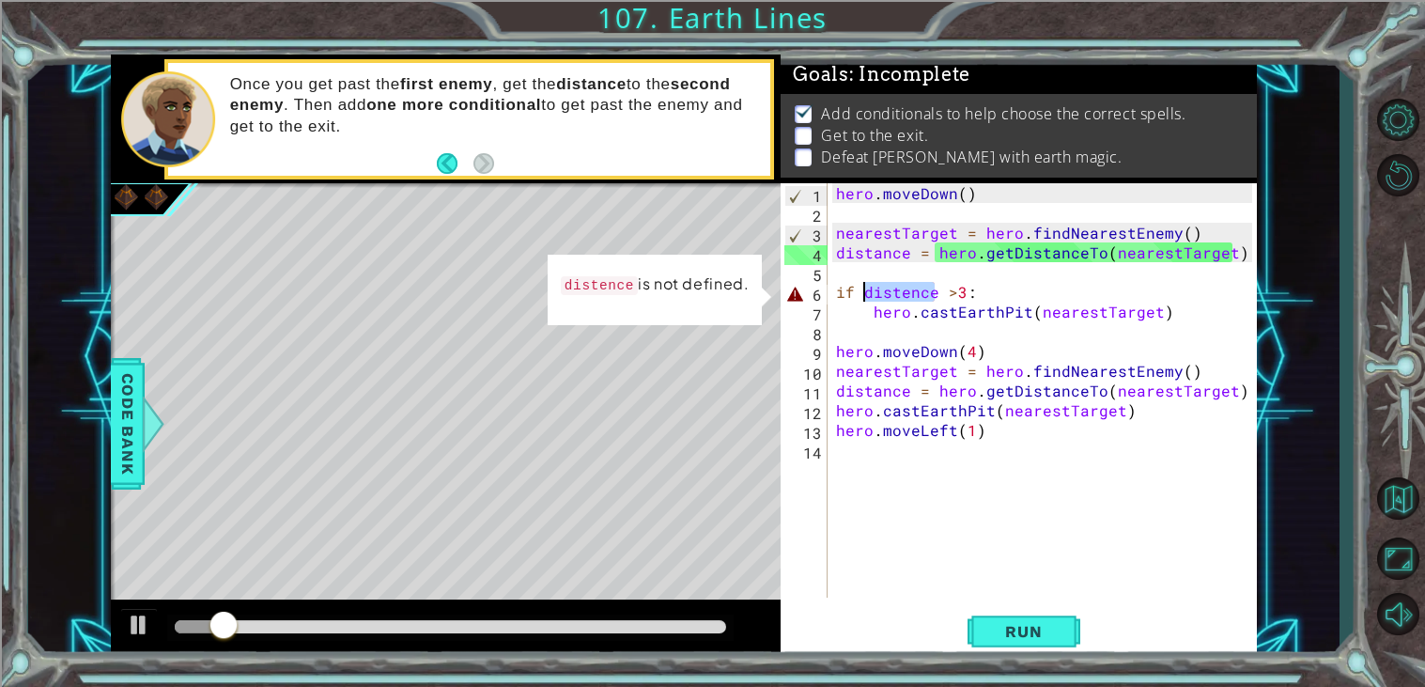
drag, startPoint x: 934, startPoint y: 287, endPoint x: 862, endPoint y: 291, distance: 71.5
click at [862, 291] on div "hero . moveDown ( ) nearestTarget = hero . findNearestEnemy ( ) distance = hero…" at bounding box center [1046, 410] width 429 height 454
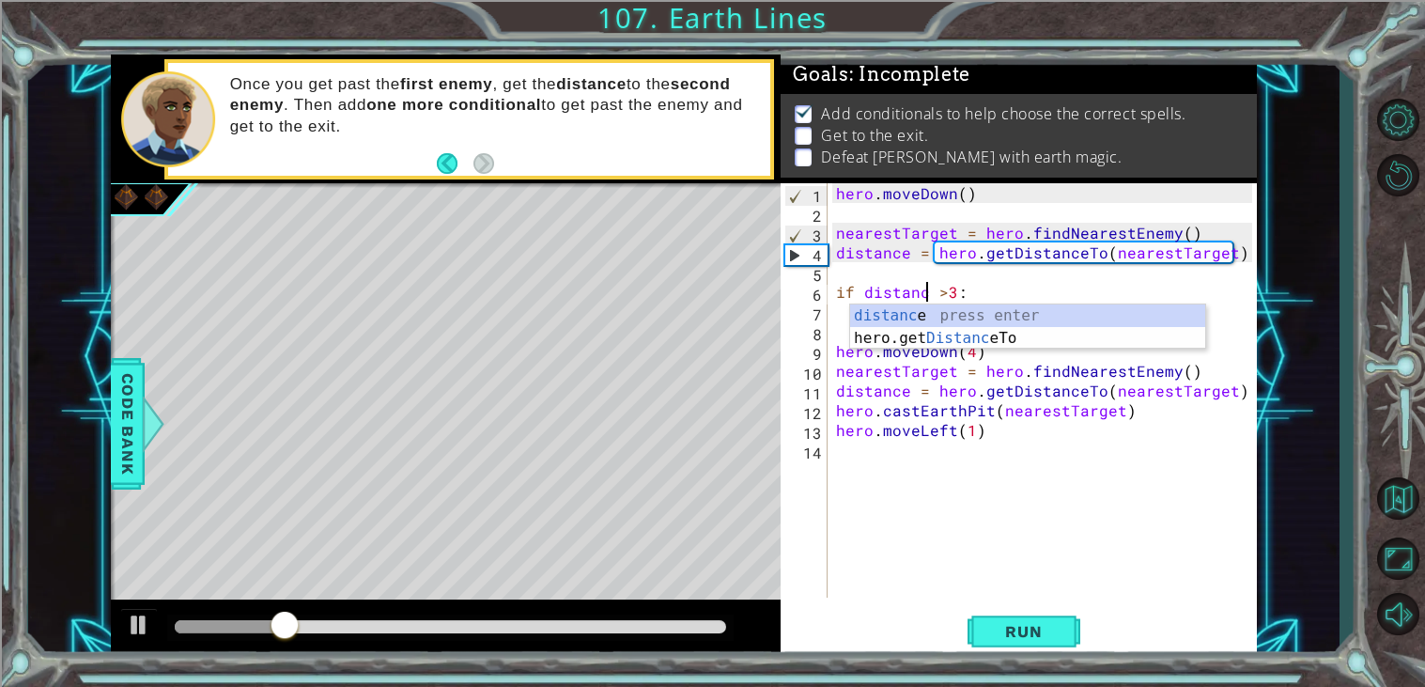
scroll to position [0, 6]
type textarea "if distance >3:"
click at [1058, 623] on span "Run" at bounding box center [1023, 631] width 74 height 19
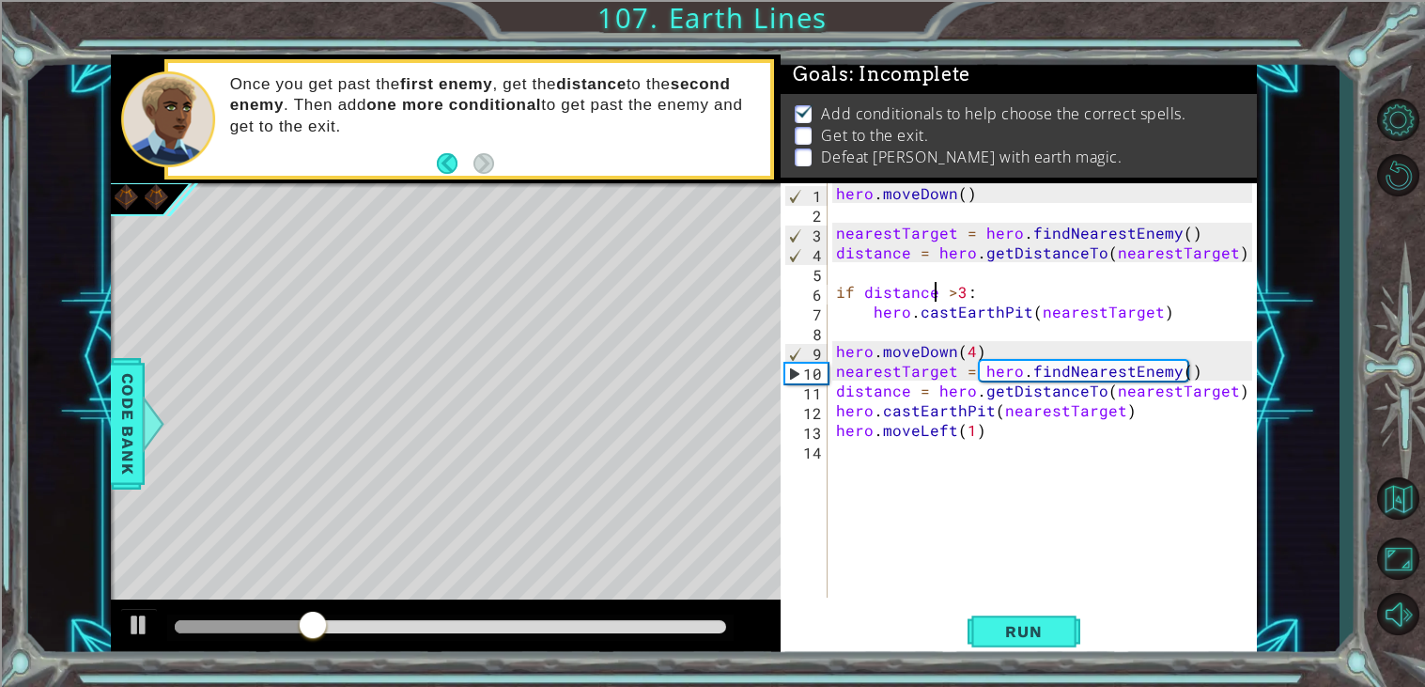
click at [813, 297] on div "6" at bounding box center [805, 295] width 43 height 20
click at [804, 292] on div "6" at bounding box center [805, 295] width 43 height 20
click at [1041, 621] on button "Run" at bounding box center [1024, 632] width 113 height 48
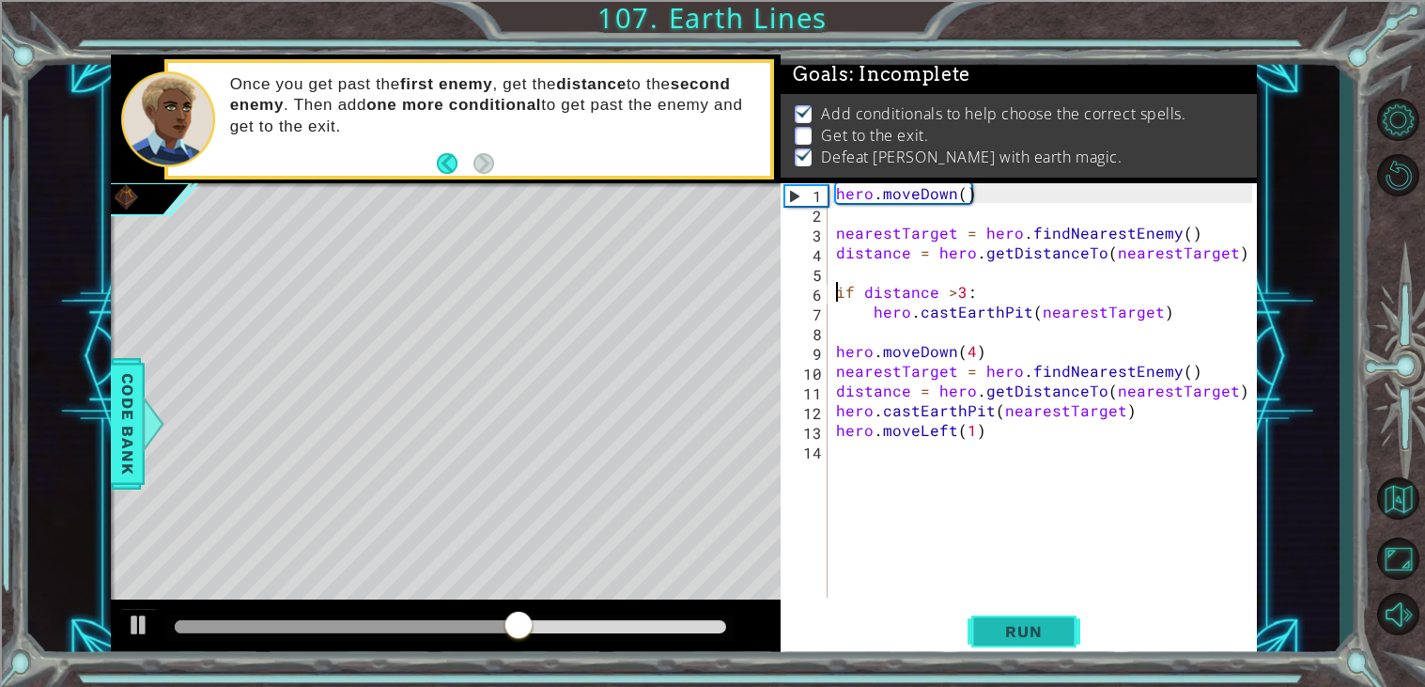
click at [989, 622] on span "Run" at bounding box center [1023, 631] width 74 height 19
click at [971, 428] on div "hero . moveDown ( ) nearestTarget = hero . findNearestEnemy ( ) distance = hero…" at bounding box center [1046, 410] width 429 height 454
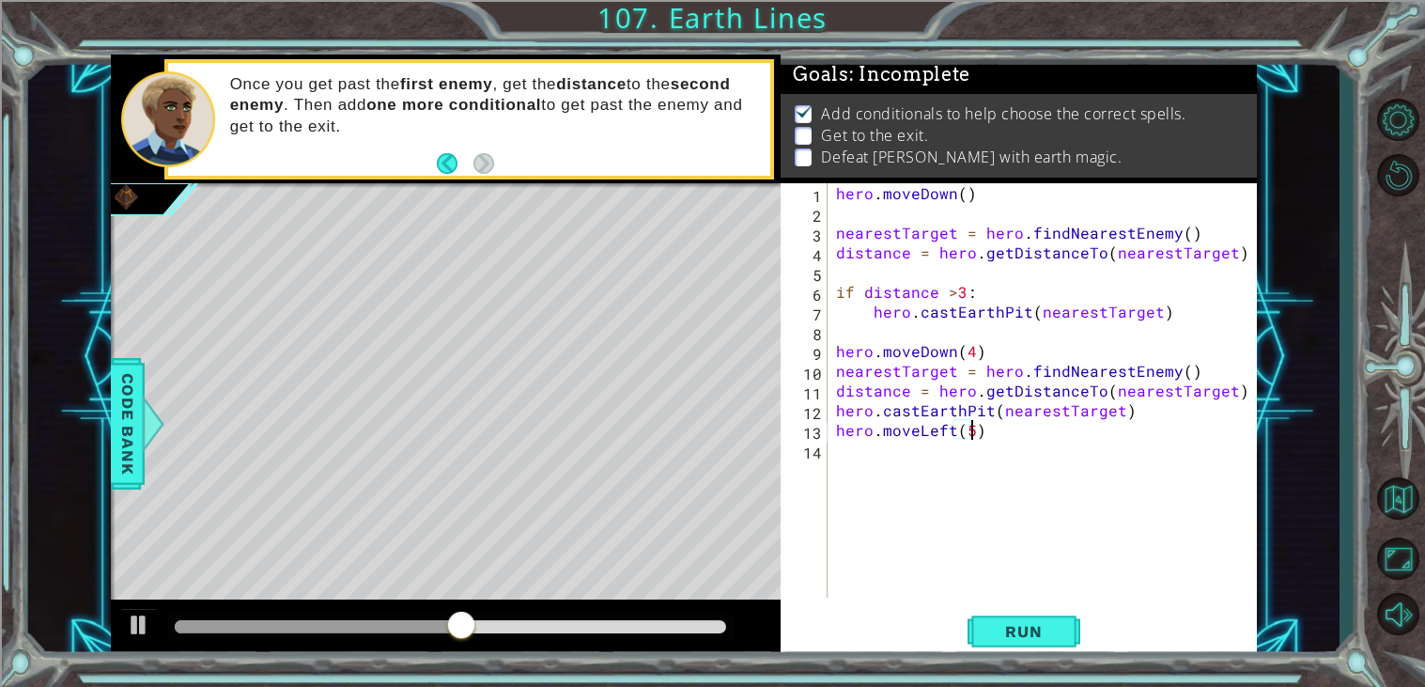
scroll to position [0, 7]
click at [1022, 646] on button "Run" at bounding box center [1024, 632] width 113 height 48
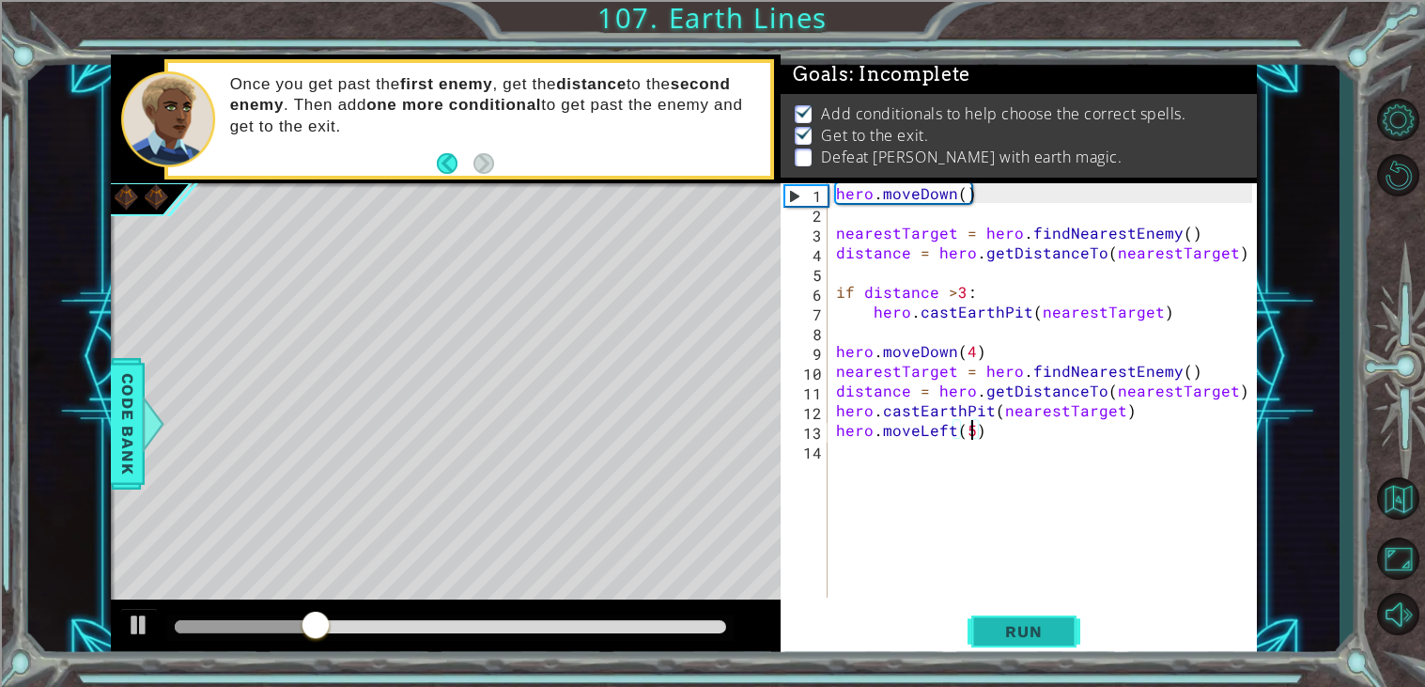
click at [1022, 646] on button "Run" at bounding box center [1024, 632] width 113 height 48
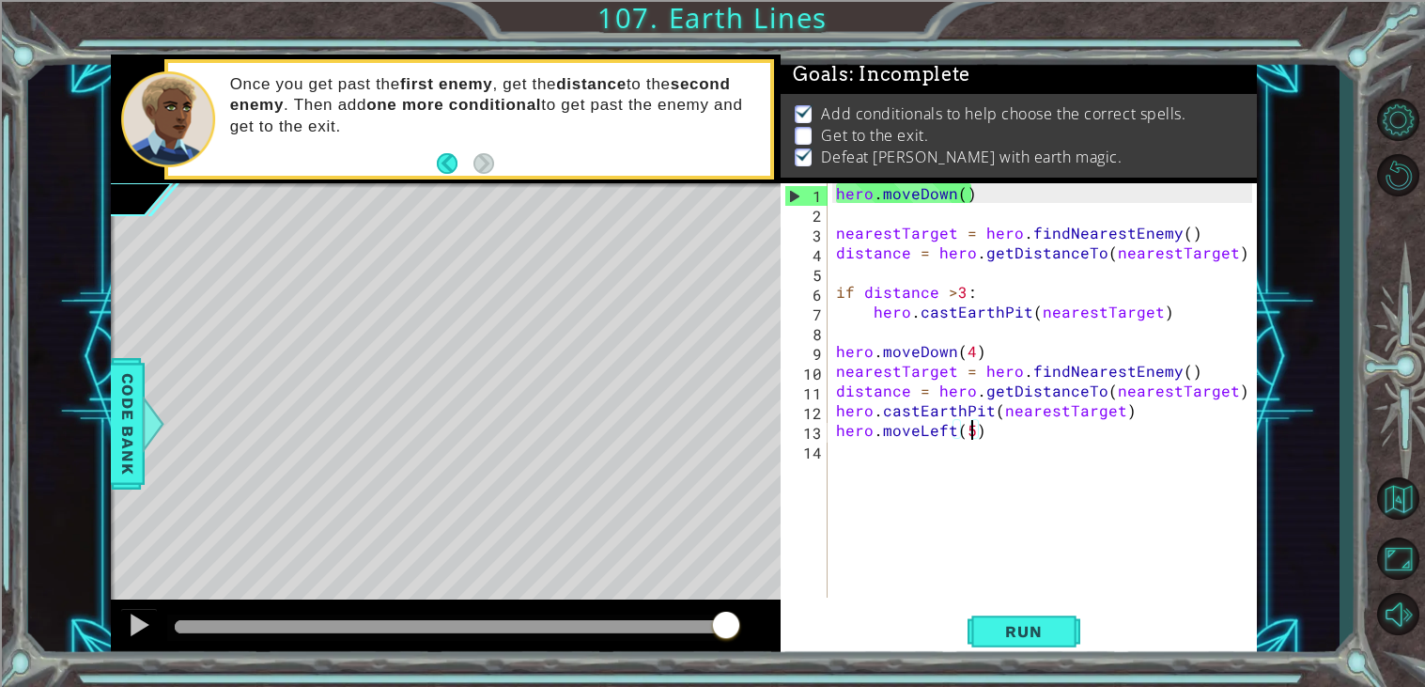
click at [1143, 411] on div "hero . moveDown ( ) nearestTarget = hero . findNearestEnemy ( ) distance = hero…" at bounding box center [1046, 410] width 429 height 454
type textarea "hero.castEarthPit(nearestTarget)"
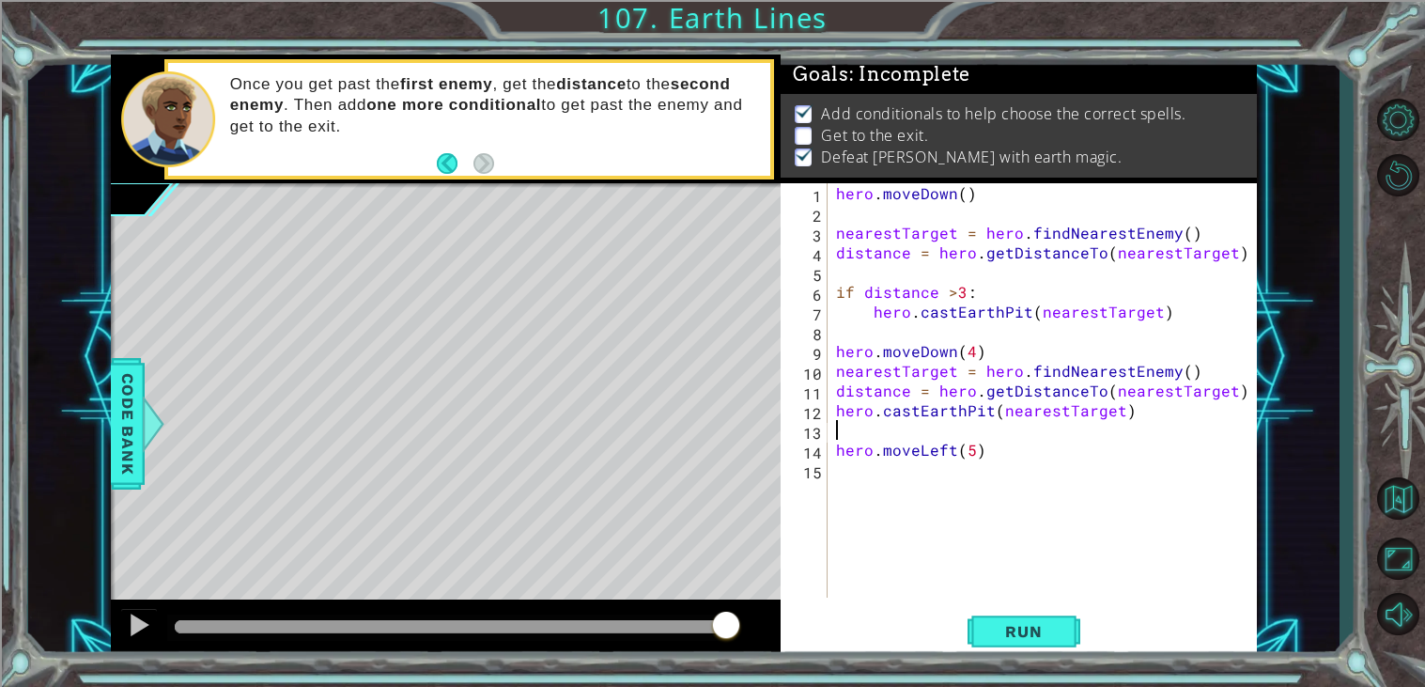
click at [989, 642] on button "Run" at bounding box center [1024, 632] width 113 height 48
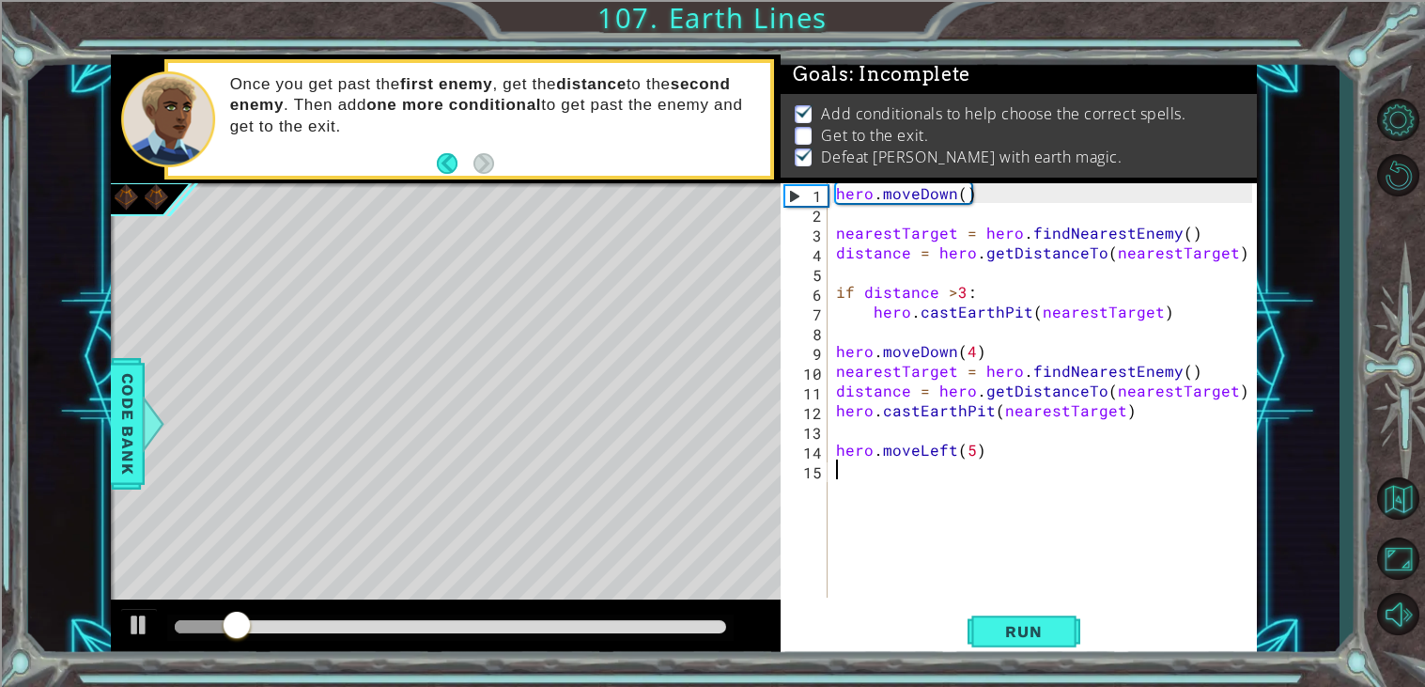
click at [696, 629] on div at bounding box center [450, 626] width 551 height 13
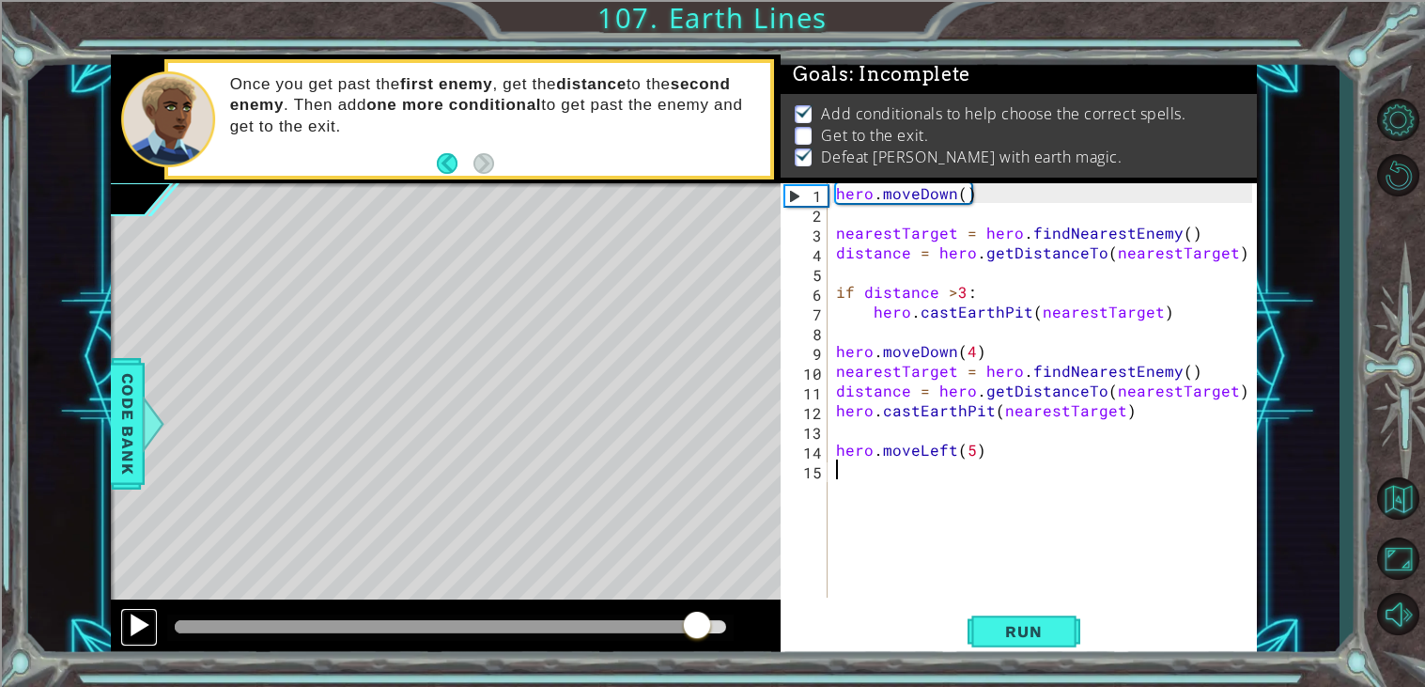
click at [132, 631] on div at bounding box center [139, 624] width 24 height 24
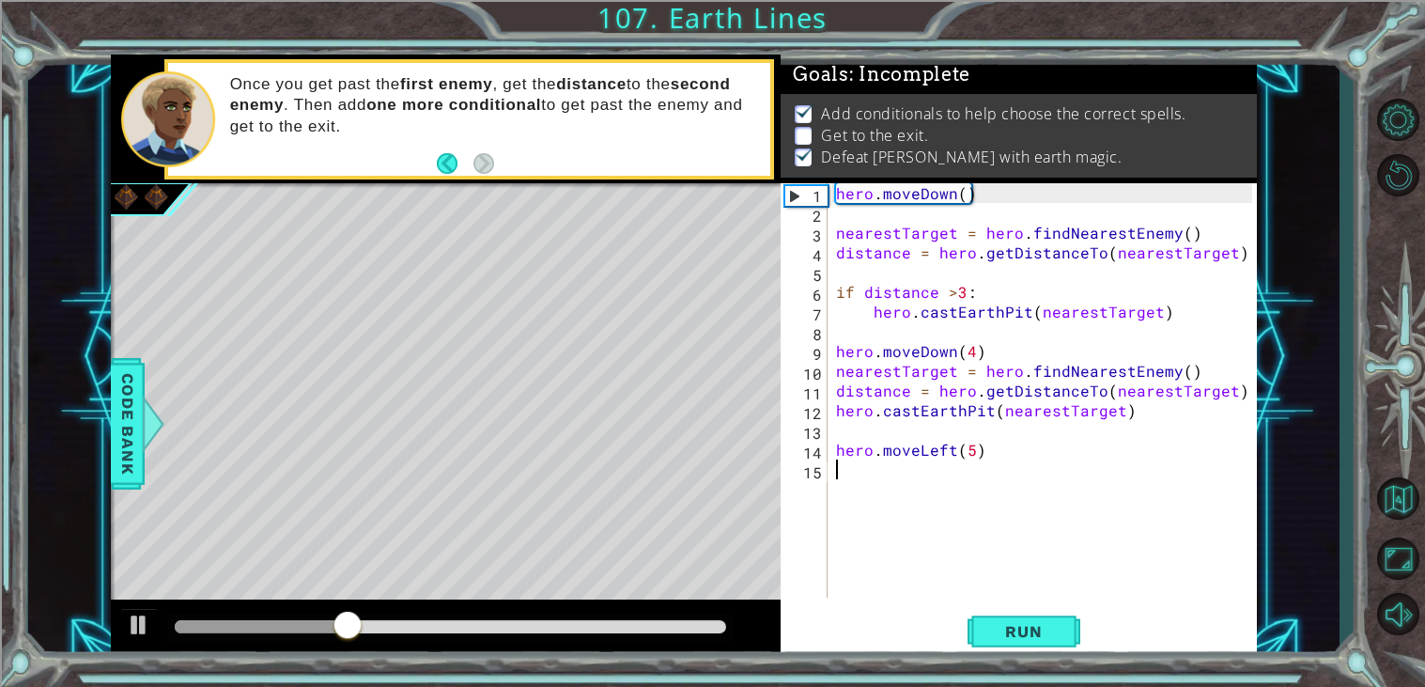
click at [860, 429] on div "hero . moveDown ( ) nearestTarget = hero . findNearestEnemy ( ) distance = hero…" at bounding box center [1046, 410] width 429 height 454
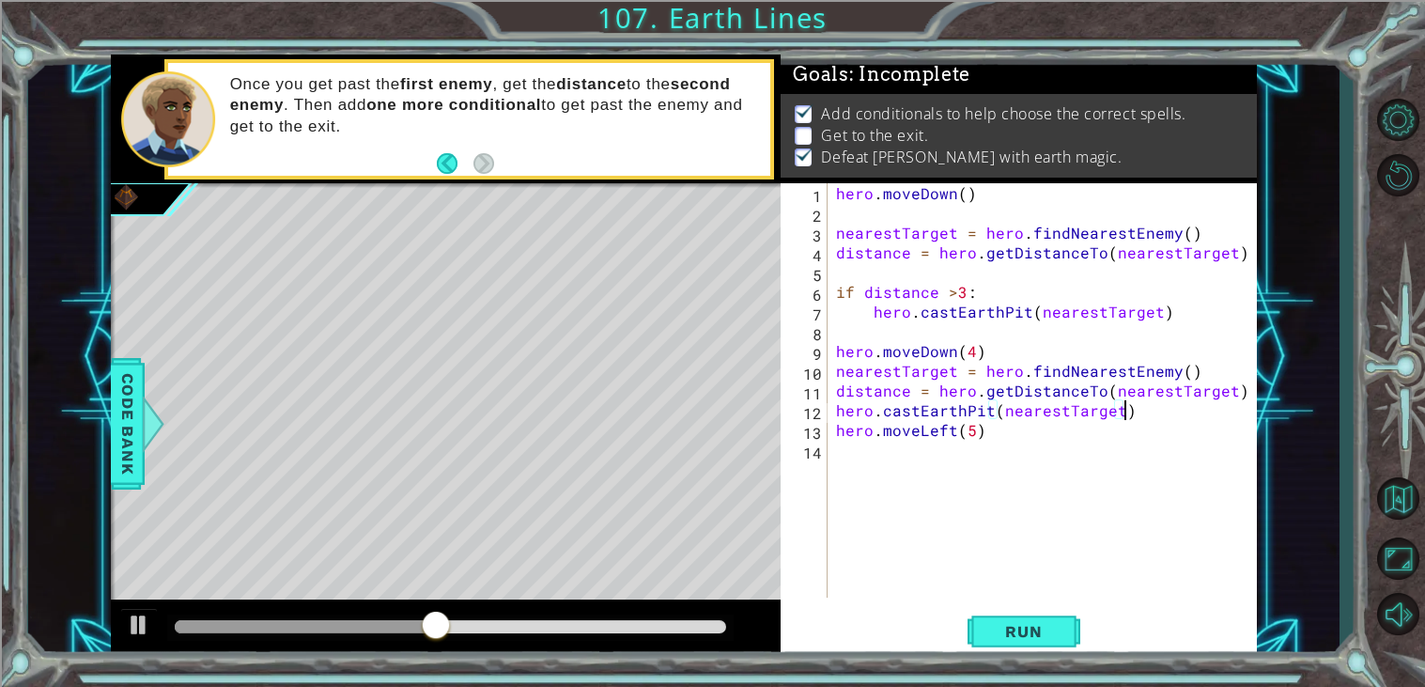
click at [836, 427] on div "hero . moveDown ( ) nearestTarget = hero . findNearestEnemy ( ) distance = hero…" at bounding box center [1046, 410] width 429 height 454
click at [664, 666] on div "1 ההההההההההההההההההההההההההההההההההההההההההההההההההההההההההההההההההההההההההההה…" at bounding box center [712, 343] width 1425 height 687
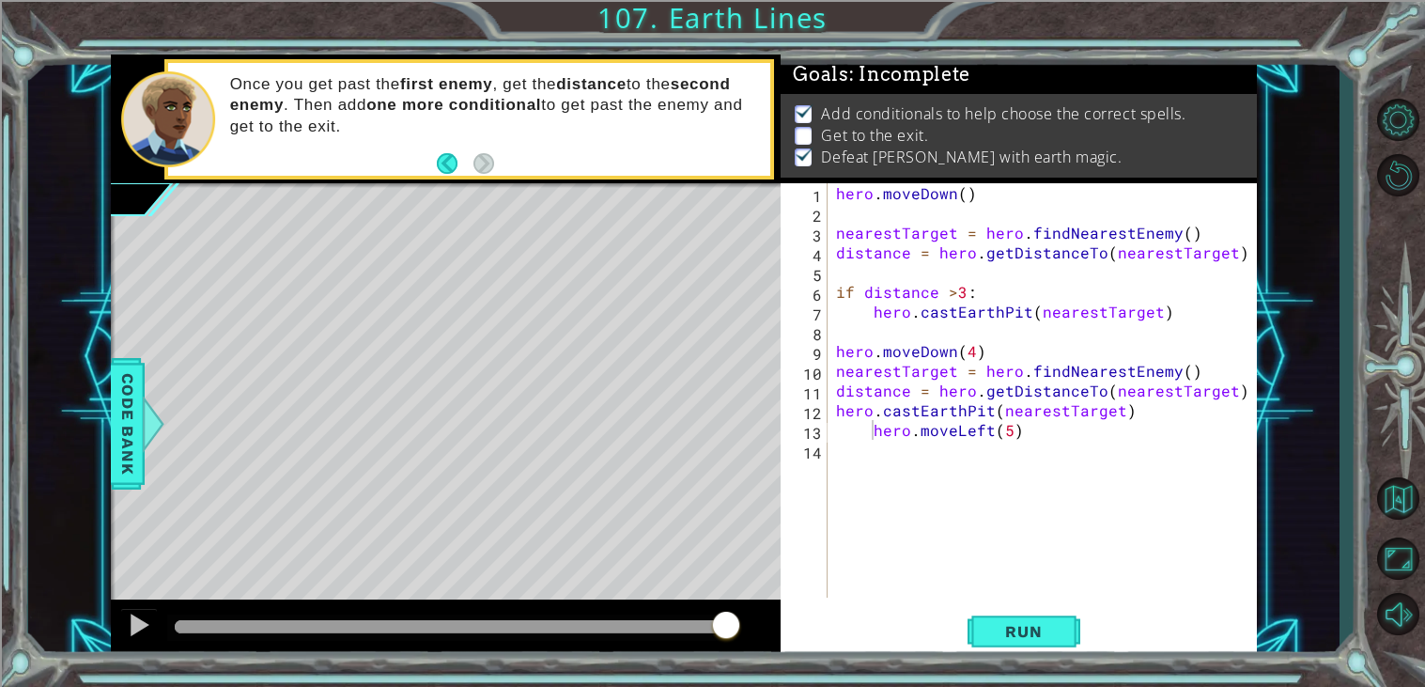
click at [866, 437] on div "hero . moveDown ( ) nearestTarget = hero . findNearestEnemy ( ) distance = hero…" at bounding box center [1046, 410] width 429 height 454
click at [870, 431] on div "hero . moveDown ( ) nearestTarget = hero . findNearestEnemy ( ) distance = hero…" at bounding box center [1046, 410] width 429 height 454
click at [1018, 644] on button "Run" at bounding box center [1024, 632] width 113 height 48
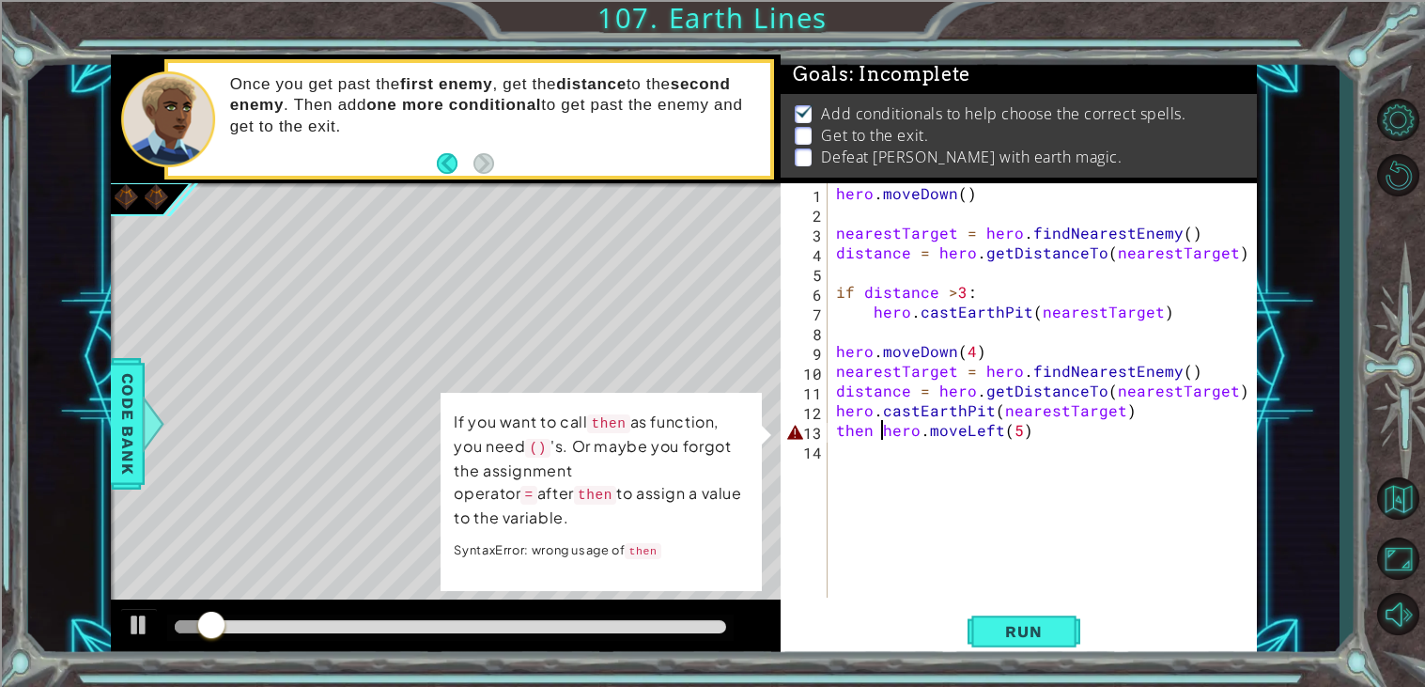
click at [873, 423] on div "hero . moveDown ( ) nearestTarget = hero . findNearestEnemy ( ) distance = hero…" at bounding box center [1046, 410] width 429 height 454
click at [833, 426] on div "hero . moveDown ( ) nearestTarget = hero . findNearestEnemy ( ) distance = hero…" at bounding box center [1046, 410] width 429 height 454
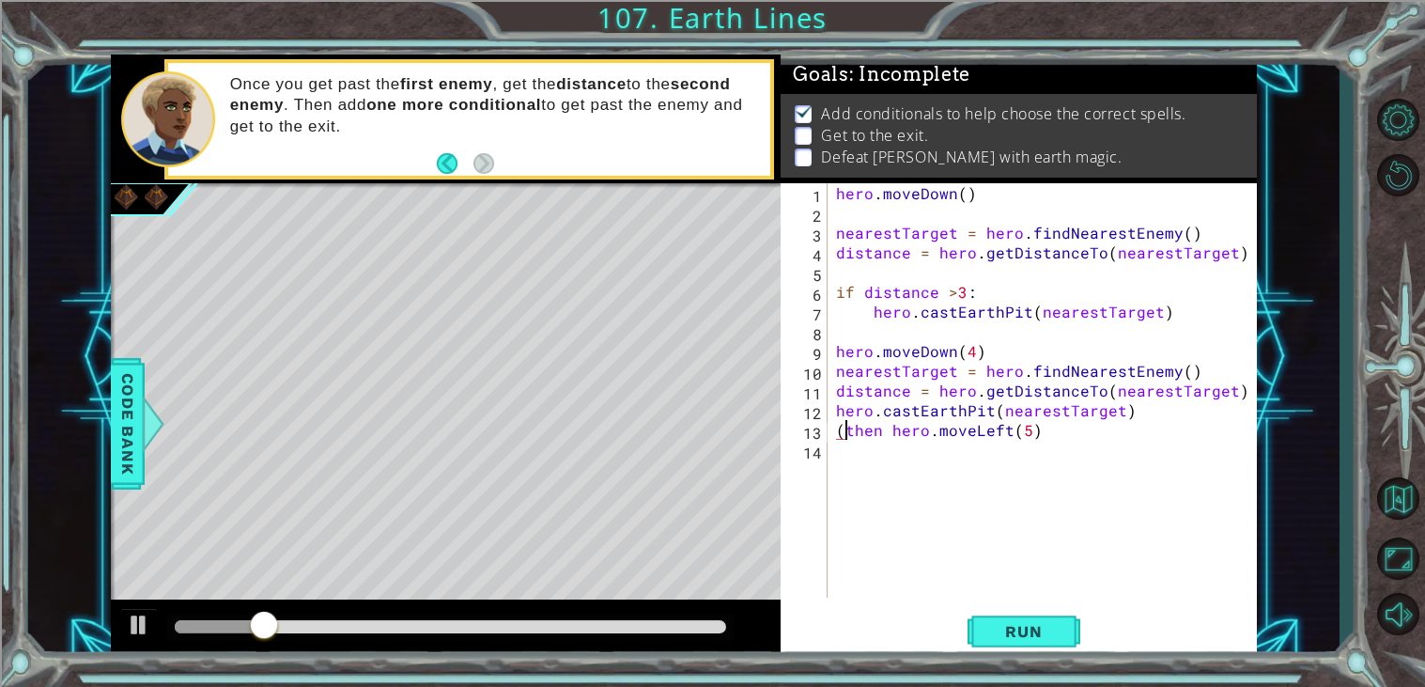
click at [879, 434] on div "hero . moveDown ( ) nearestTarget = hero . findNearestEnemy ( ) distance = hero…" at bounding box center [1046, 410] width 429 height 454
type textarea "(then) hero.moveLeft(5)"
click at [994, 635] on span "Run" at bounding box center [1023, 631] width 74 height 19
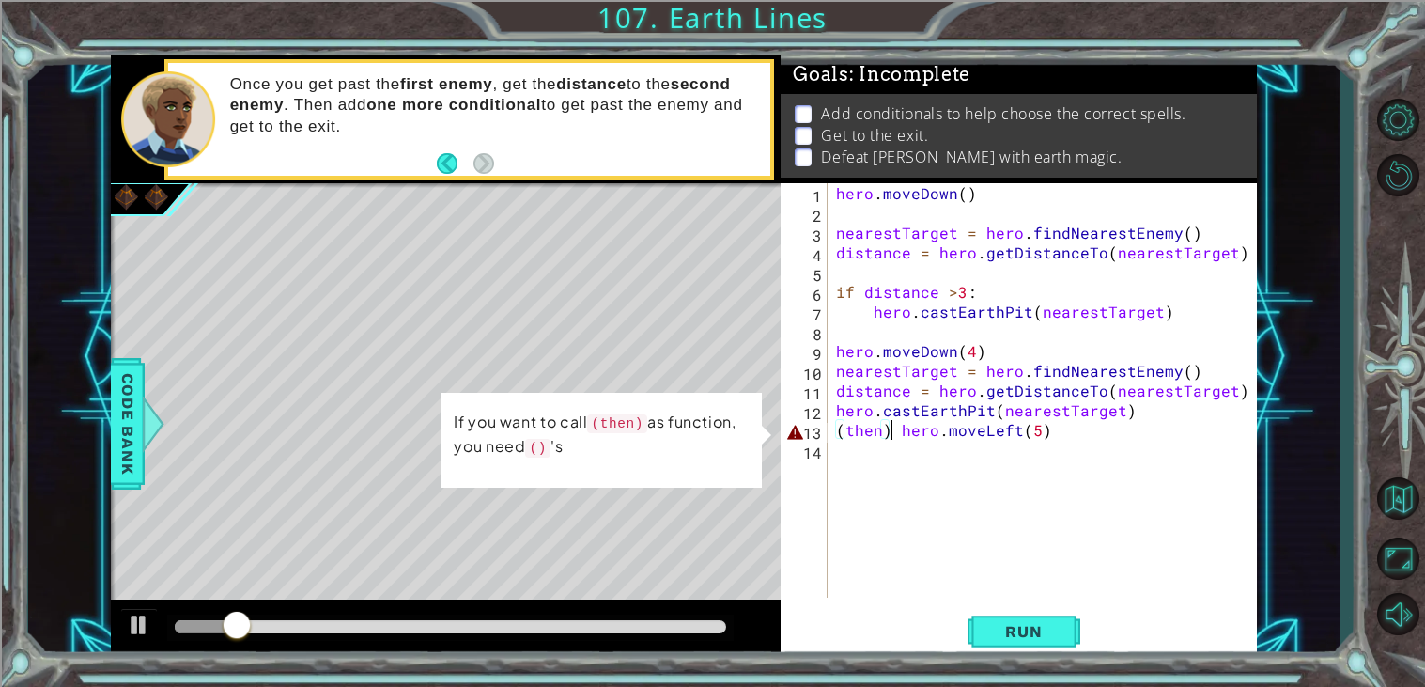
click at [884, 482] on div "hero . moveDown ( ) nearestTarget = hero . findNearestEnemy ( ) distance = hero…" at bounding box center [1046, 410] width 429 height 454
click at [898, 432] on div "hero . moveDown ( ) nearestTarget = hero . findNearestEnemy ( ) distance = hero…" at bounding box center [1046, 410] width 429 height 454
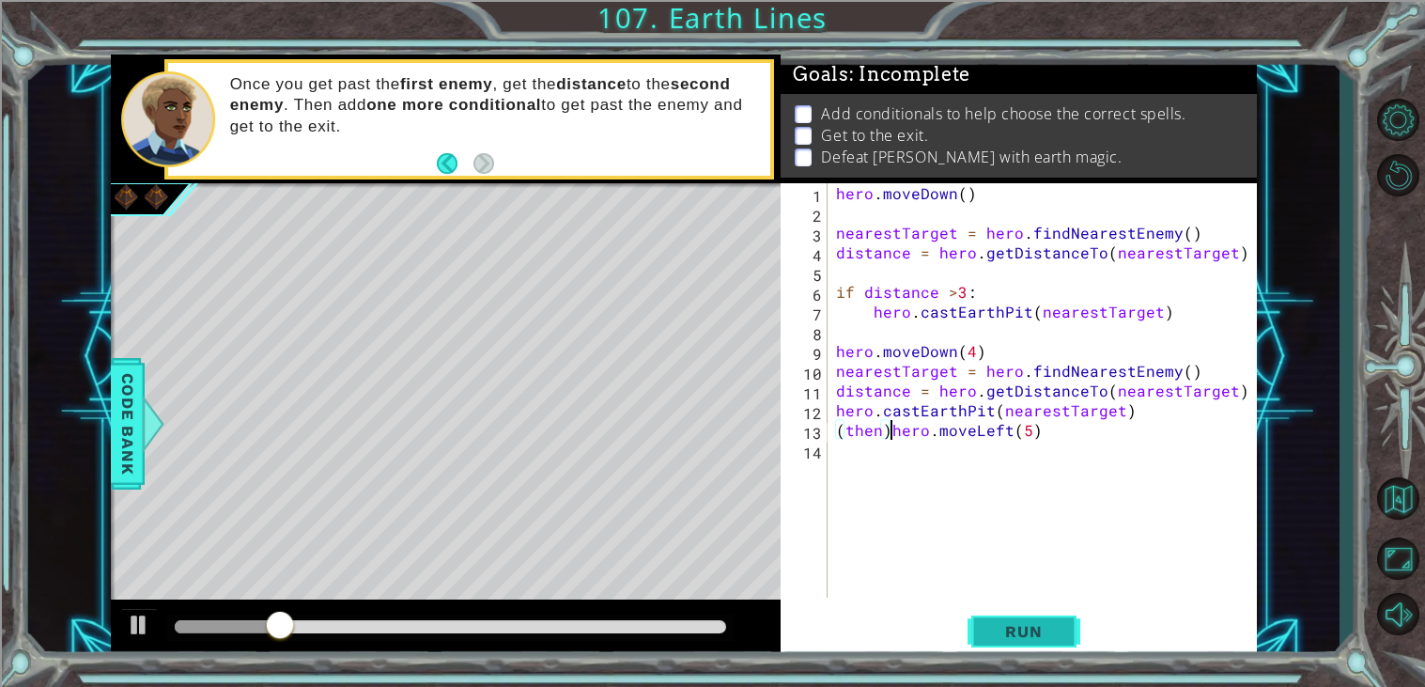
click at [1046, 635] on span "Run" at bounding box center [1023, 631] width 74 height 19
click at [1077, 626] on button "Run" at bounding box center [1024, 632] width 113 height 48
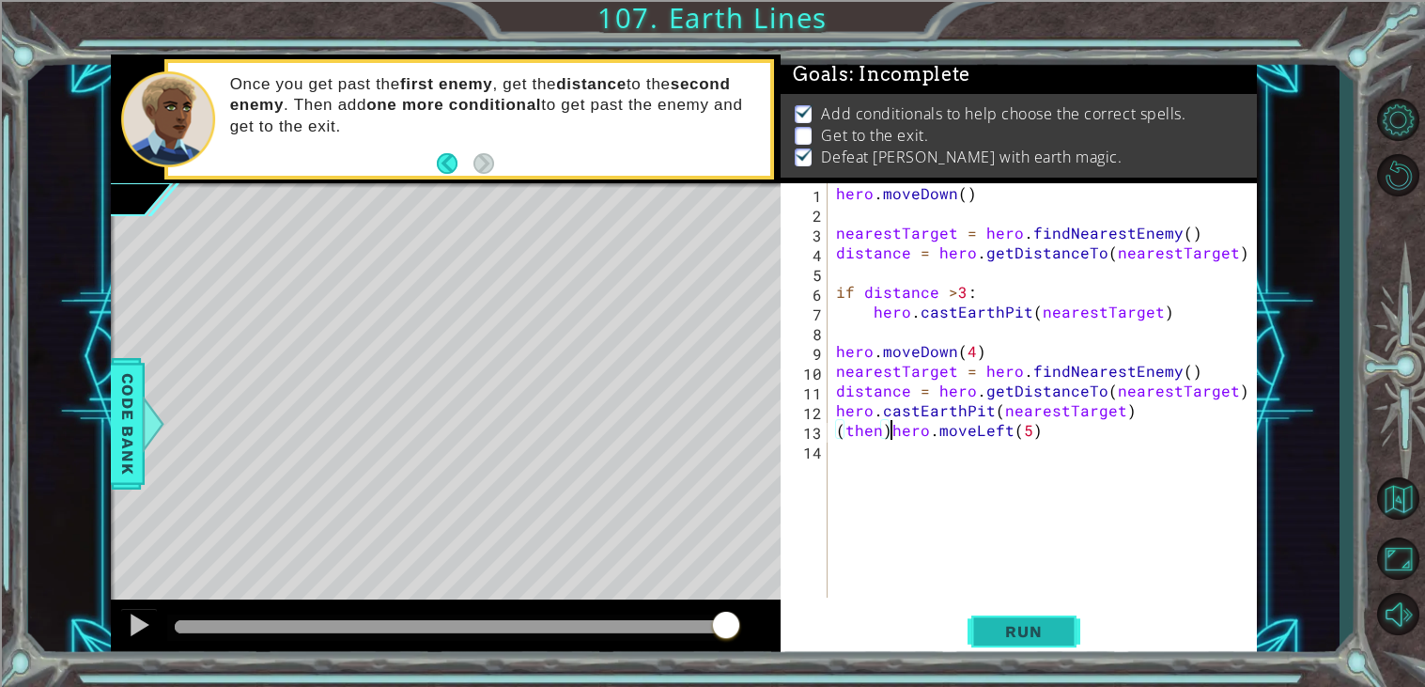
click at [1046, 632] on span "Run" at bounding box center [1023, 631] width 74 height 19
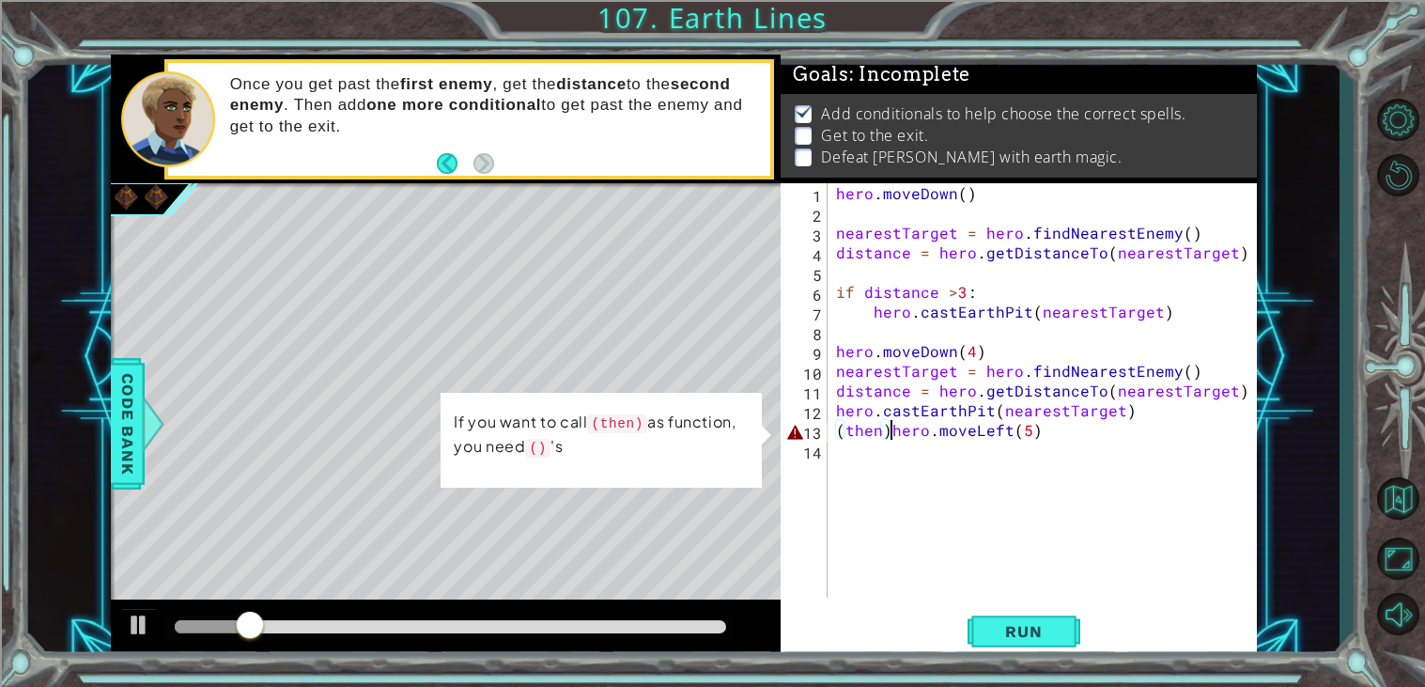
click at [889, 428] on div "hero . moveDown ( ) nearestTarget = hero . findNearestEnemy ( ) distance = hero…" at bounding box center [1046, 410] width 429 height 454
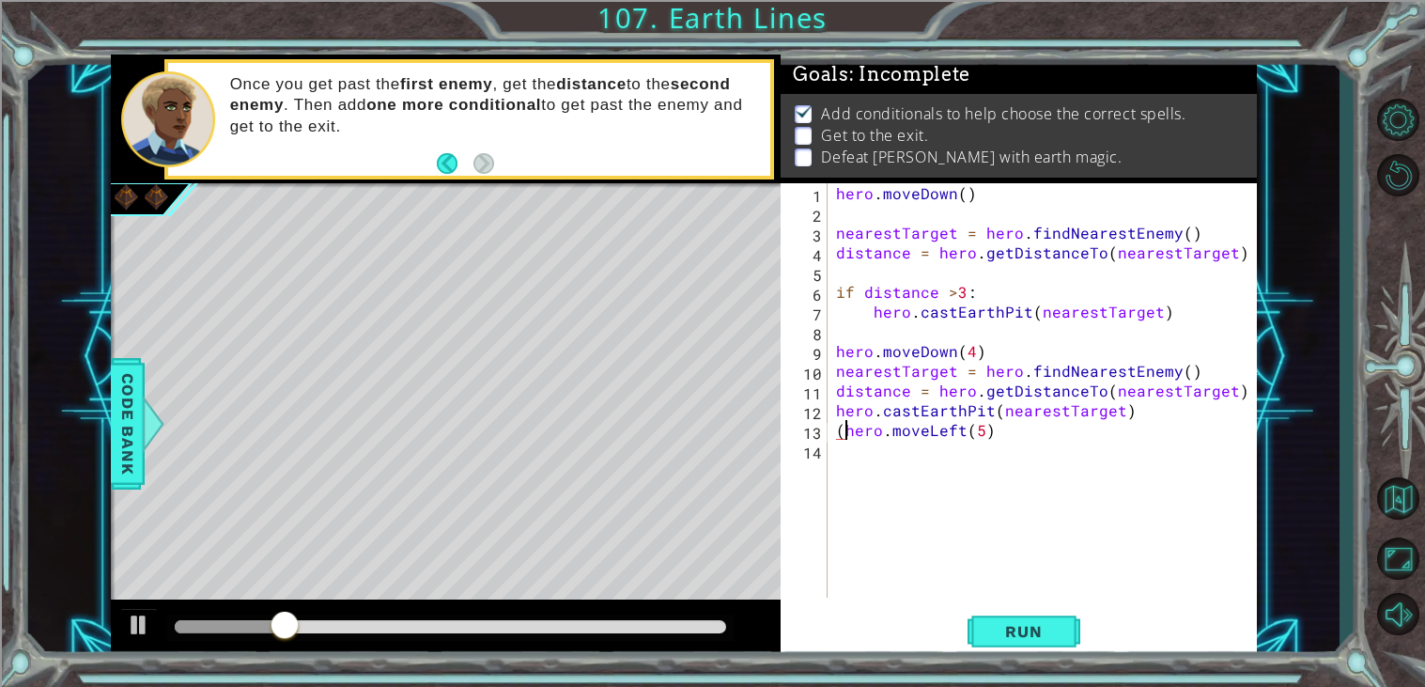
type textarea "hero.moveLeft(5)"
click at [990, 633] on span "Run" at bounding box center [1023, 631] width 74 height 19
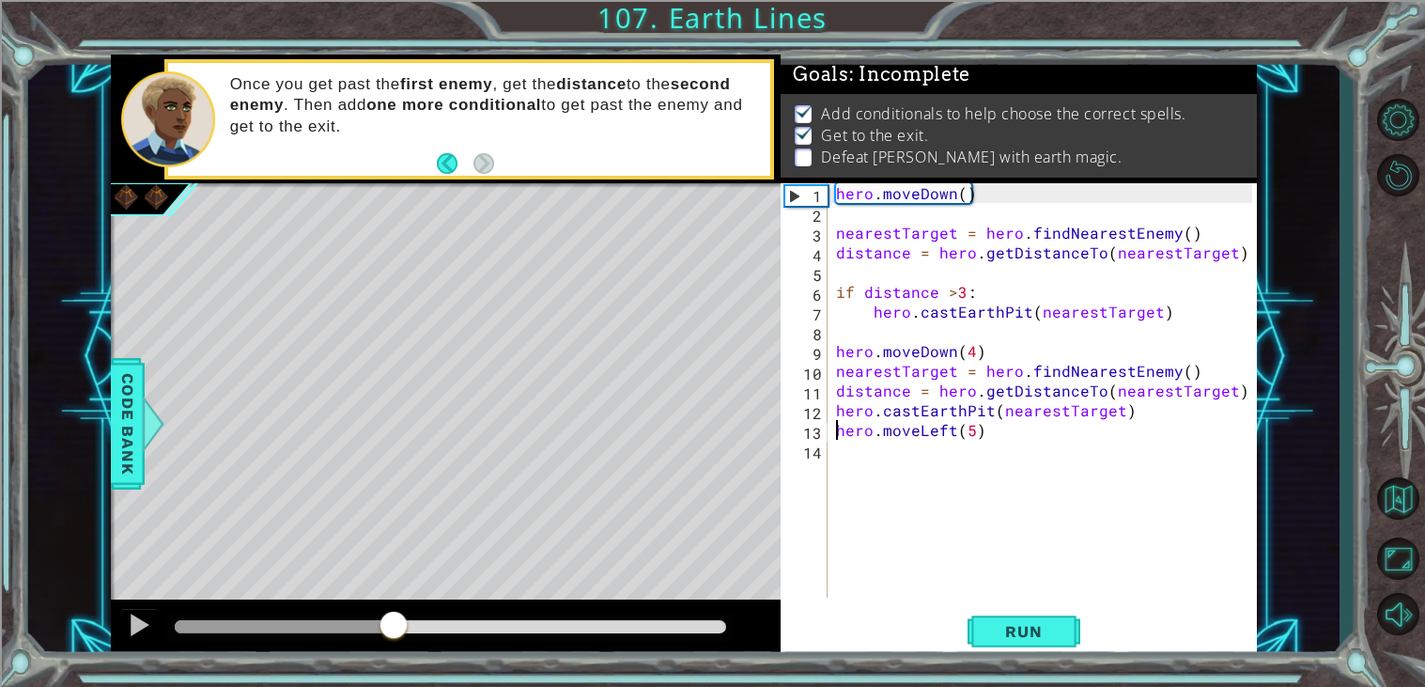
drag, startPoint x: 245, startPoint y: 624, endPoint x: 488, endPoint y: 631, distance: 243.4
click at [411, 631] on div at bounding box center [394, 627] width 34 height 34
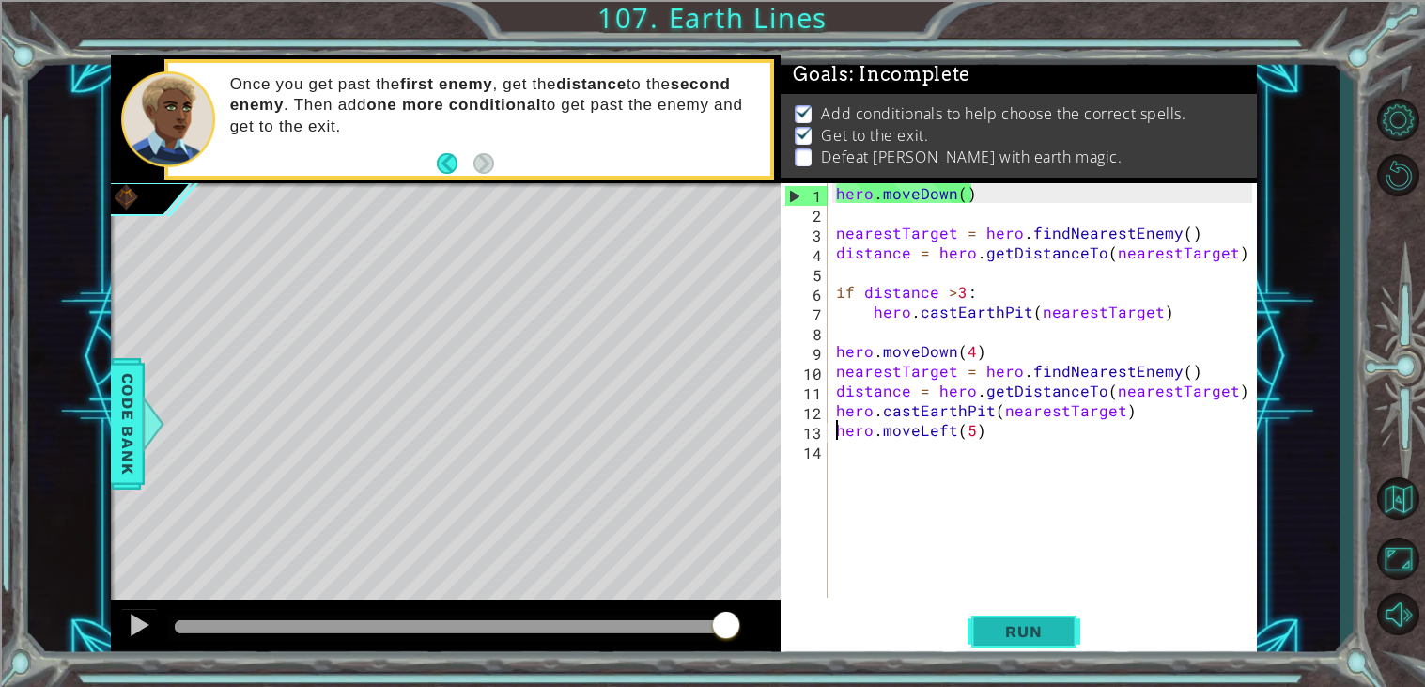
click at [993, 640] on span "Run" at bounding box center [1023, 631] width 74 height 19
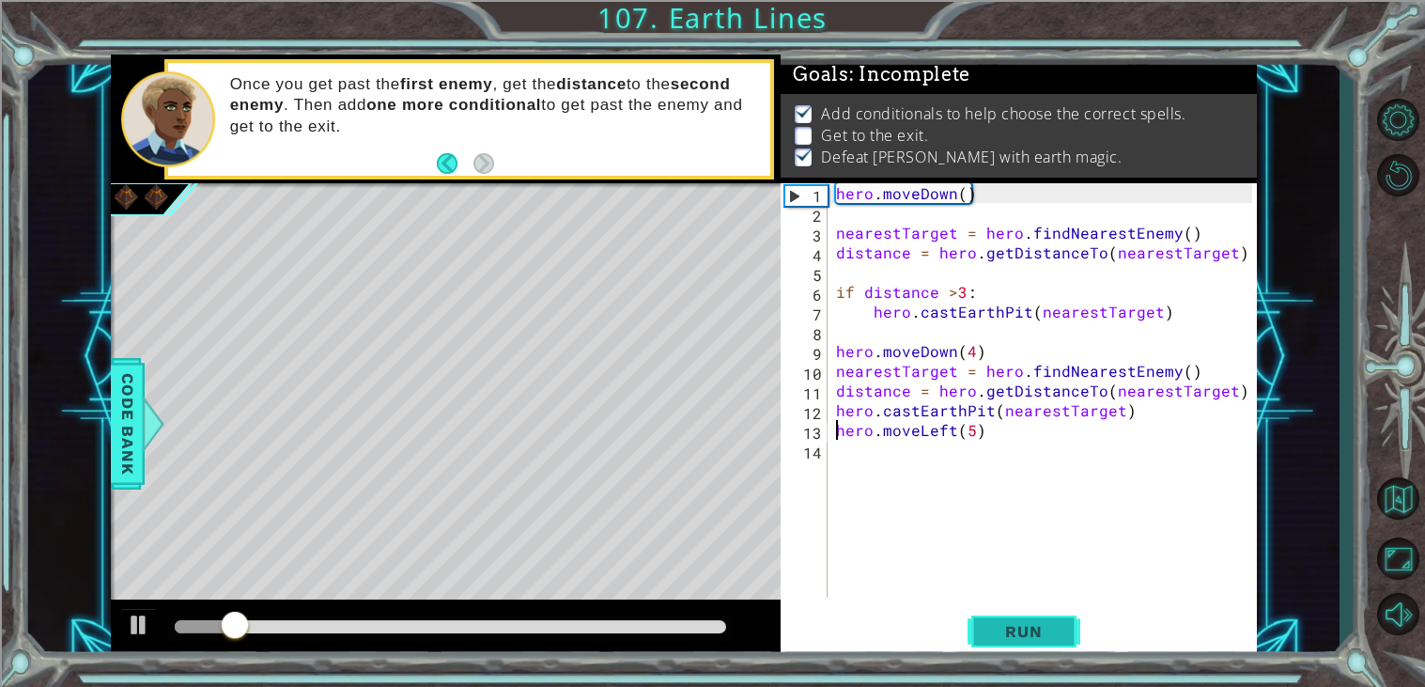
click at [993, 640] on span "Run" at bounding box center [1023, 631] width 74 height 19
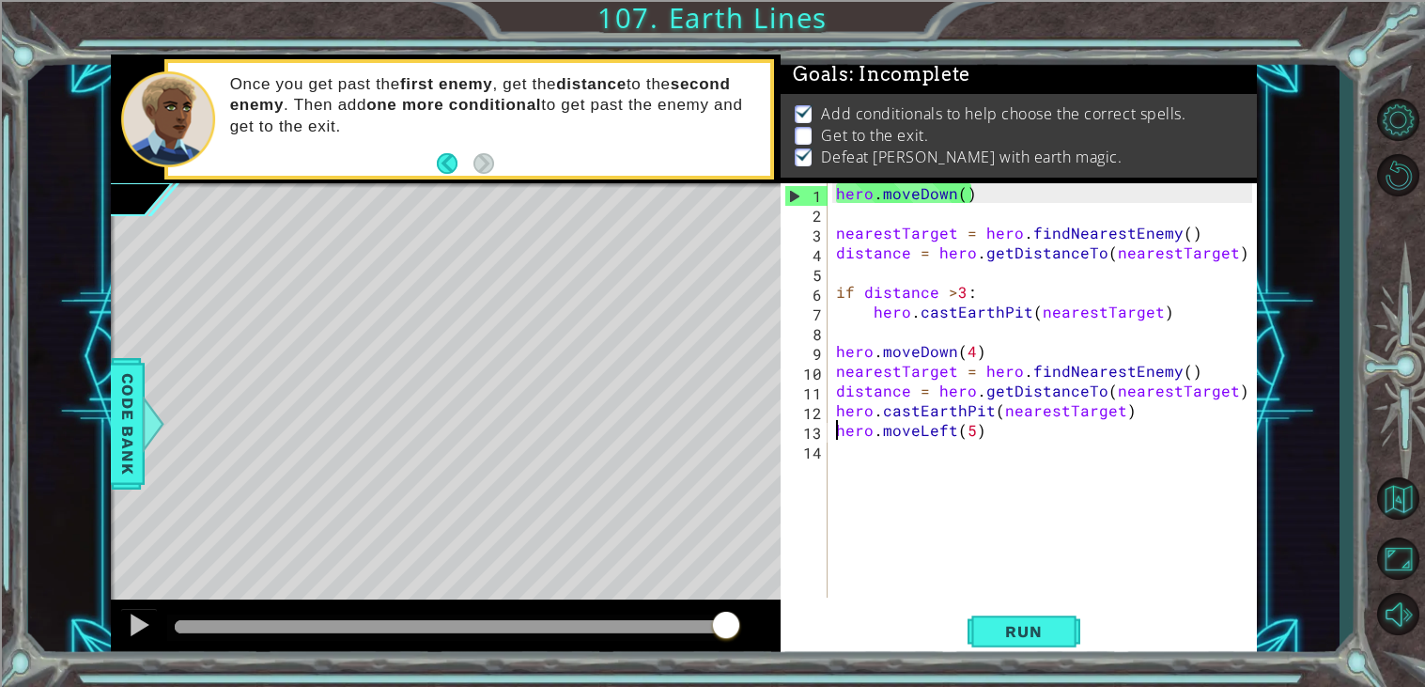
click at [1027, 441] on div "hero . moveDown ( ) nearestTarget = hero . findNearestEnemy ( ) distance = hero…" at bounding box center [1046, 410] width 429 height 454
drag, startPoint x: 1026, startPoint y: 438, endPoint x: 833, endPoint y: 430, distance: 192.7
click at [833, 430] on div "hero . moveDown ( ) nearestTarget = hero . findNearestEnemy ( ) distance = hero…" at bounding box center [1046, 410] width 429 height 454
type textarea "hero.moveLeft(5)"
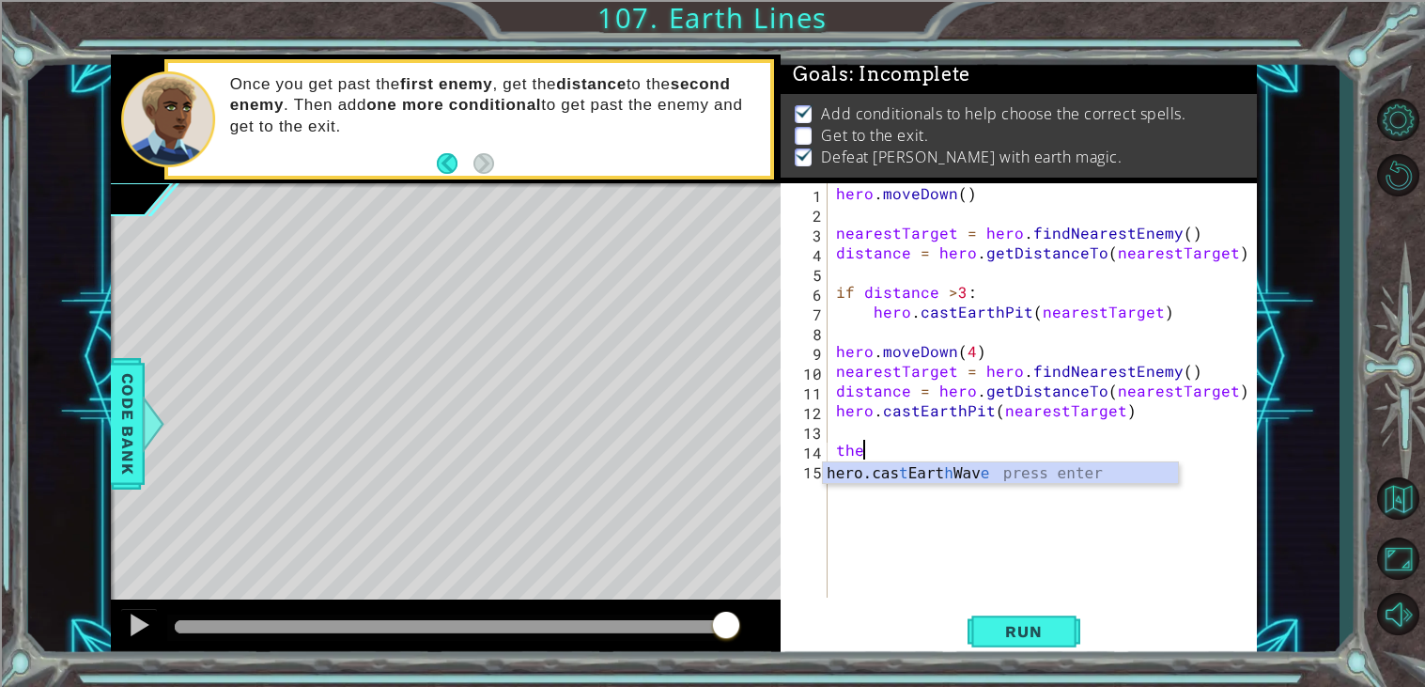
scroll to position [0, 1]
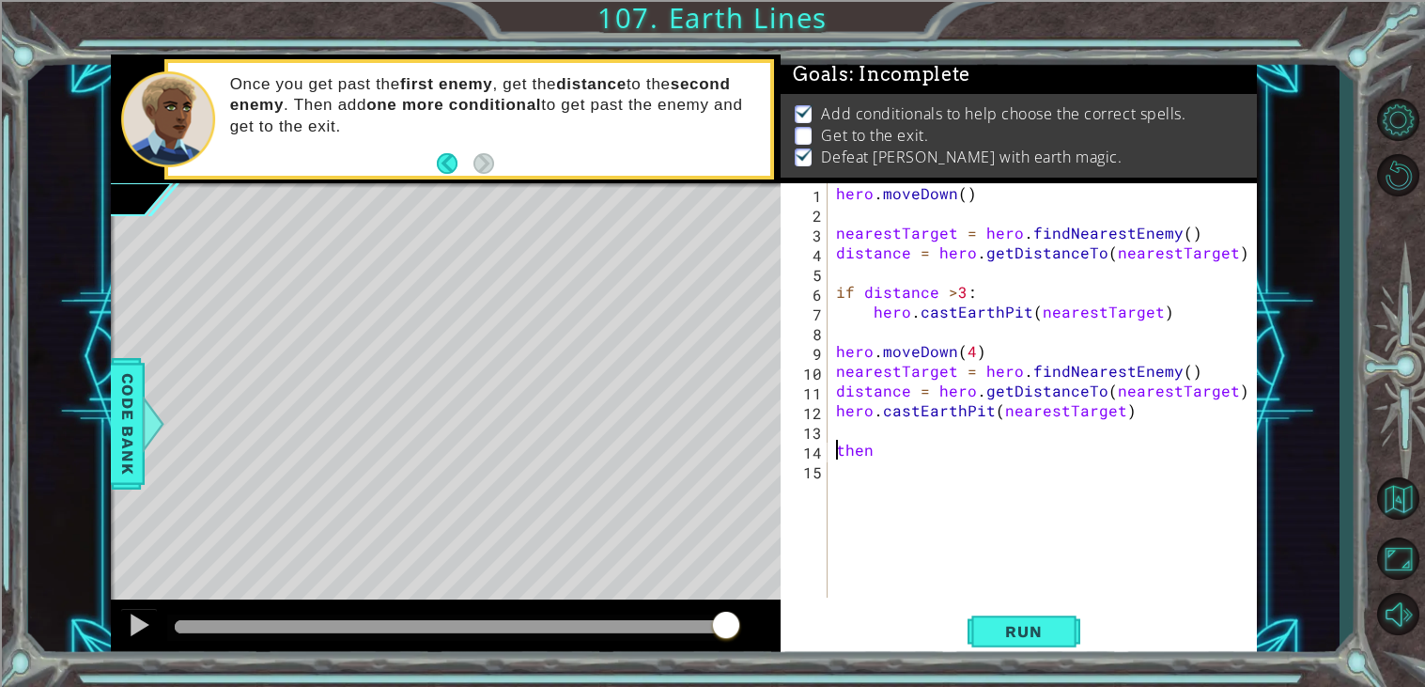
click at [839, 457] on div "hero . moveDown ( ) nearestTarget = hero . findNearestEnemy ( ) distance = hero…" at bounding box center [1046, 410] width 429 height 454
click at [888, 450] on div "hero . moveDown ( ) nearestTarget = hero . findNearestEnemy ( ) distance = hero…" at bounding box center [1046, 410] width 429 height 454
type textarea "(then)"
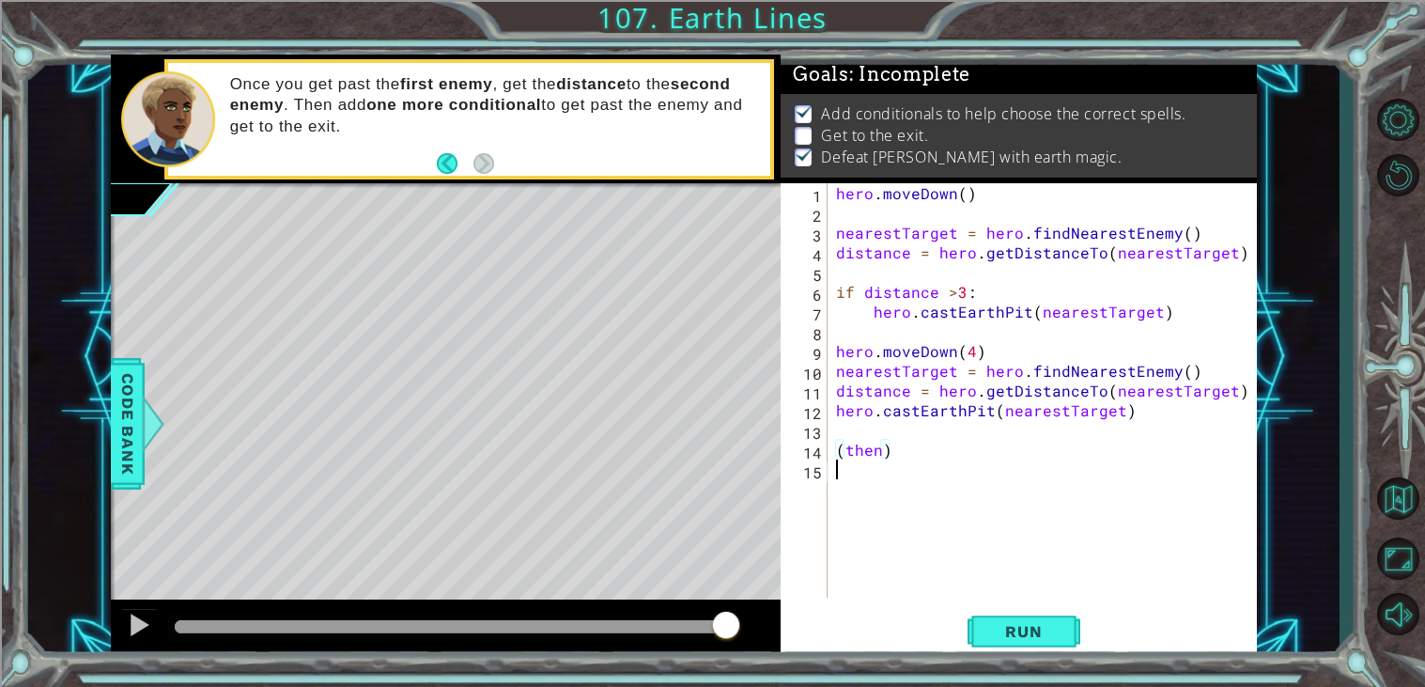
click at [840, 478] on div "hero . moveDown ( ) nearestTarget = hero . findNearestEnemy ( ) distance = hero…" at bounding box center [1046, 410] width 429 height 454
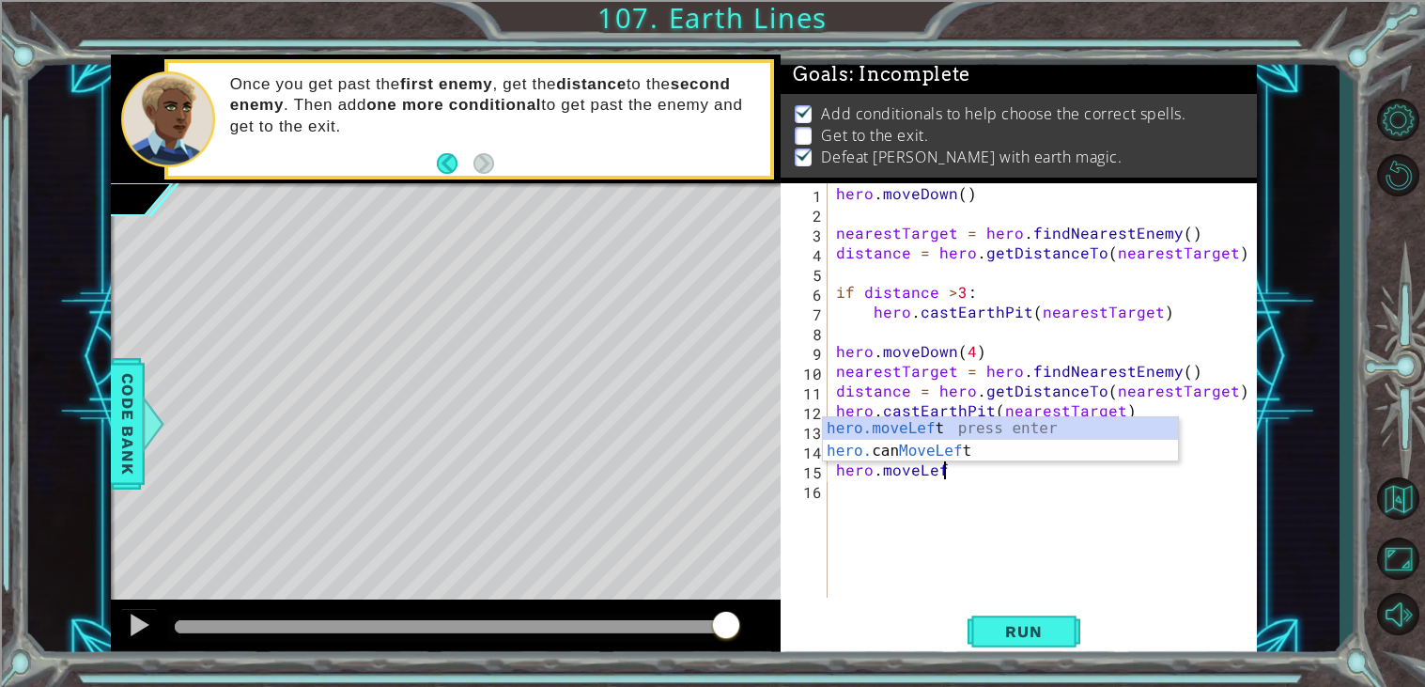
scroll to position [0, 6]
click at [984, 423] on div "hero.moveLeft press enter hero. can MoveLeft press enter" at bounding box center [1000, 462] width 355 height 90
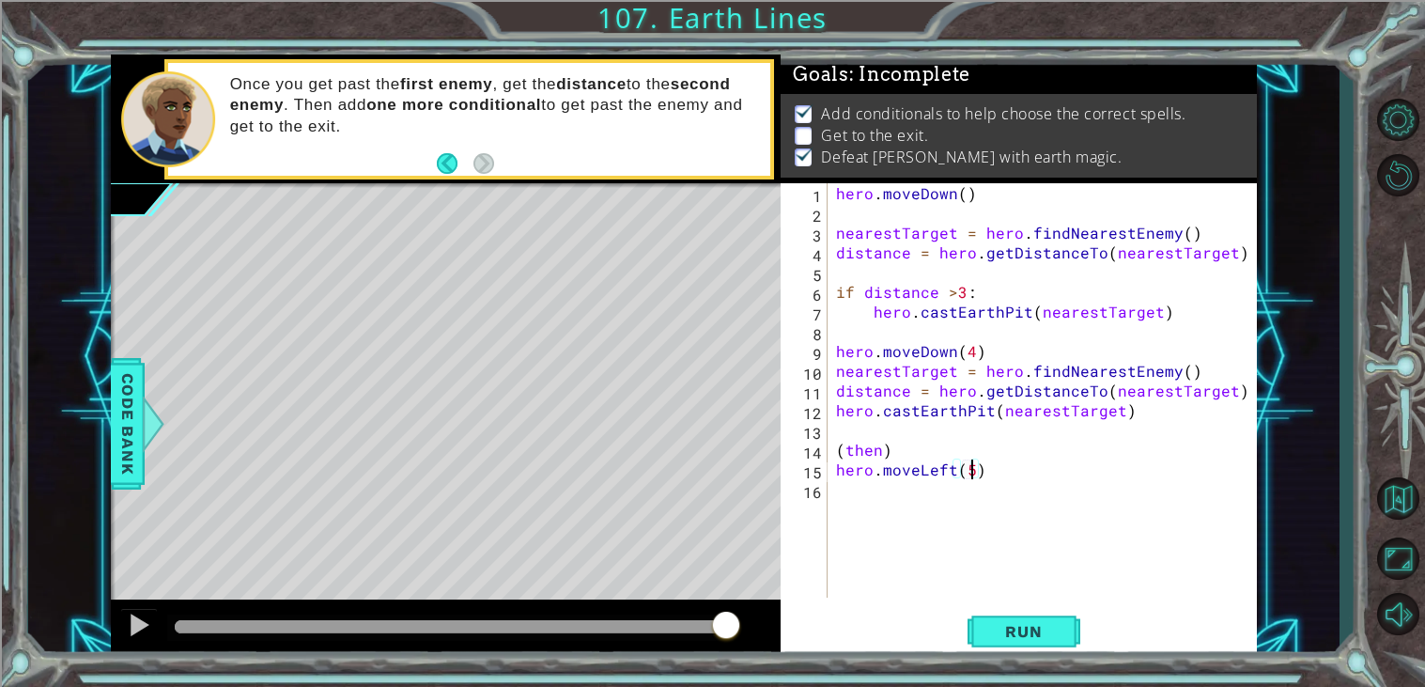
scroll to position [0, 7]
click at [1043, 627] on span "Run" at bounding box center [1023, 631] width 74 height 19
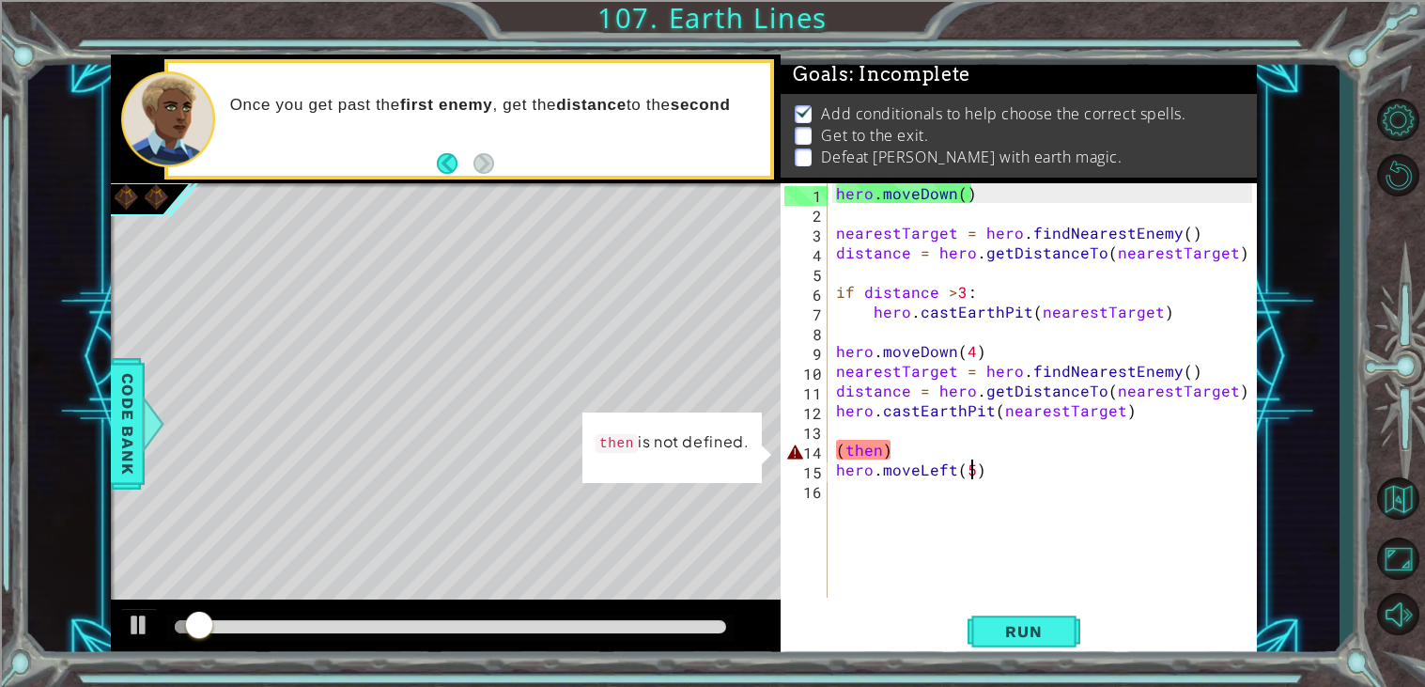
click at [894, 445] on div "hero . moveDown ( ) nearestTarget = hero . findNearestEnemy ( ) distance = hero…" at bounding box center [1046, 410] width 429 height 454
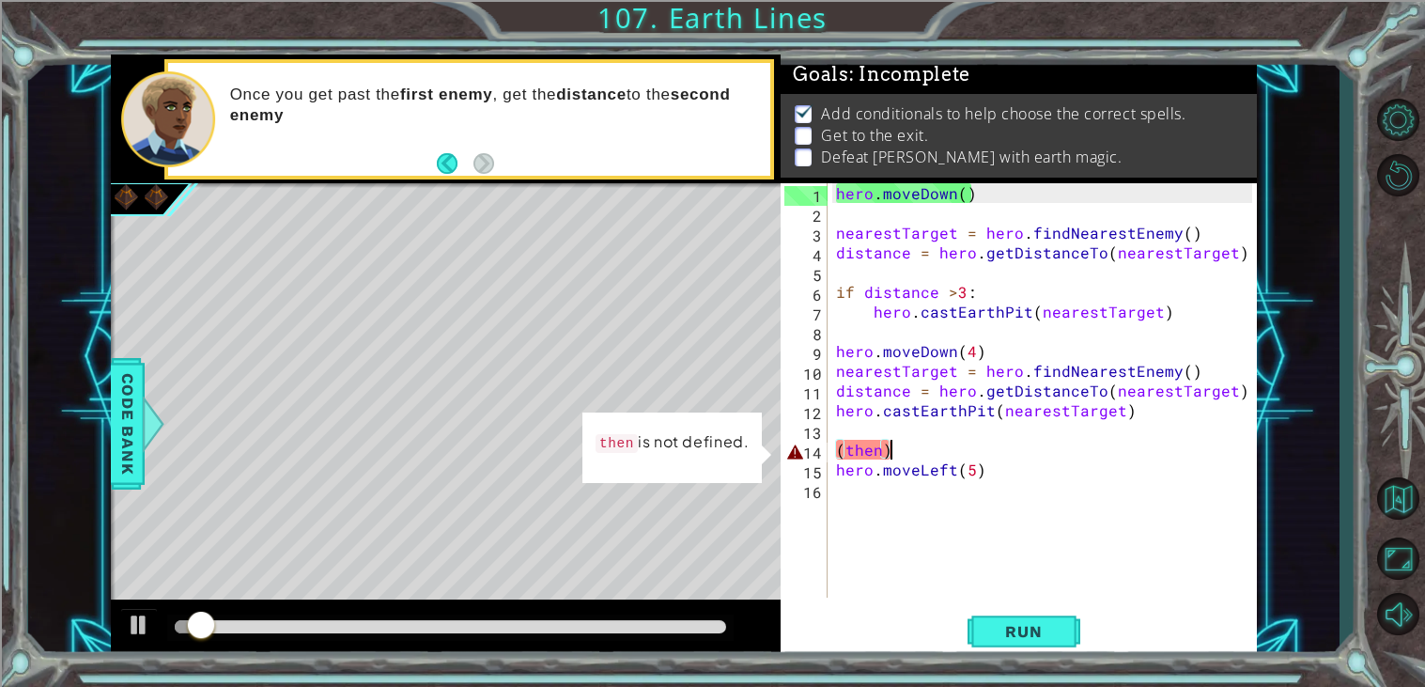
scroll to position [0, 2]
click at [894, 445] on div "hero . moveDown ( ) nearestTarget = hero . findNearestEnemy ( ) distance = hero…" at bounding box center [1046, 410] width 429 height 454
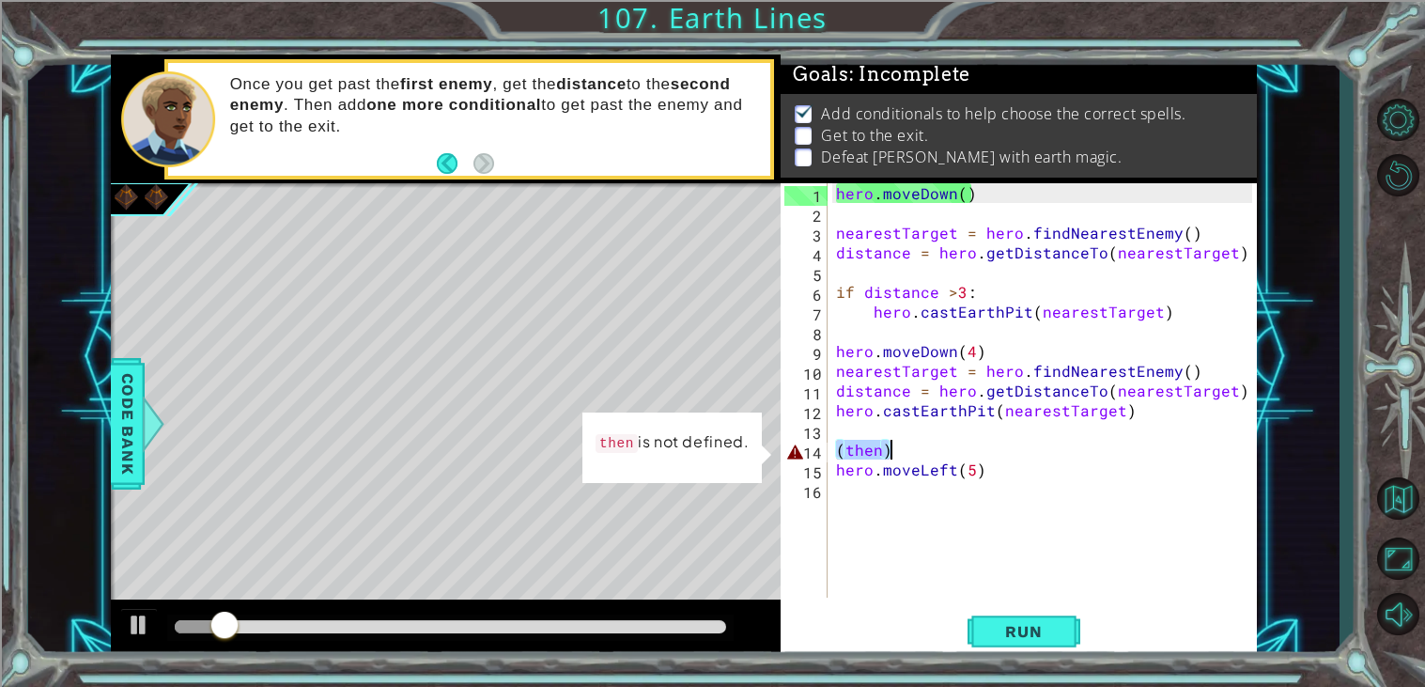
click at [851, 446] on div "hero . moveDown ( ) nearestTarget = hero . findNearestEnemy ( ) distance = hero…" at bounding box center [1042, 390] width 420 height 414
click at [878, 443] on div "hero . moveDown ( ) nearestTarget = hero . findNearestEnemy ( ) distance = hero…" at bounding box center [1046, 410] width 429 height 454
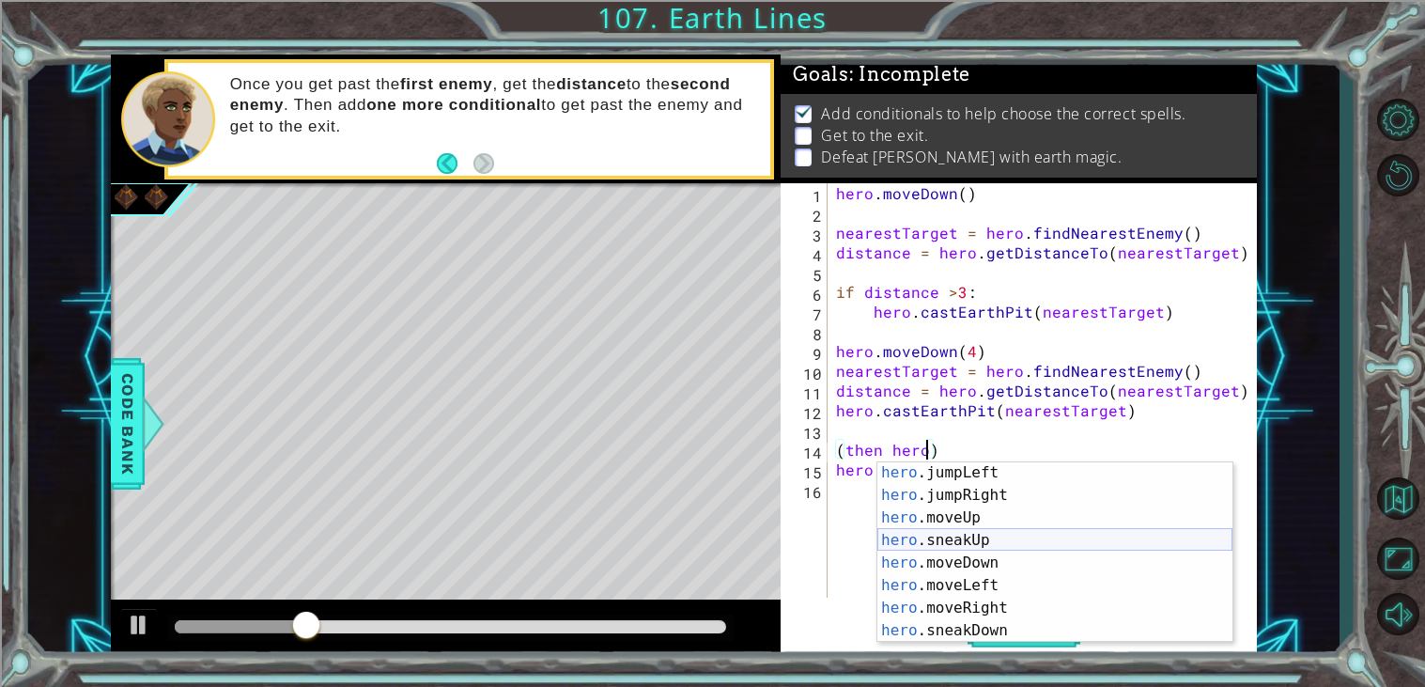
scroll to position [69, 0]
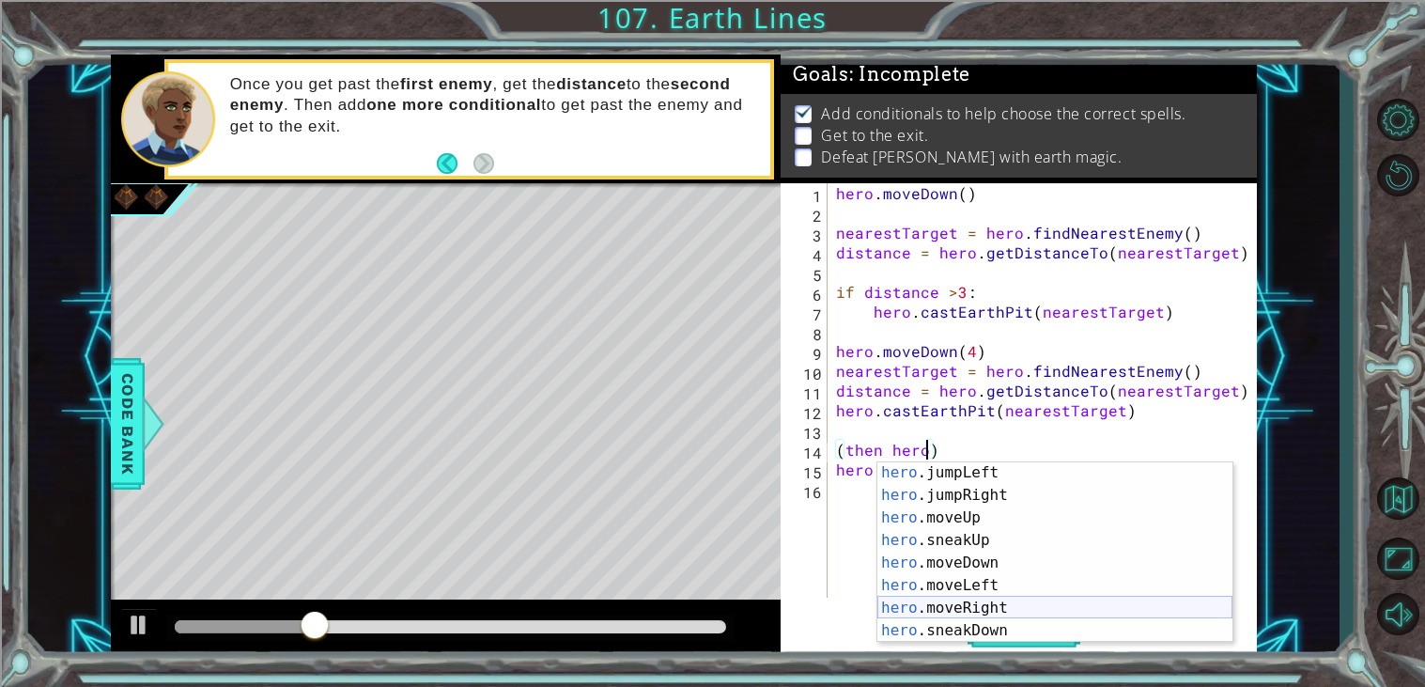
click at [998, 601] on div "hero .jumpLeft press enter hero .jumpRight press enter hero .moveUp press enter…" at bounding box center [1054, 573] width 355 height 225
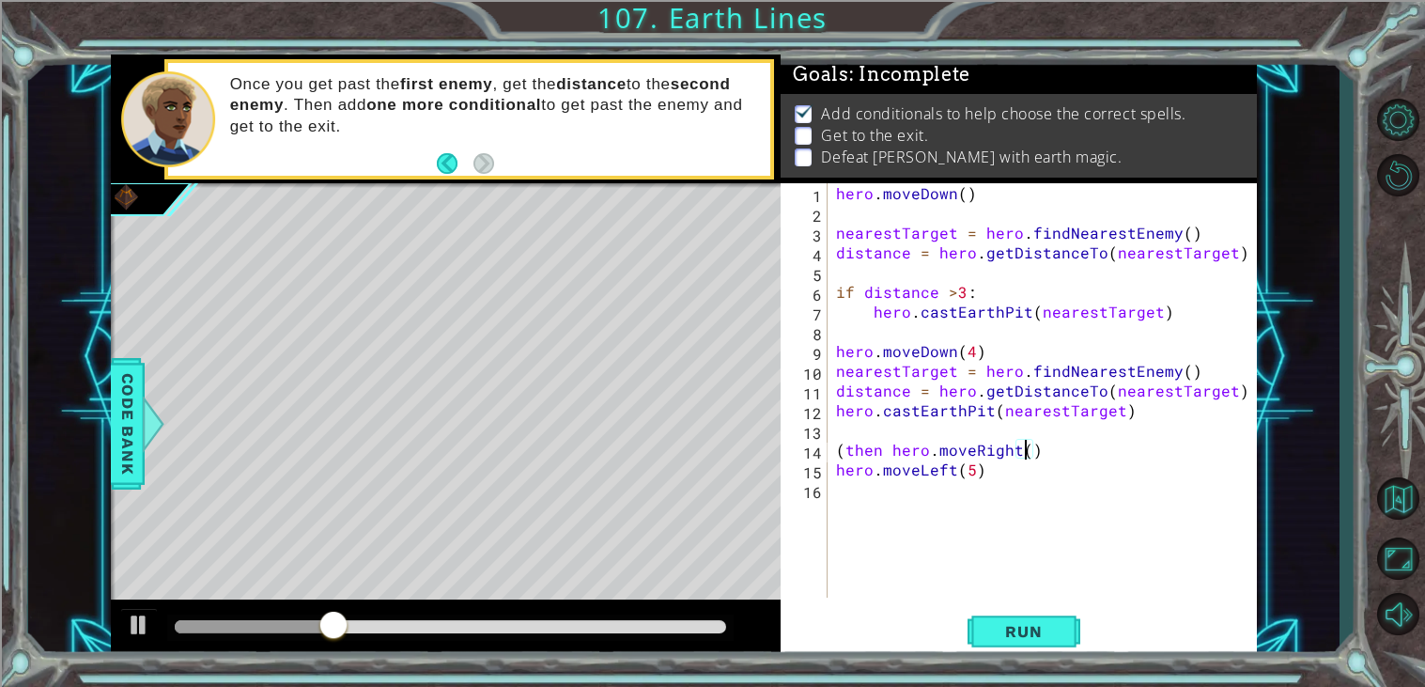
scroll to position [0, 11]
click at [1187, 635] on div "Run" at bounding box center [1023, 632] width 476 height 48
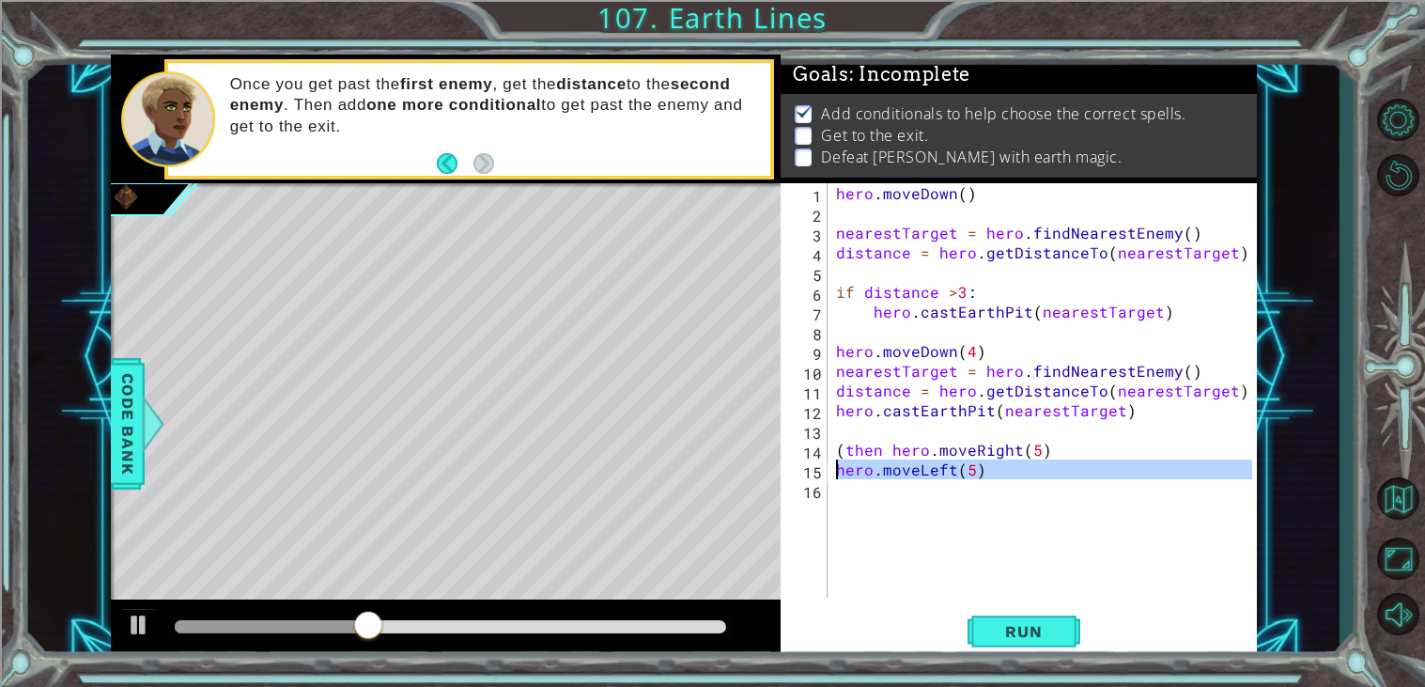
drag, startPoint x: 1010, startPoint y: 485, endPoint x: 792, endPoint y: 473, distance: 218.2
click at [792, 473] on div "(then hero.moveRight(5) 1 2 3 4 5 6 7 8 9 10 11 12 13 14 15 16 hero . moveDown …" at bounding box center [1017, 390] width 472 height 414
type textarea "hero.moveLeft(5)"
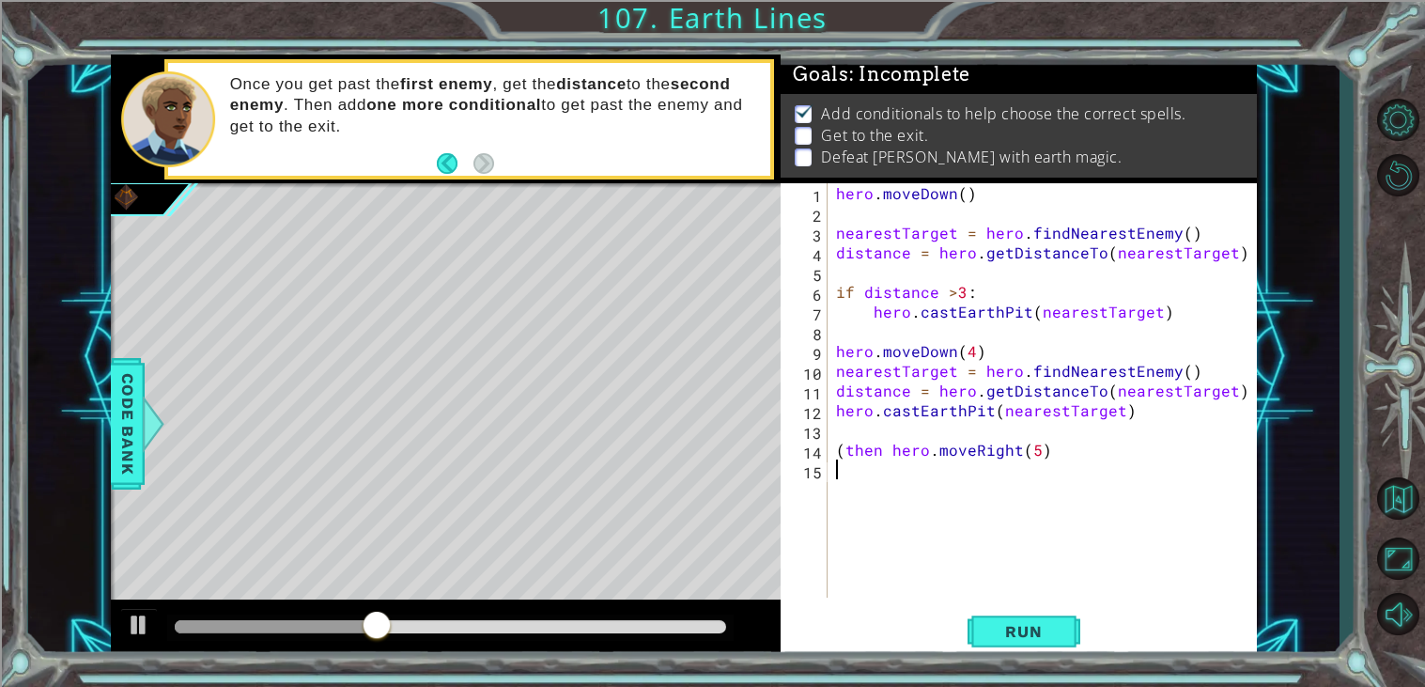
scroll to position [0, 0]
click at [887, 449] on div "hero . moveDown ( ) nearestTarget = hero . findNearestEnemy ( ) distance = hero…" at bounding box center [1046, 410] width 429 height 454
click at [881, 449] on div "hero . moveDown ( ) nearestTarget = hero . findNearestEnemy ( ) distance = hero…" at bounding box center [1046, 410] width 429 height 454
type textarea "(then) hero.moveRight(5)"
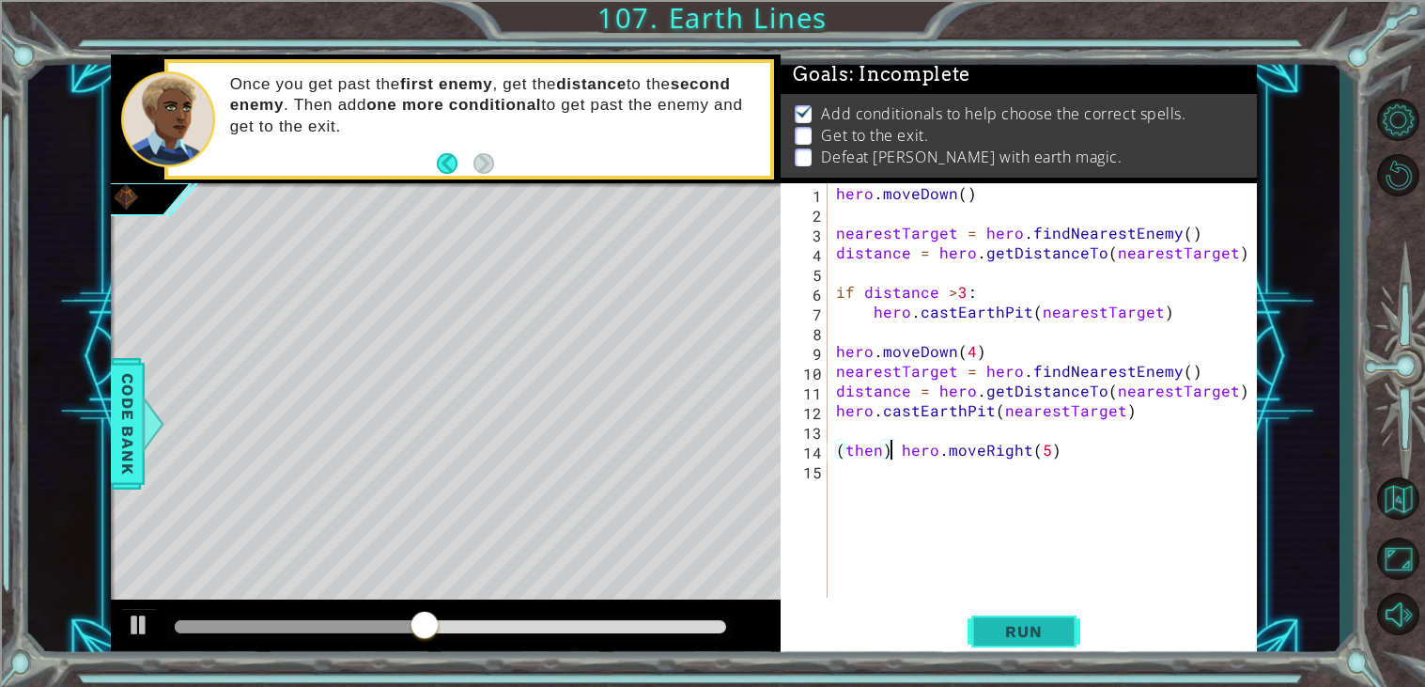
click at [1062, 628] on button "Run" at bounding box center [1024, 632] width 113 height 48
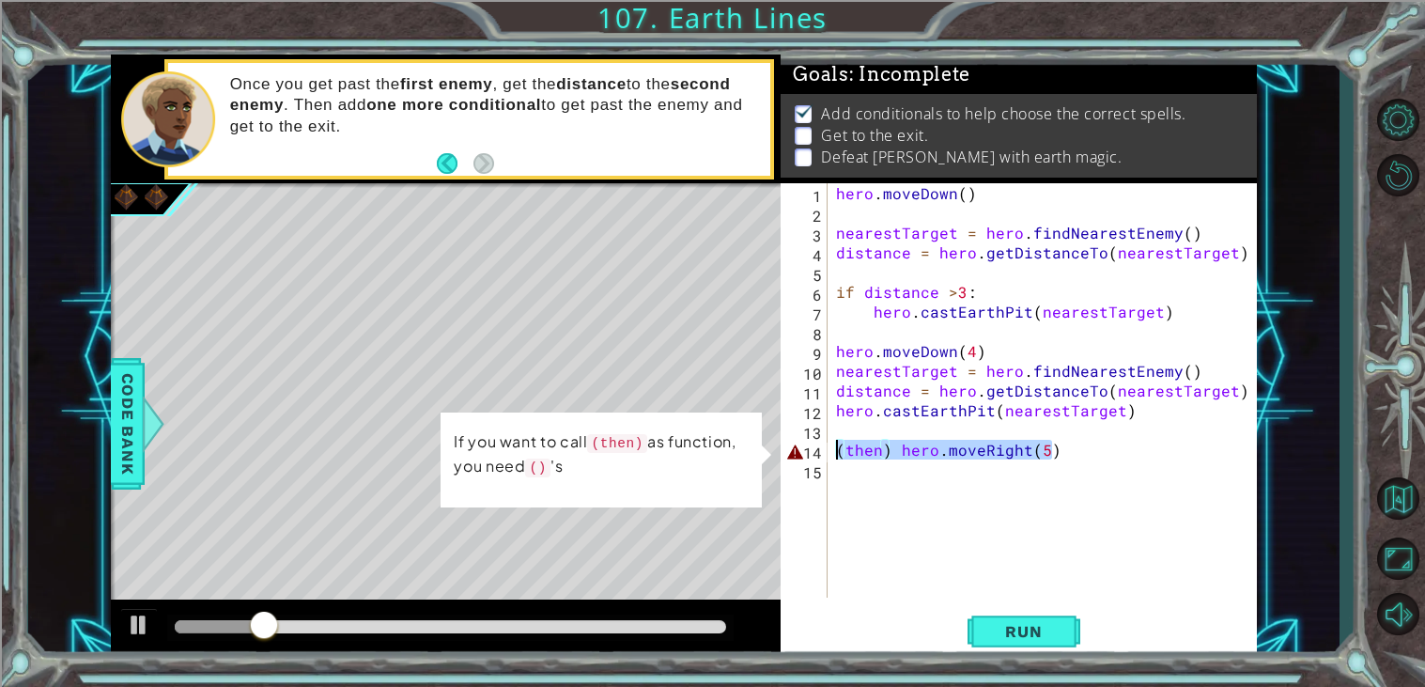
drag, startPoint x: 1086, startPoint y: 450, endPoint x: 822, endPoint y: 452, distance: 264.0
click at [822, 452] on div "(then) hero.moveRight(5) 1 2 3 4 5 6 7 8 9 10 11 12 13 14 15 hero . moveDown ( …" at bounding box center [1017, 390] width 472 height 414
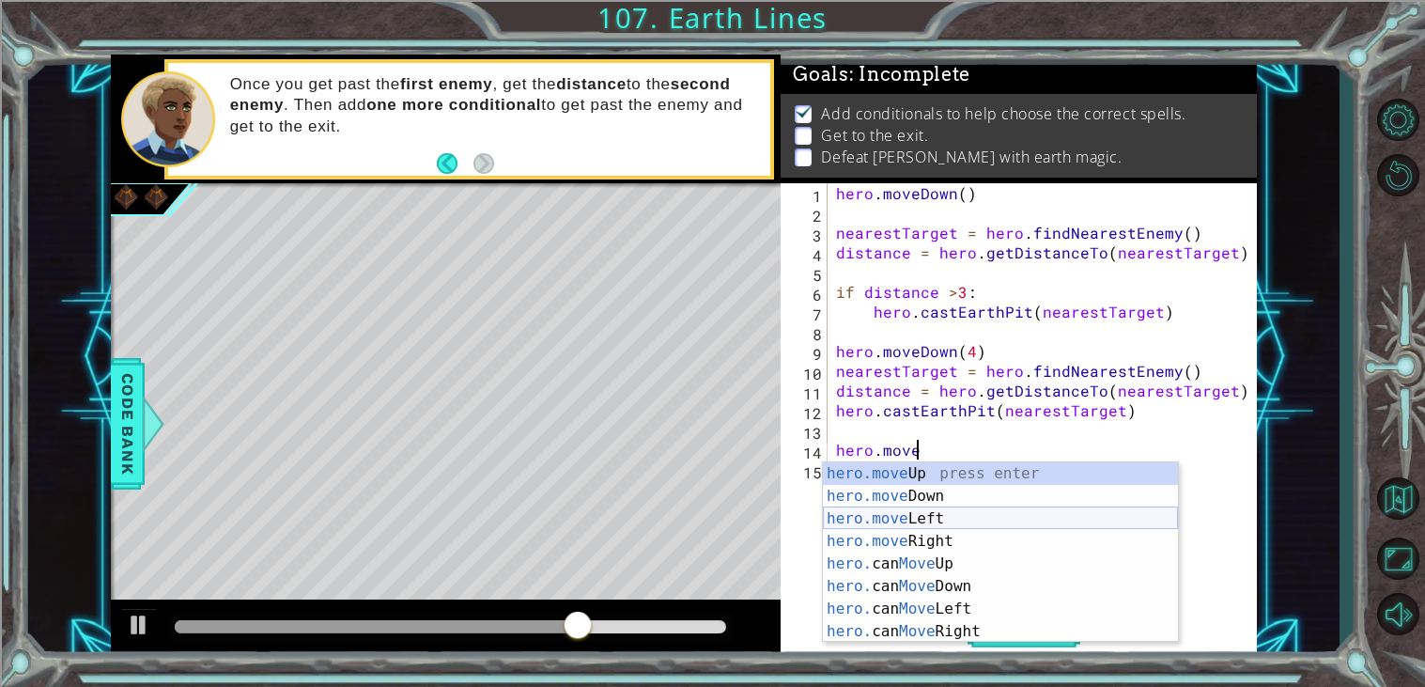
click at [990, 512] on div "hero.move Up press enter hero.move Down press enter hero.move Left press enter …" at bounding box center [1000, 574] width 355 height 225
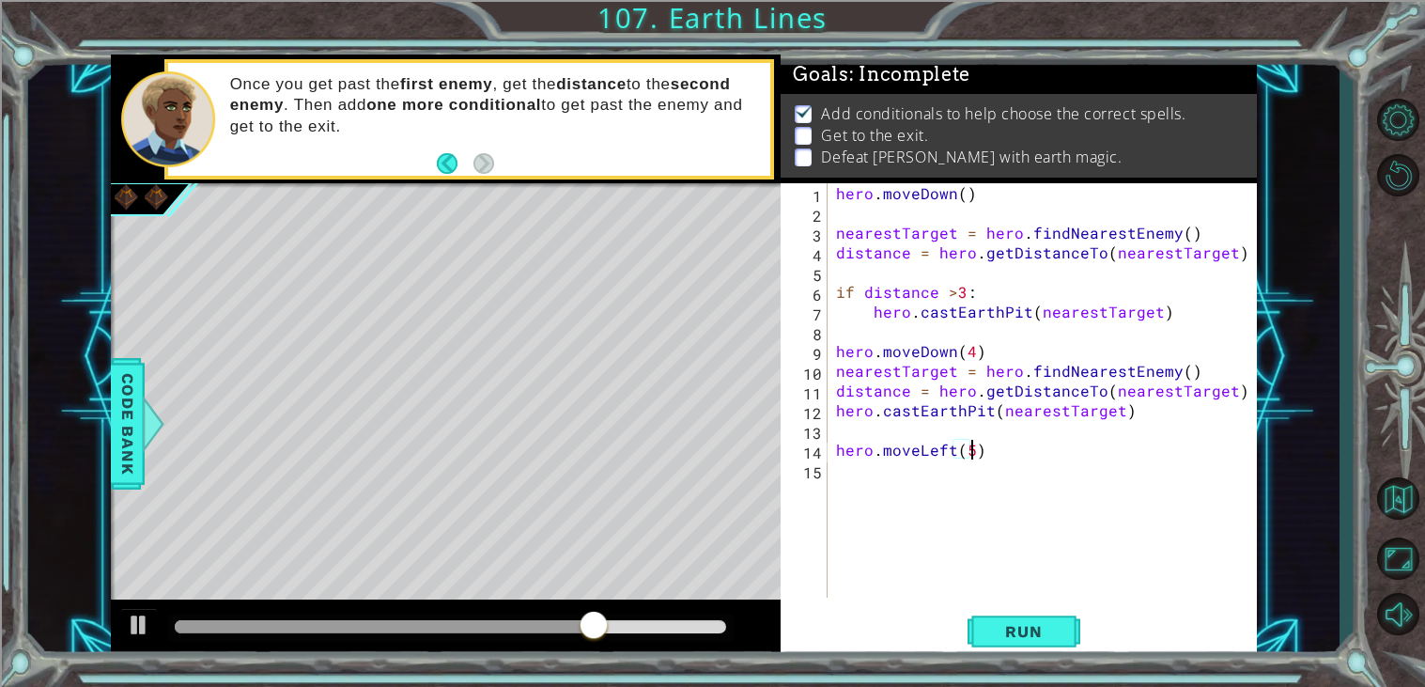
scroll to position [0, 7]
click at [1021, 635] on span "Run" at bounding box center [1023, 631] width 74 height 19
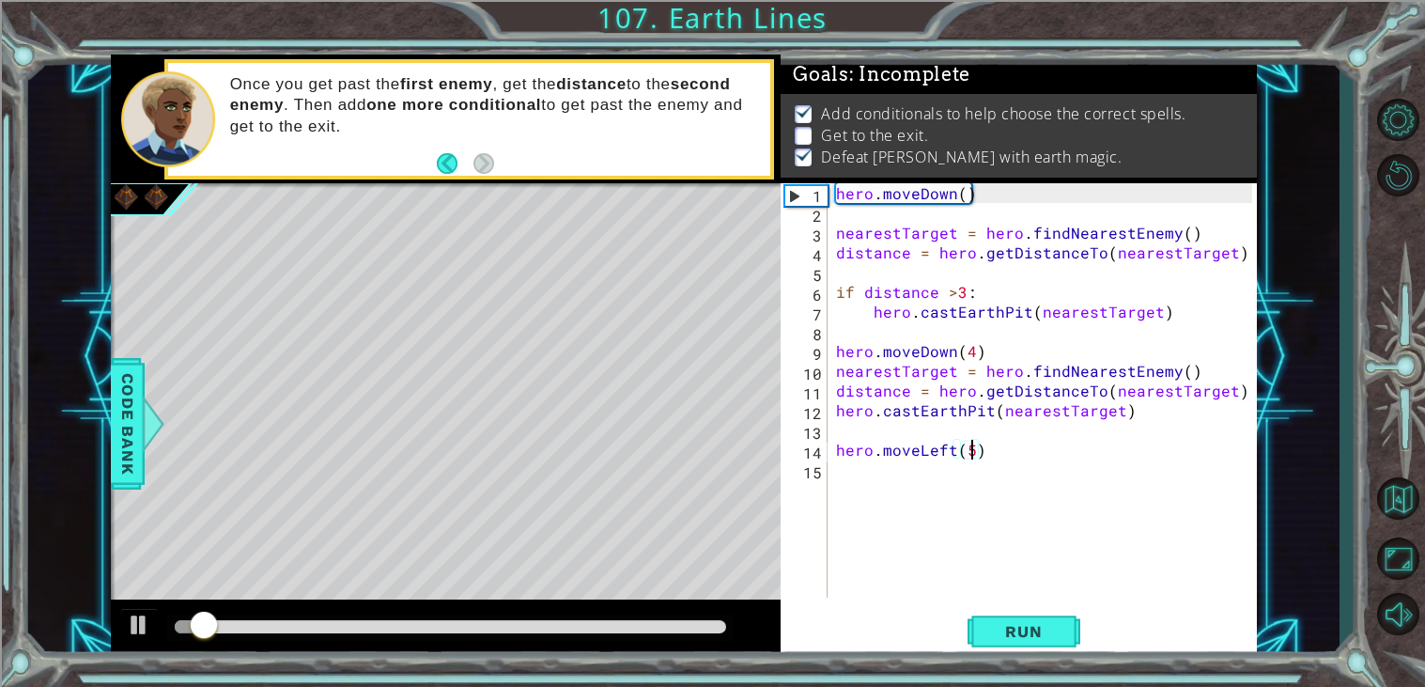
click at [1336, 605] on div "1 ההההההההההההההההההההההההההההההההההההההההההההההההההההההההההההההההההההההההההההה…" at bounding box center [683, 356] width 1311 height 604
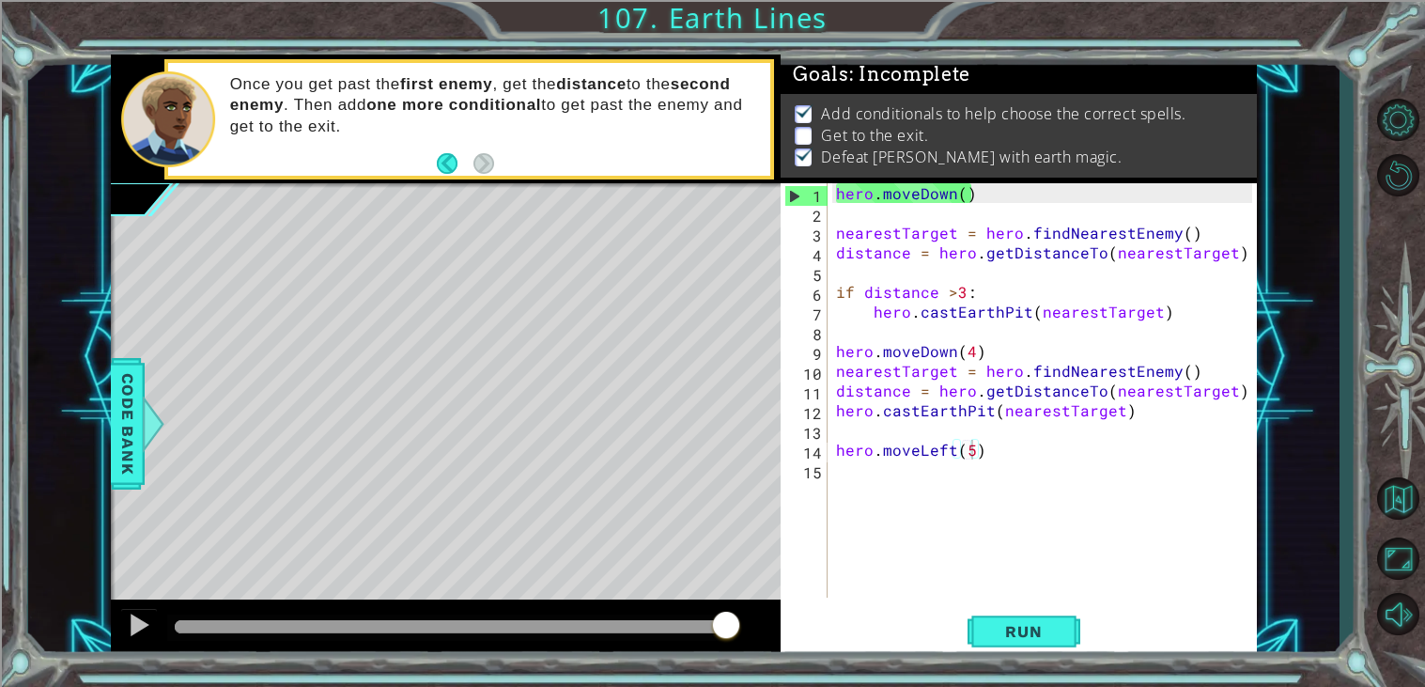
click at [973, 451] on div "hero . moveDown ( ) nearestTarget = hero . findNearestEnemy ( ) distance = hero…" at bounding box center [1046, 410] width 429 height 454
type textarea "hero.moveLeft(1)"
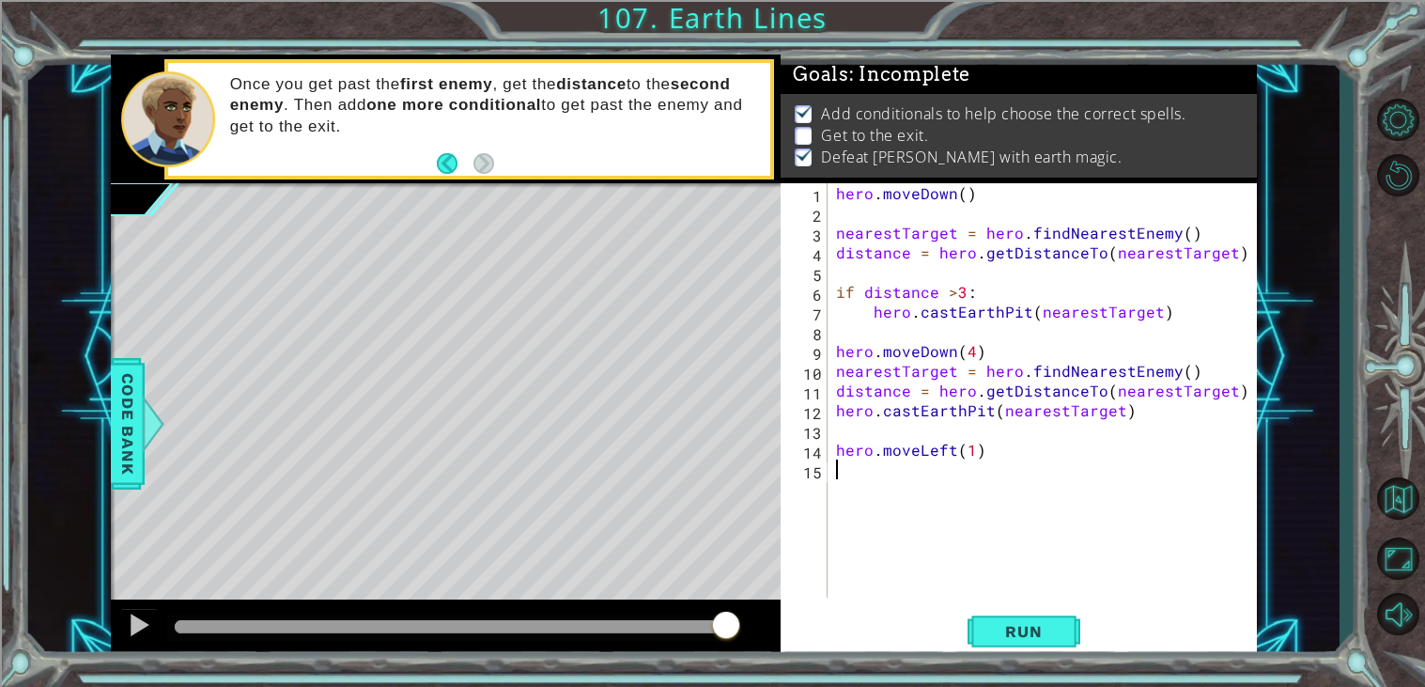
click at [875, 486] on div "hero . moveDown ( ) nearestTarget = hero . findNearestEnemy ( ) distance = hero…" at bounding box center [1046, 410] width 429 height 454
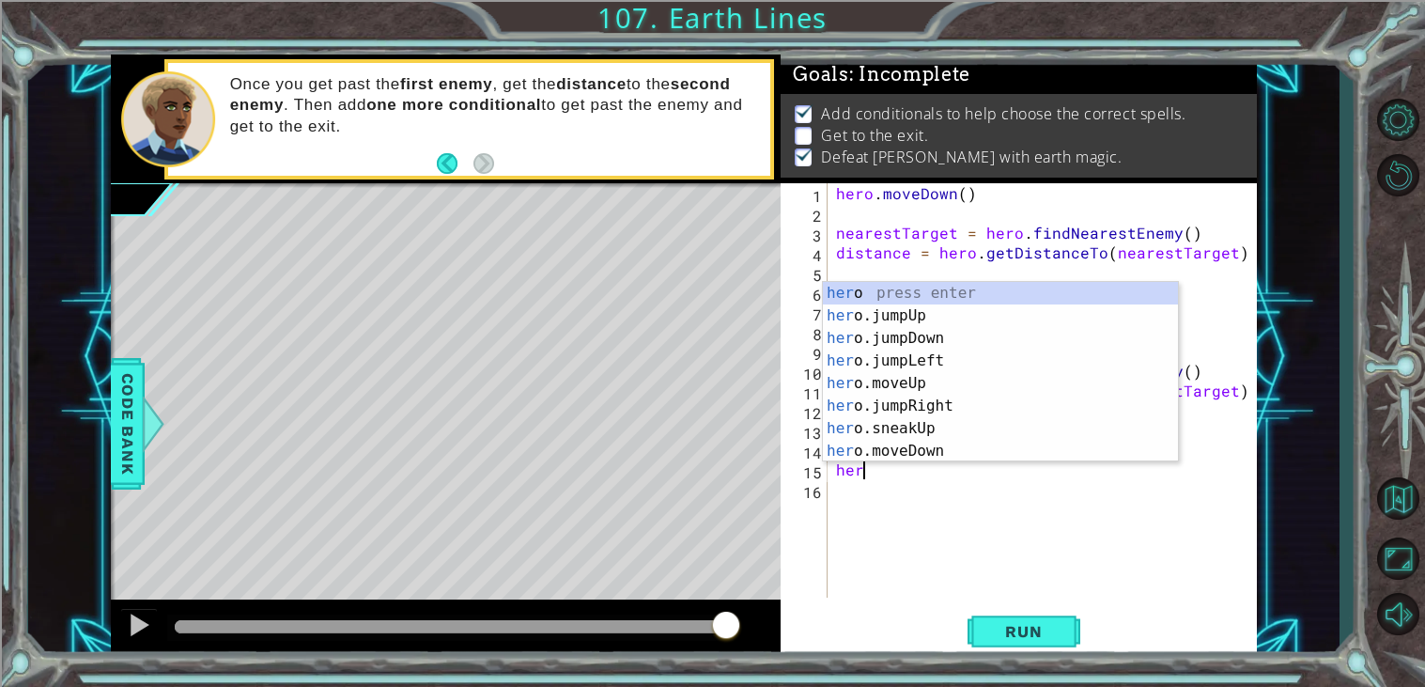
type textarea "hero"
click at [985, 365] on div "hero press enter hero .jumpUp press enter hero .jumpDown press enter hero .jump…" at bounding box center [1000, 394] width 355 height 225
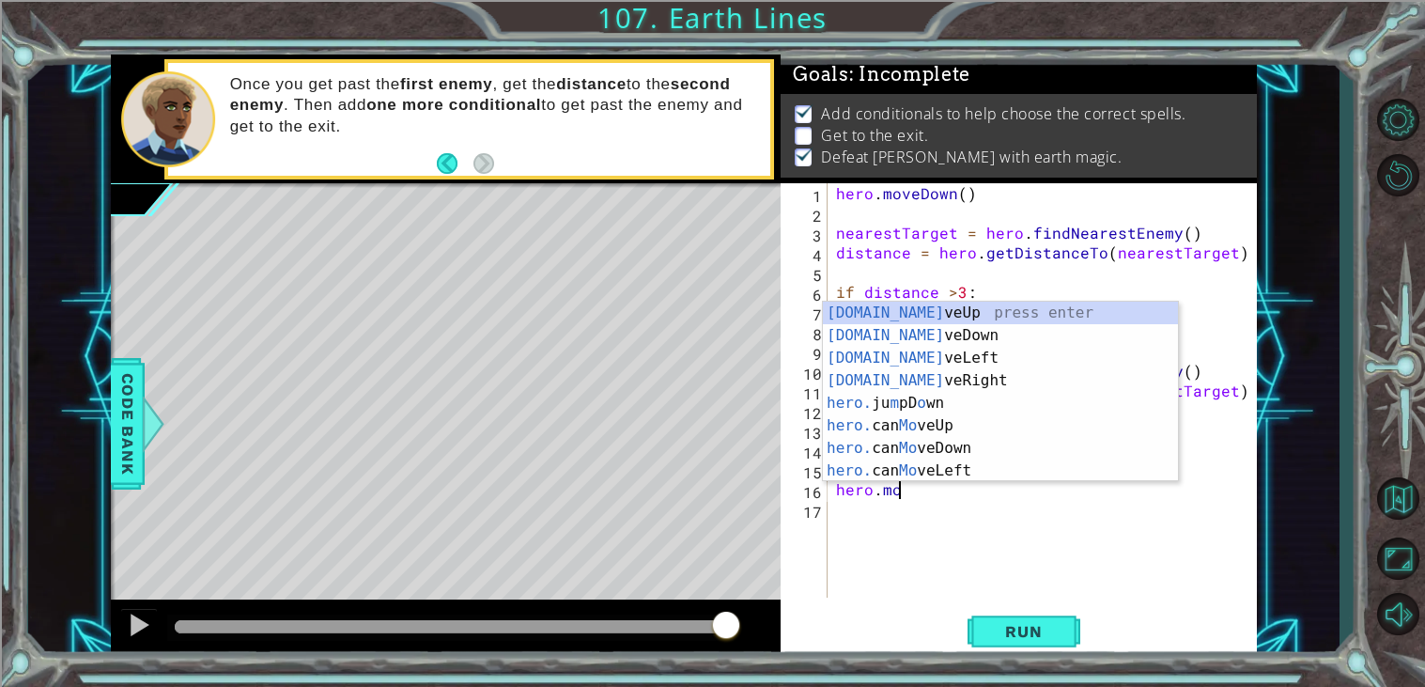
scroll to position [0, 3]
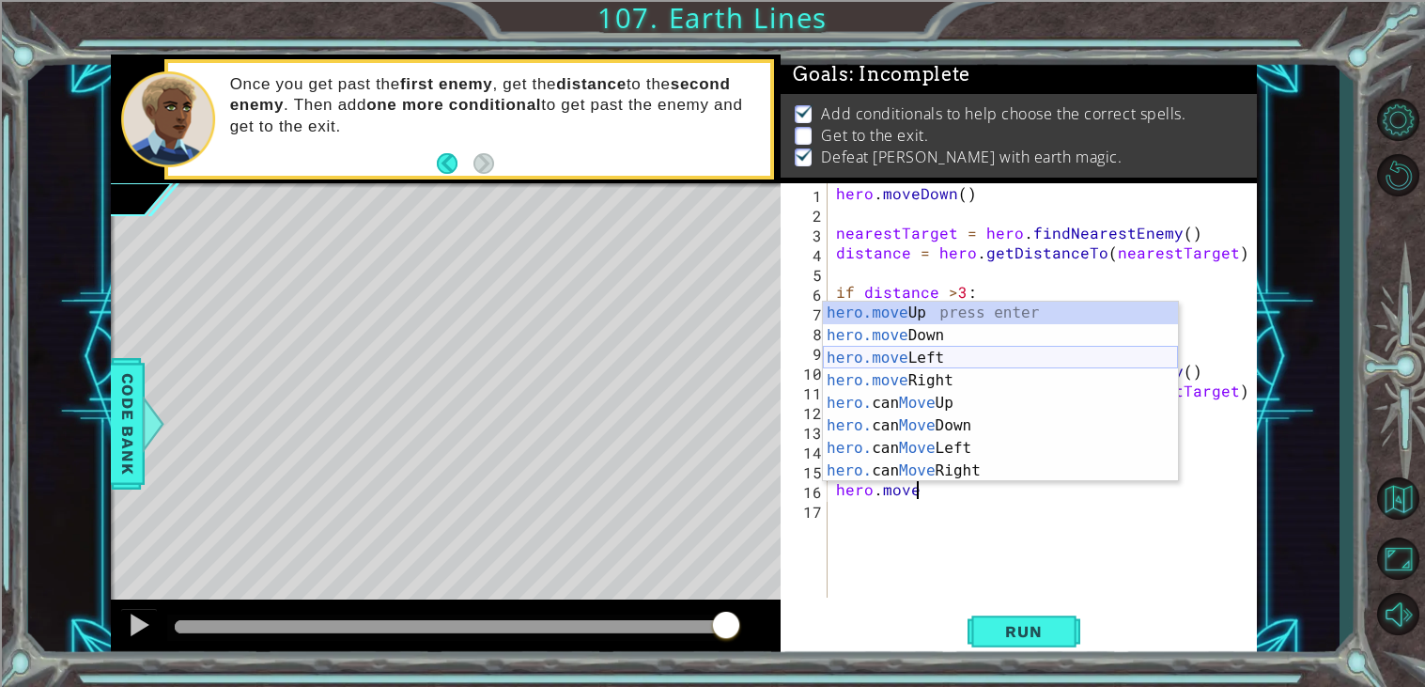
click at [953, 351] on div "hero.move Up press enter hero.move Down press enter hero.move Left press enter …" at bounding box center [1000, 414] width 355 height 225
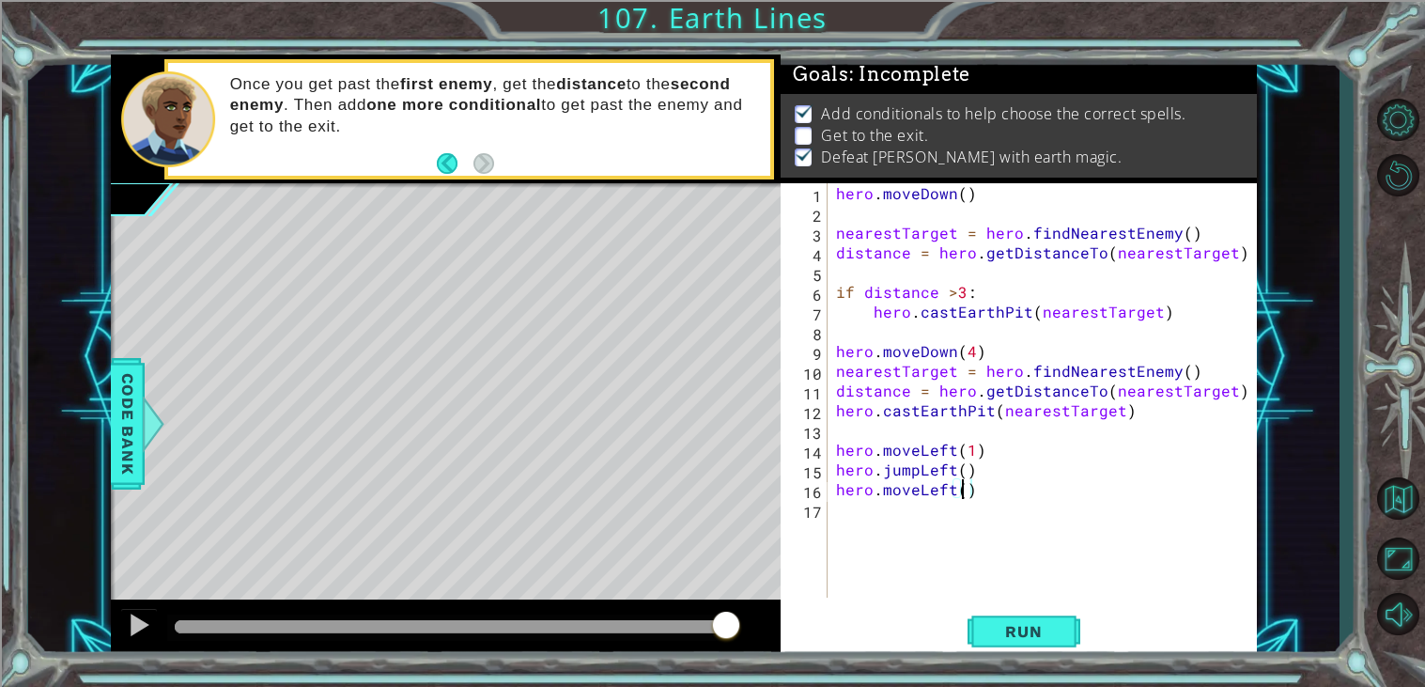
scroll to position [0, 7]
click at [1024, 631] on span "Run" at bounding box center [1023, 631] width 74 height 19
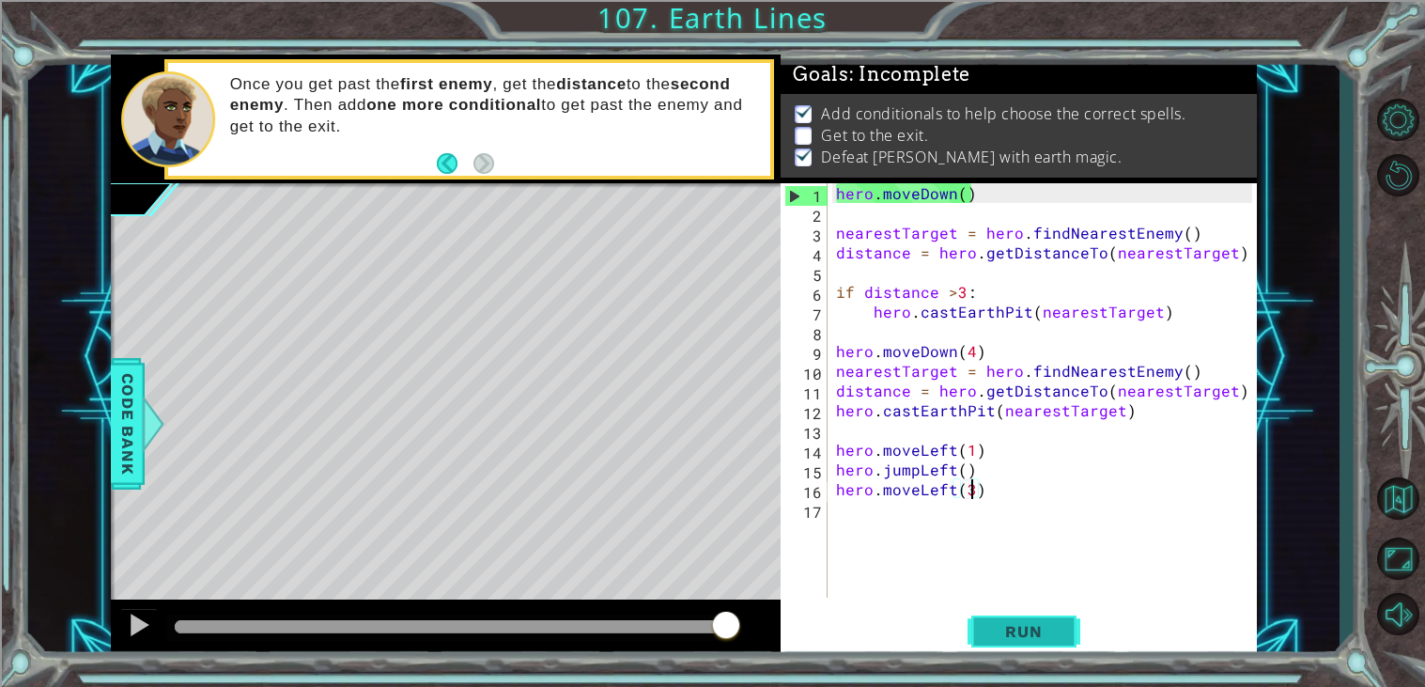
click at [1024, 631] on span "Run" at bounding box center [1023, 631] width 74 height 19
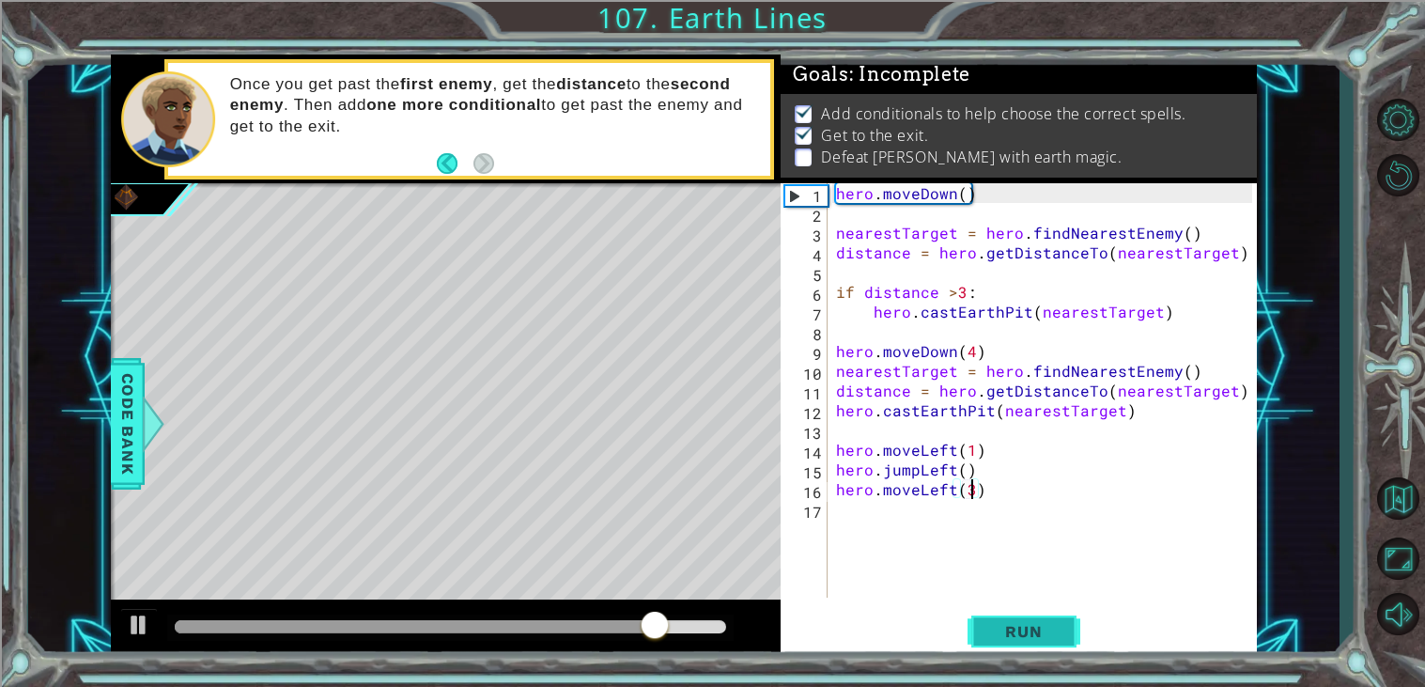
click at [1004, 620] on button "Run" at bounding box center [1024, 632] width 113 height 48
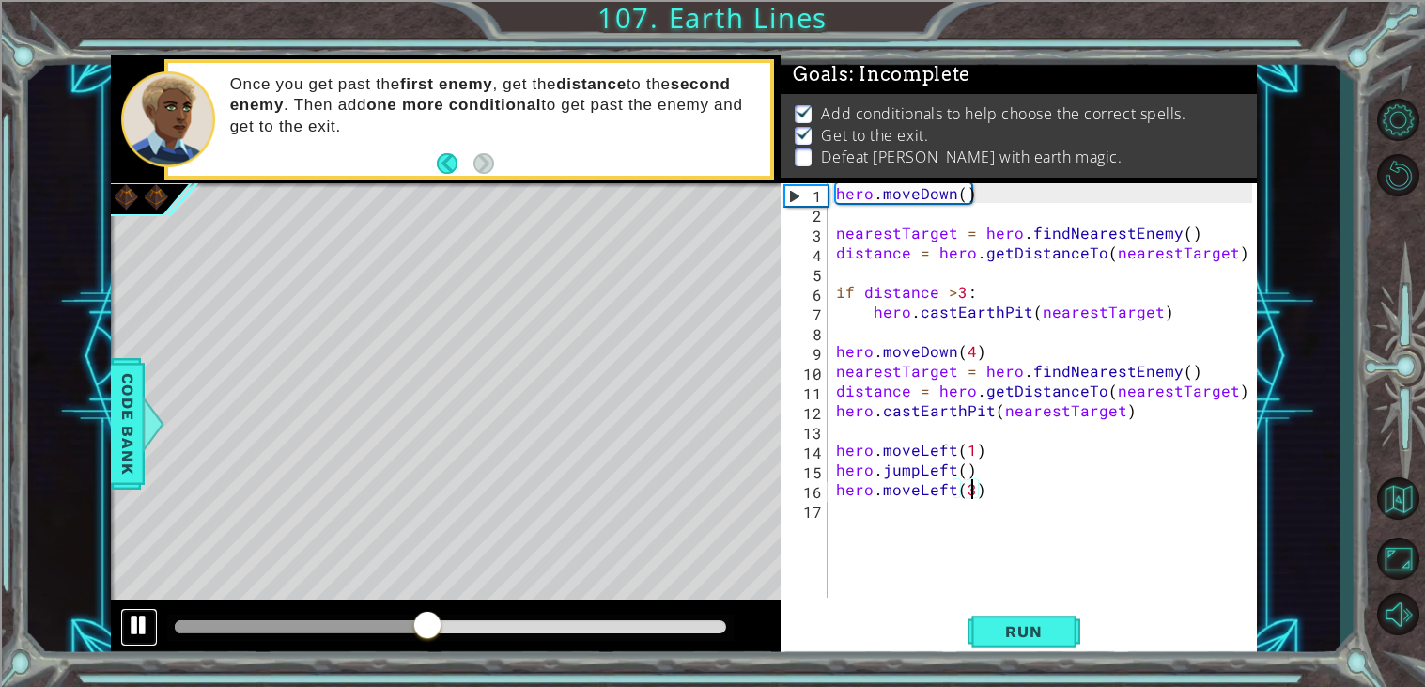
click at [147, 622] on div at bounding box center [139, 624] width 24 height 24
click at [980, 289] on div "hero . moveDown ( ) nearestTarget = hero . findNearestEnemy ( ) distance = hero…" at bounding box center [1046, 410] width 429 height 454
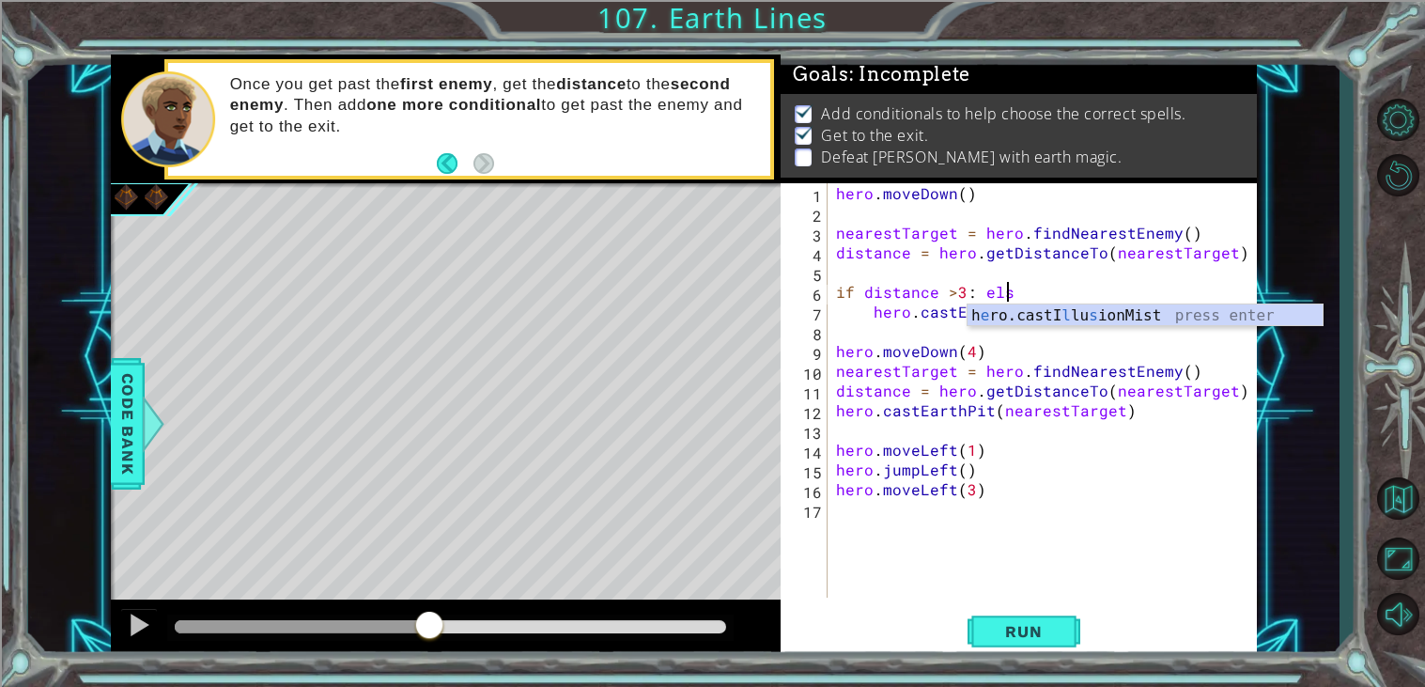
scroll to position [0, 8]
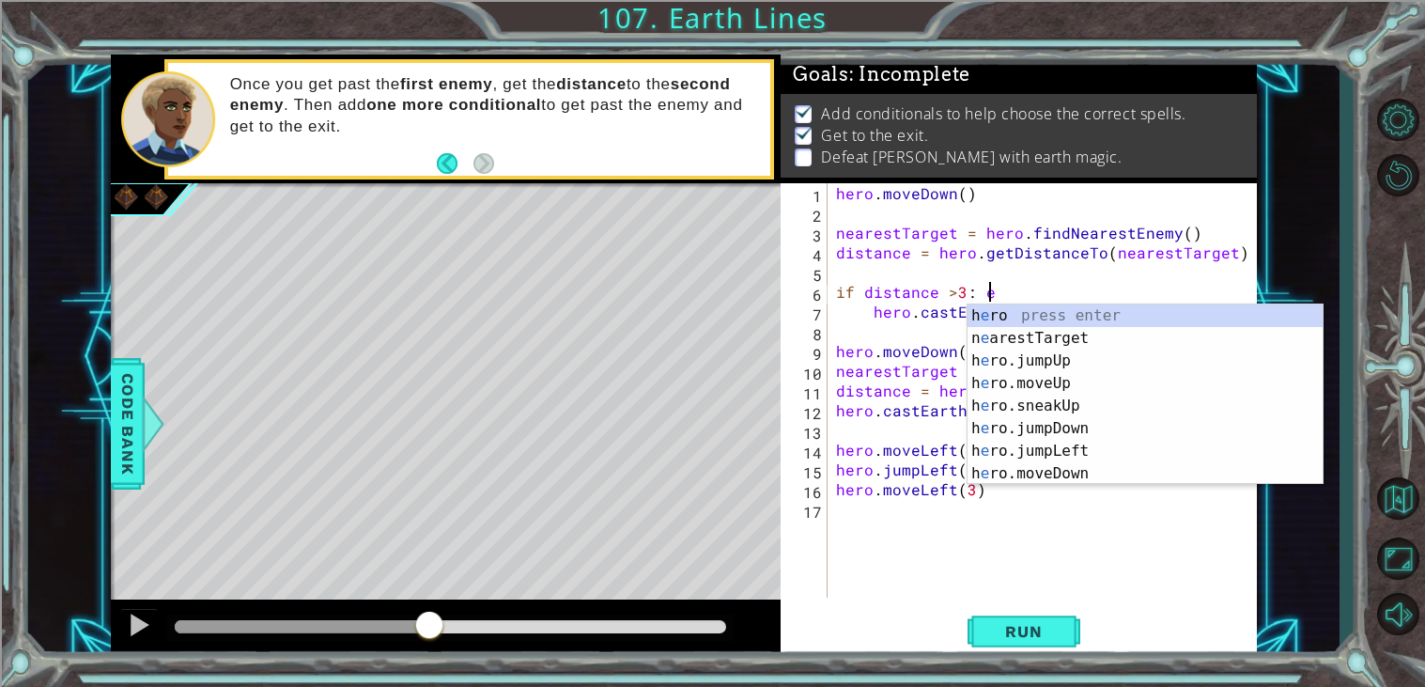
type textarea "if distance >3:"
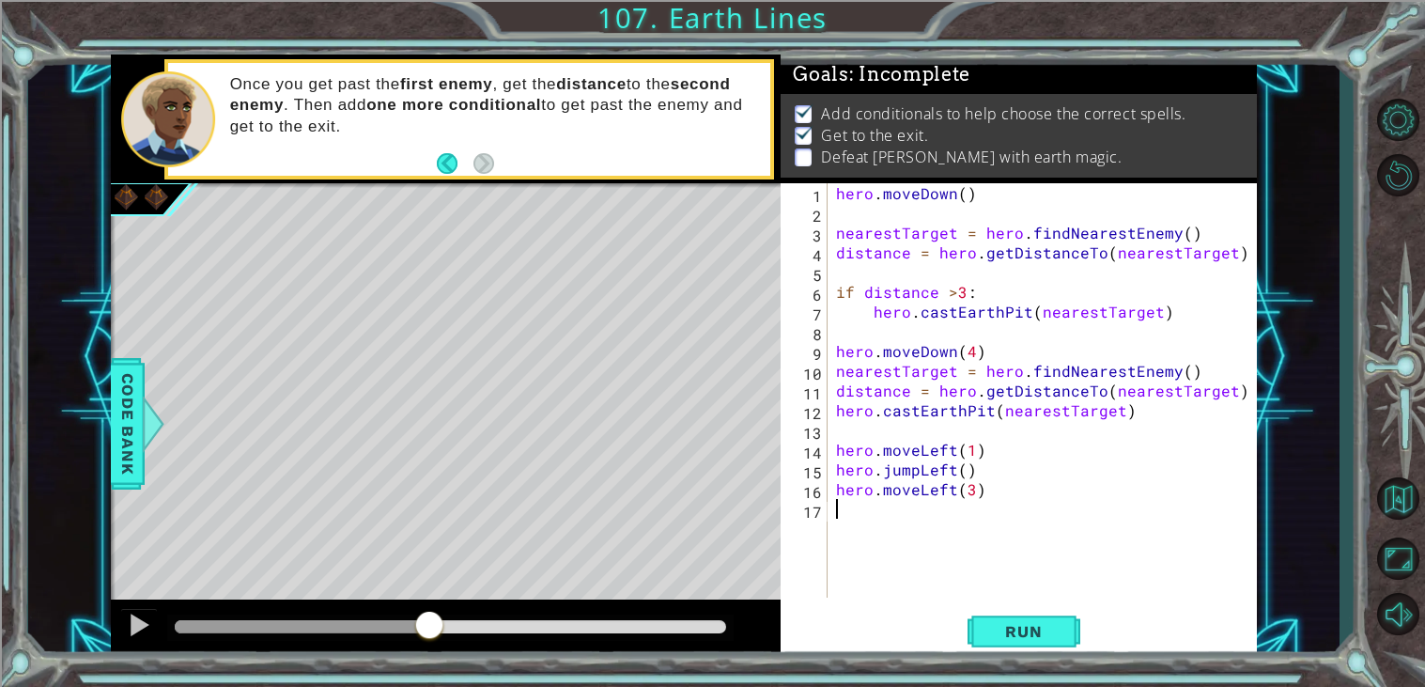
click at [860, 513] on div "hero . moveDown ( ) nearestTarget = hero . findNearestEnemy ( ) distance = hero…" at bounding box center [1046, 410] width 429 height 454
type textarea "e"
click at [839, 333] on div "hero . moveDown ( ) nearestTarget = hero . findNearestEnemy ( ) distance = hero…" at bounding box center [1046, 410] width 429 height 454
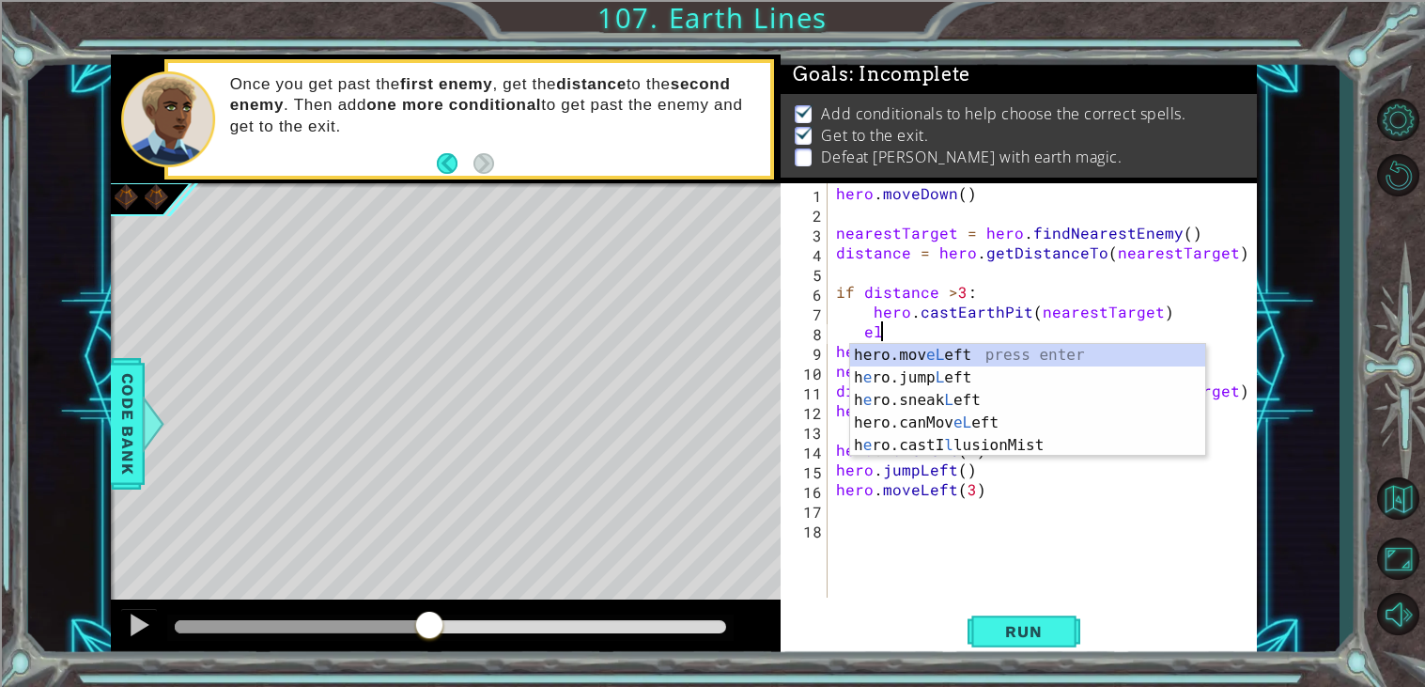
scroll to position [0, 2]
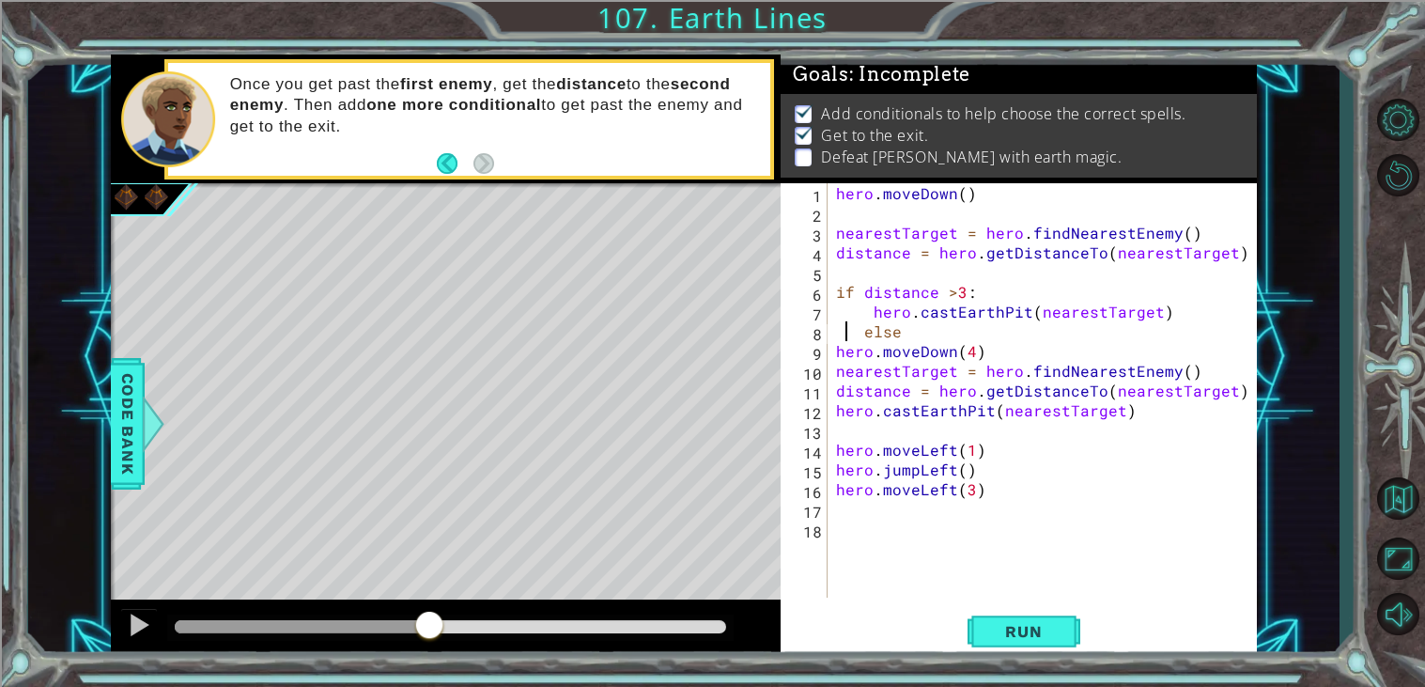
click at [845, 329] on div "hero . moveDown ( ) nearestTarget = hero . findNearestEnemy ( ) distance = hero…" at bounding box center [1046, 410] width 429 height 454
click at [865, 332] on div "hero . moveDown ( ) nearestTarget = hero . findNearestEnemy ( ) distance = hero…" at bounding box center [1046, 410] width 429 height 454
click at [1035, 621] on button "Run" at bounding box center [1024, 632] width 113 height 48
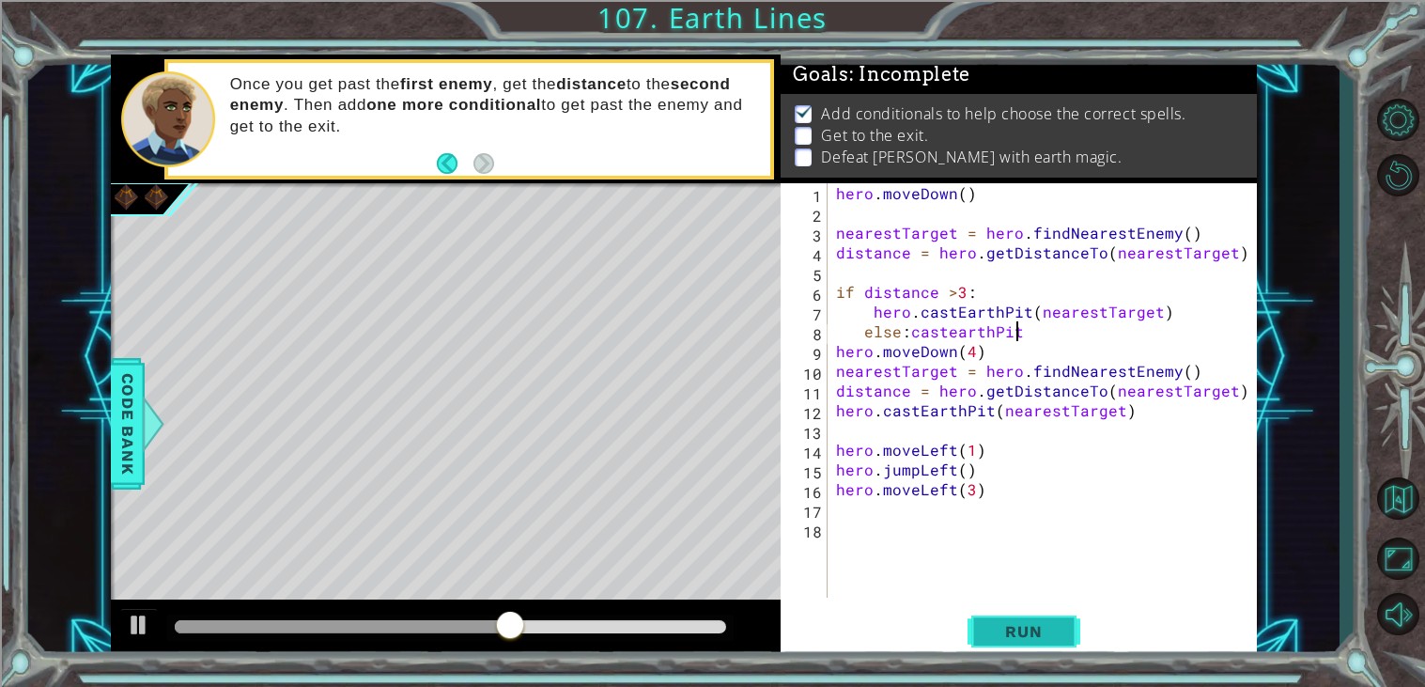
click at [1024, 640] on span "Run" at bounding box center [1023, 631] width 74 height 19
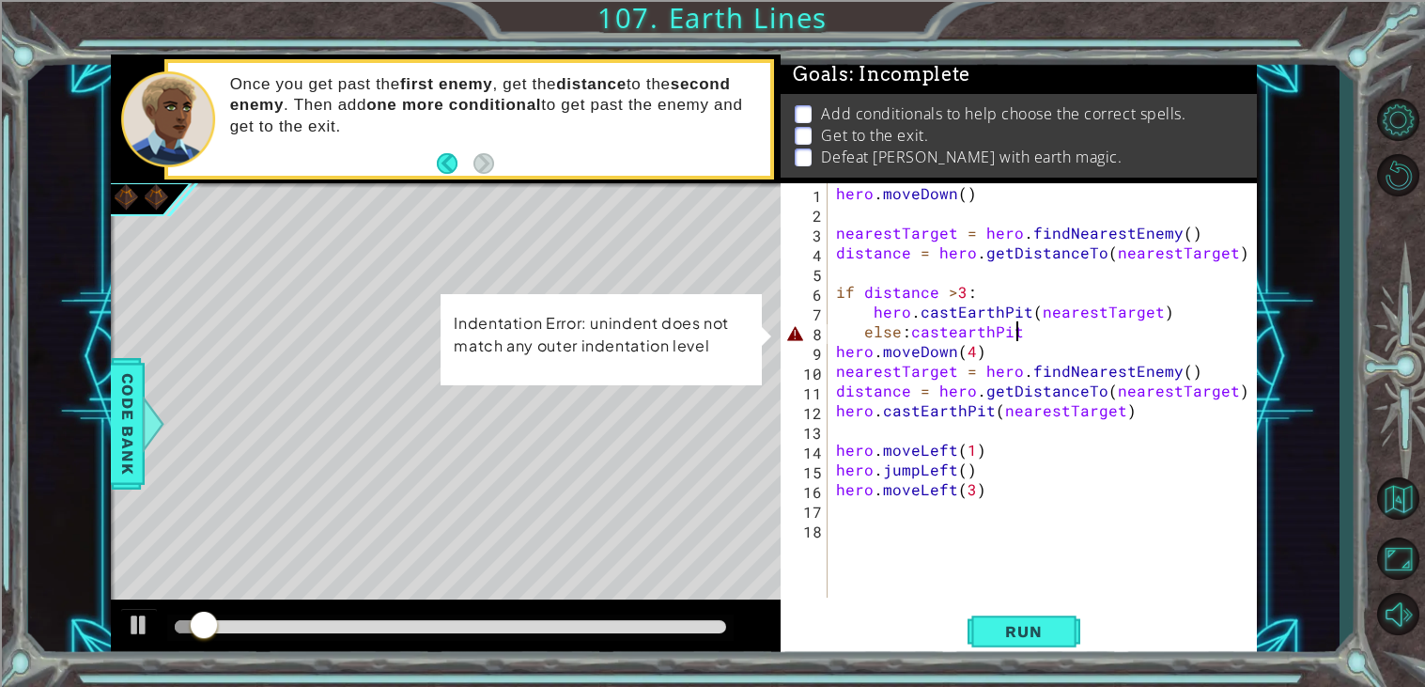
click at [1059, 337] on div "hero . moveDown ( ) nearestTarget = hero . findNearestEnemy ( ) distance = hero…" at bounding box center [1046, 410] width 429 height 454
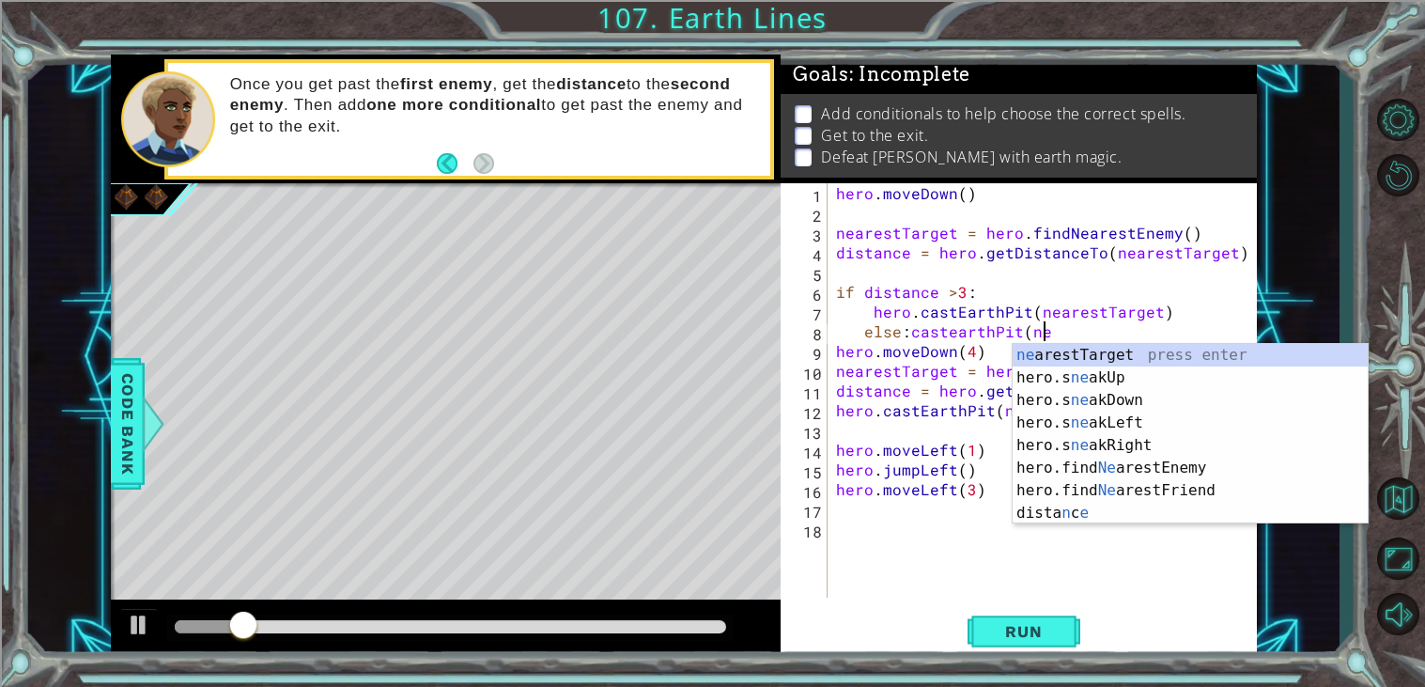
scroll to position [0, 11]
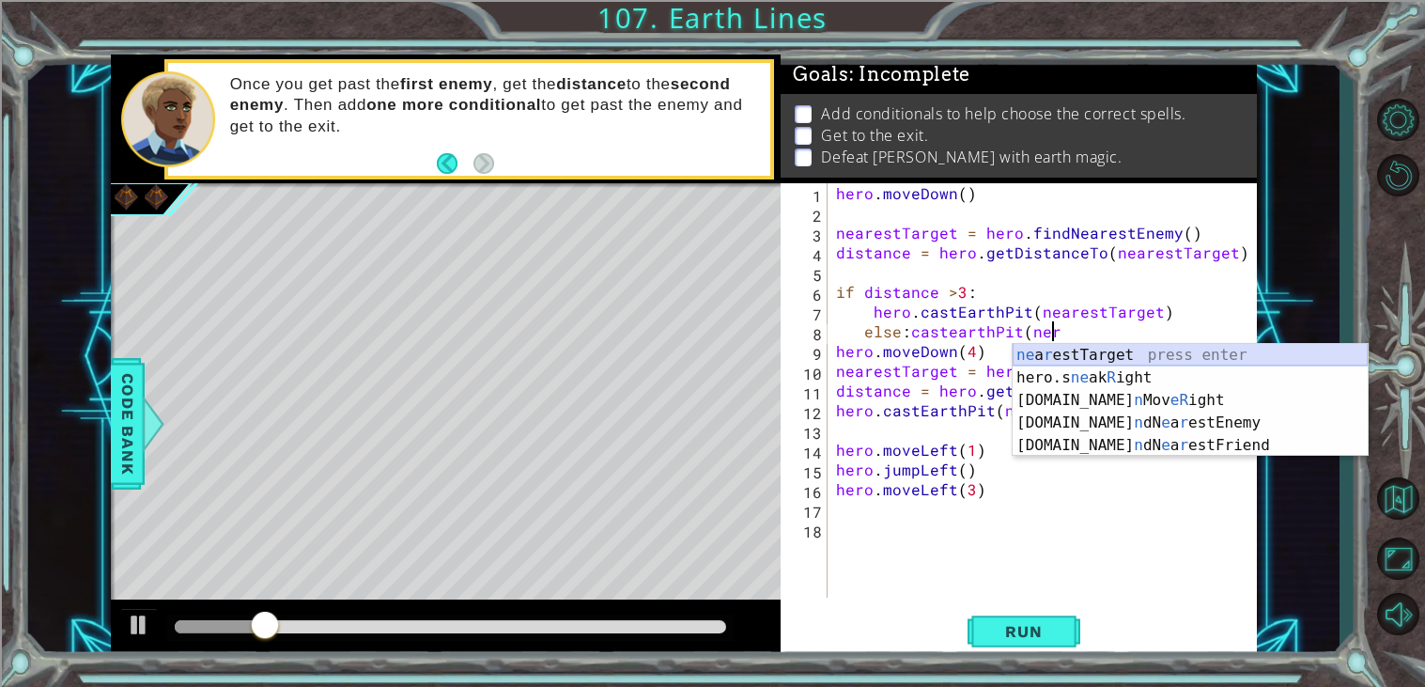
click at [1130, 356] on div "ne a r estTarget press enter hero.s ne ak R ight press enter hero.ca n Mov eR i…" at bounding box center [1190, 423] width 355 height 158
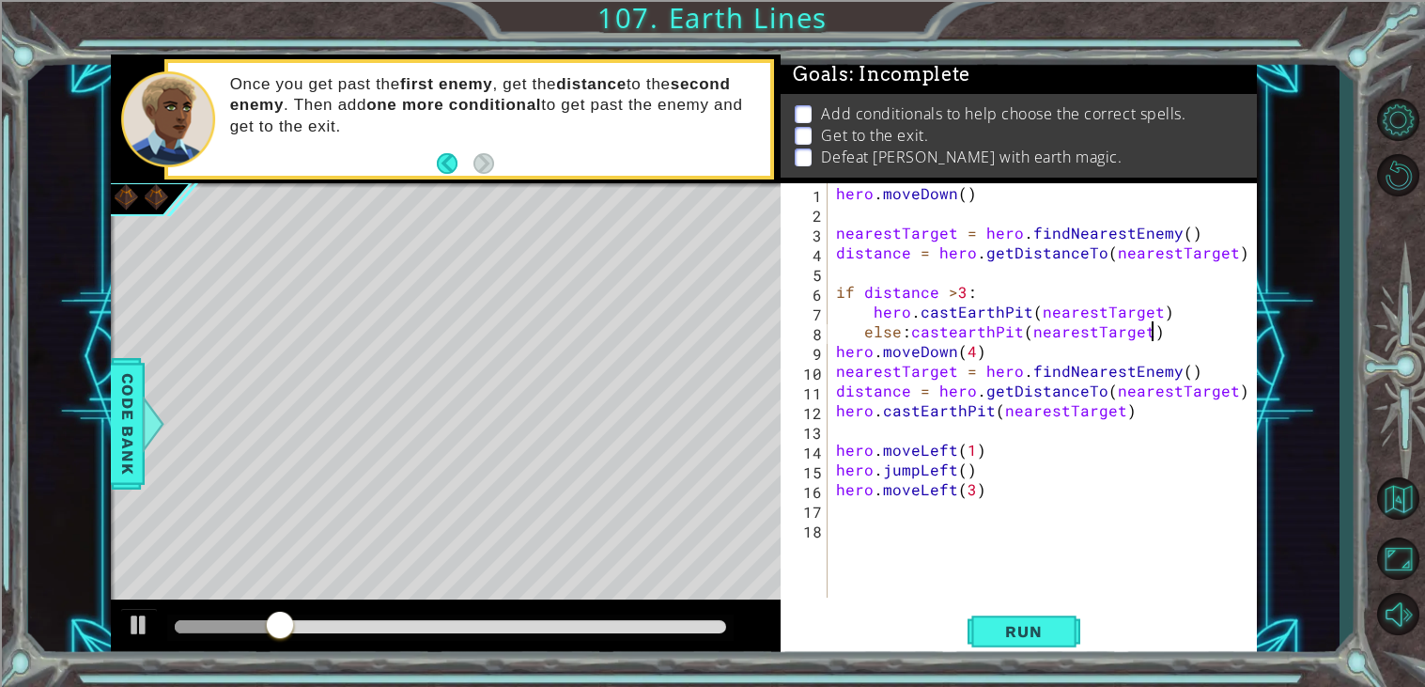
scroll to position [0, 18]
click at [1015, 639] on span "Run" at bounding box center [1023, 631] width 74 height 19
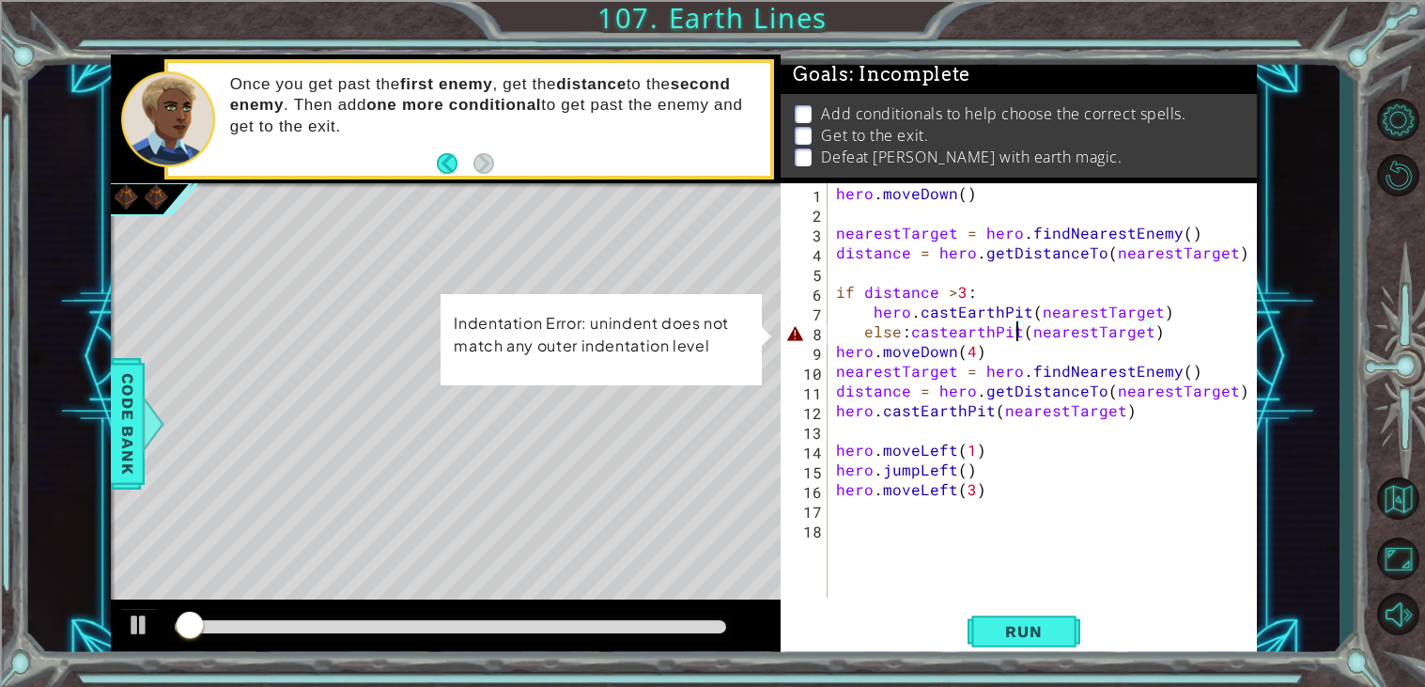
click at [1015, 328] on div "hero . moveDown ( ) nearestTarget = hero . findNearestEnemy ( ) distance = hero…" at bounding box center [1046, 410] width 429 height 454
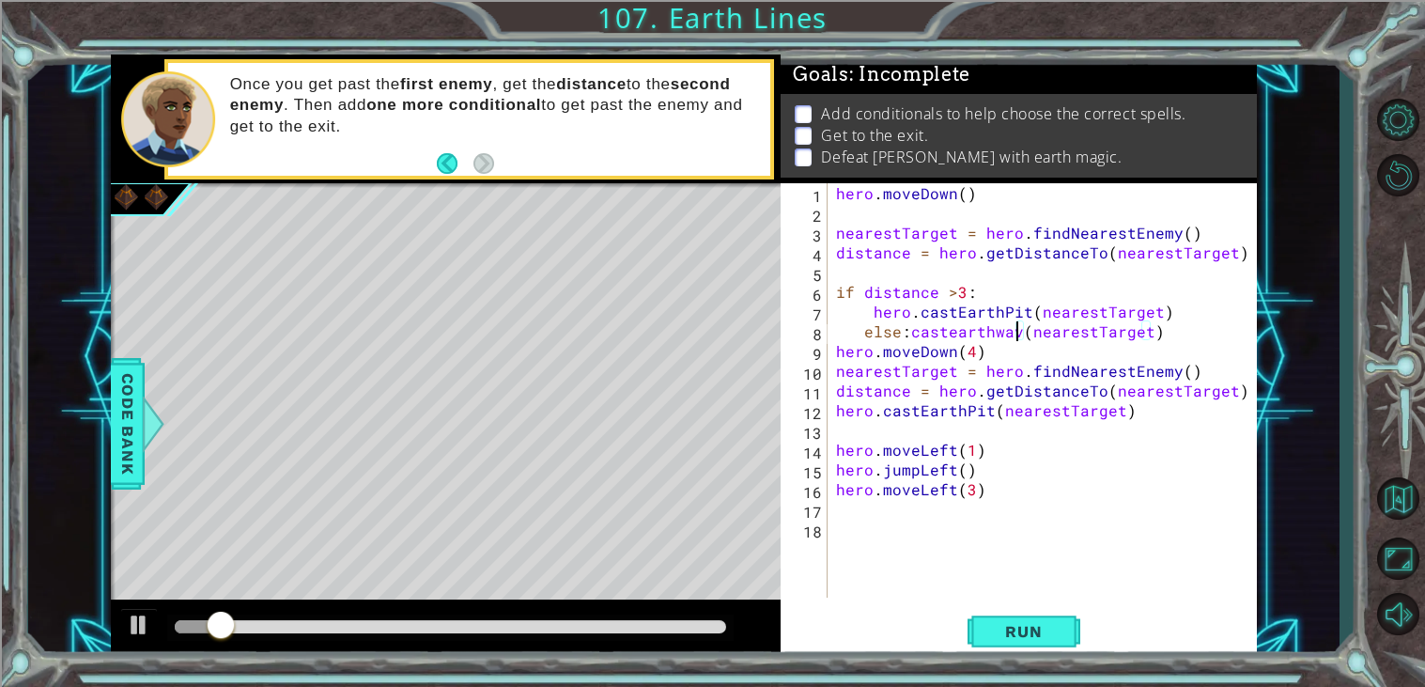
scroll to position [0, 11]
click at [1010, 641] on span "Run" at bounding box center [1023, 631] width 74 height 19
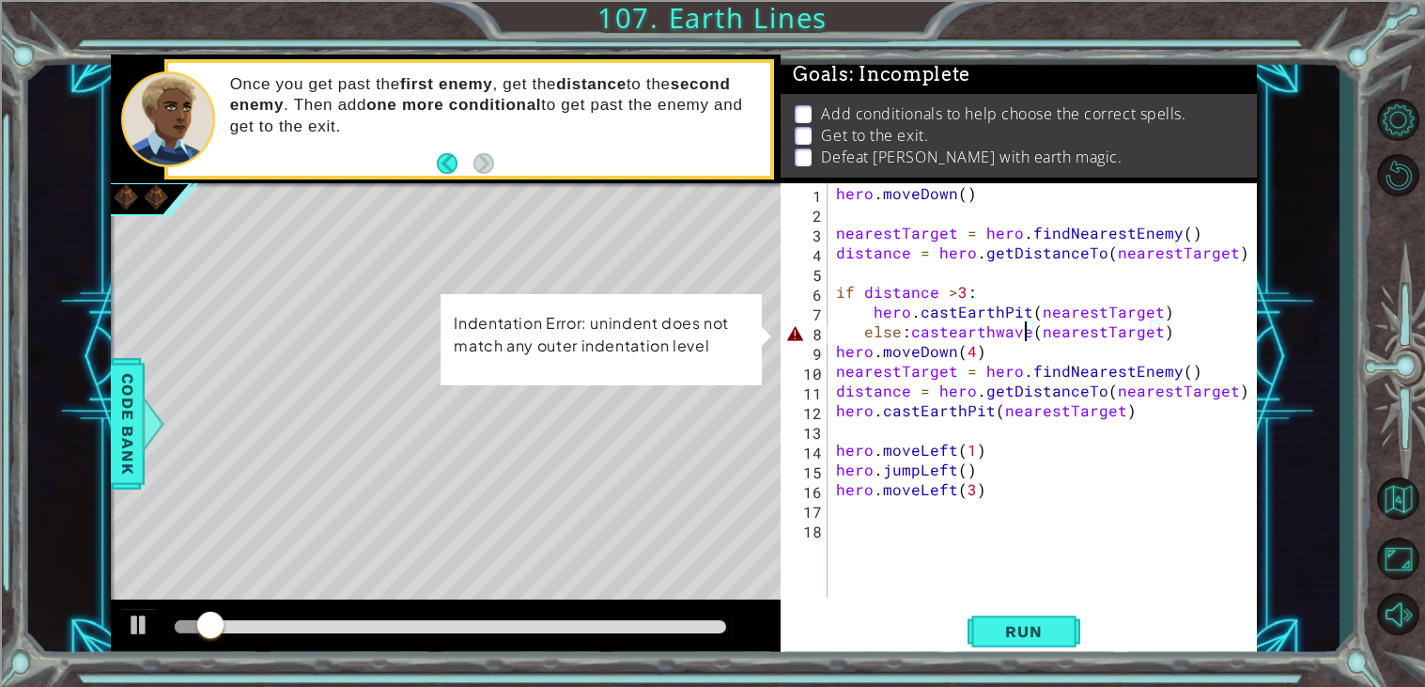
click at [953, 326] on div "hero . moveDown ( ) nearestTarget = hero . findNearestEnemy ( ) distance = hero…" at bounding box center [1046, 410] width 429 height 454
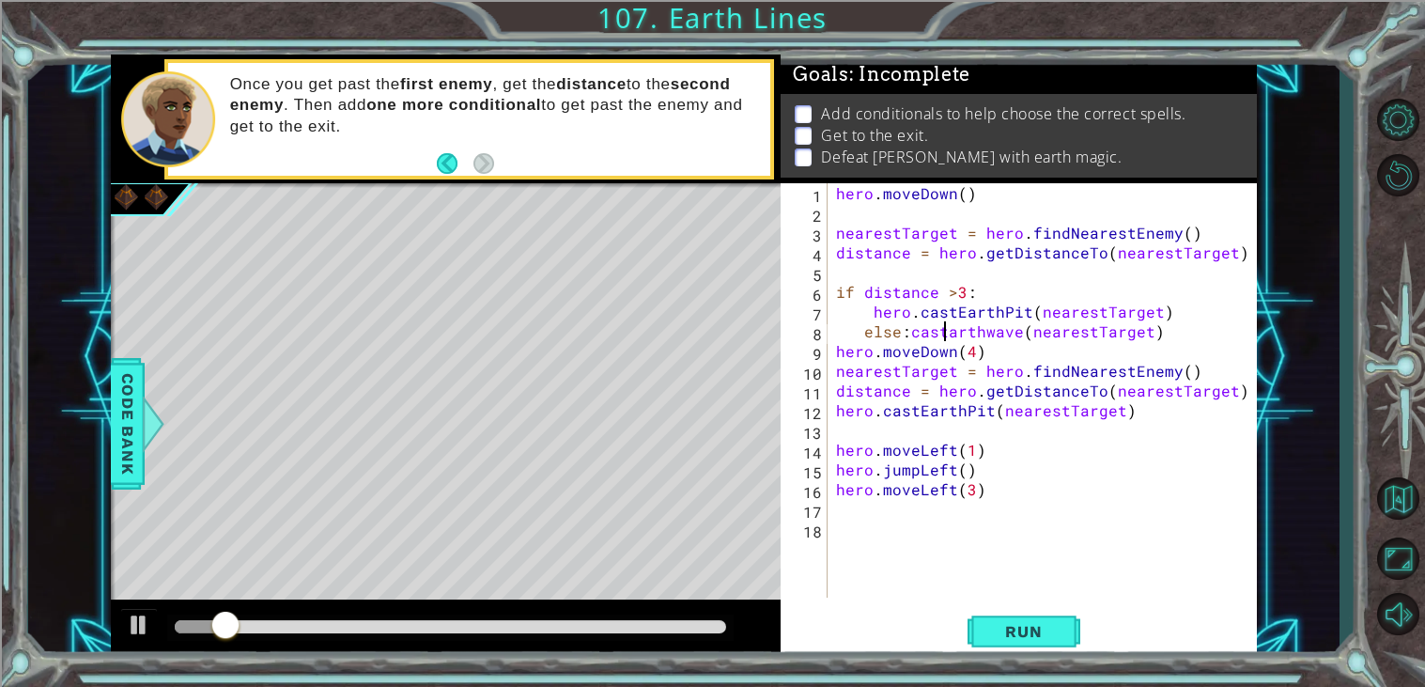
scroll to position [0, 7]
click at [999, 330] on div "hero . moveDown ( ) nearestTarget = hero . findNearestEnemy ( ) distance = hero…" at bounding box center [1046, 410] width 429 height 454
click at [1030, 606] on div "else:castEarthWave(nearestTarget) 1 2 3 4 5 6 7 8 9 10 11 12 13 14 15 16 17 18 …" at bounding box center [1019, 420] width 476 height 475
click at [1024, 616] on button "Run" at bounding box center [1024, 632] width 113 height 48
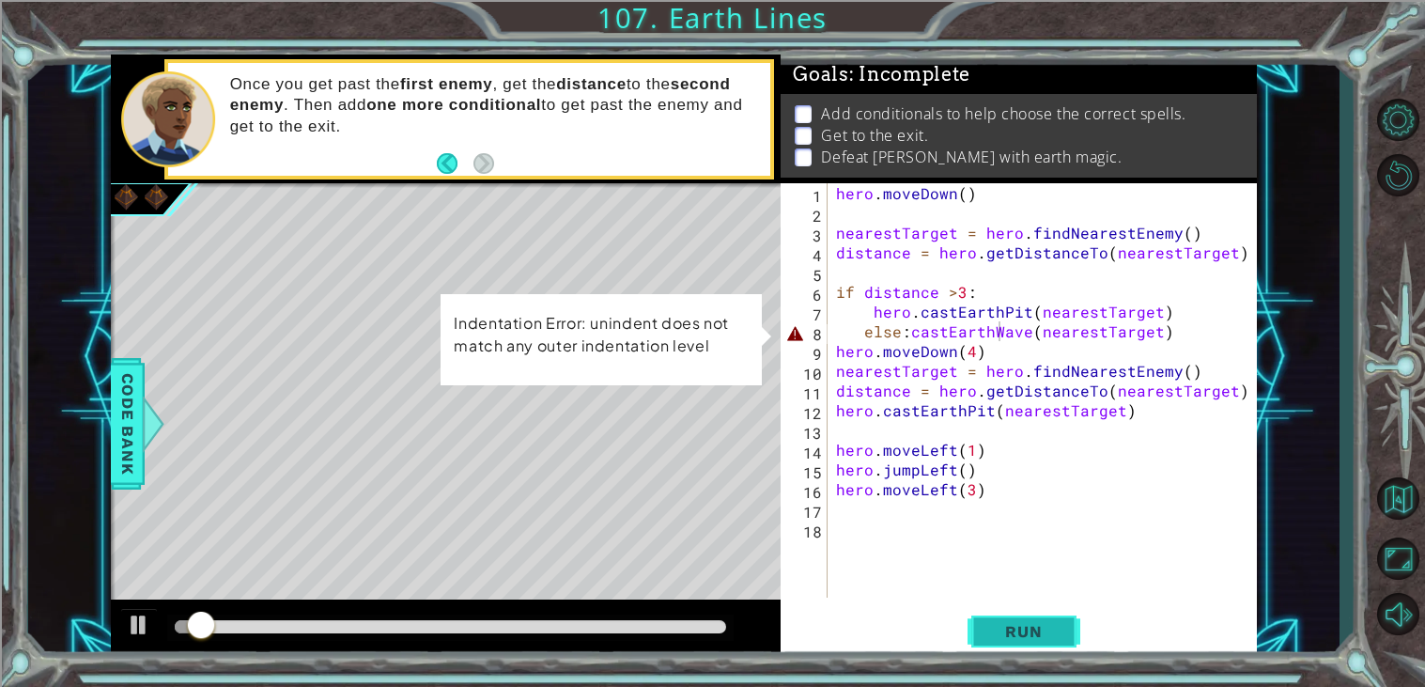
click at [1024, 616] on button "Run" at bounding box center [1024, 632] width 113 height 48
click at [872, 333] on div "hero . moveDown ( ) nearestTarget = hero . findNearestEnemy ( ) distance = hero…" at bounding box center [1046, 410] width 429 height 454
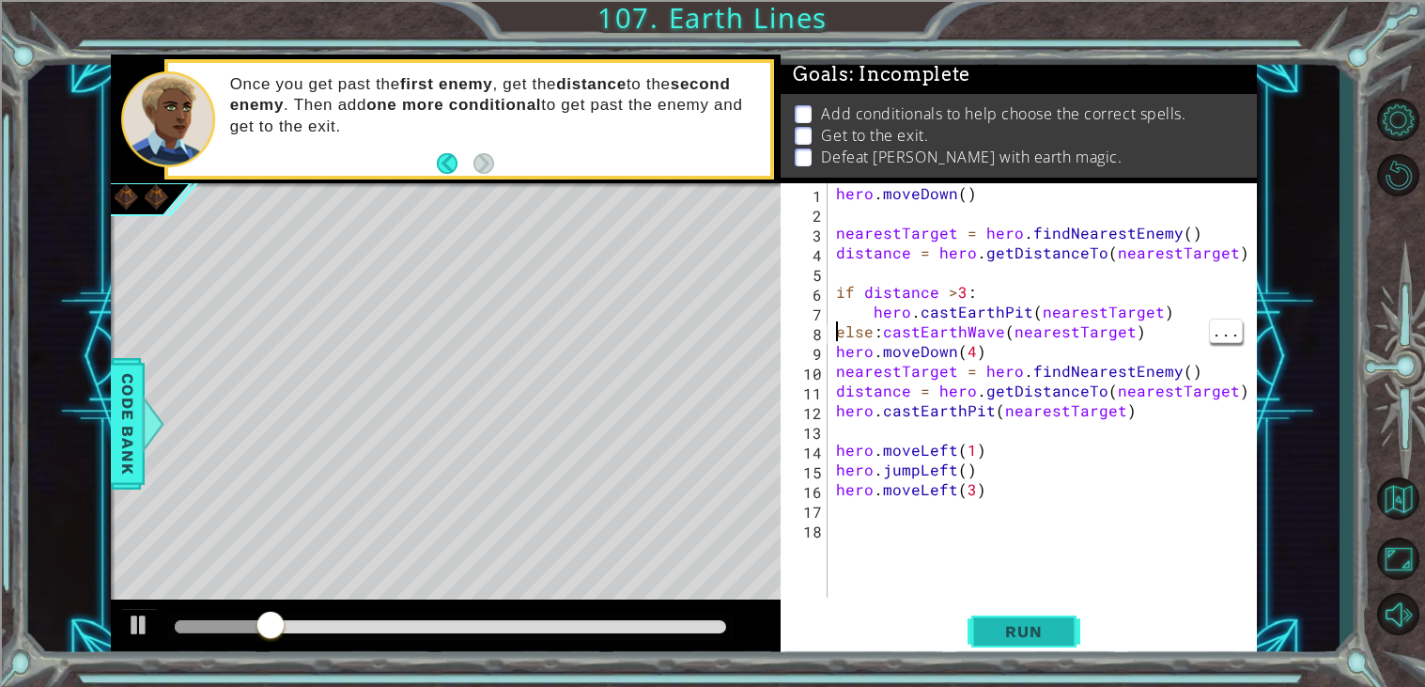
click at [1059, 630] on span "Run" at bounding box center [1023, 631] width 74 height 19
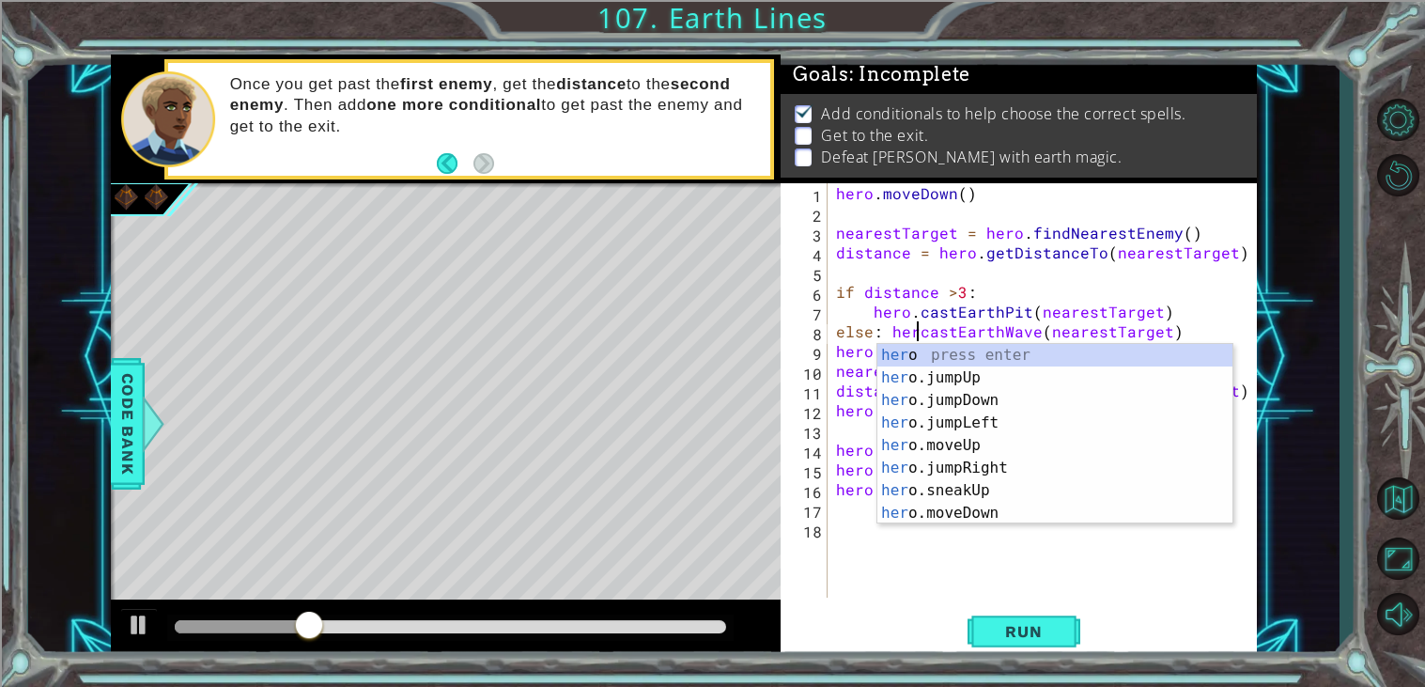
scroll to position [0, 6]
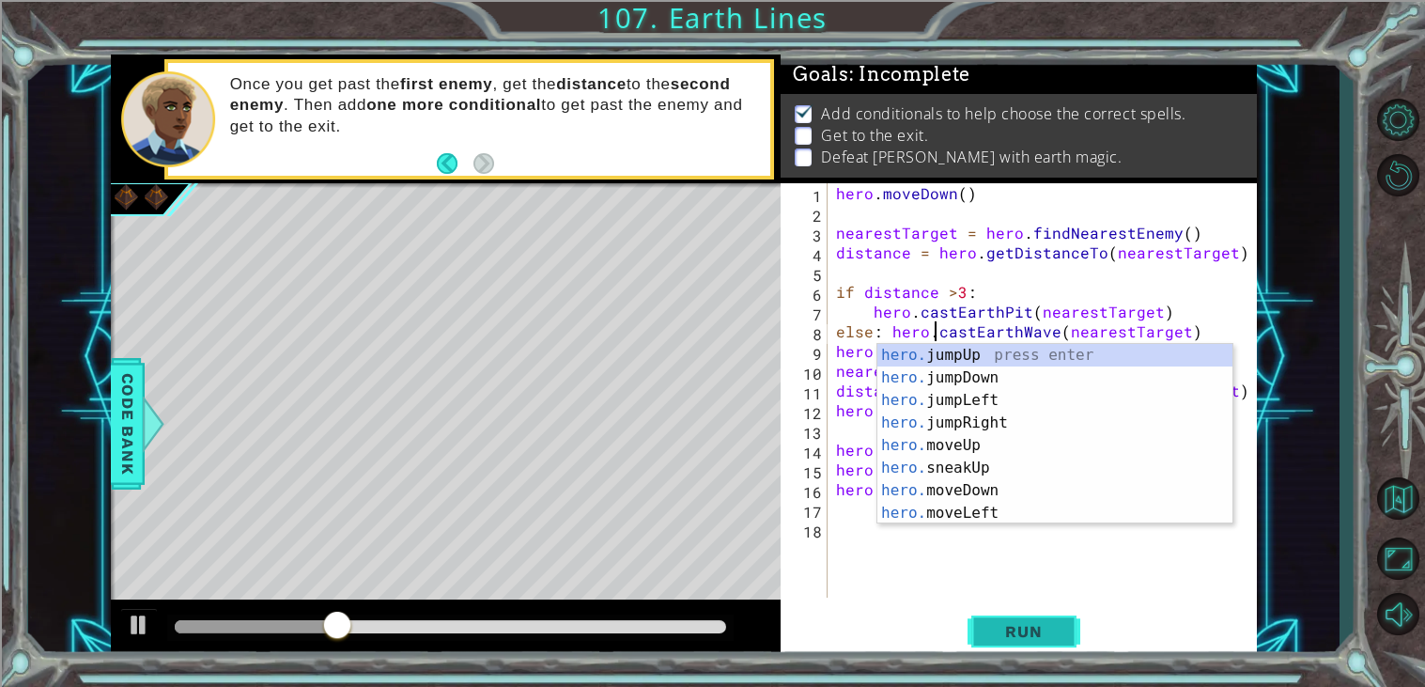
type textarea "else: hero.castEarthWave(nearestTarget)"
click at [1030, 638] on span "Run" at bounding box center [1023, 631] width 74 height 19
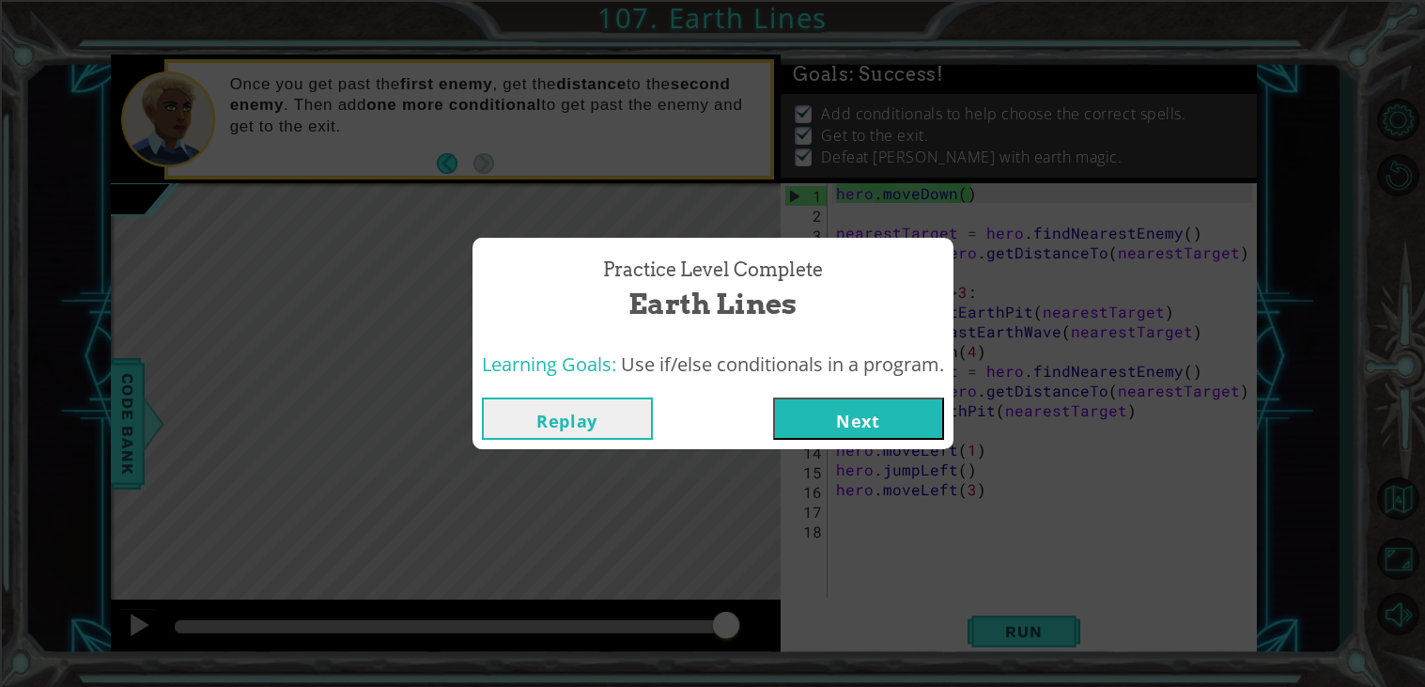
click at [879, 417] on button "Next" at bounding box center [858, 418] width 171 height 42
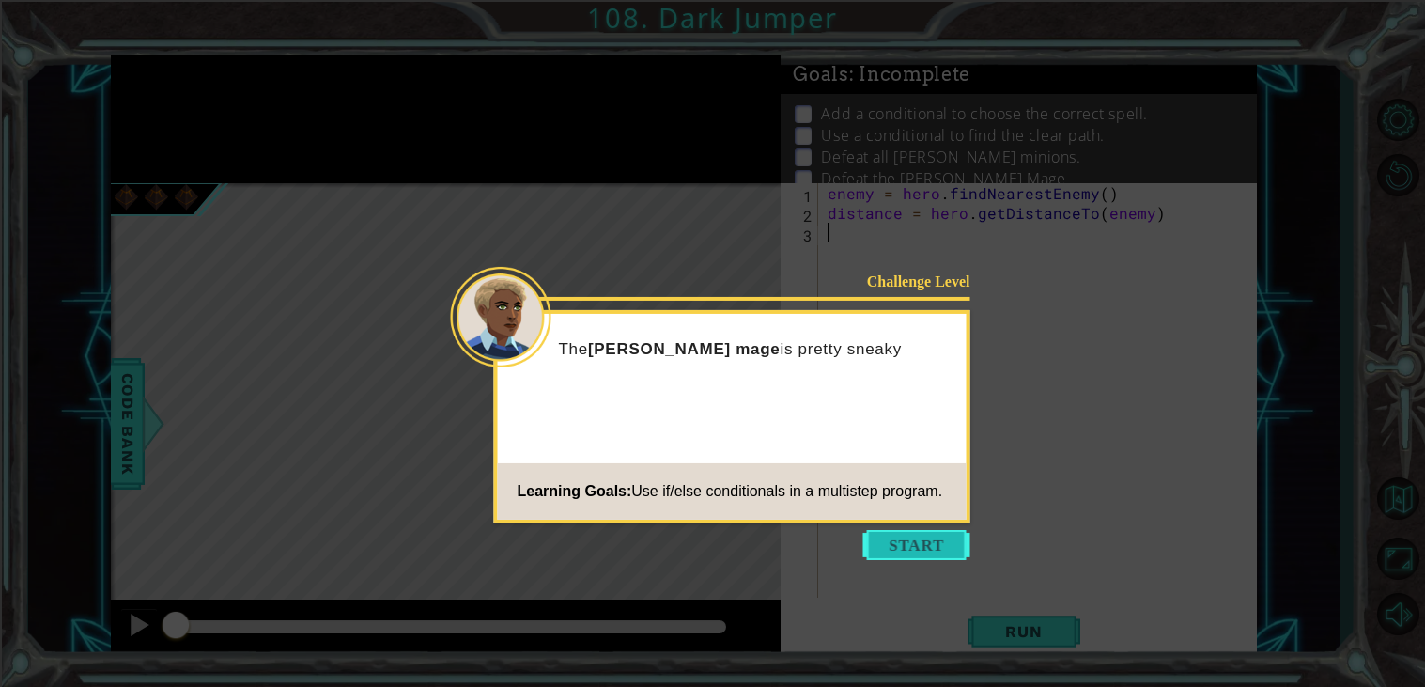
click at [920, 534] on button "Start" at bounding box center [916, 545] width 107 height 30
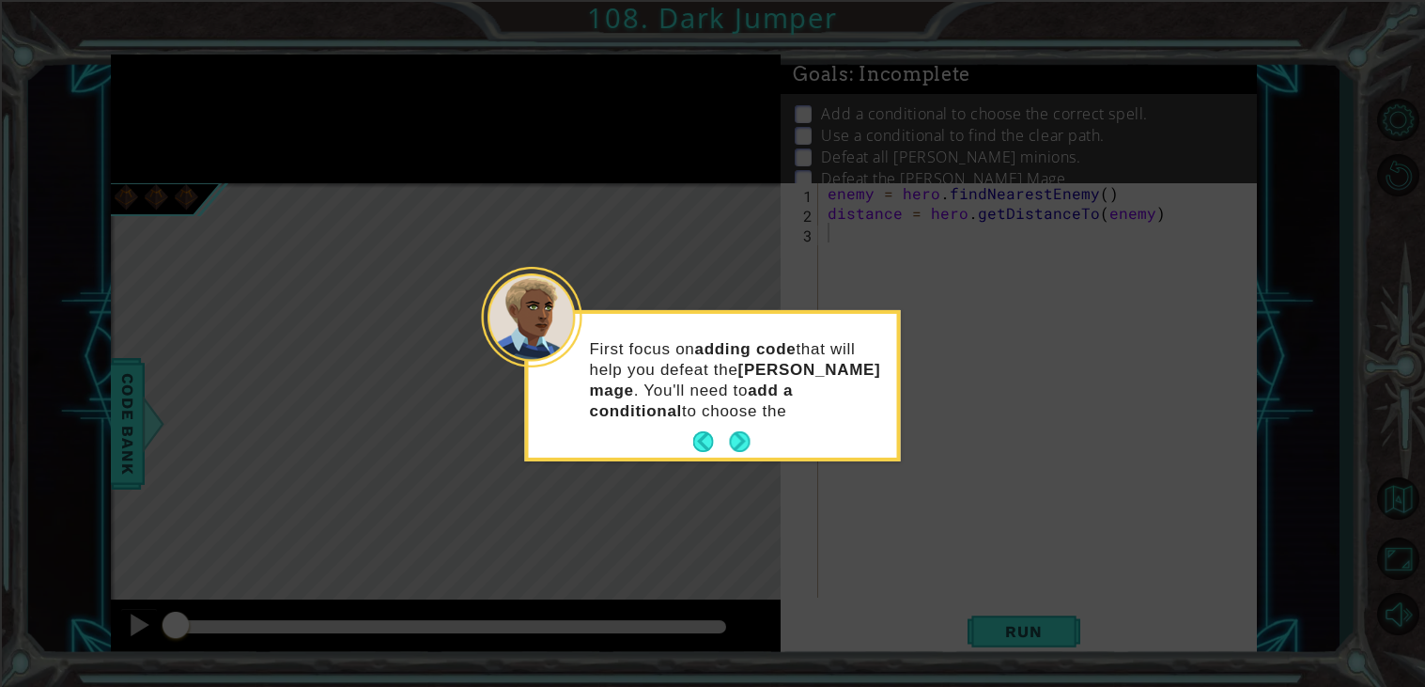
click at [741, 415] on p "First focus on adding code that will help you defeat the Tengshe mage . You'll …" at bounding box center [737, 379] width 294 height 83
